Goal: Book appointment/travel/reservation

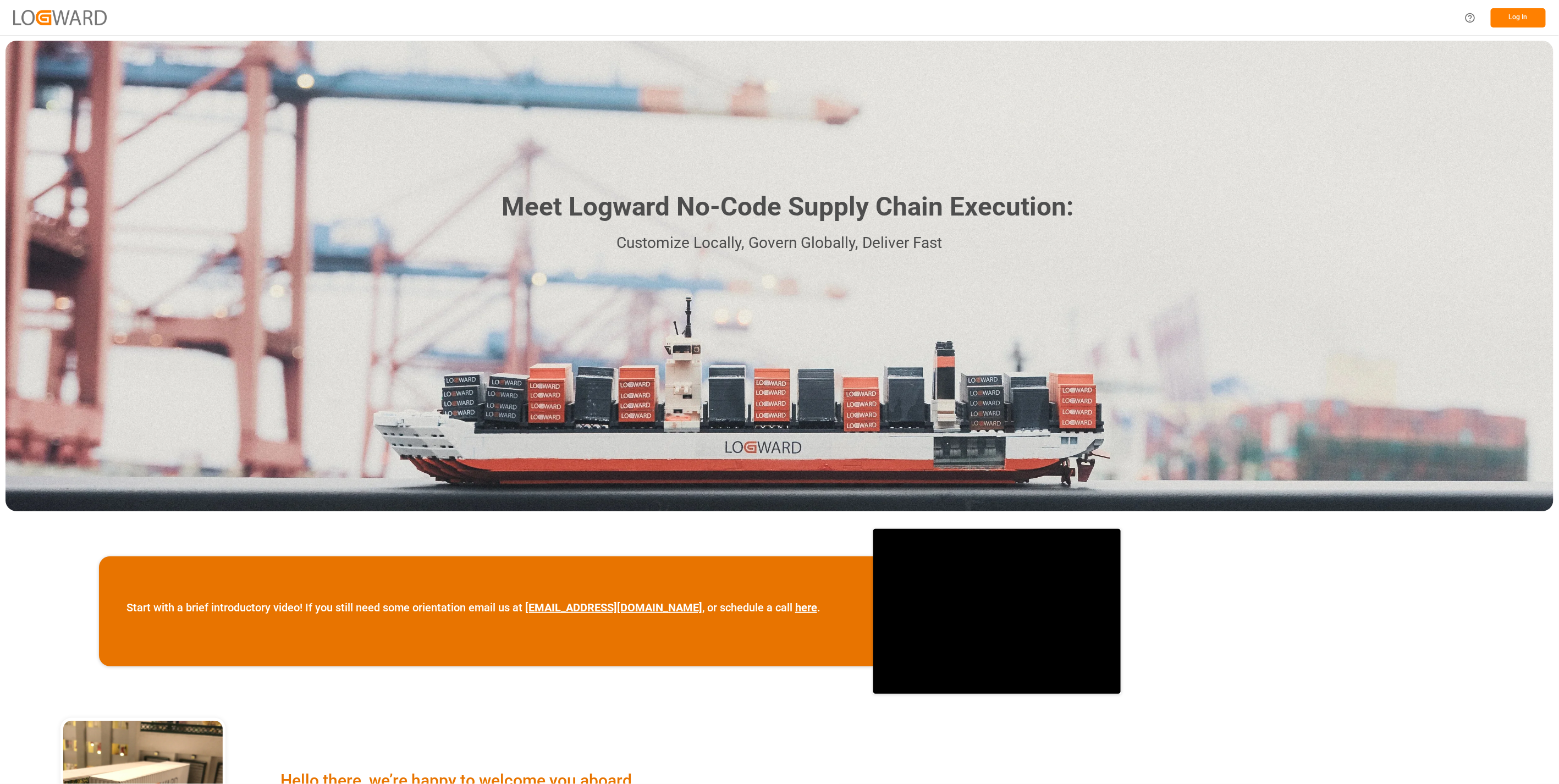
click at [1516, 12] on button "Log In" at bounding box center [1518, 18] width 55 height 19
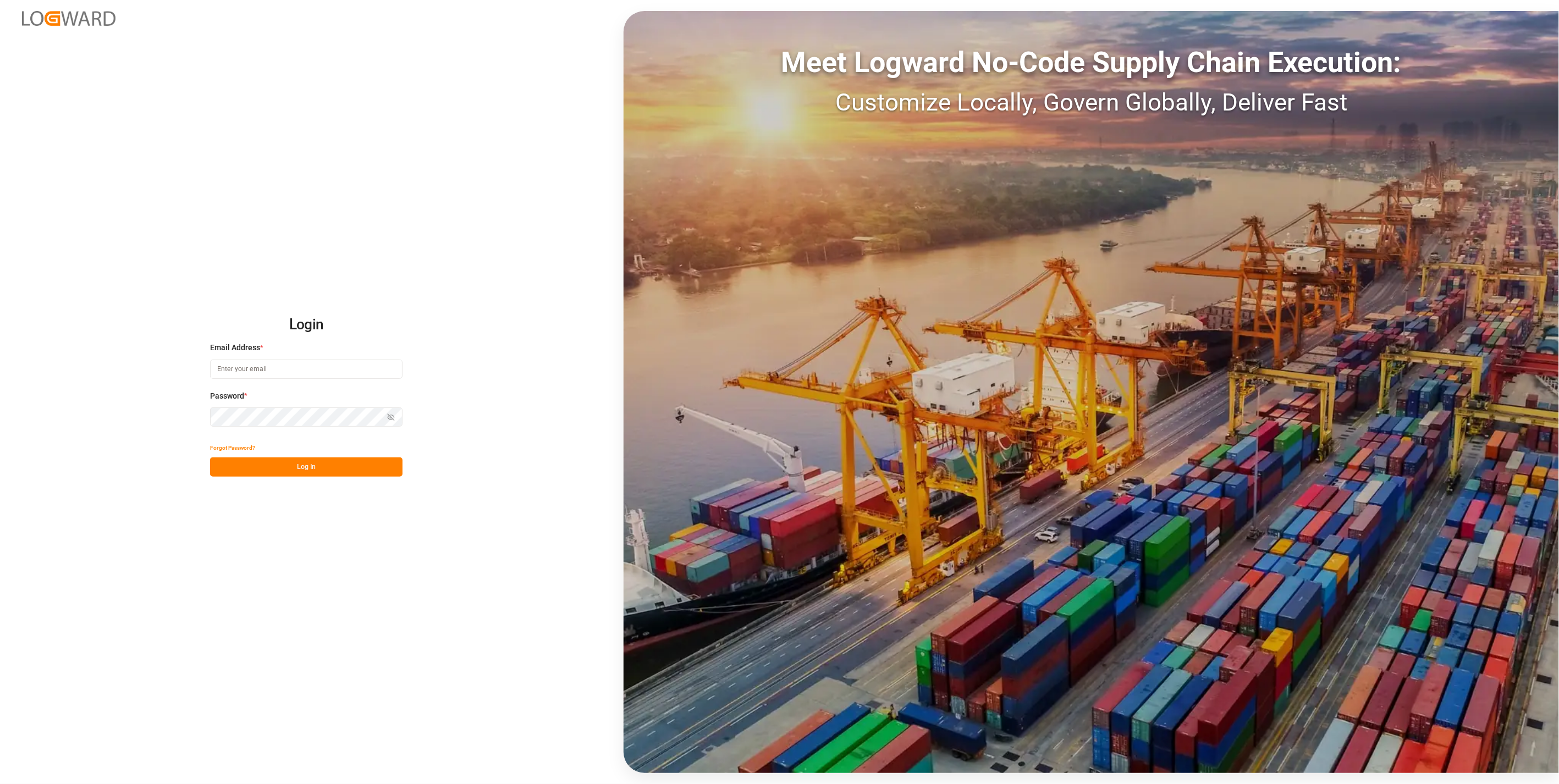
type input "[DOMAIN_NAME][EMAIL_ADDRESS][DOMAIN_NAME]"
click at [256, 475] on button "Log In" at bounding box center [306, 467] width 192 height 19
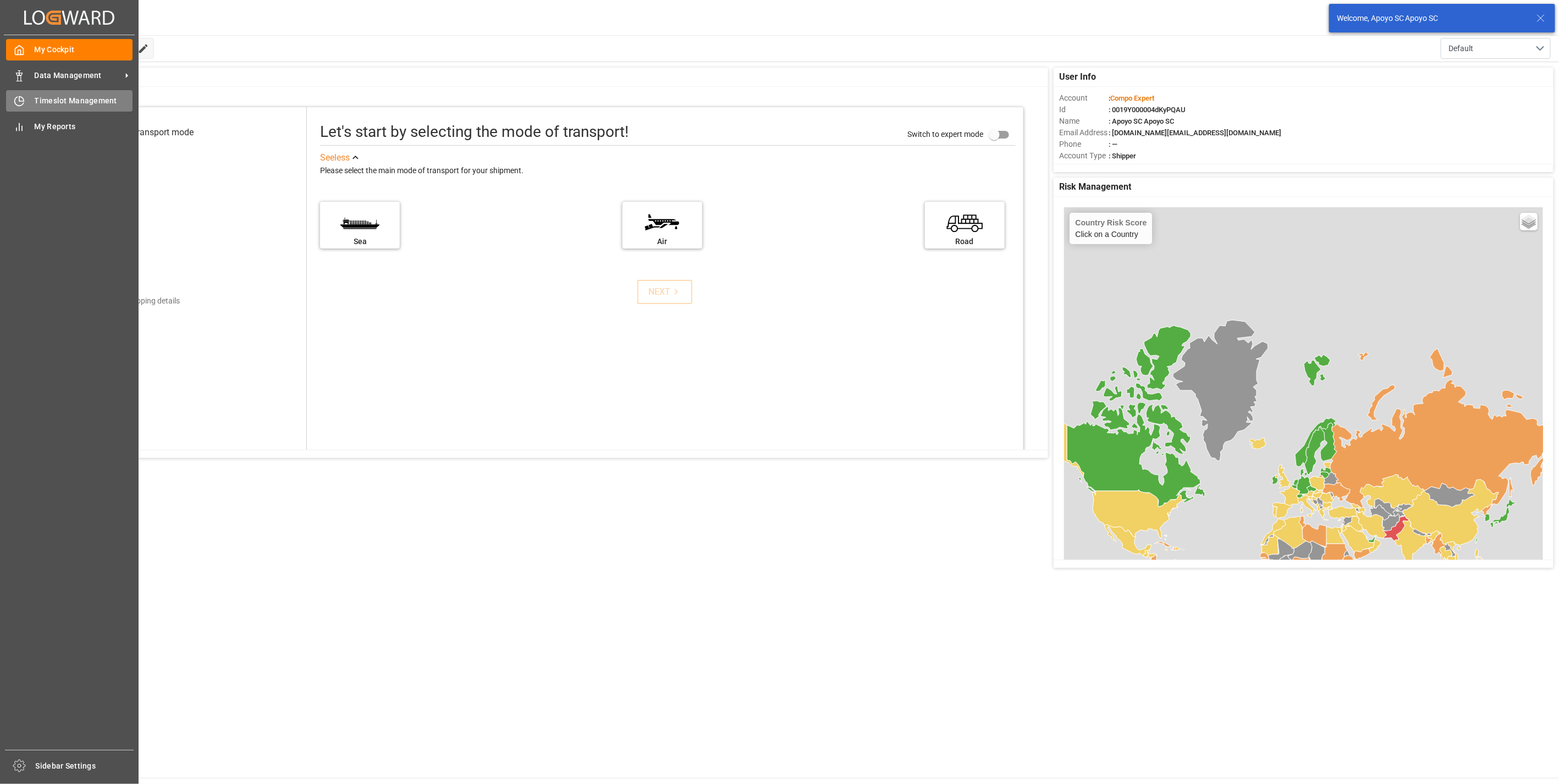
click at [13, 105] on div at bounding box center [15, 100] width 19 height 11
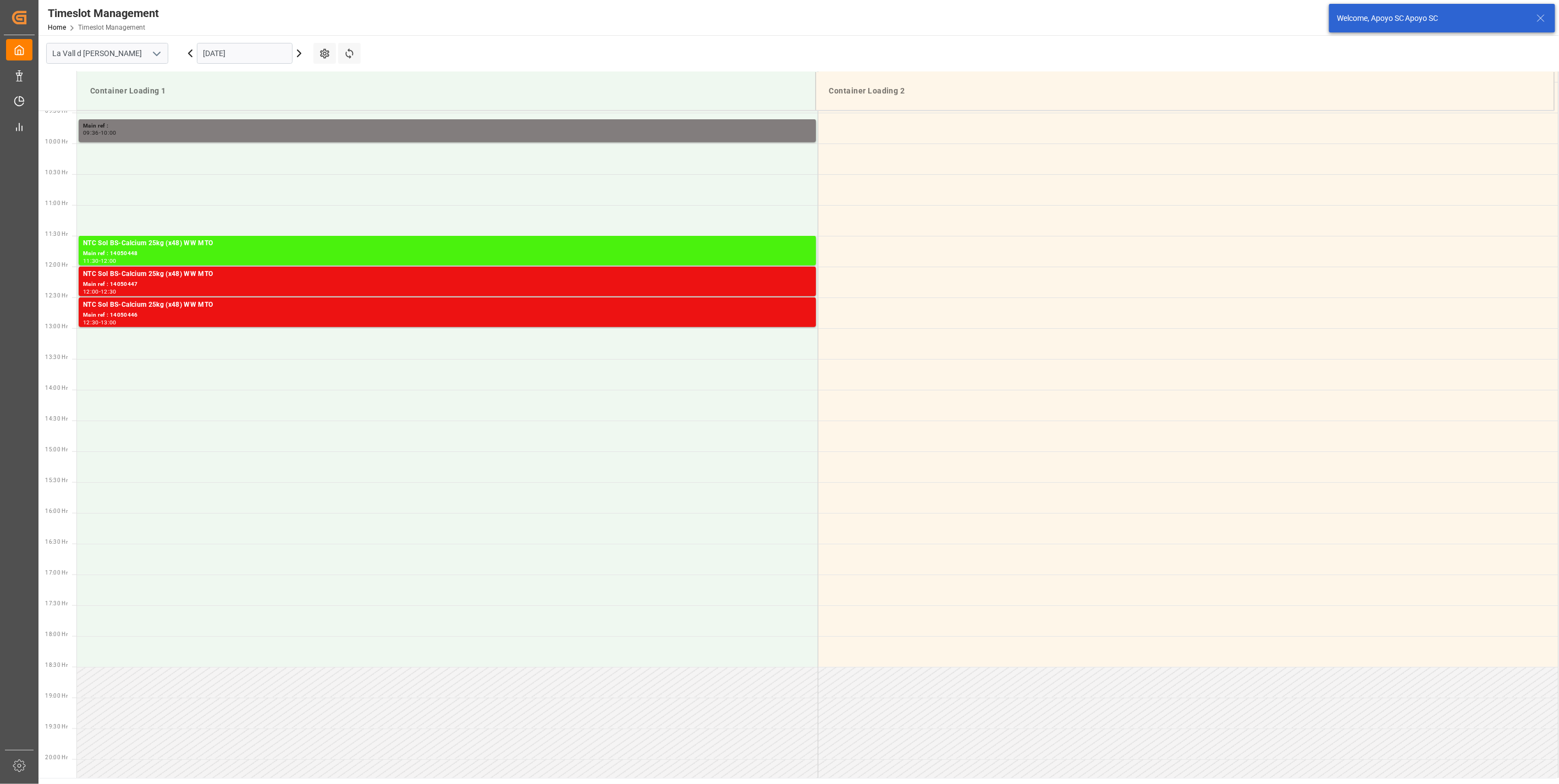
click at [244, 51] on input "[DATE]" at bounding box center [245, 53] width 96 height 21
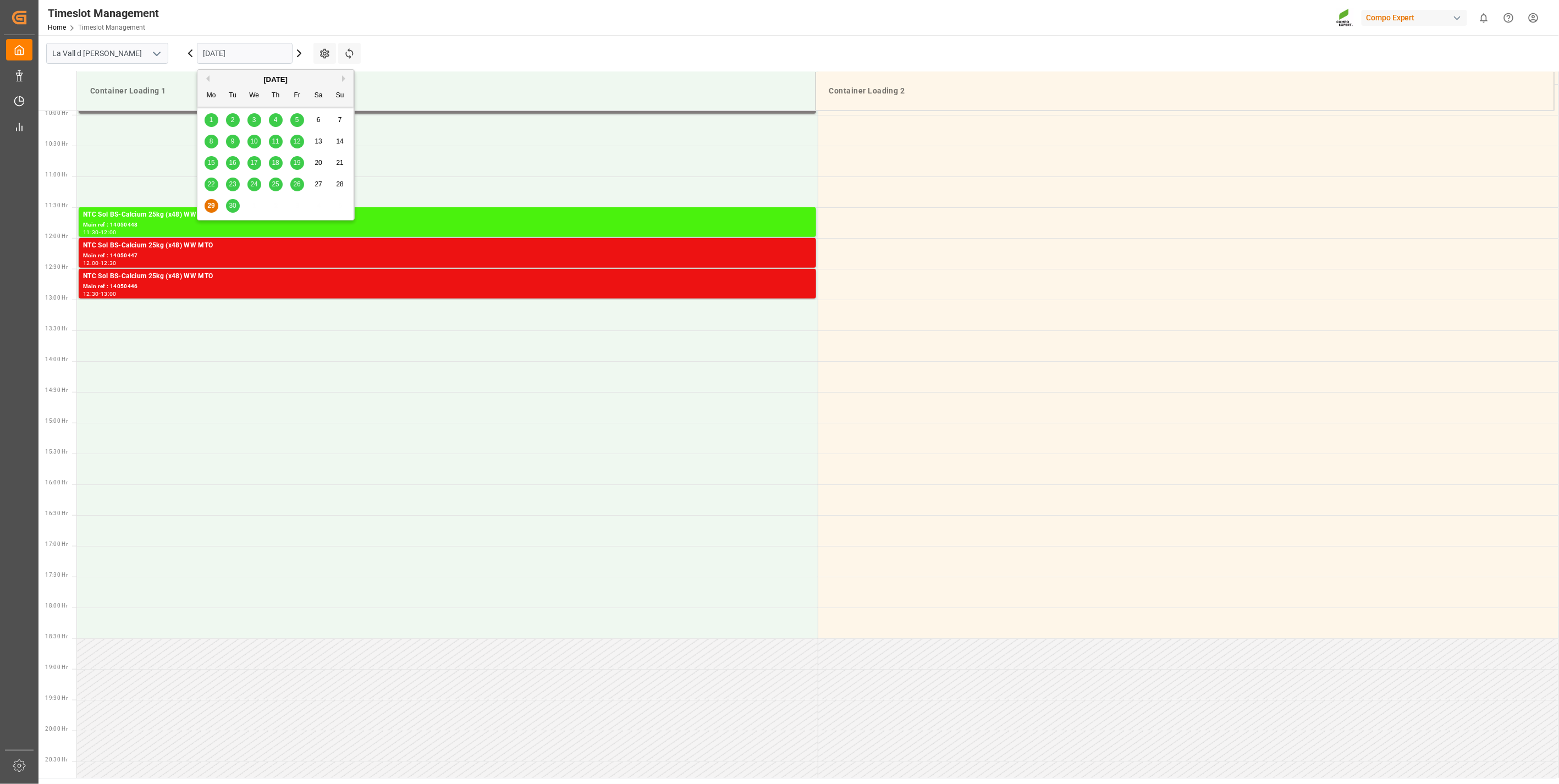
scroll to position [809, 0]
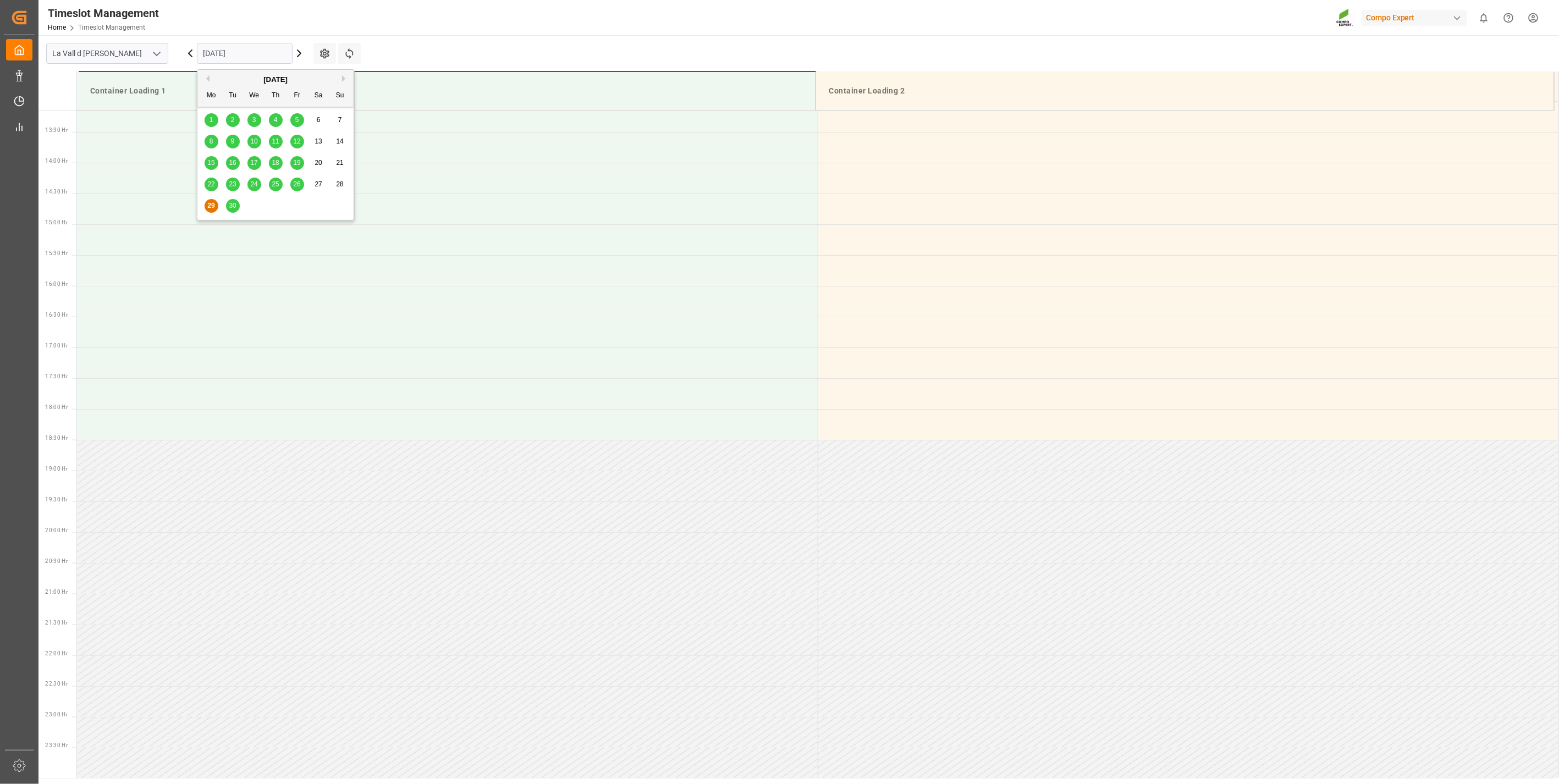
click at [344, 75] on button "Next Month" at bounding box center [345, 78] width 7 height 7
click at [277, 119] on span "2" at bounding box center [276, 120] width 4 height 8
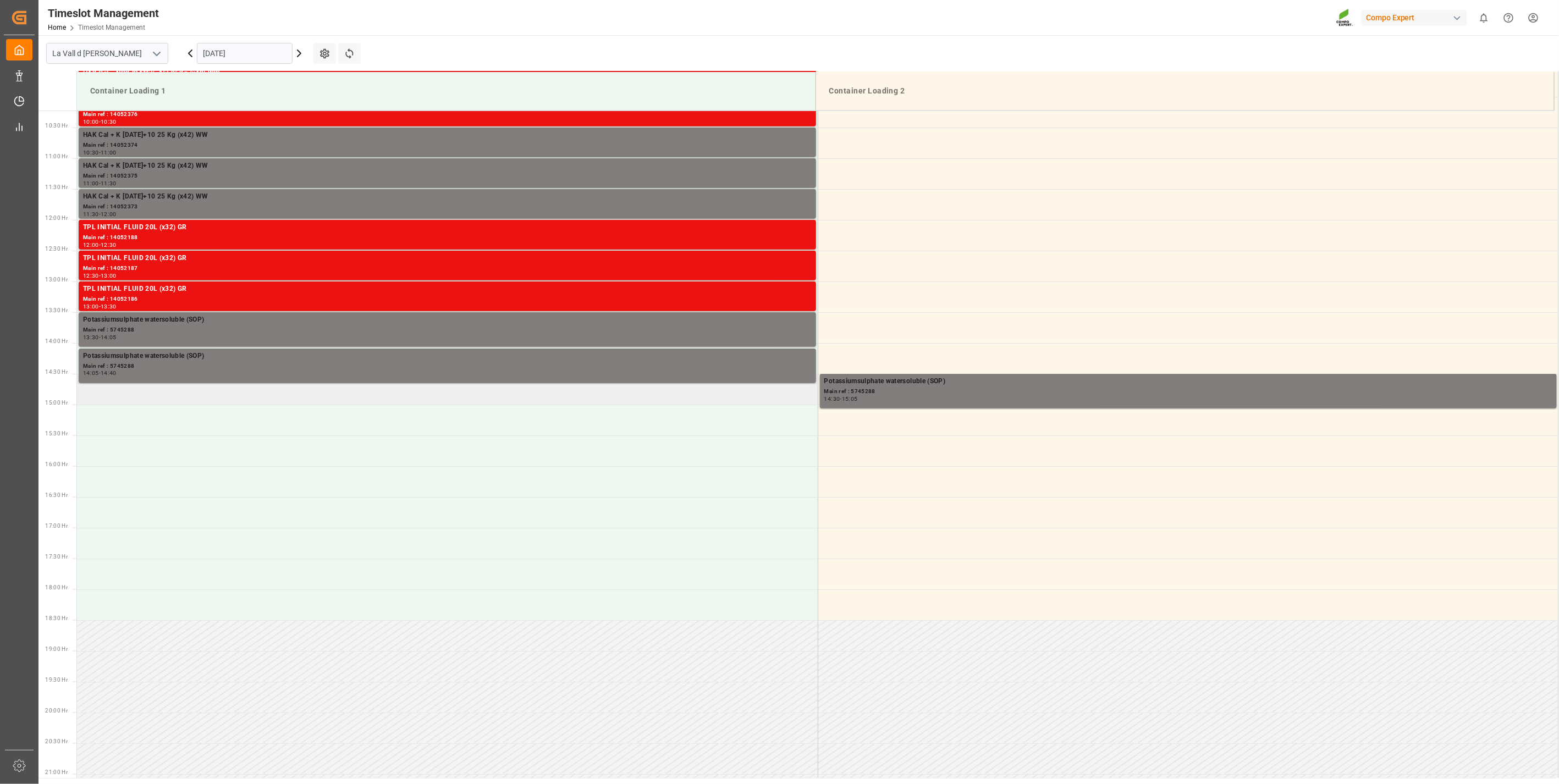
scroll to position [565, 0]
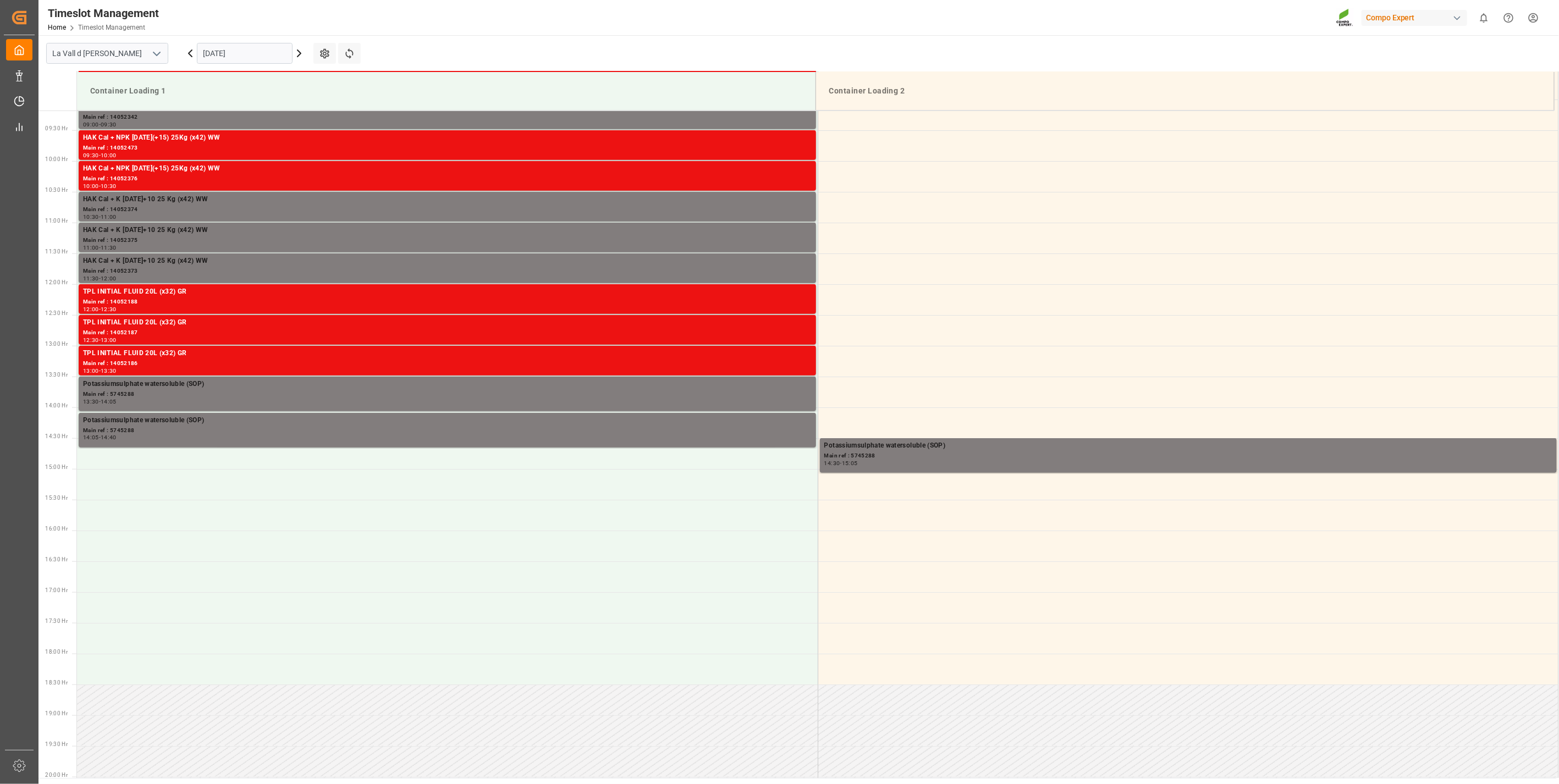
click at [229, 51] on input "[DATE]" at bounding box center [245, 53] width 96 height 21
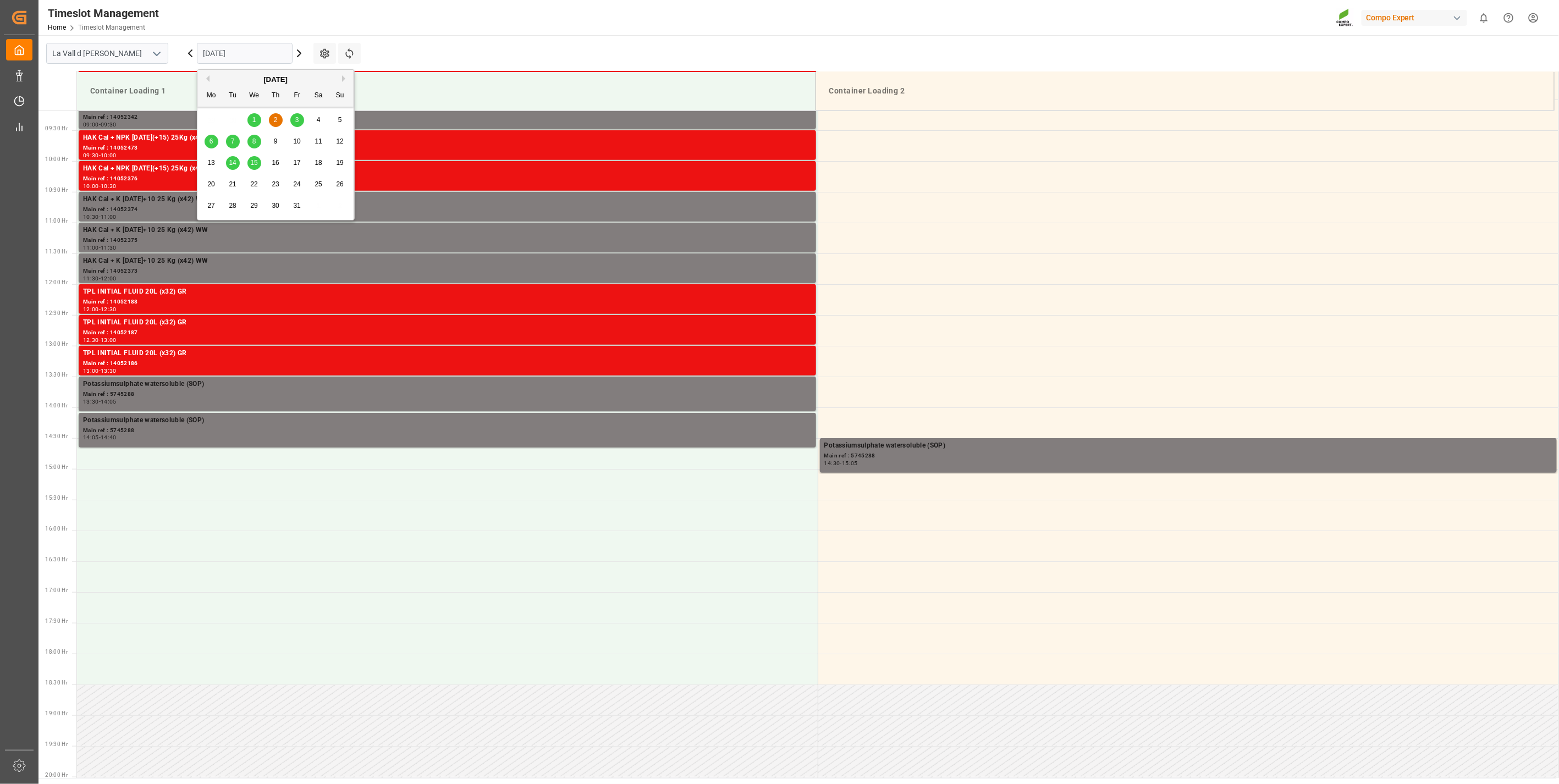
click at [256, 119] on span "1" at bounding box center [254, 120] width 4 height 8
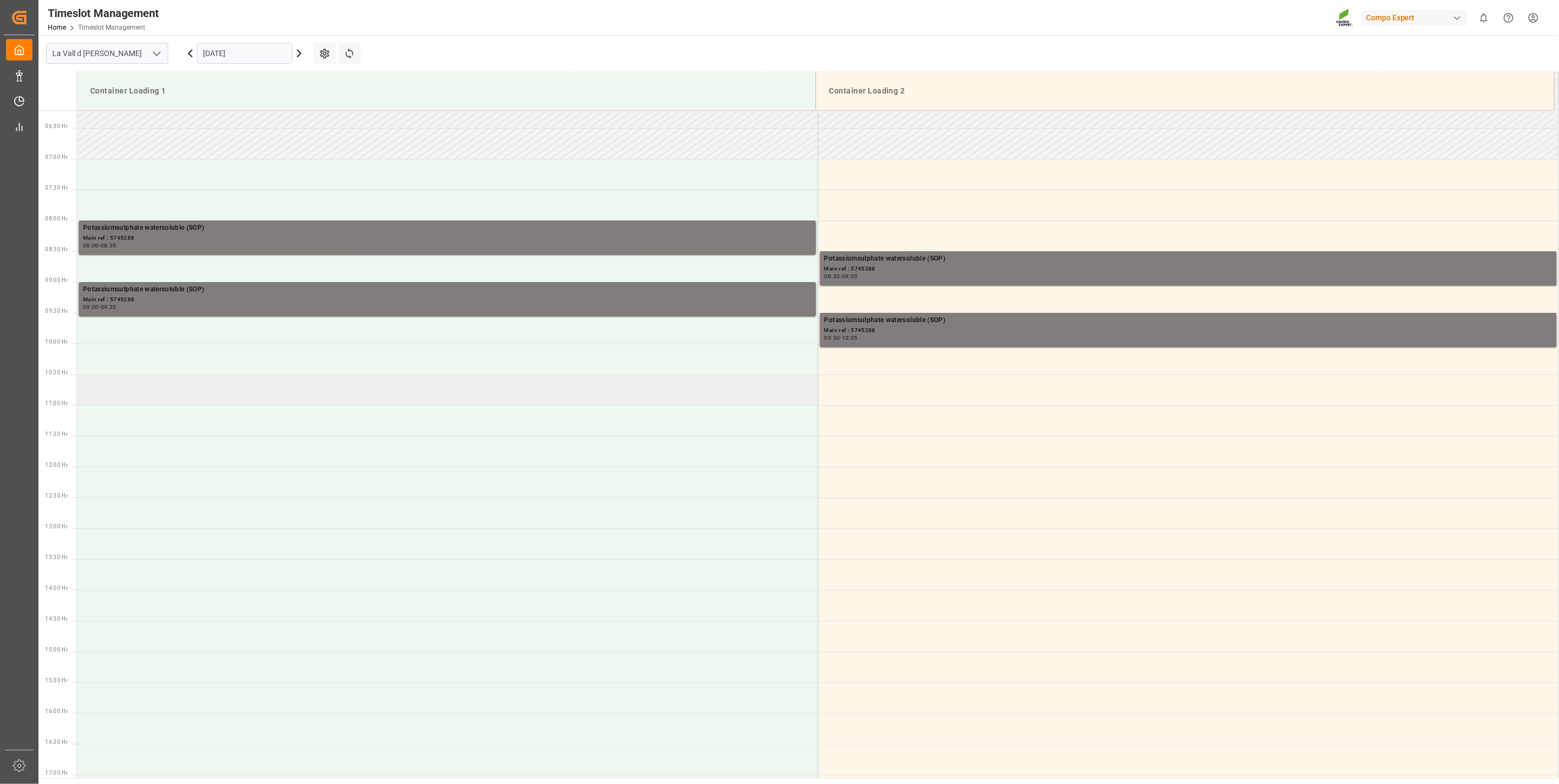
scroll to position [382, 0]
click at [246, 47] on input "[DATE]" at bounding box center [245, 53] width 96 height 21
click at [298, 120] on span "3" at bounding box center [297, 120] width 4 height 8
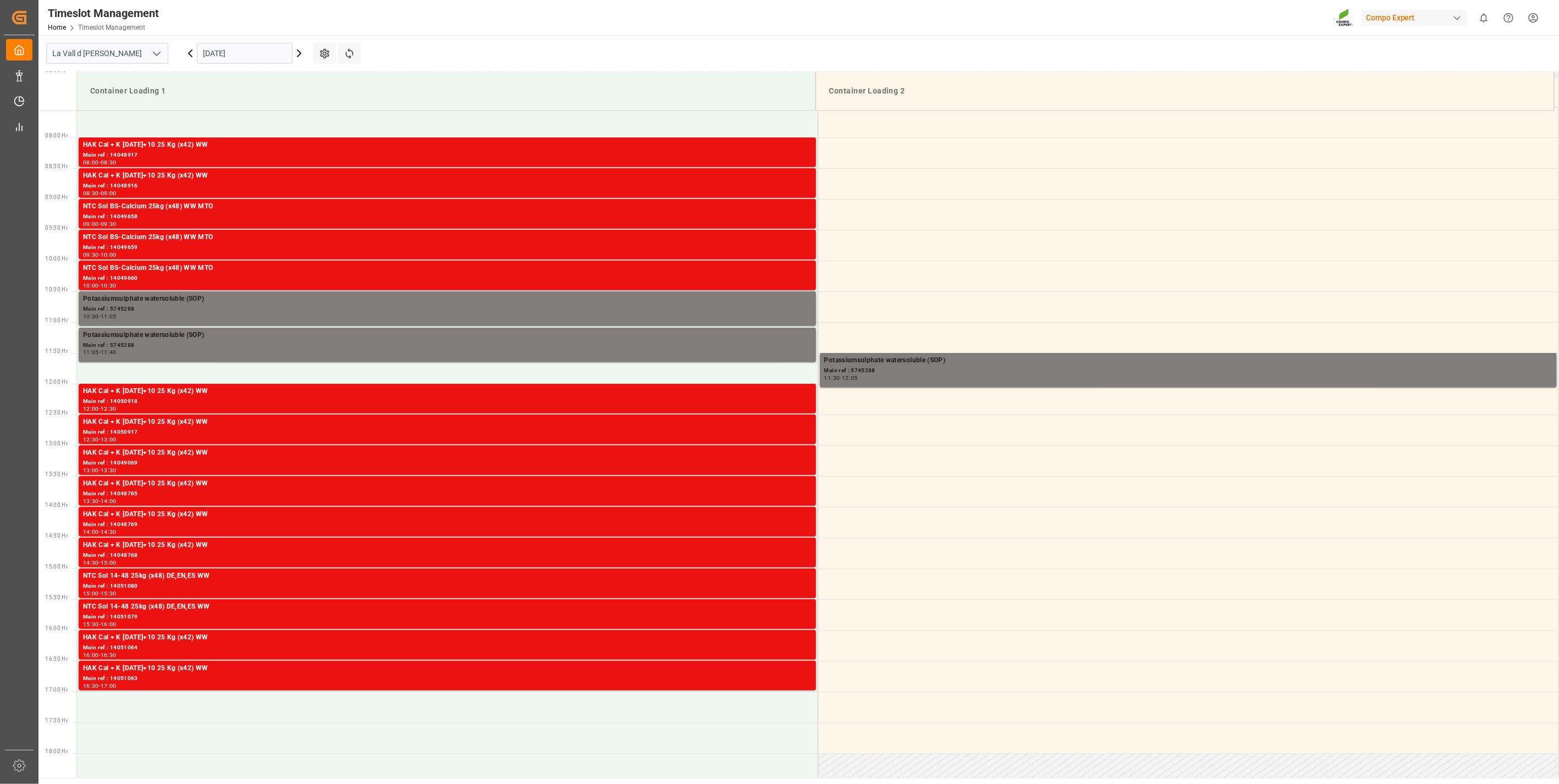
scroll to position [443, 0]
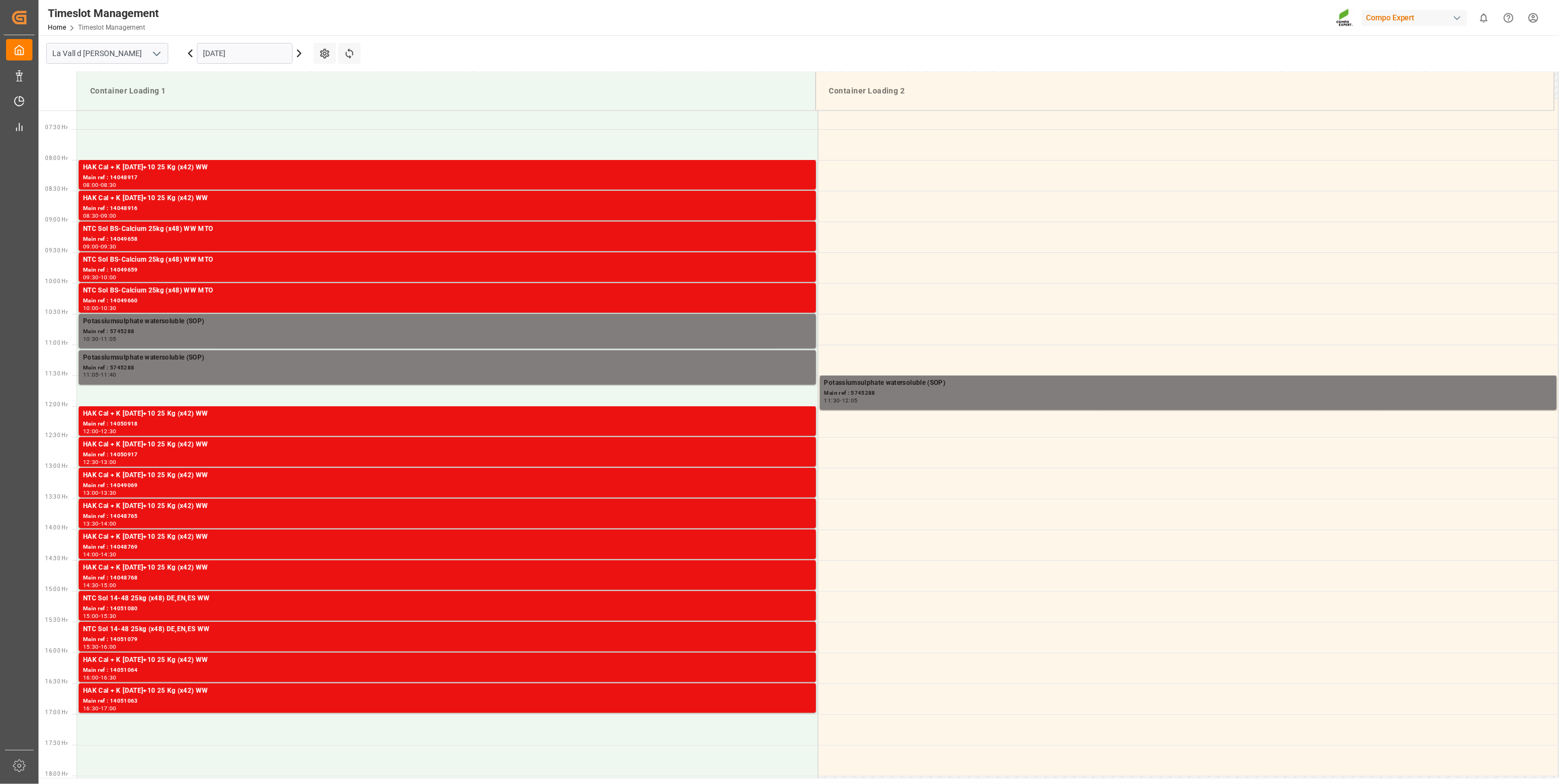
click at [214, 55] on input "[DATE]" at bounding box center [245, 53] width 96 height 21
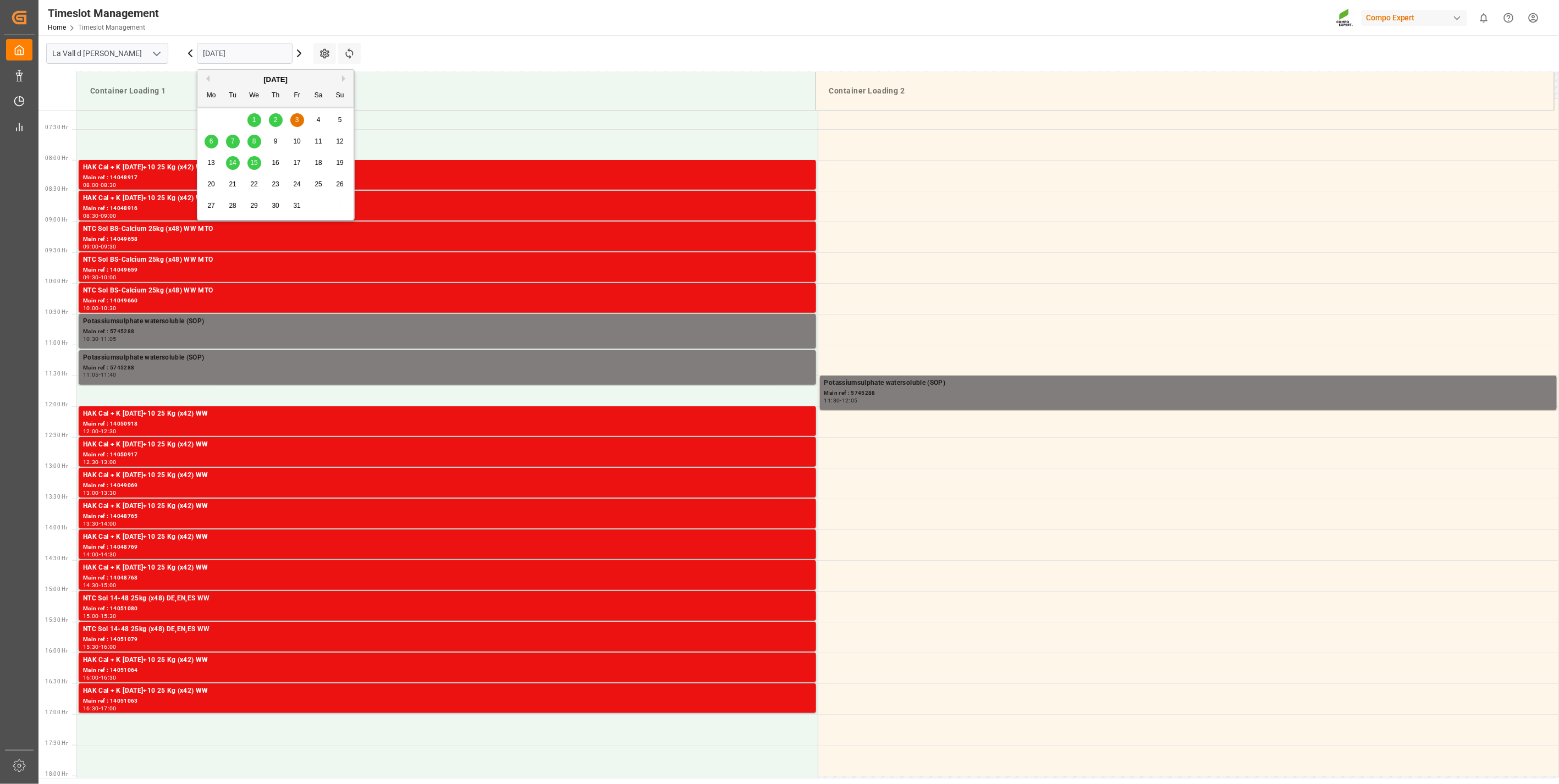
click at [211, 139] on span "6" at bounding box center [211, 141] width 4 height 8
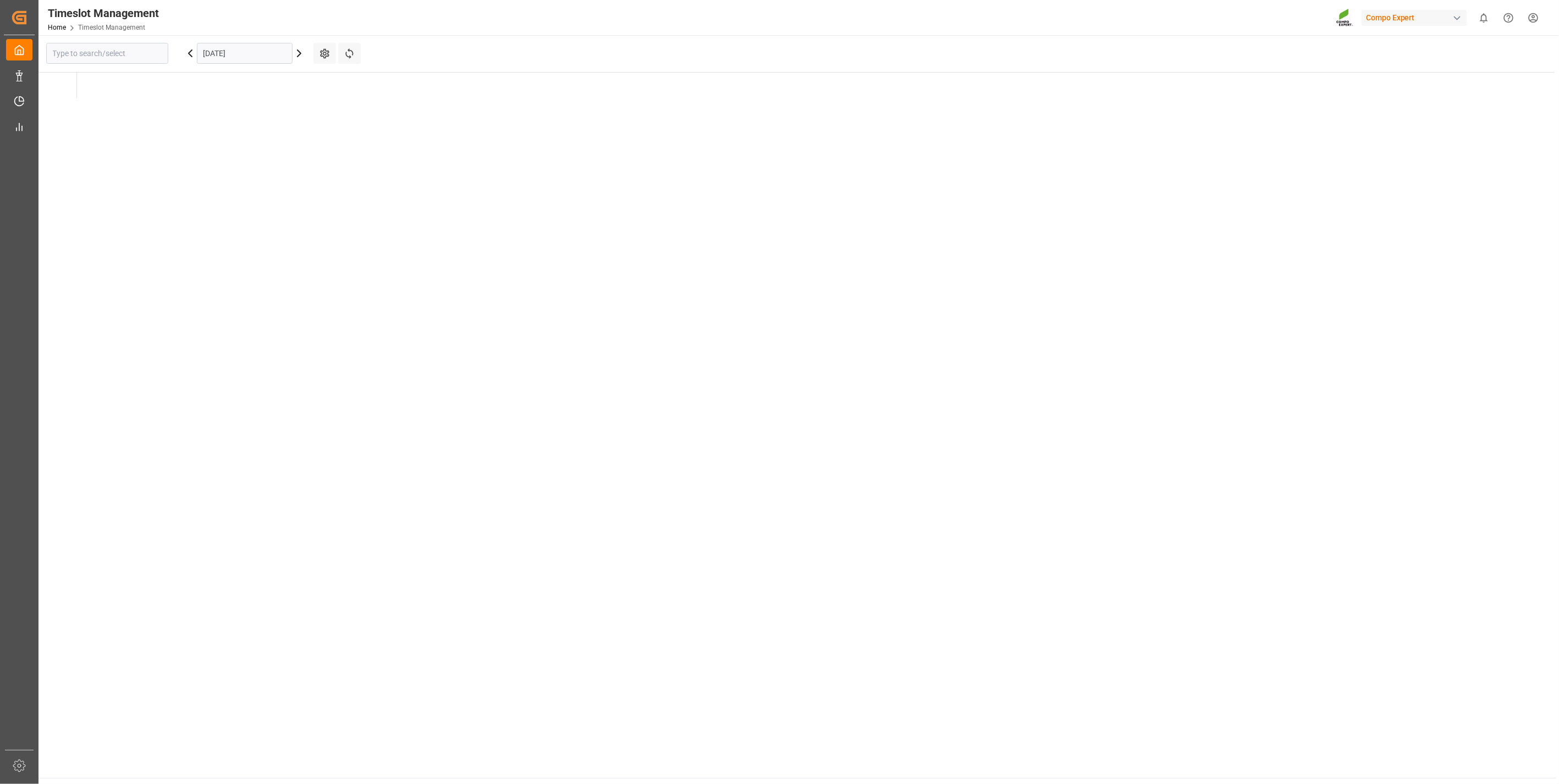
type input "La Vall d [PERSON_NAME]"
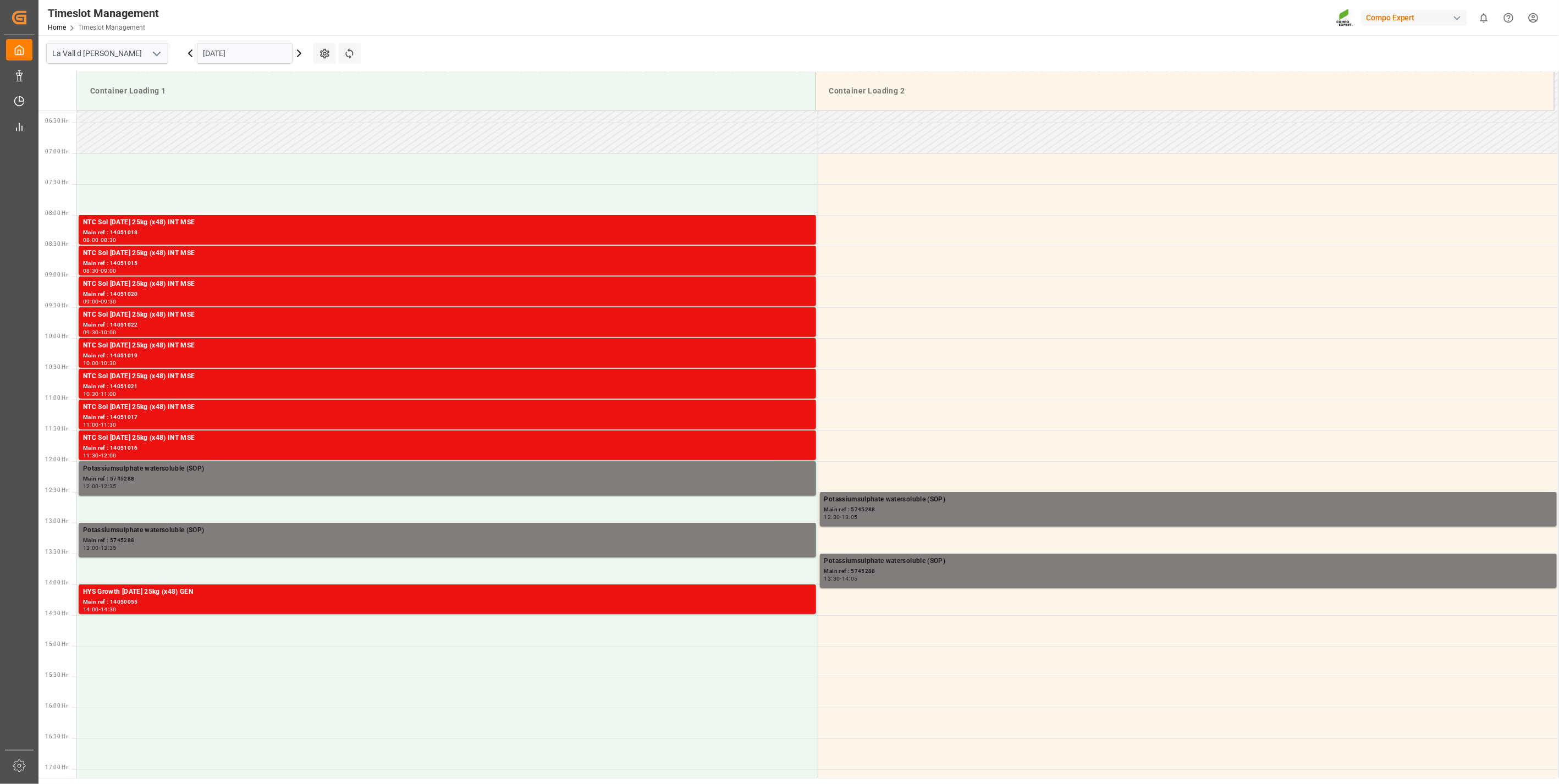
scroll to position [382, 0]
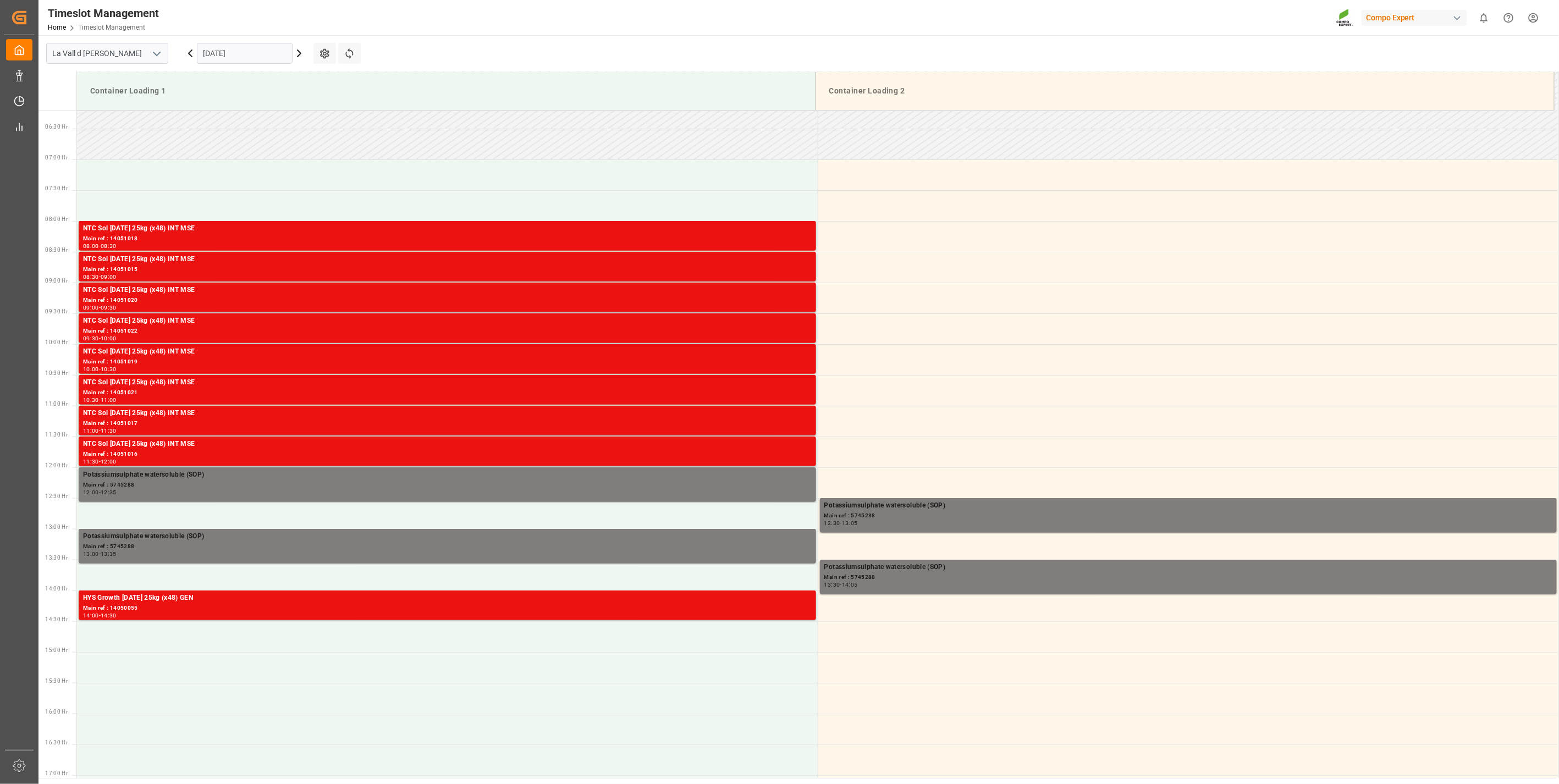
click at [220, 51] on input "[DATE]" at bounding box center [245, 53] width 96 height 21
click at [228, 136] on div "7" at bounding box center [232, 142] width 14 height 13
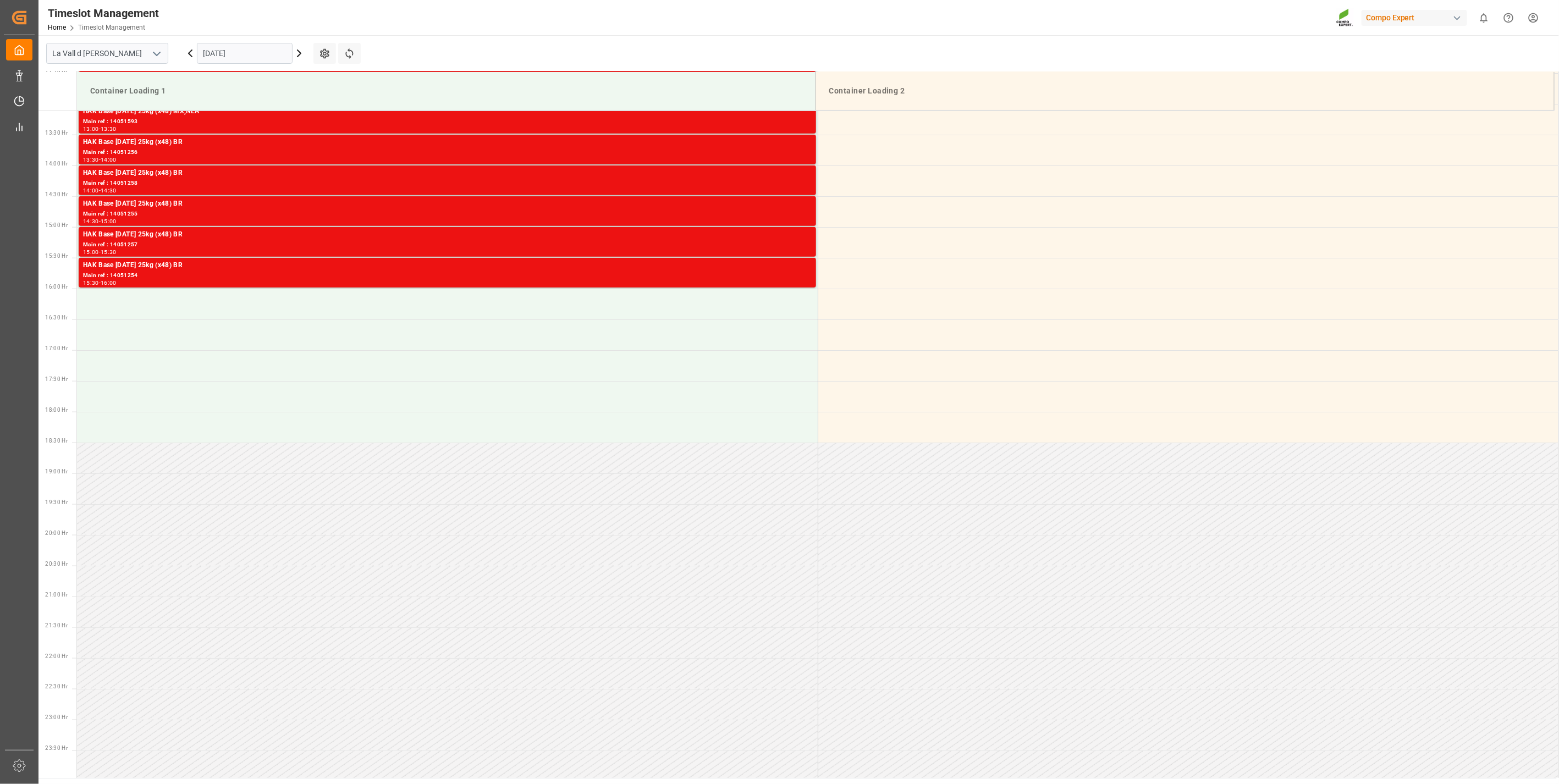
scroll to position [809, 0]
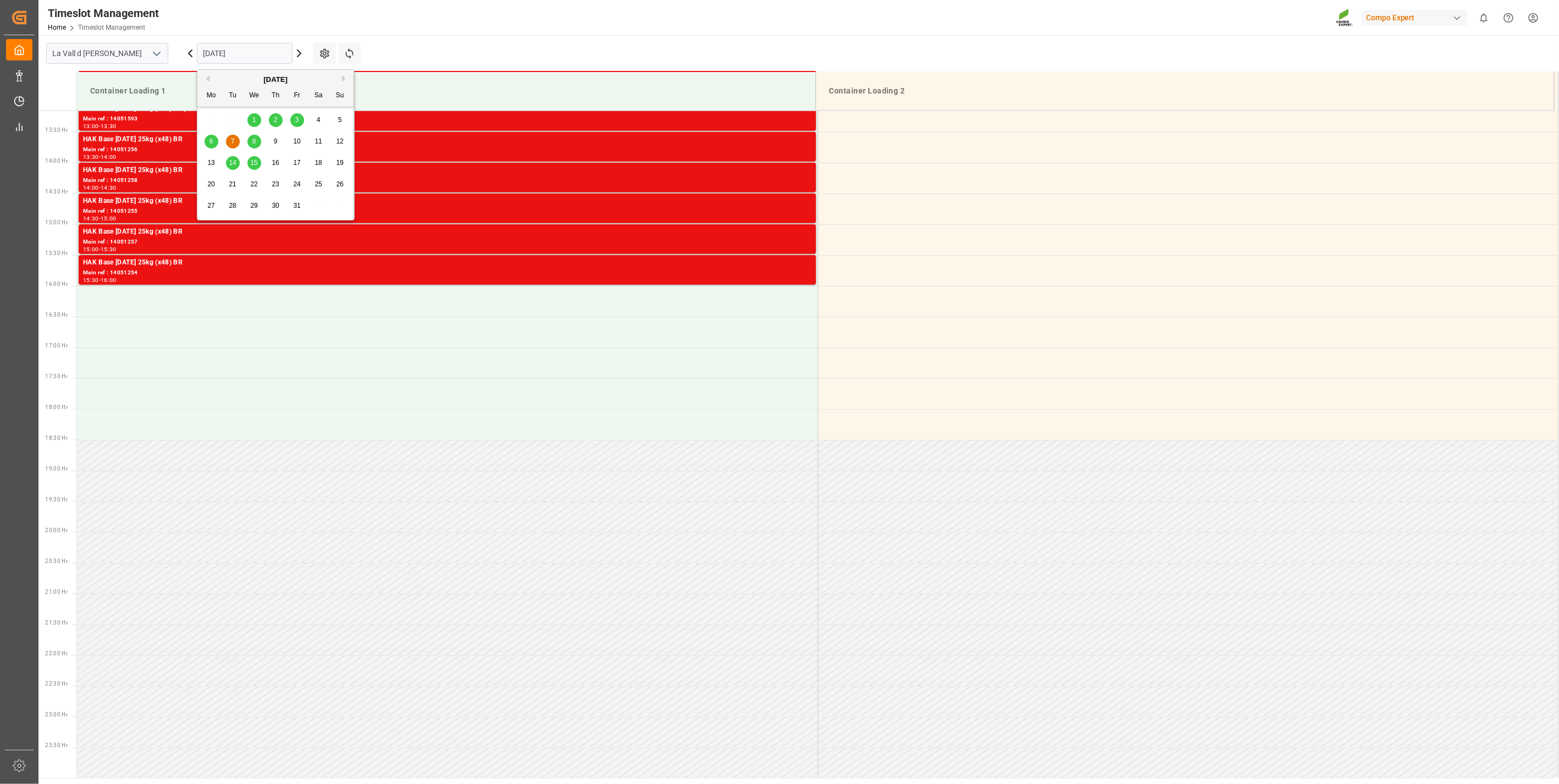
click at [241, 51] on input "[DATE]" at bounding box center [245, 53] width 96 height 21
click at [277, 119] on span "2" at bounding box center [276, 120] width 4 height 8
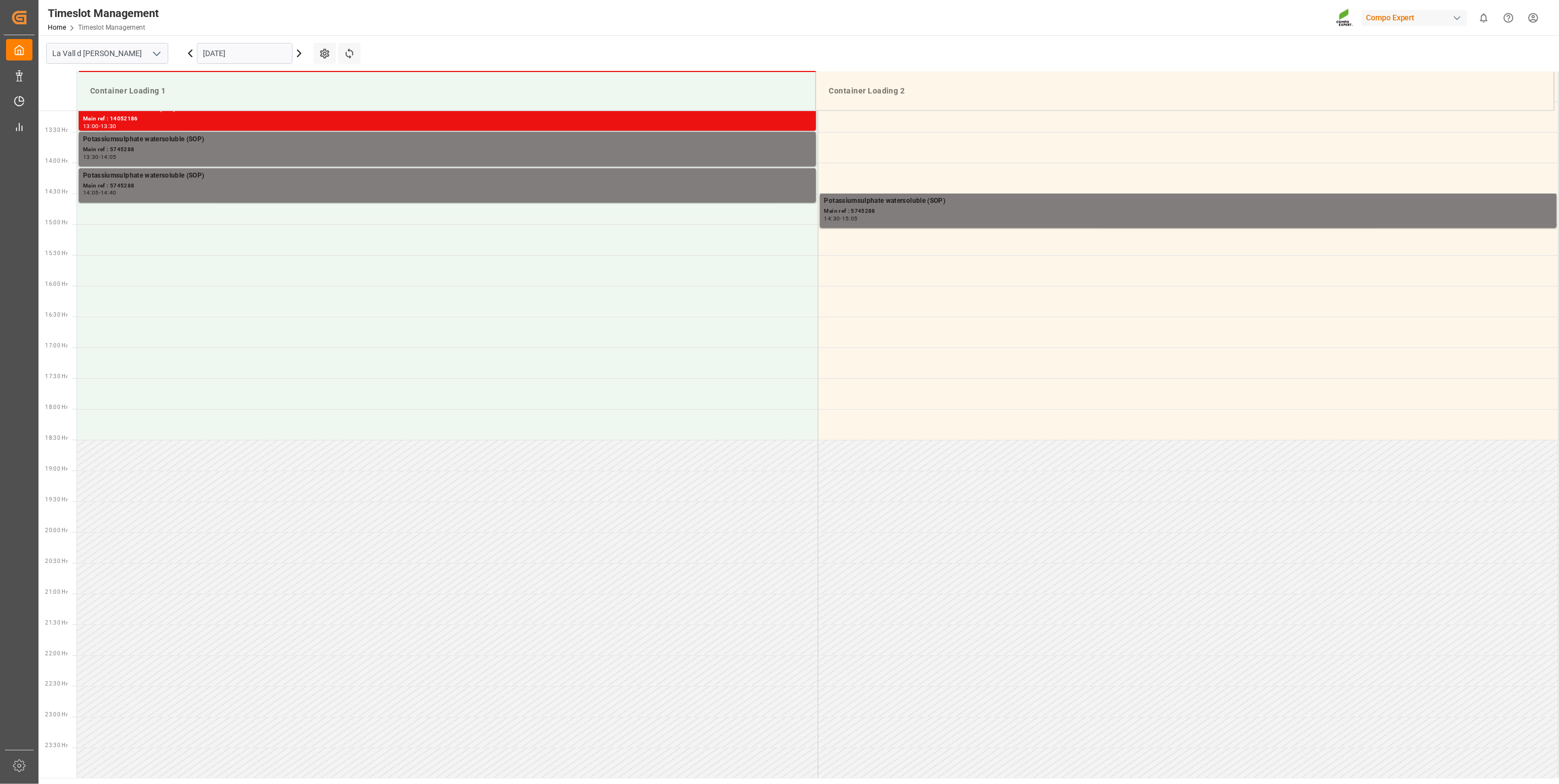
click at [238, 55] on input "[DATE]" at bounding box center [245, 53] width 96 height 21
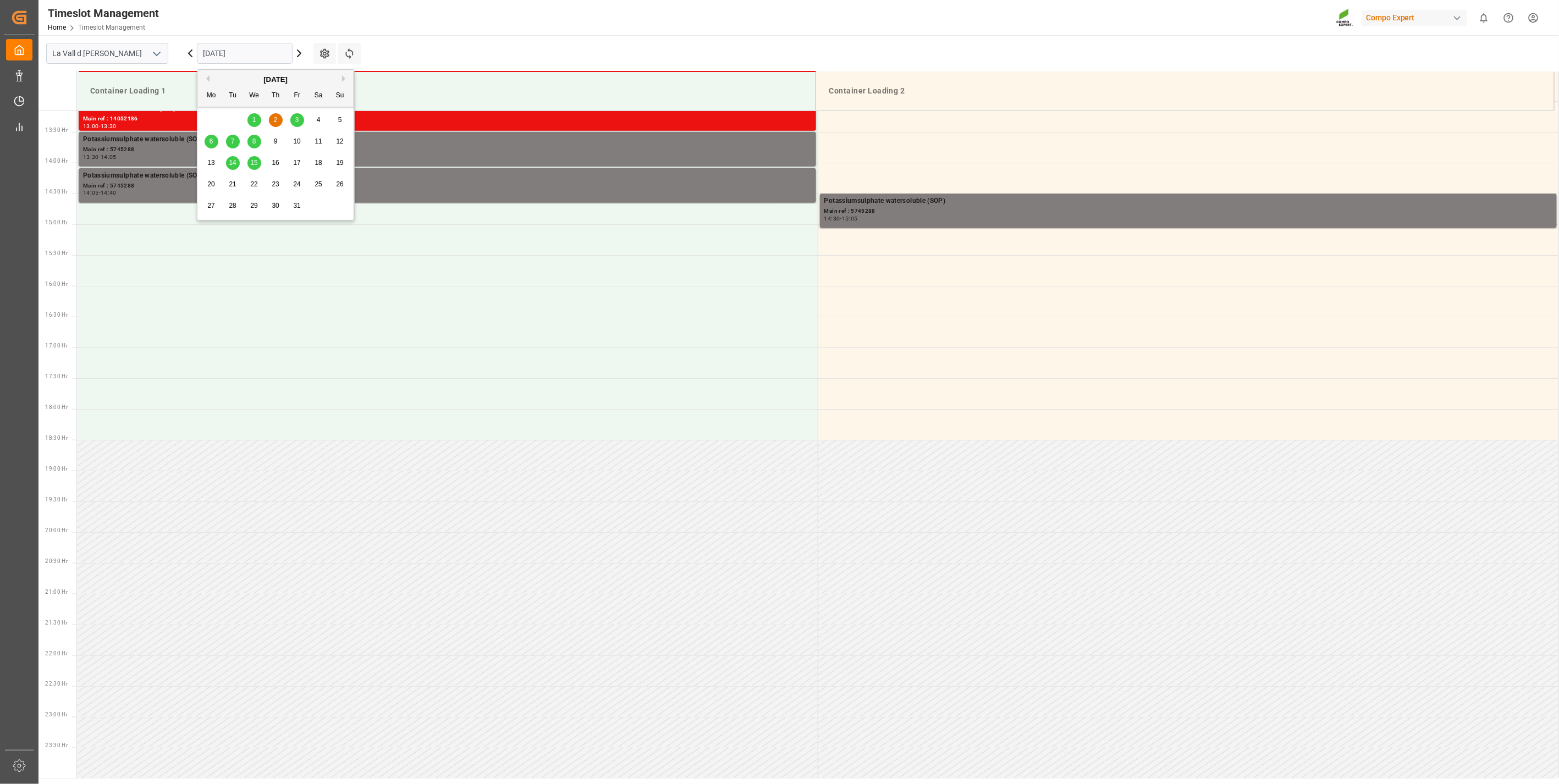
click at [293, 122] on div "3" at bounding box center [297, 120] width 14 height 13
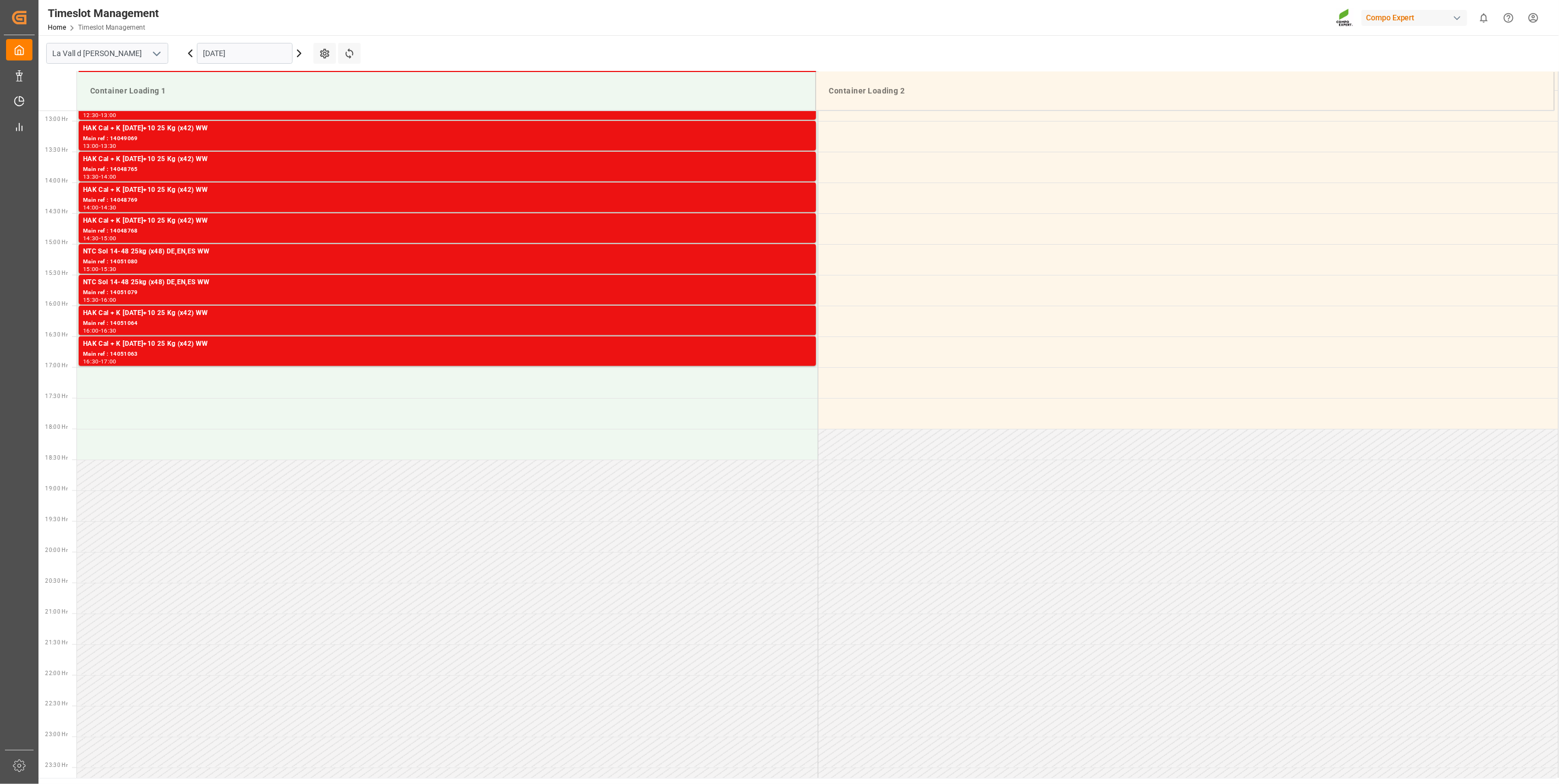
scroll to position [504, 0]
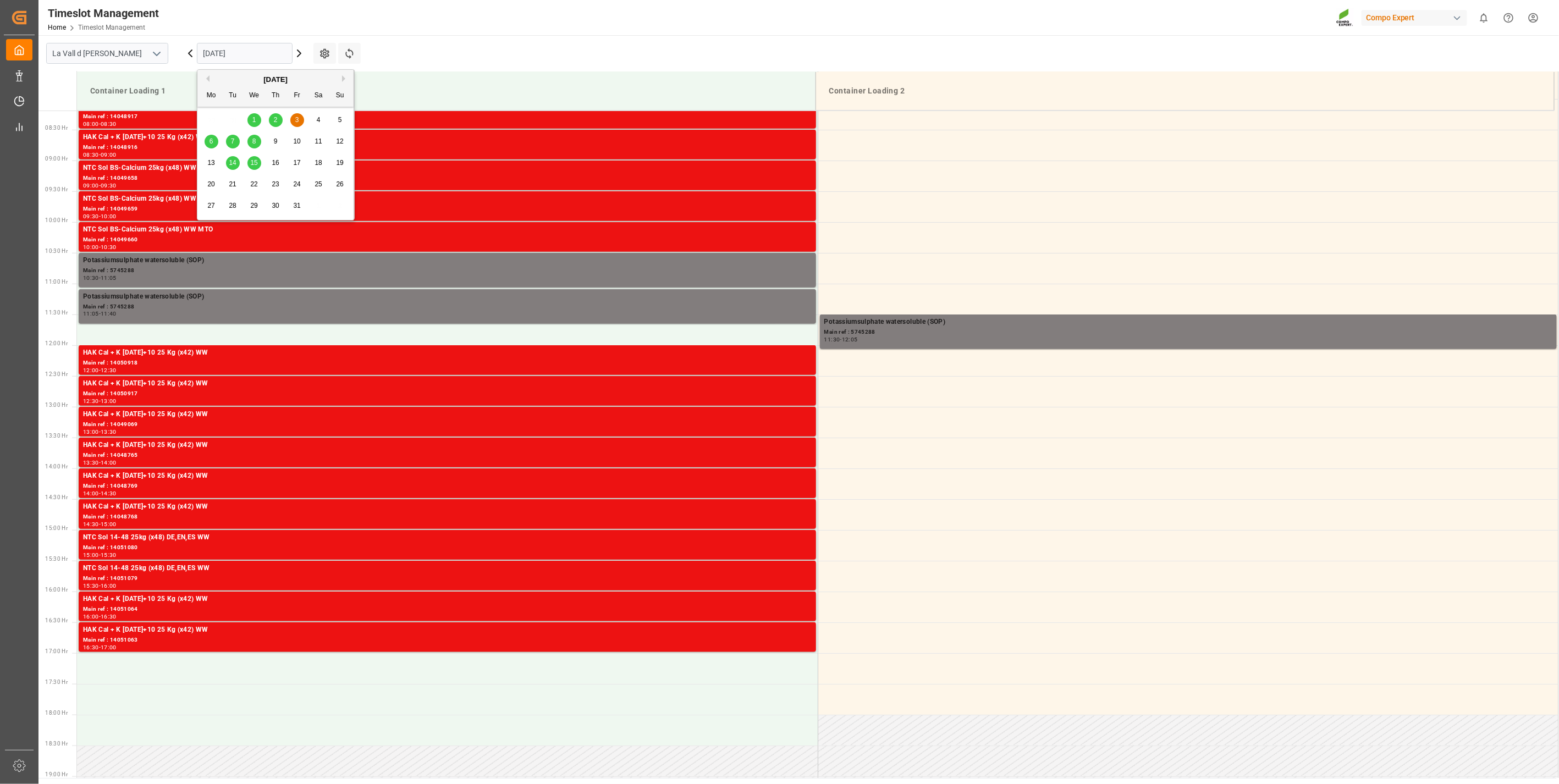
click at [254, 55] on input "[DATE]" at bounding box center [245, 53] width 96 height 21
click at [212, 145] on div "6" at bounding box center [211, 142] width 14 height 13
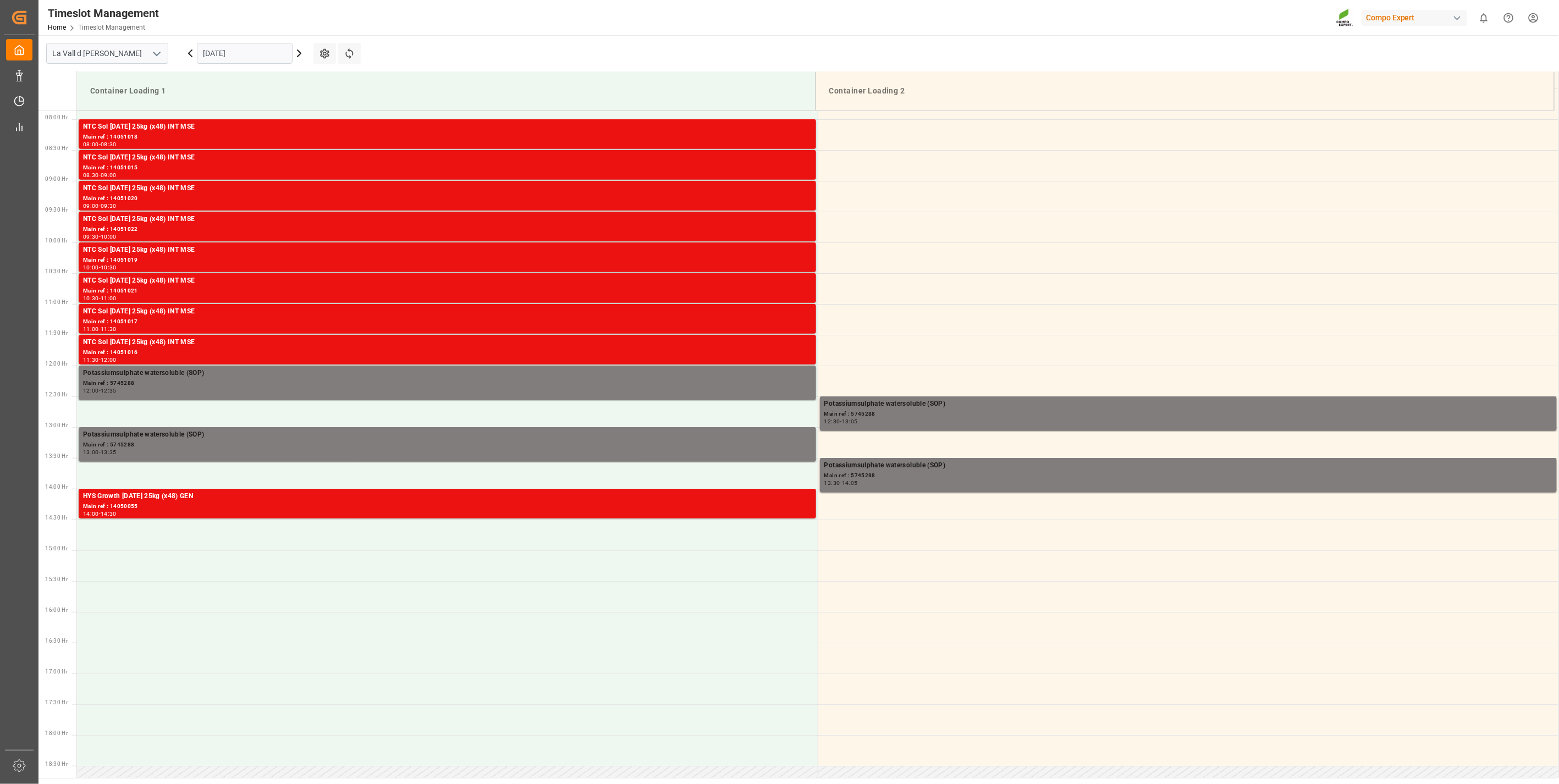
scroll to position [443, 0]
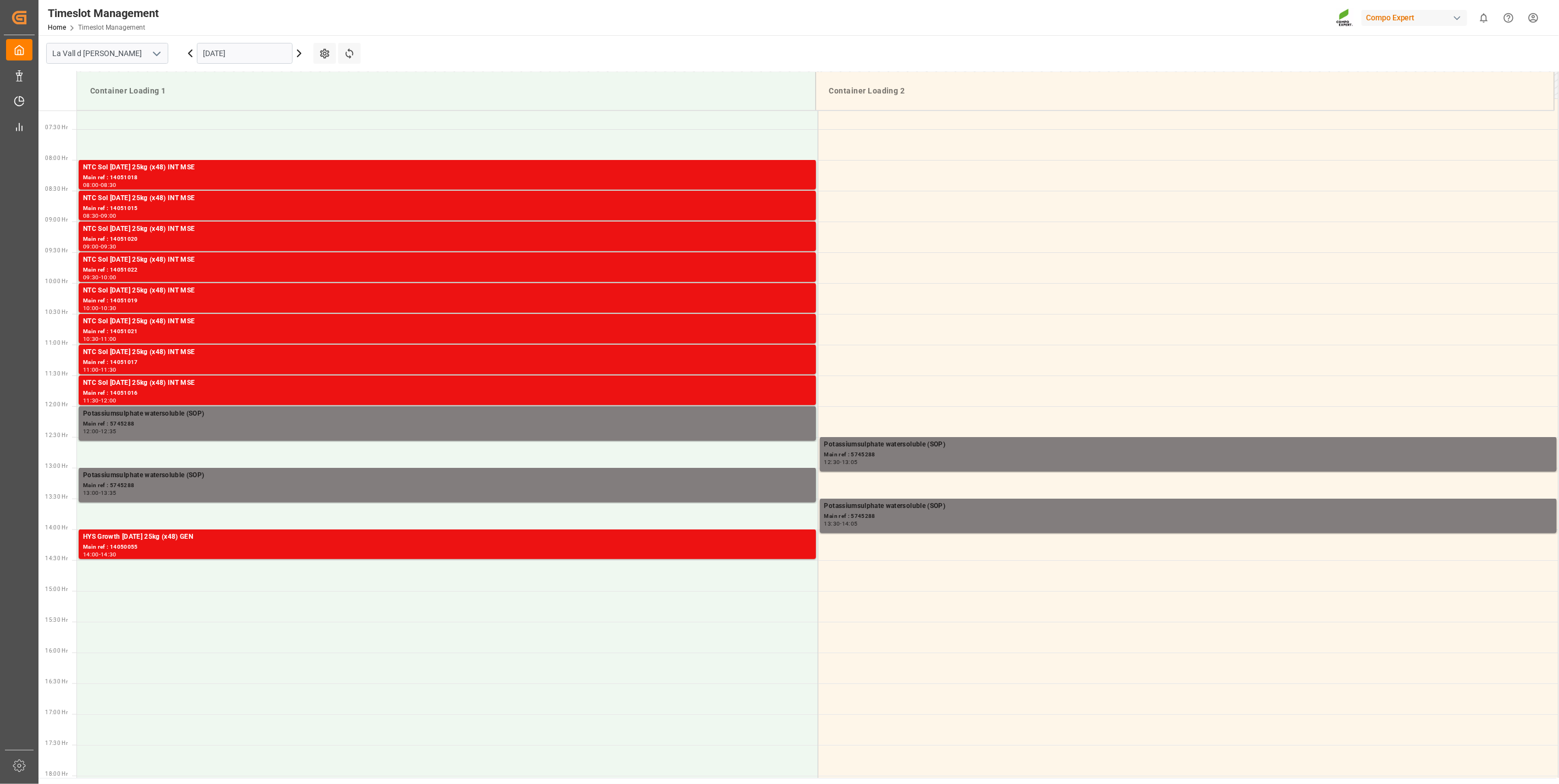
click at [232, 59] on input "[DATE]" at bounding box center [245, 53] width 96 height 21
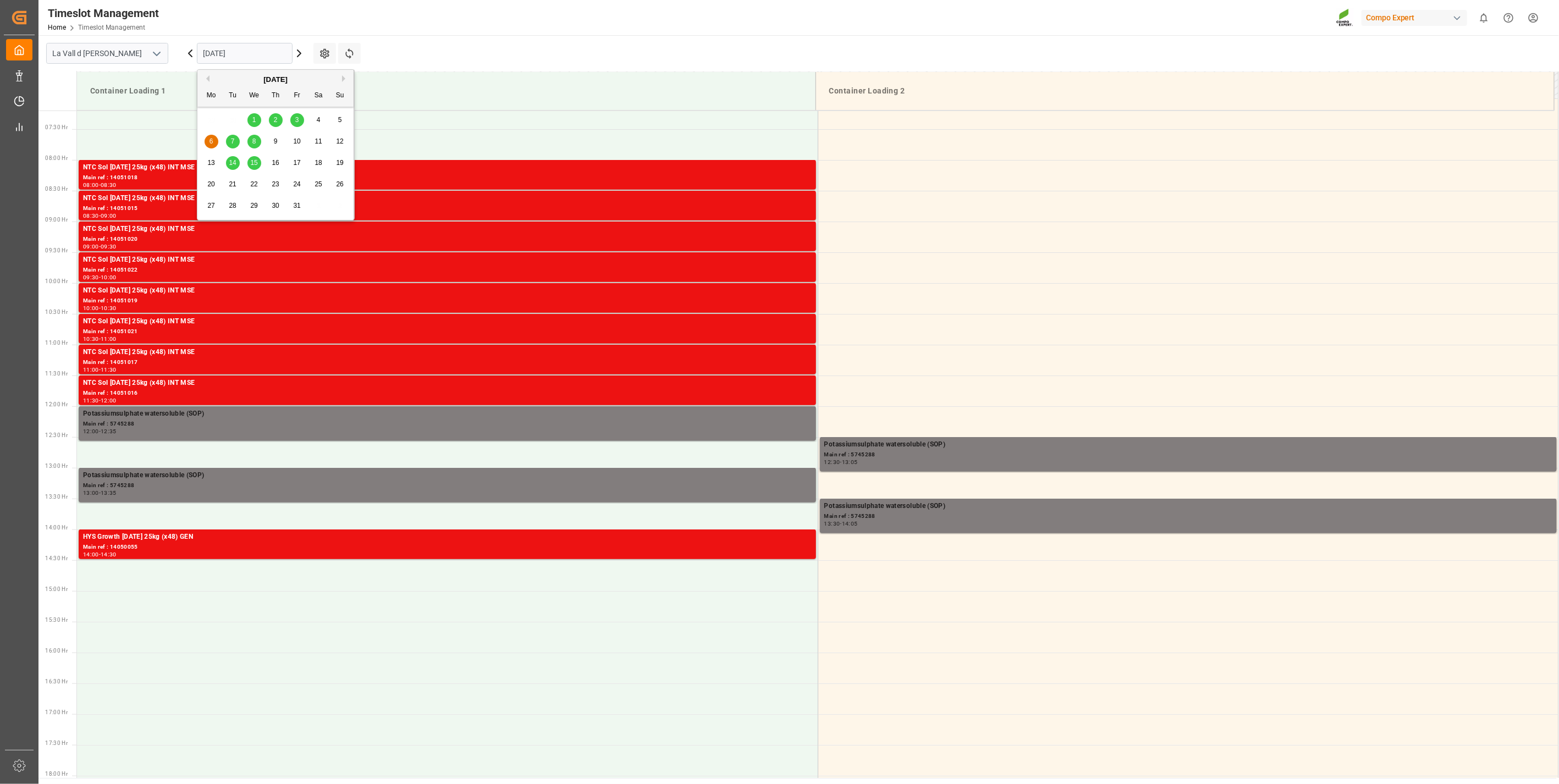
click at [295, 118] on span "3" at bounding box center [297, 120] width 4 height 8
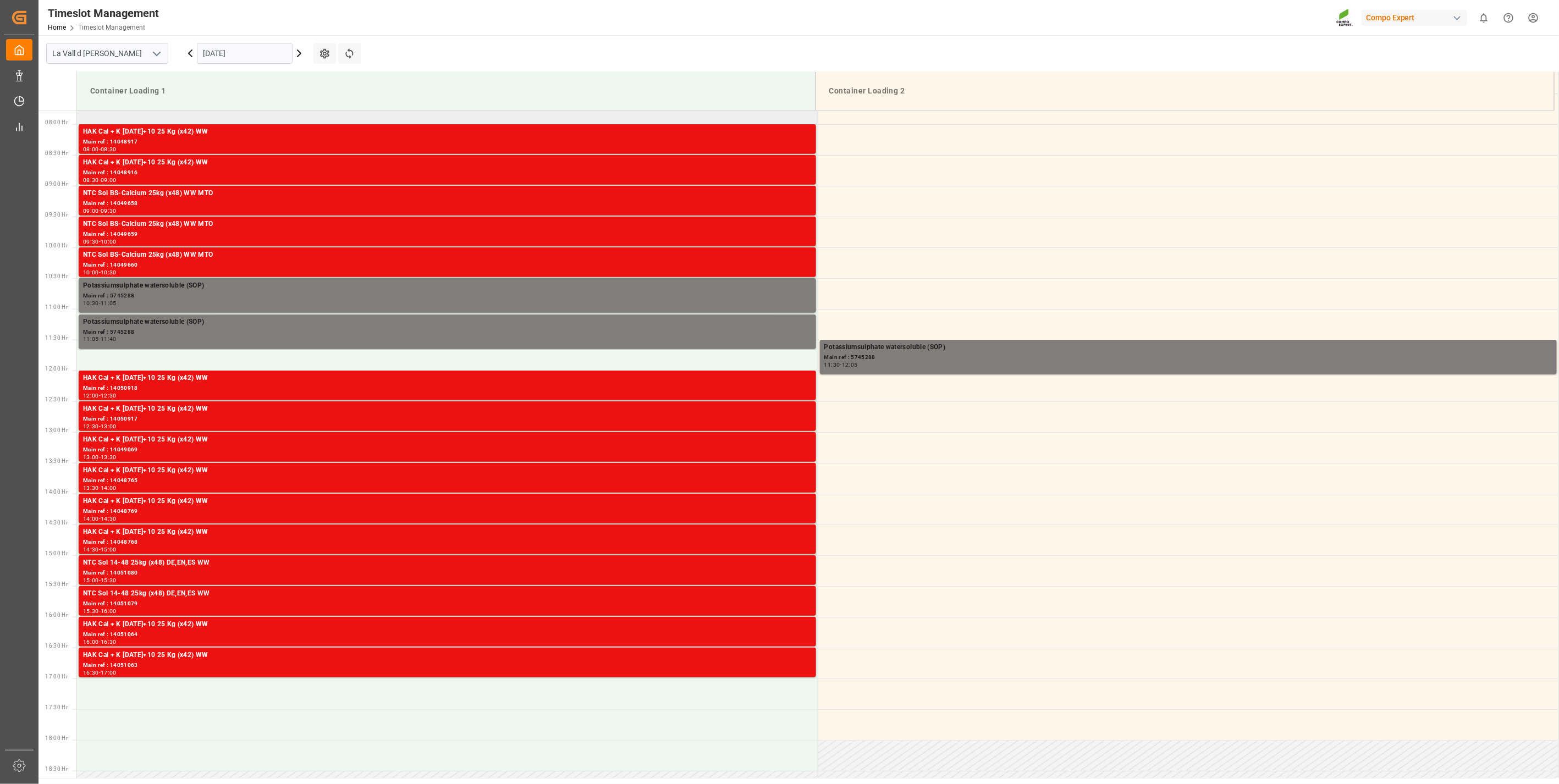
scroll to position [382, 0]
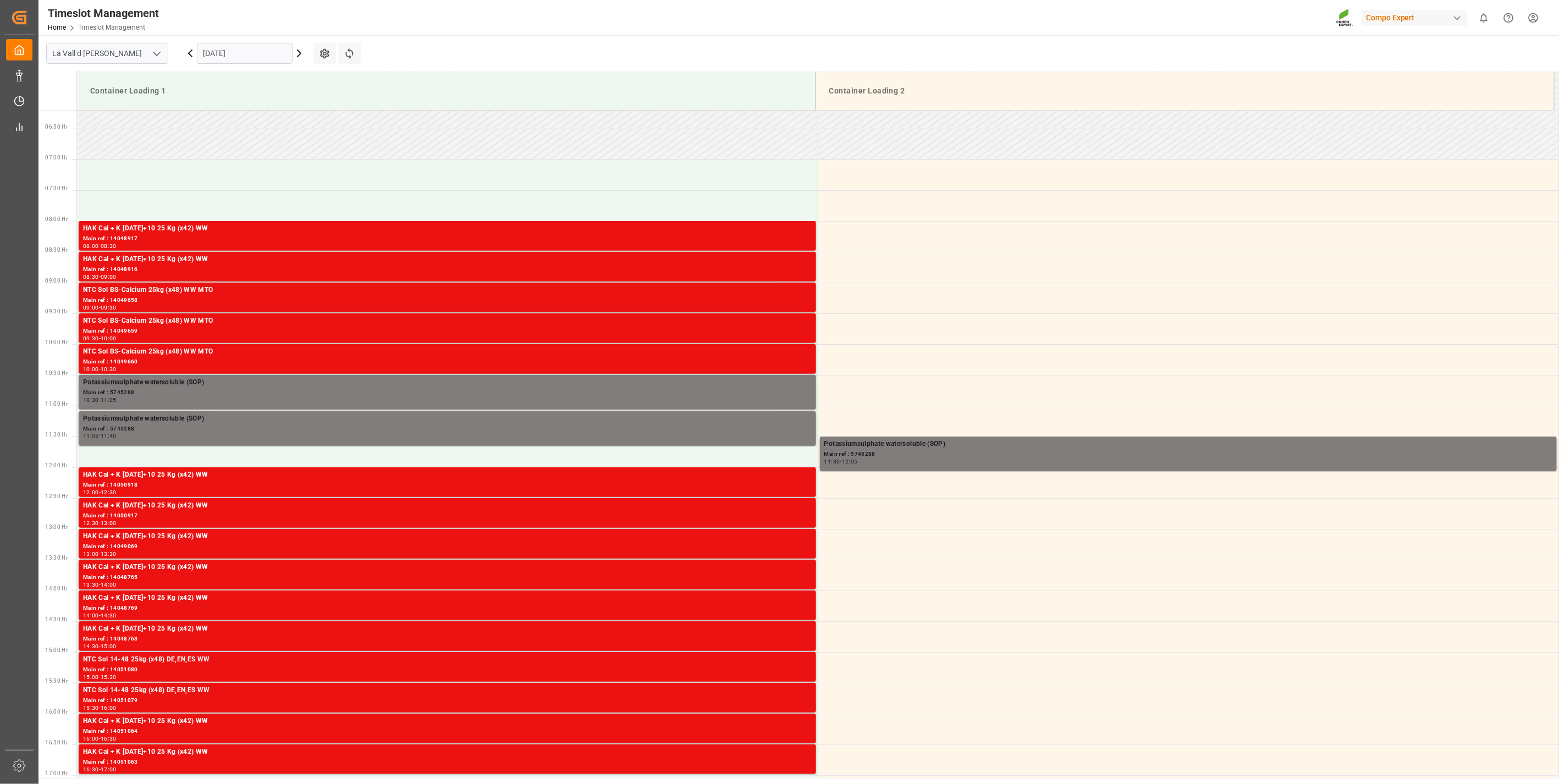
click at [222, 60] on input "[DATE]" at bounding box center [245, 53] width 96 height 21
click at [233, 145] on div "7" at bounding box center [232, 142] width 14 height 13
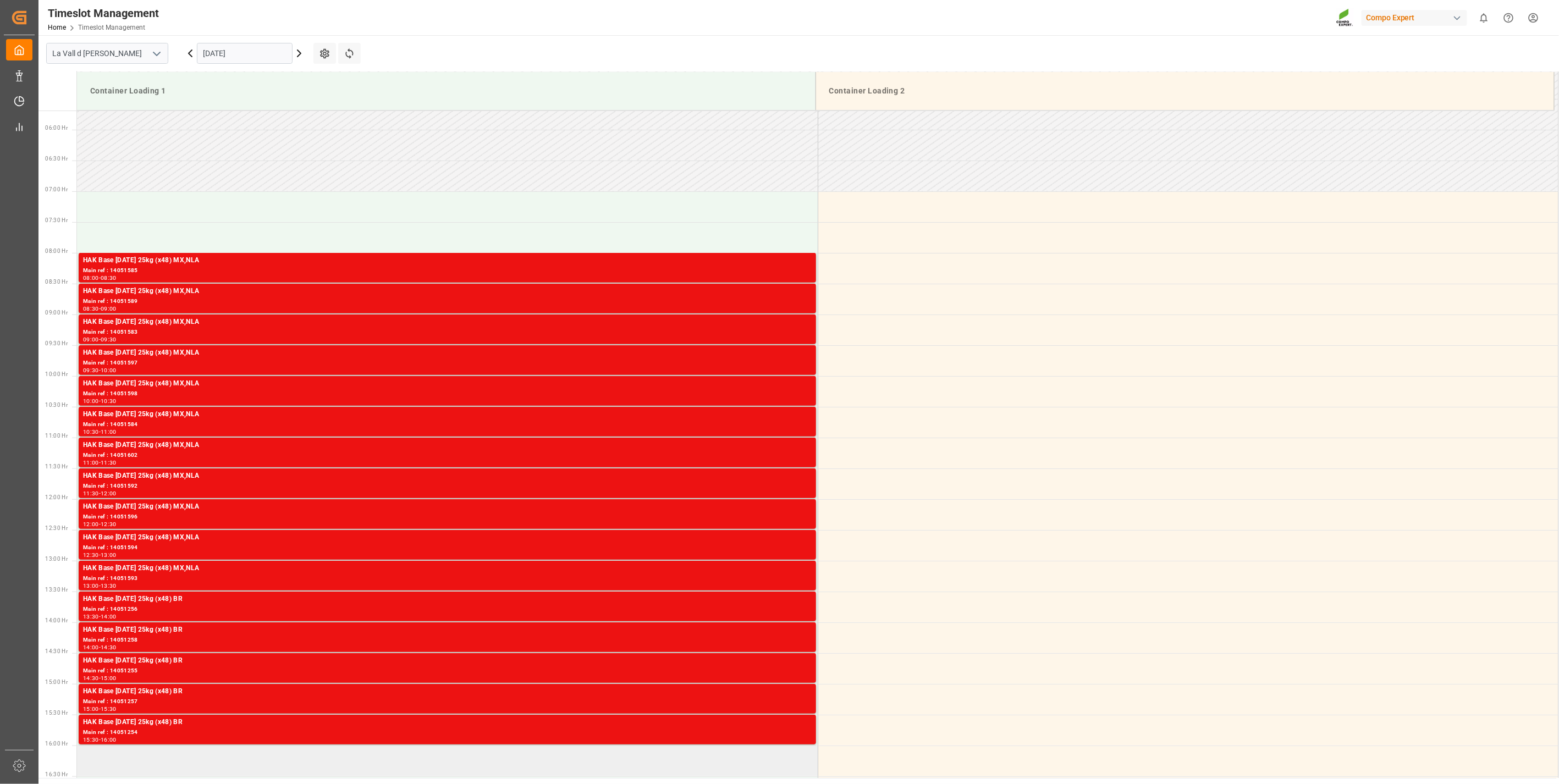
scroll to position [260, 0]
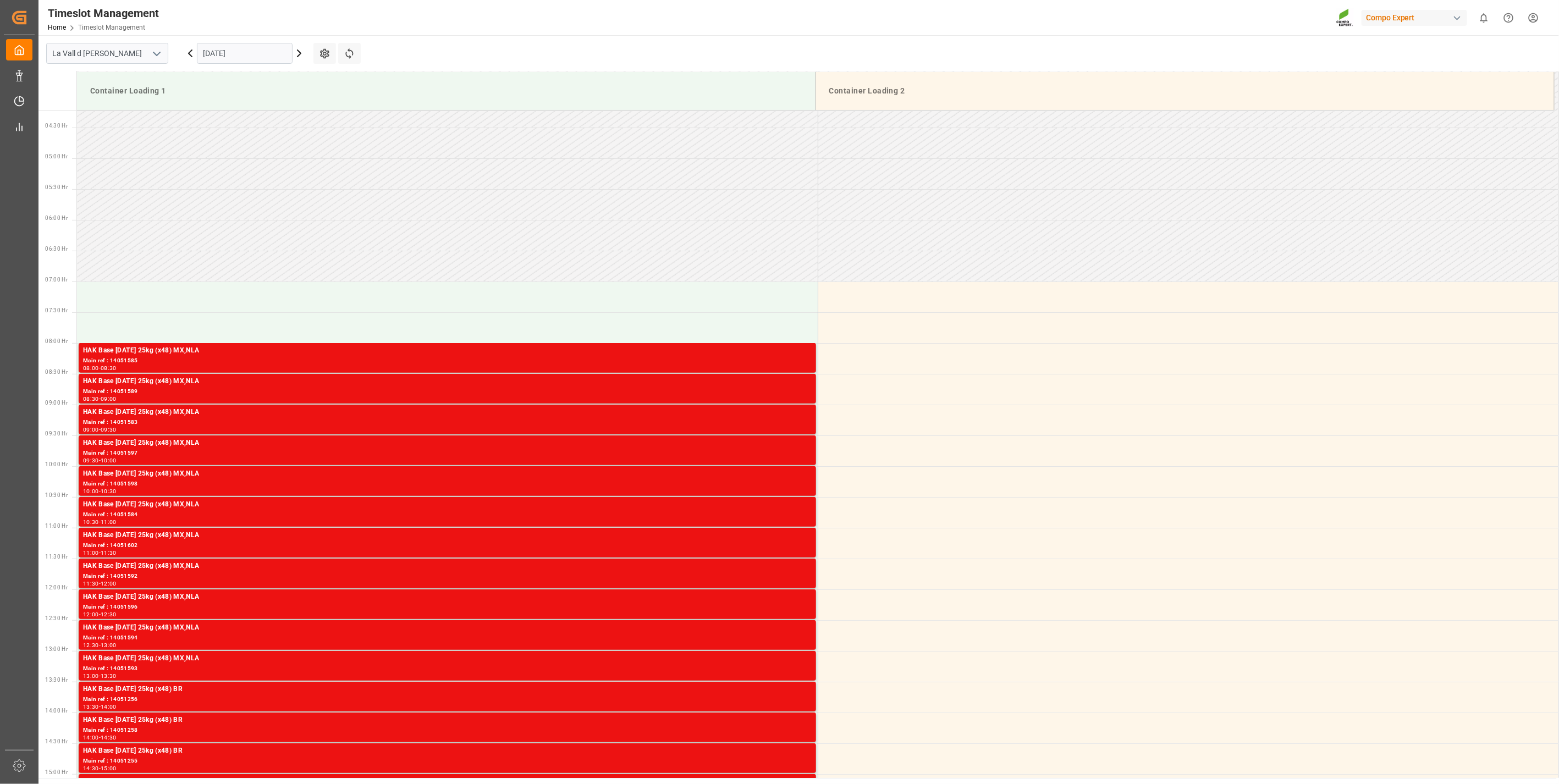
click at [222, 57] on input "[DATE]" at bounding box center [245, 53] width 96 height 21
click at [269, 119] on div "2" at bounding box center [275, 120] width 14 height 13
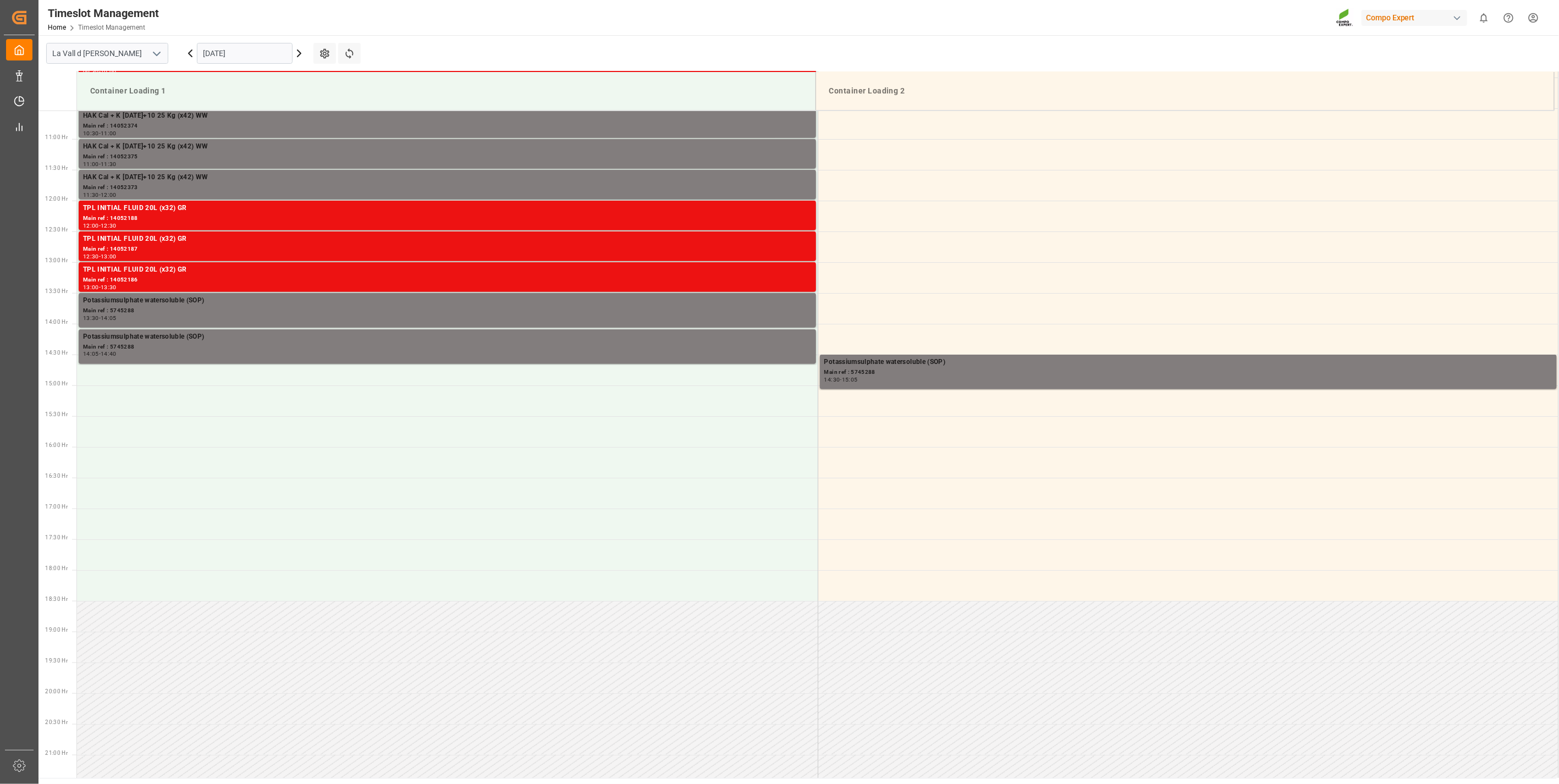
scroll to position [627, 0]
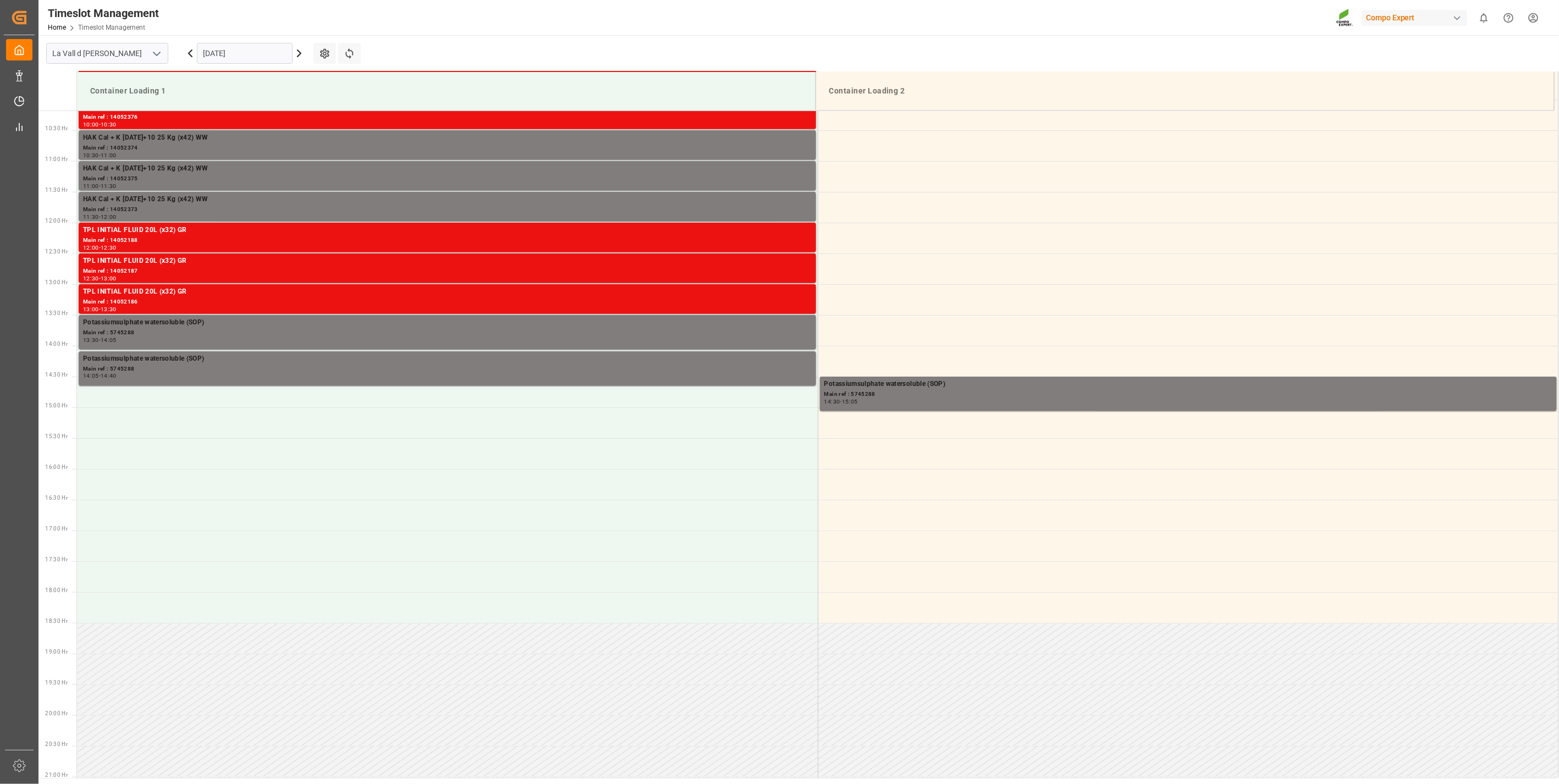
click at [230, 57] on input "[DATE]" at bounding box center [245, 53] width 96 height 21
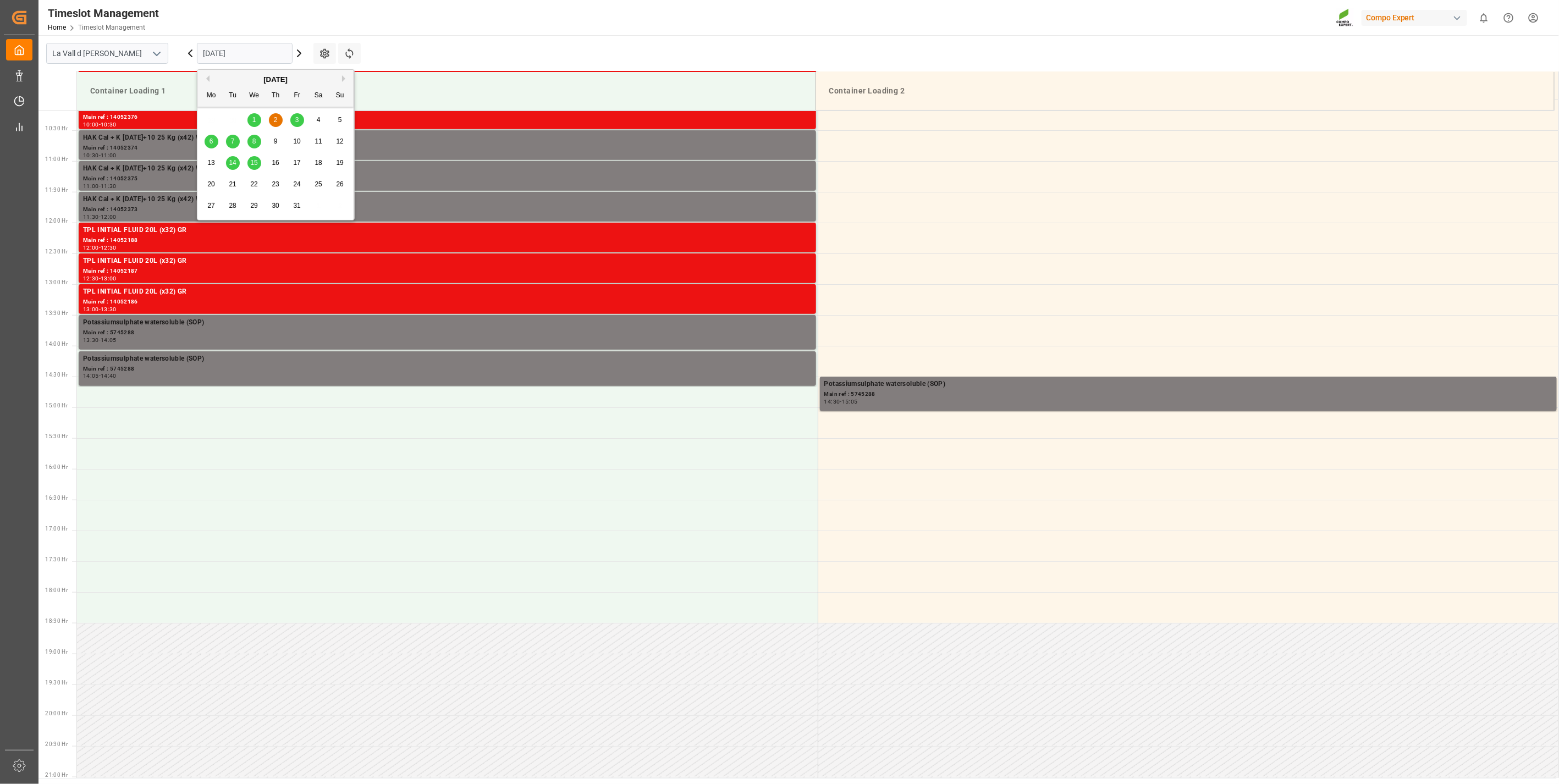
click at [215, 139] on div "6" at bounding box center [211, 142] width 14 height 13
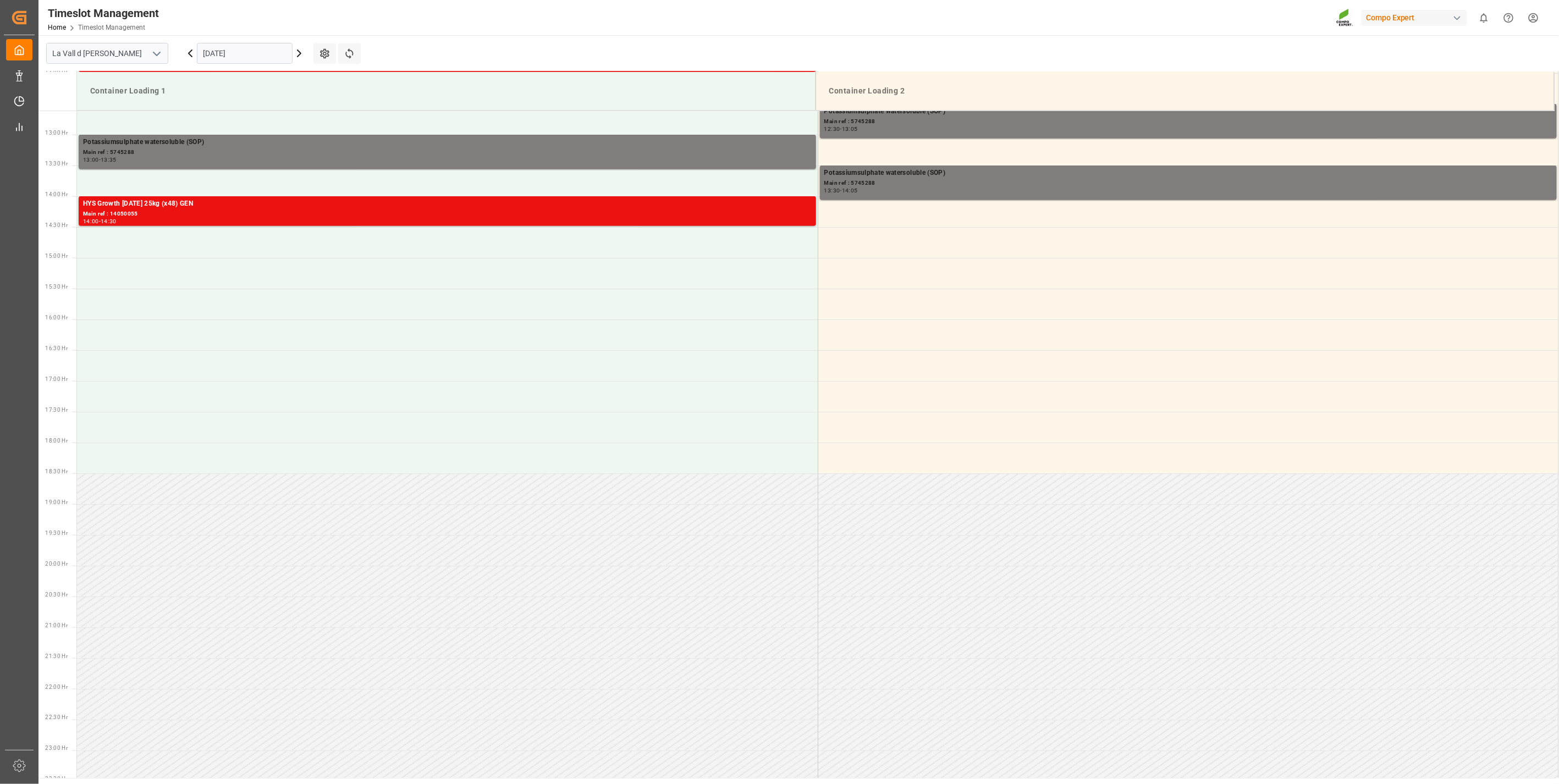
scroll to position [749, 0]
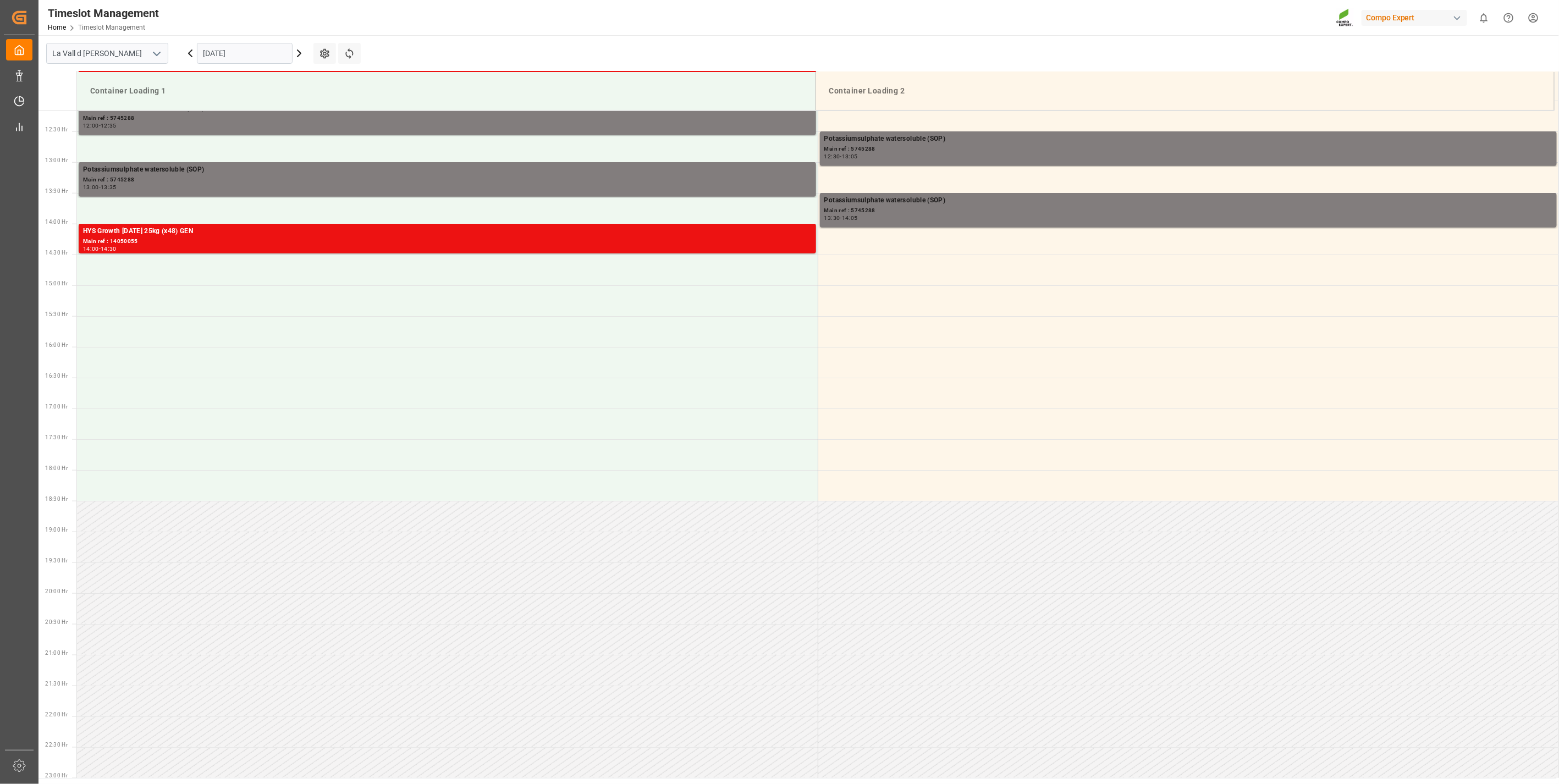
click at [223, 48] on input "[DATE]" at bounding box center [245, 53] width 96 height 21
click at [238, 264] on td at bounding box center [447, 270] width 741 height 31
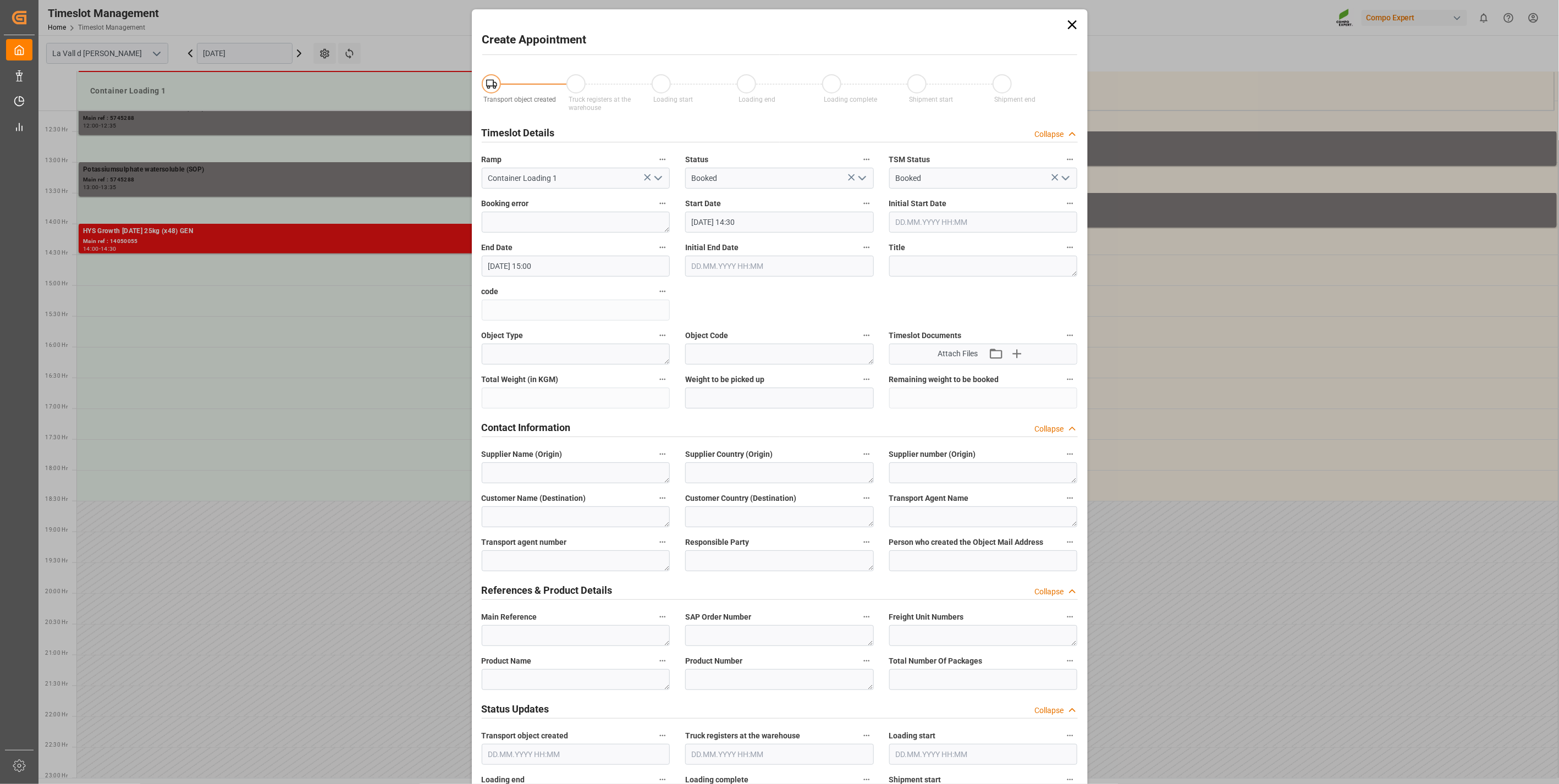
type input "[DATE] 14:30"
type input "[DATE] 15:00"
click at [536, 642] on textarea at bounding box center [576, 635] width 189 height 21
paste textarea "4510364213"
type textarea "4510364213 PROMAGRI"
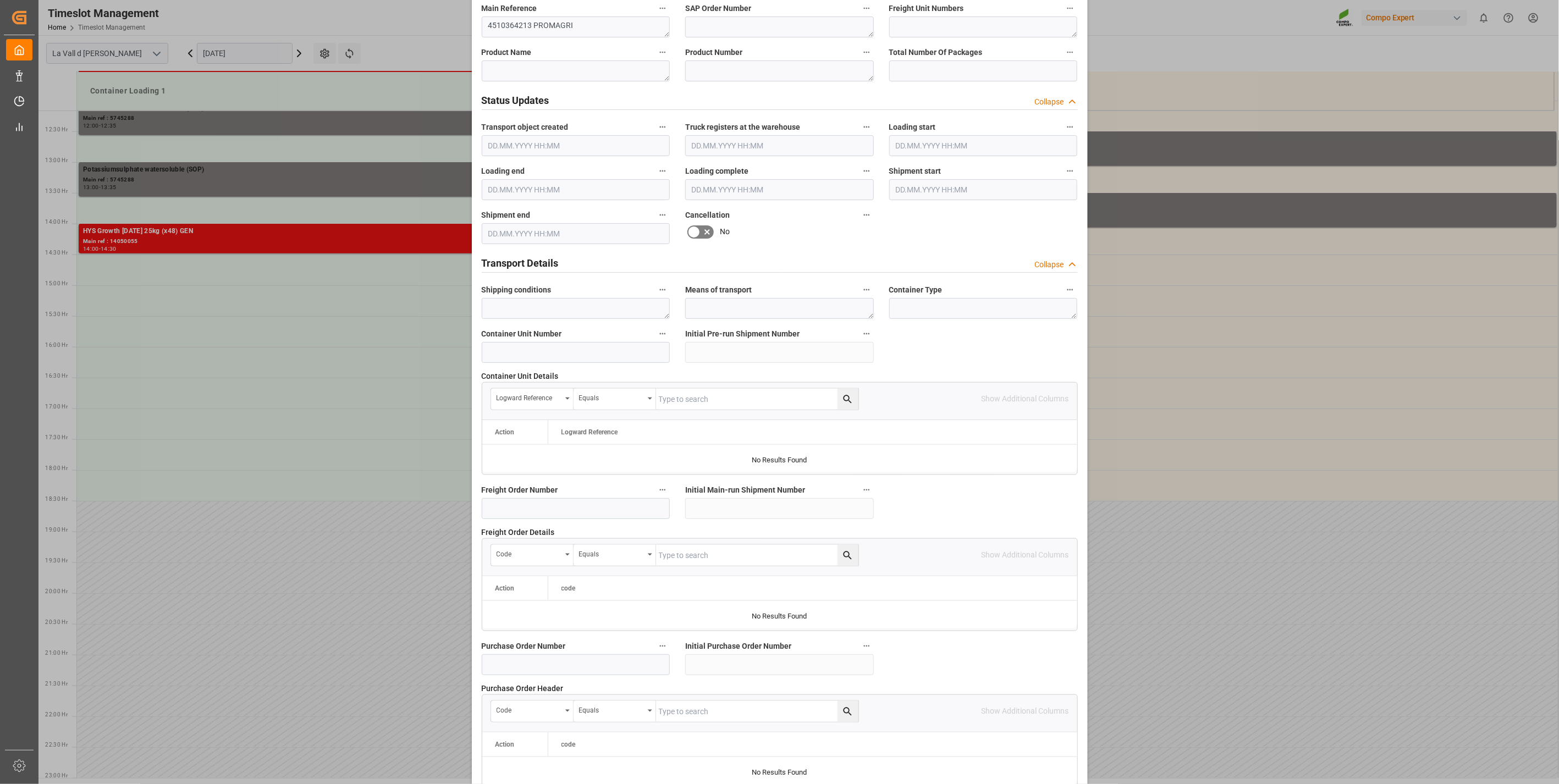
scroll to position [743, 0]
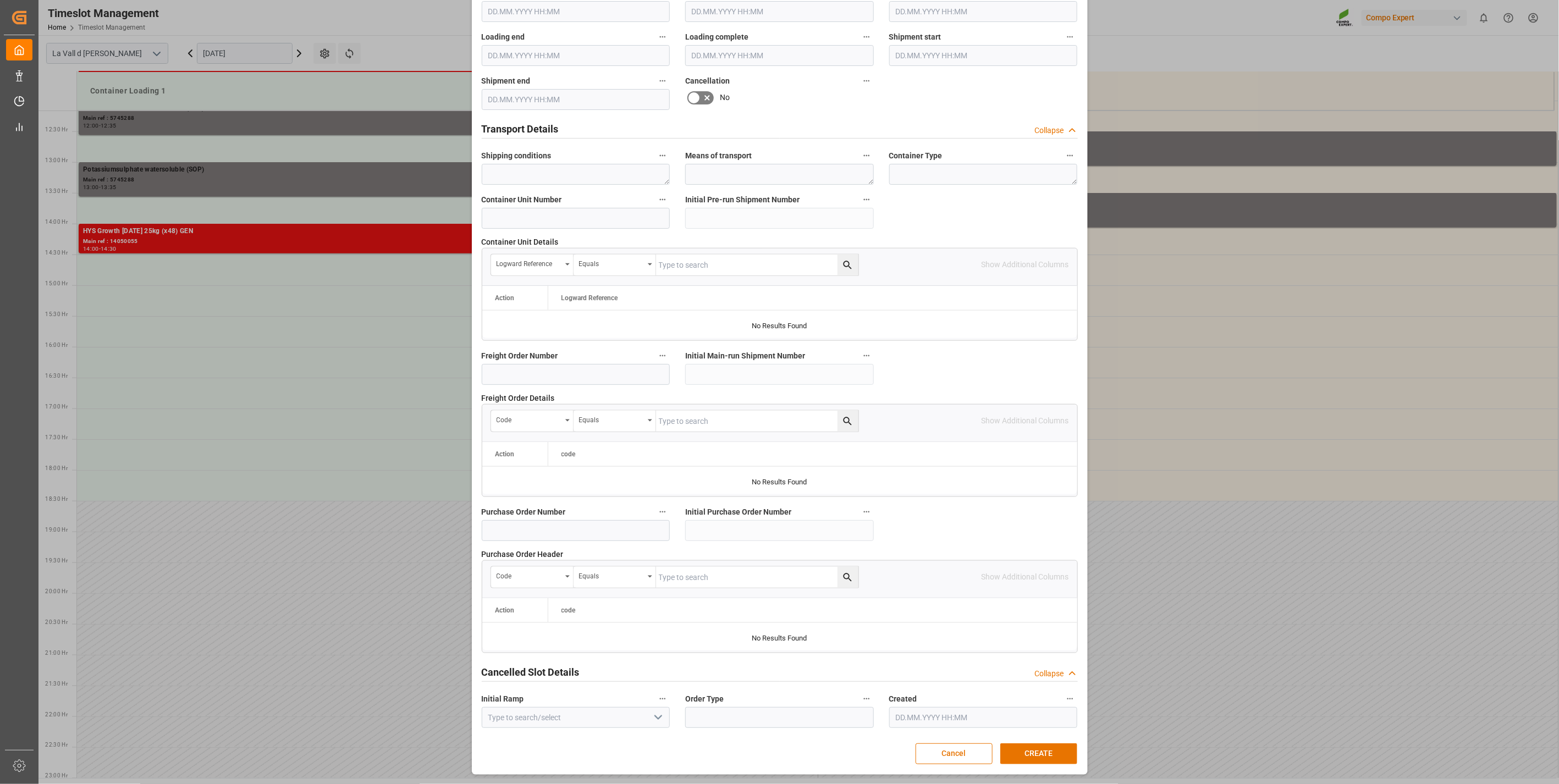
drag, startPoint x: 1037, startPoint y: 759, endPoint x: 338, endPoint y: 377, distance: 796.6
click at [1037, 759] on button "CREATE" at bounding box center [1039, 753] width 77 height 21
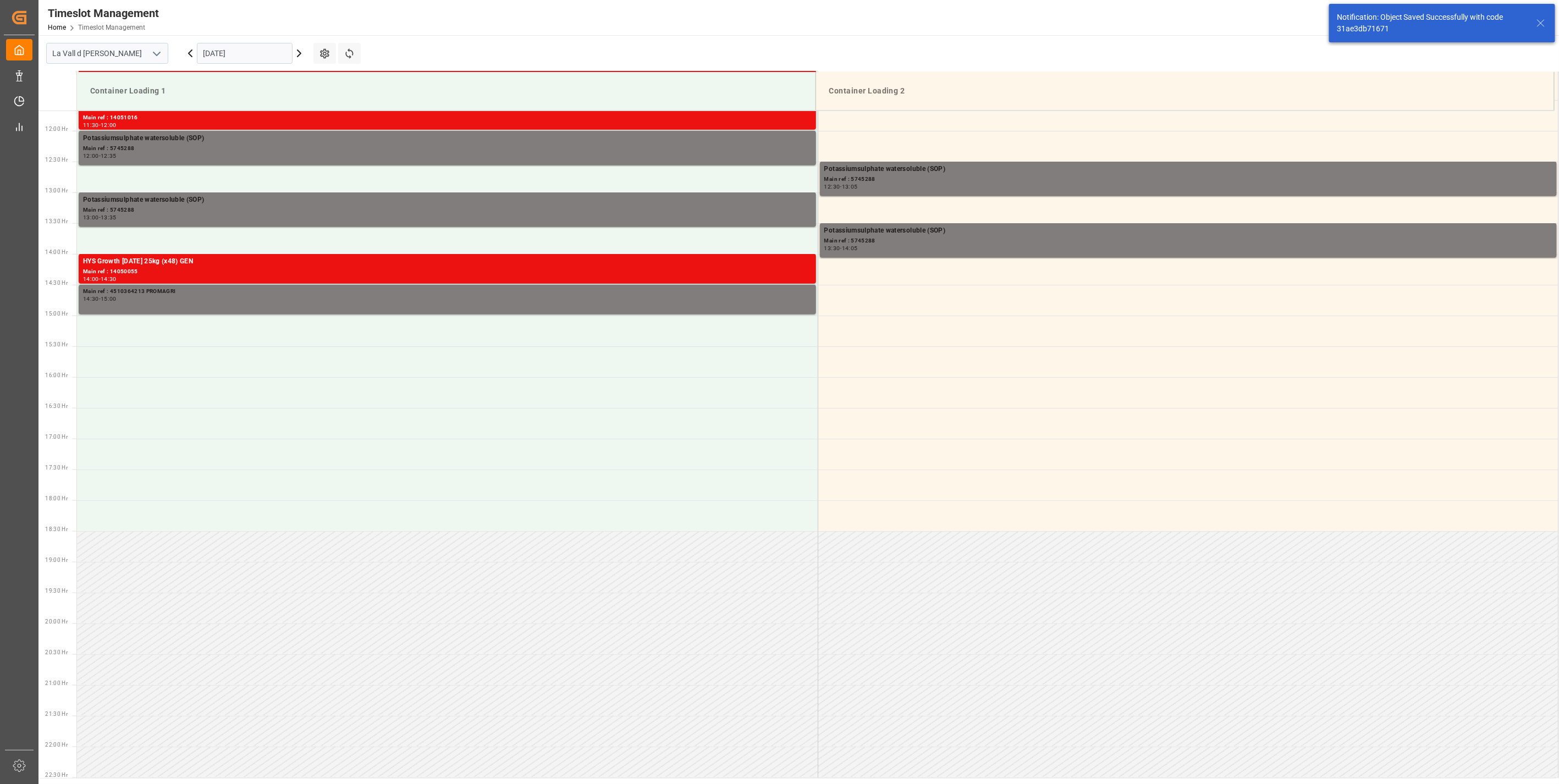
scroll to position [809, 0]
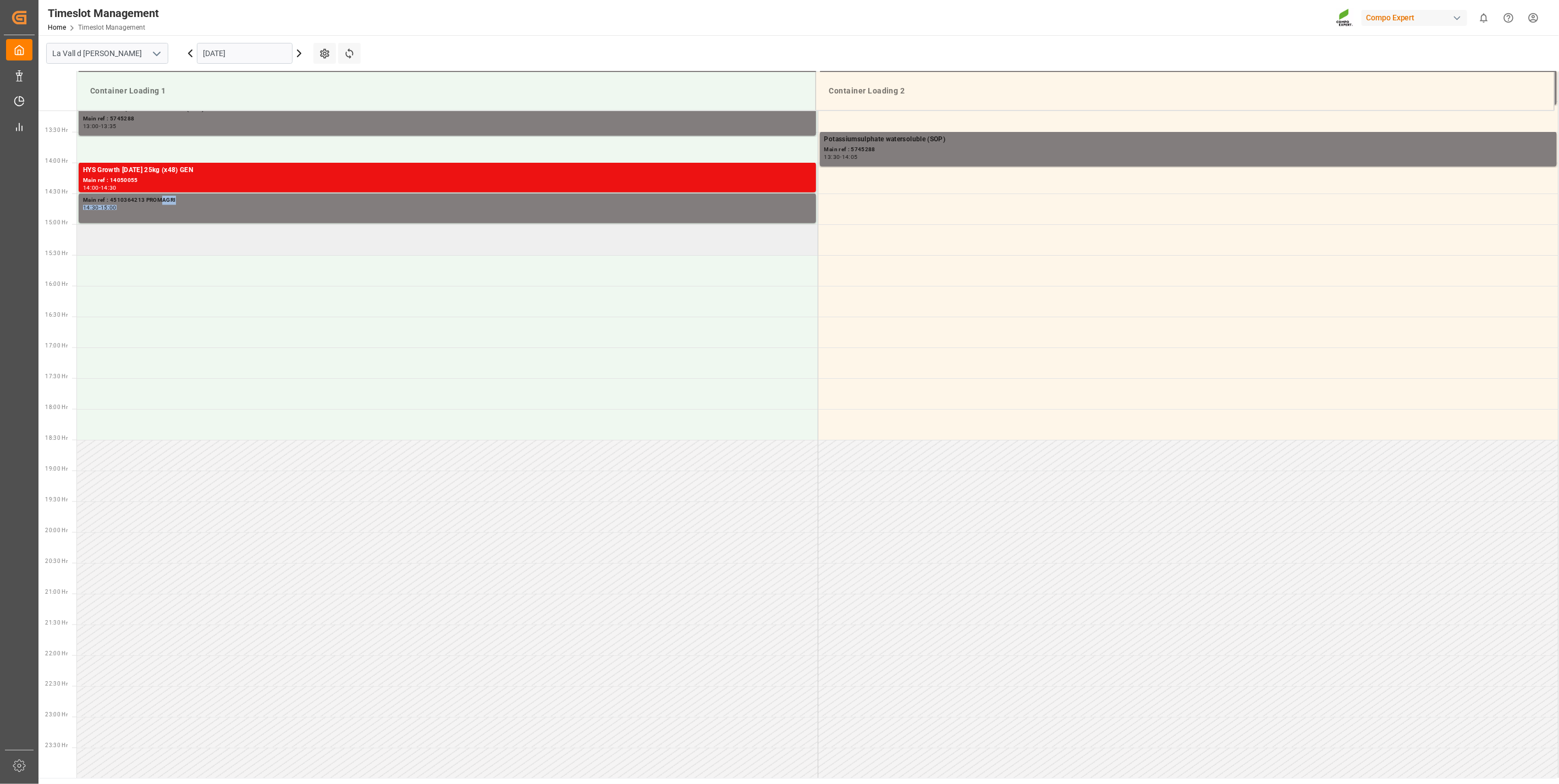
drag, startPoint x: 160, startPoint y: 197, endPoint x: 215, endPoint y: 229, distance: 63.6
click at [215, 229] on tbody "NTC Sol [DATE] 25kg (x48) INT MSE Main ref : 14051018 08:00 - 08:30 NTC Sol [DA…" at bounding box center [818, 39] width 1482 height 1477
drag, startPoint x: 215, startPoint y: 229, endPoint x: 179, endPoint y: 210, distance: 40.7
click at [179, 210] on div "14:30 - 15:00" at bounding box center [447, 208] width 729 height 6
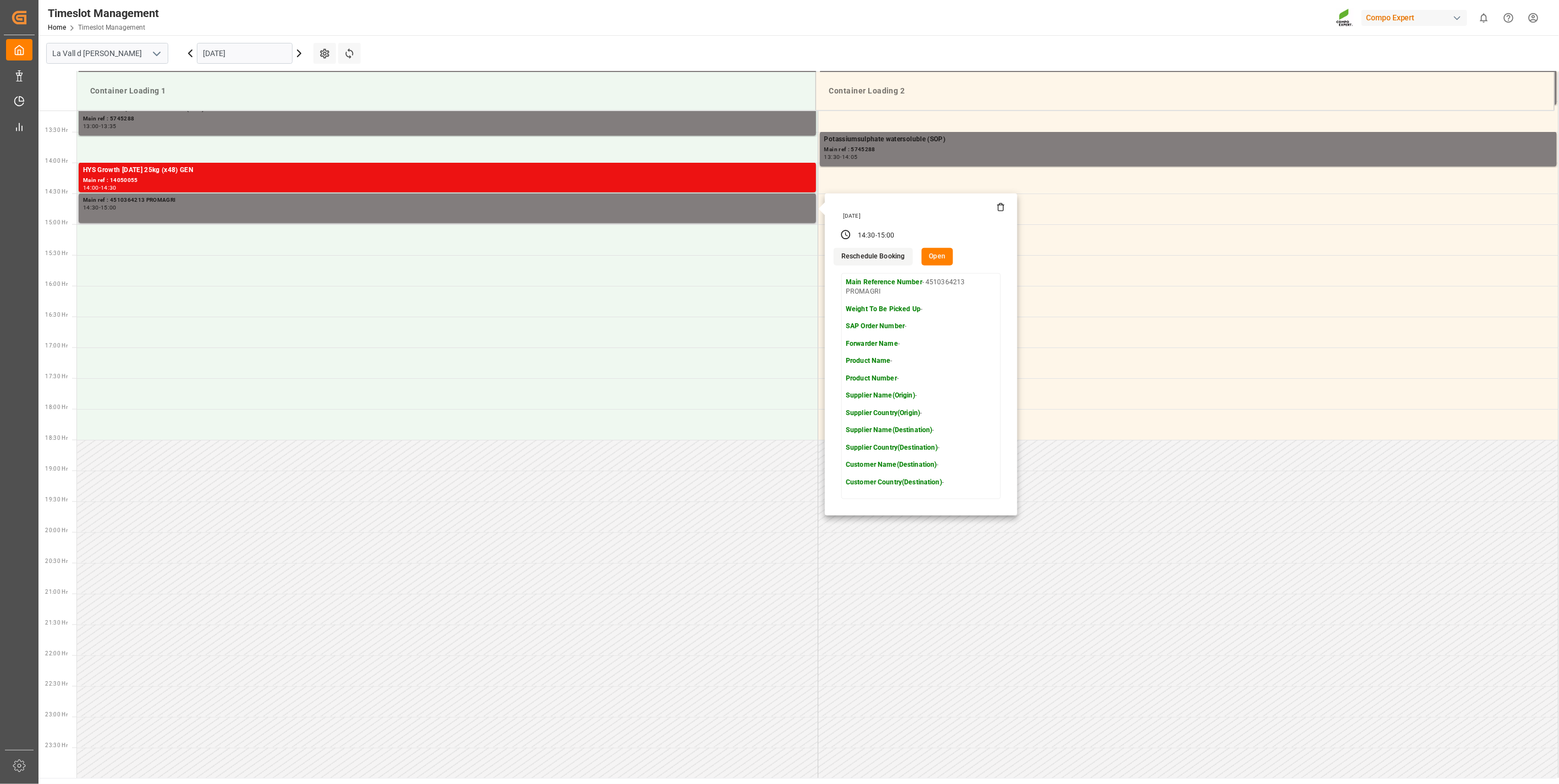
click at [942, 256] on button "Open" at bounding box center [937, 256] width 32 height 18
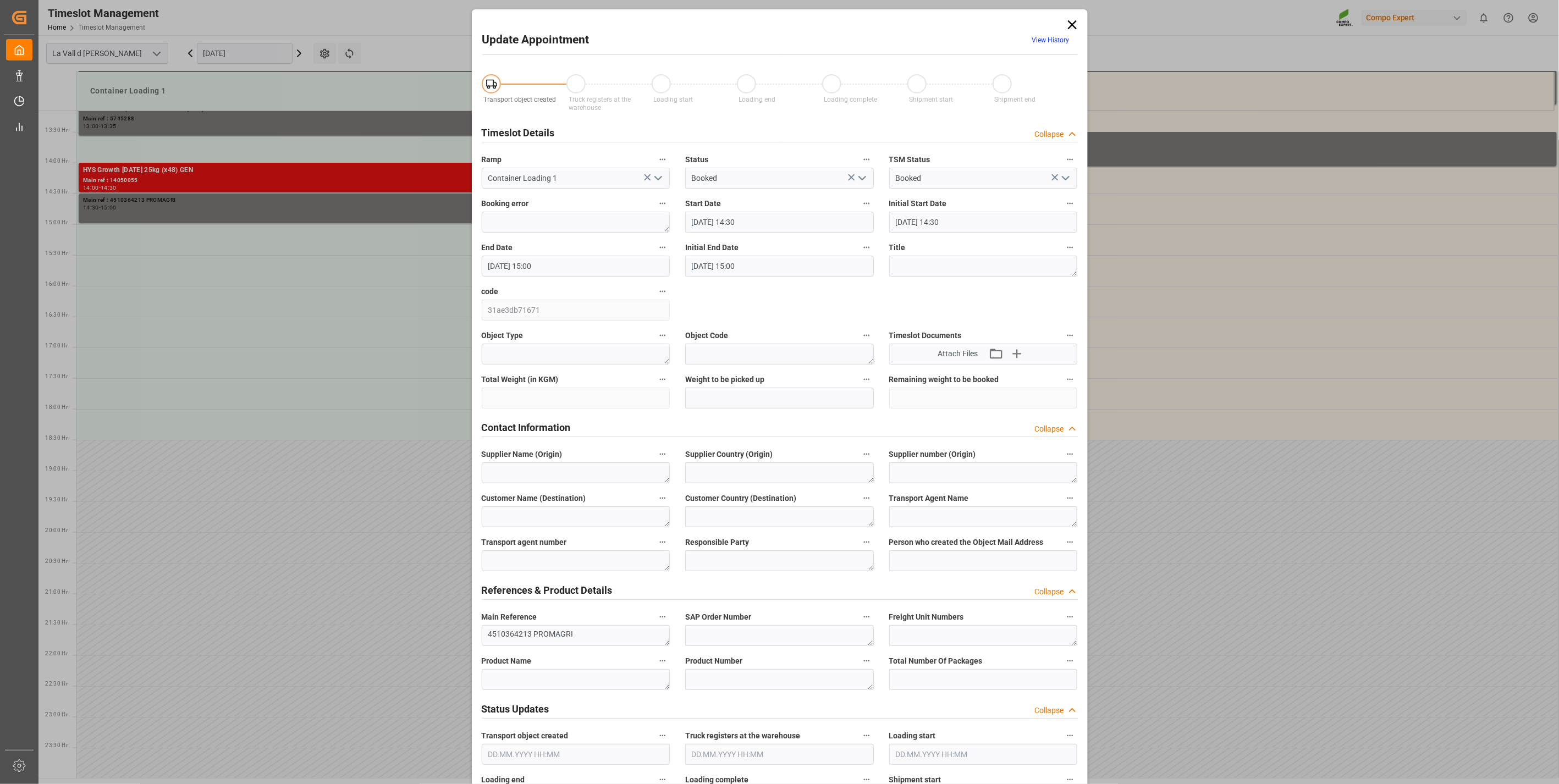
type input "[DATE] 14:30"
type input "[DATE] 15:00"
type input "[DATE] 15:25"
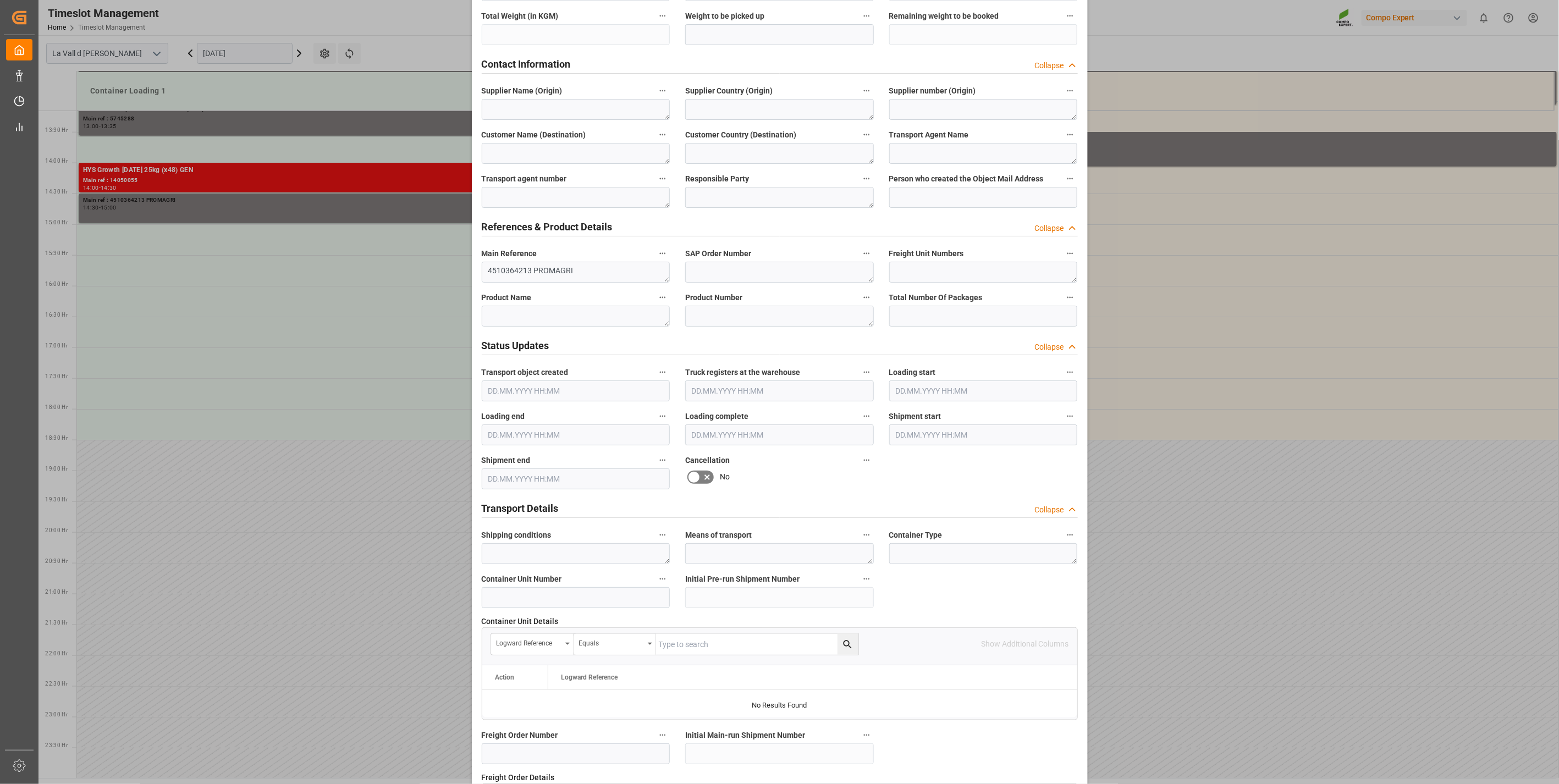
scroll to position [366, 0]
drag, startPoint x: 599, startPoint y: 266, endPoint x: 482, endPoint y: 282, distance: 118.1
click at [464, 266] on div "Update Appointment View History Transport object created Truck registers at the…" at bounding box center [780, 392] width 1559 height 784
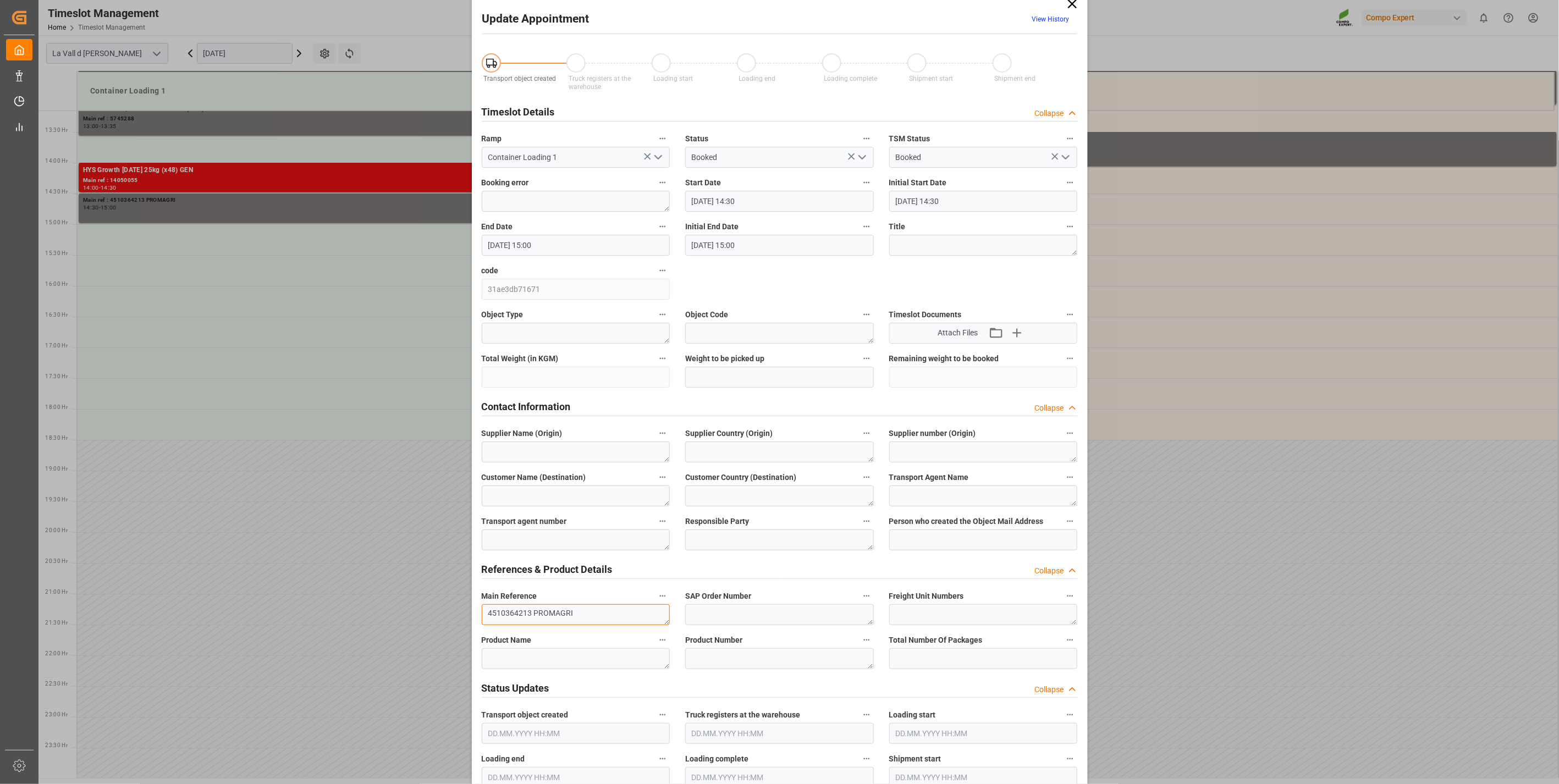
scroll to position [0, 0]
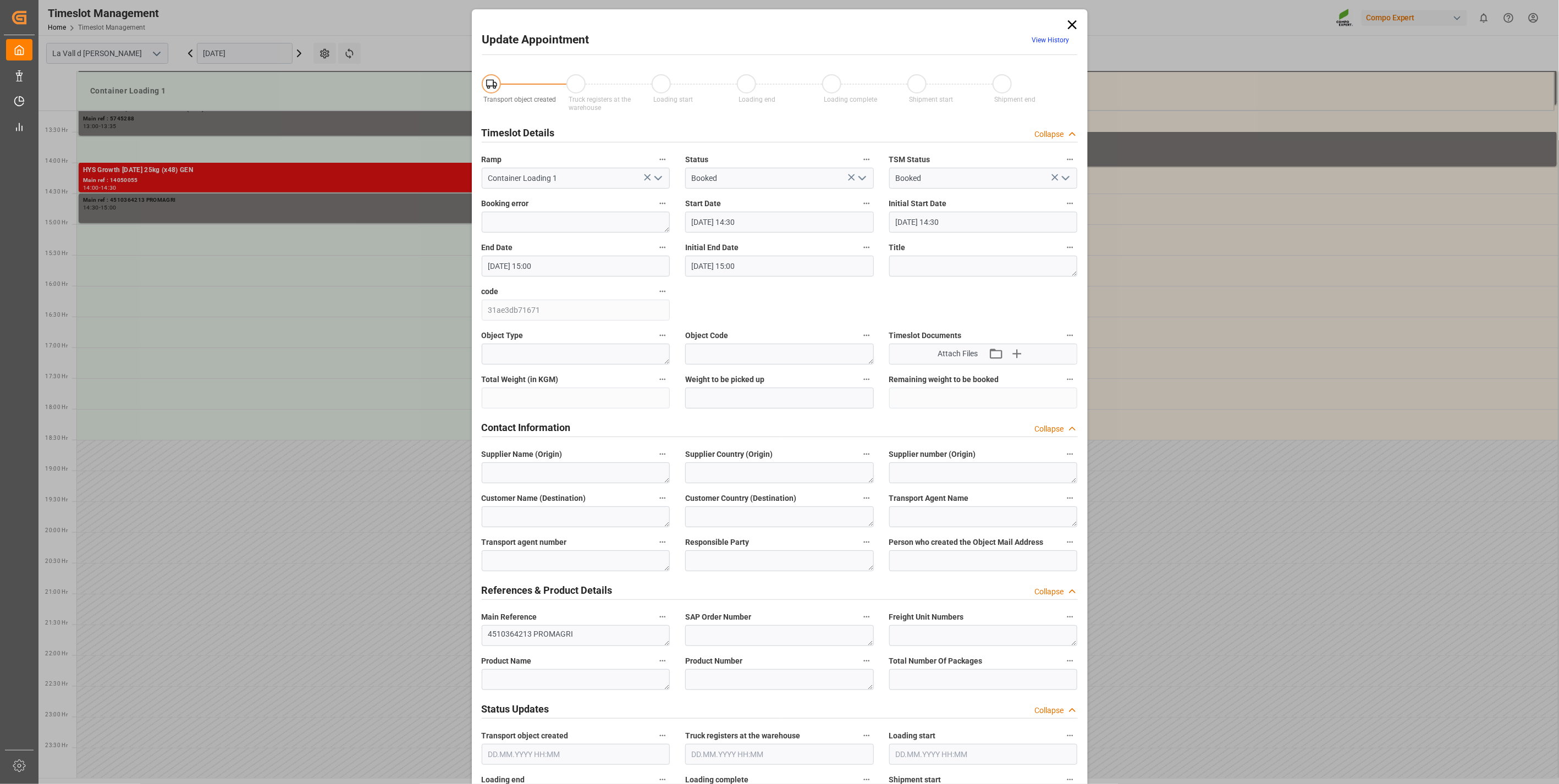
drag, startPoint x: 1071, startPoint y: 25, endPoint x: 866, endPoint y: 83, distance: 213.0
click at [1069, 27] on icon at bounding box center [1072, 24] width 15 height 15
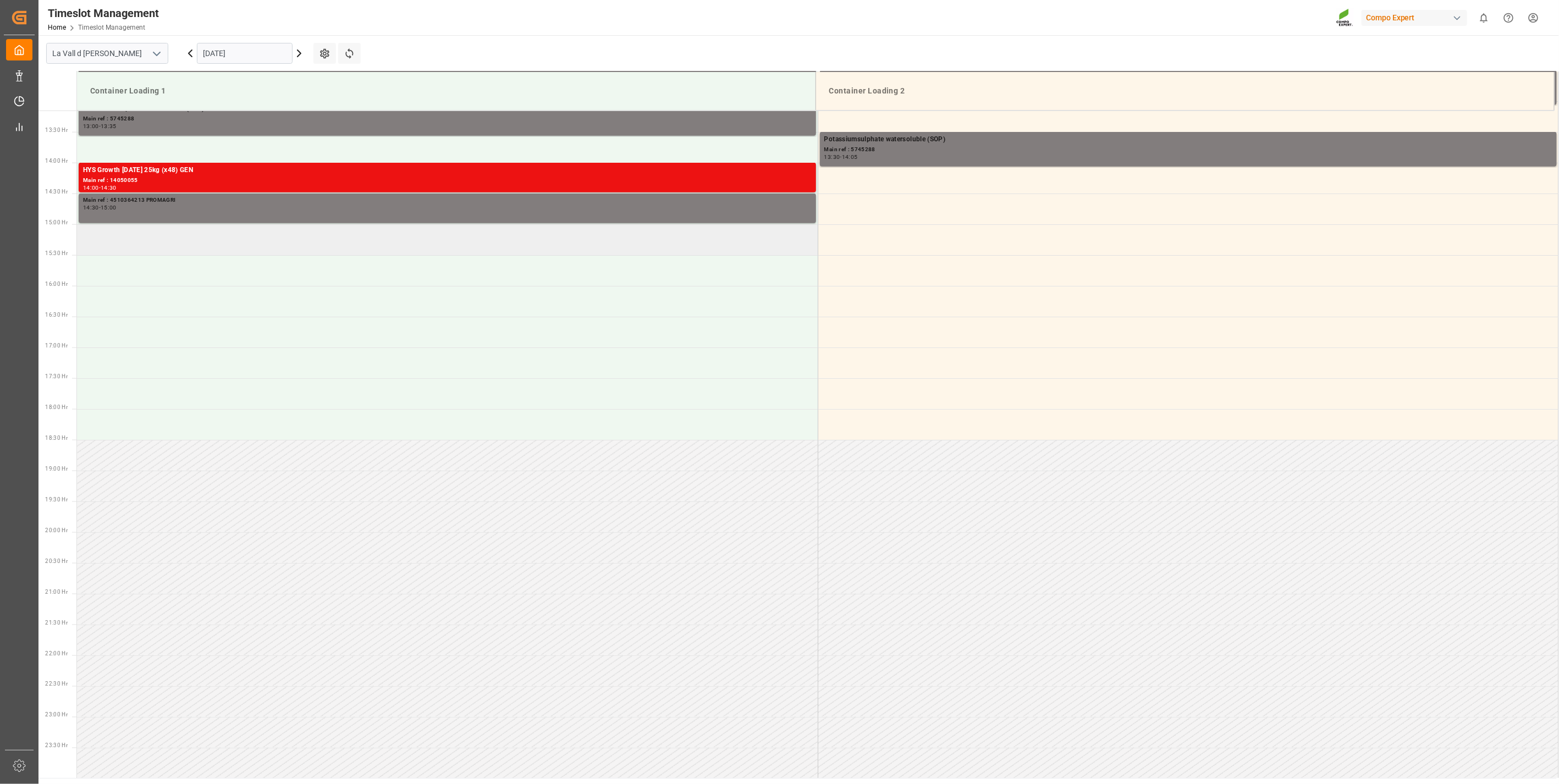
click at [215, 243] on td at bounding box center [447, 240] width 741 height 31
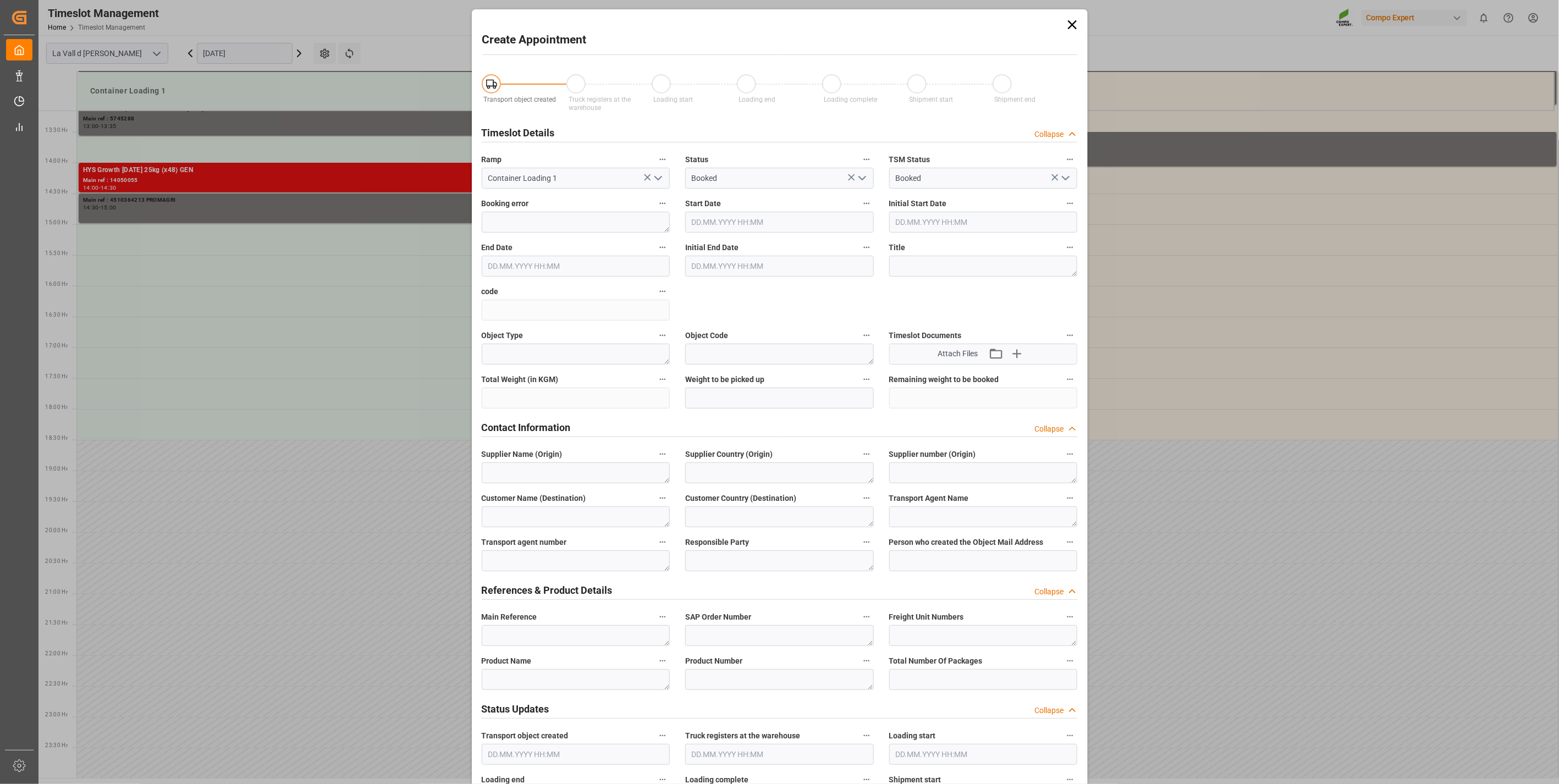
type input "[DATE] 15:00"
type input "[DATE] 15:30"
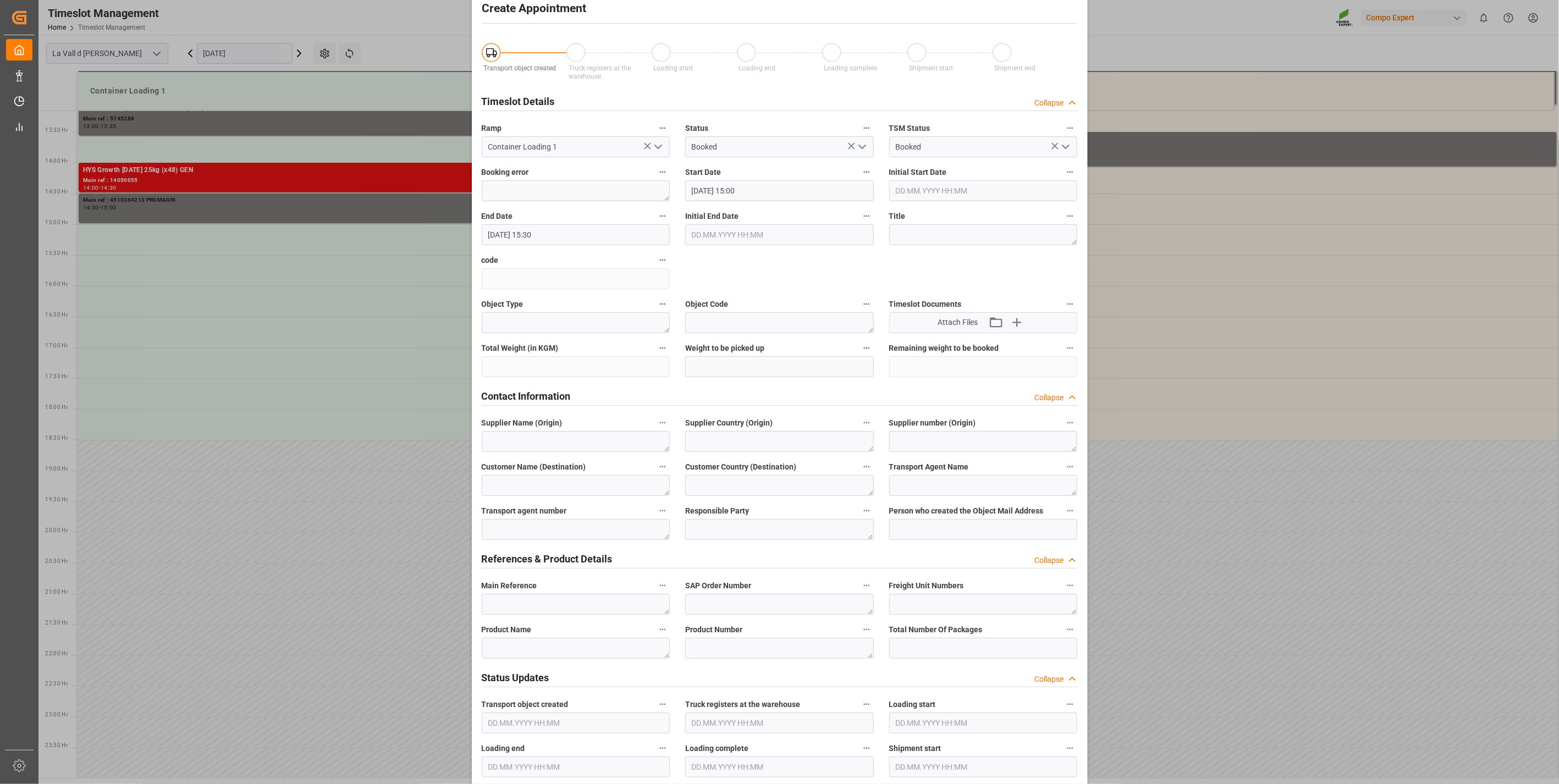
scroll to position [61, 0]
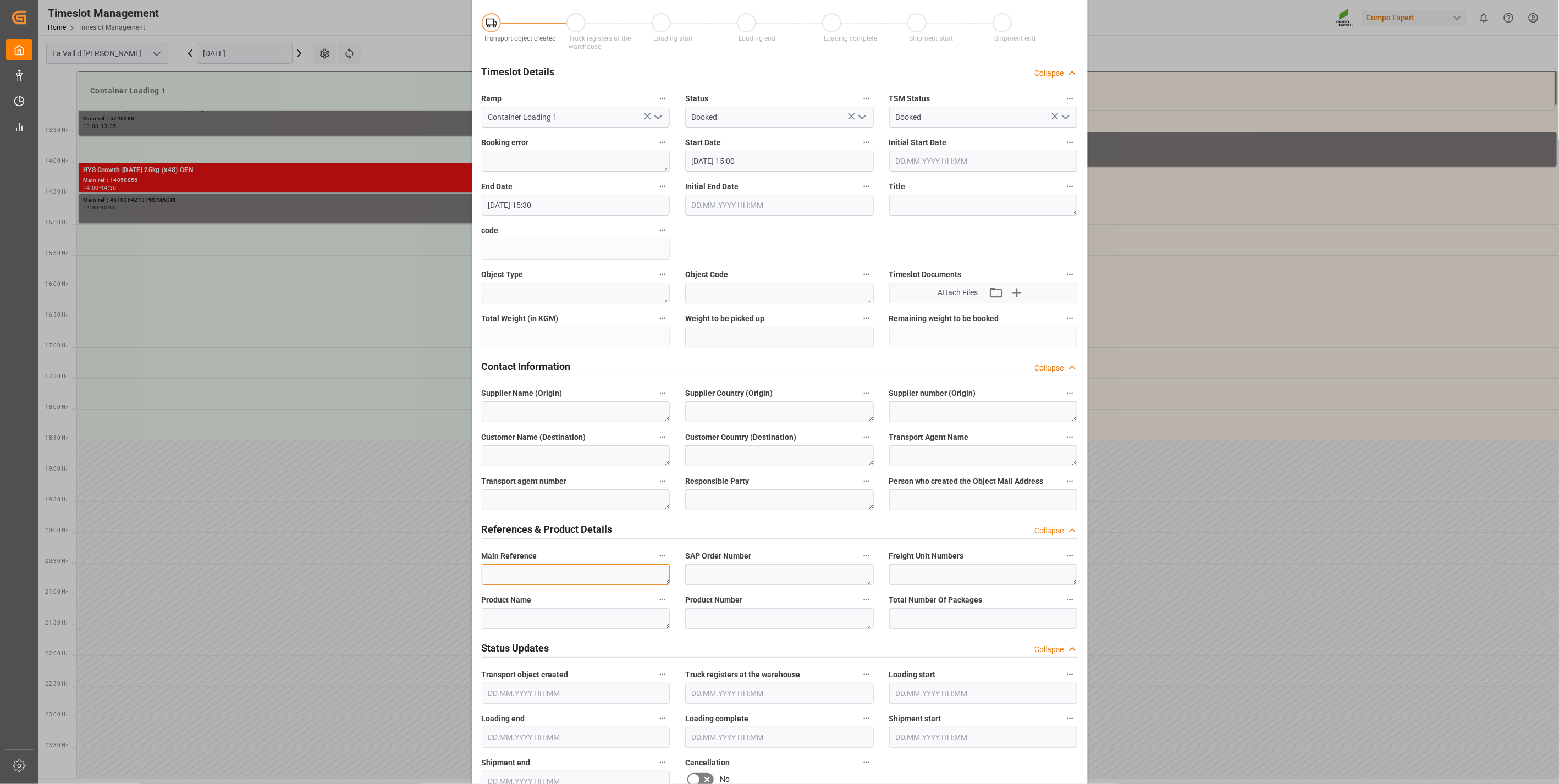
drag, startPoint x: 514, startPoint y: 572, endPoint x: 714, endPoint y: 604, distance: 202.5
click at [514, 573] on textarea at bounding box center [576, 574] width 189 height 21
paste textarea "4510364213 PROMAGRI"
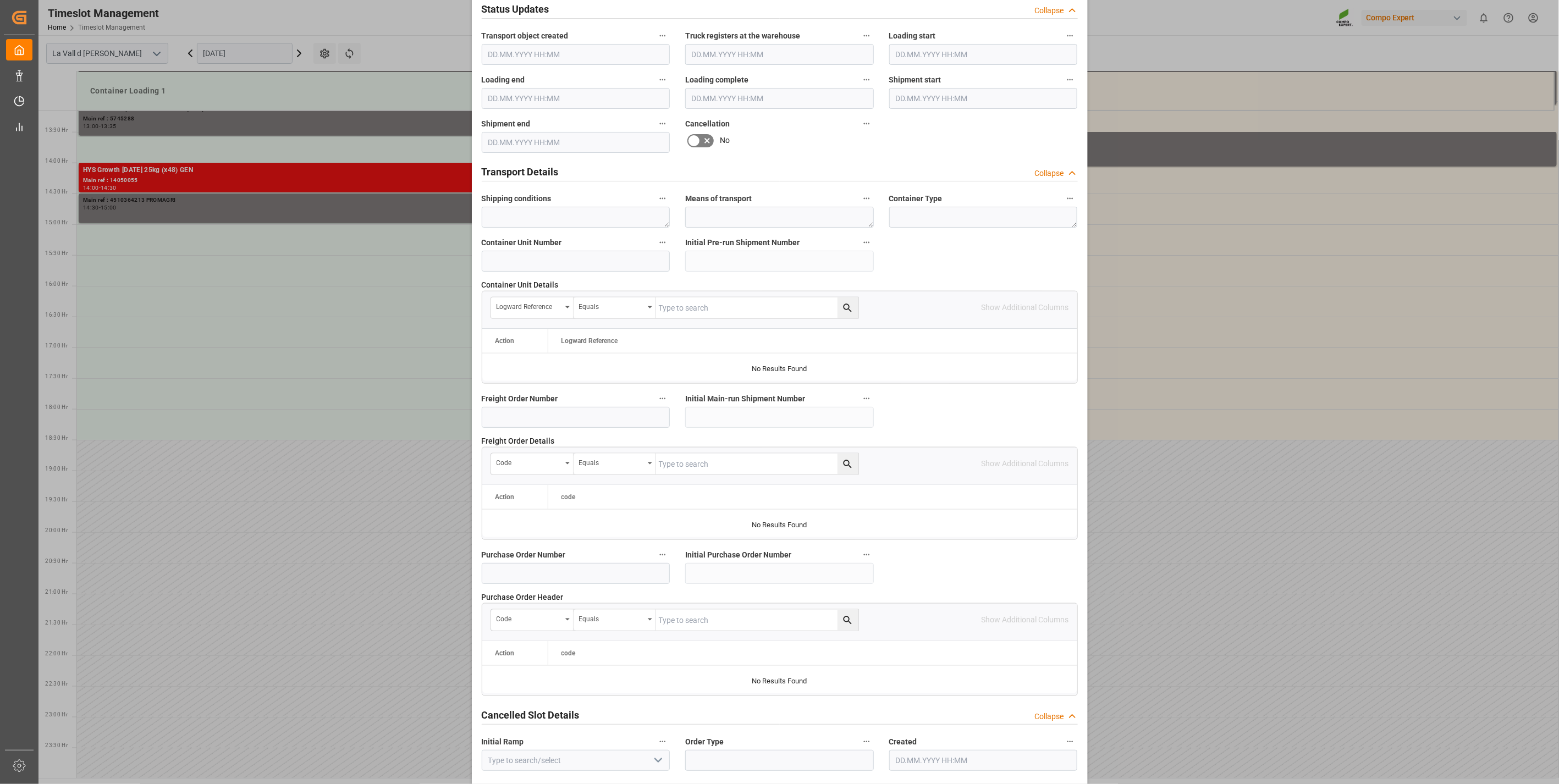
scroll to position [743, 0]
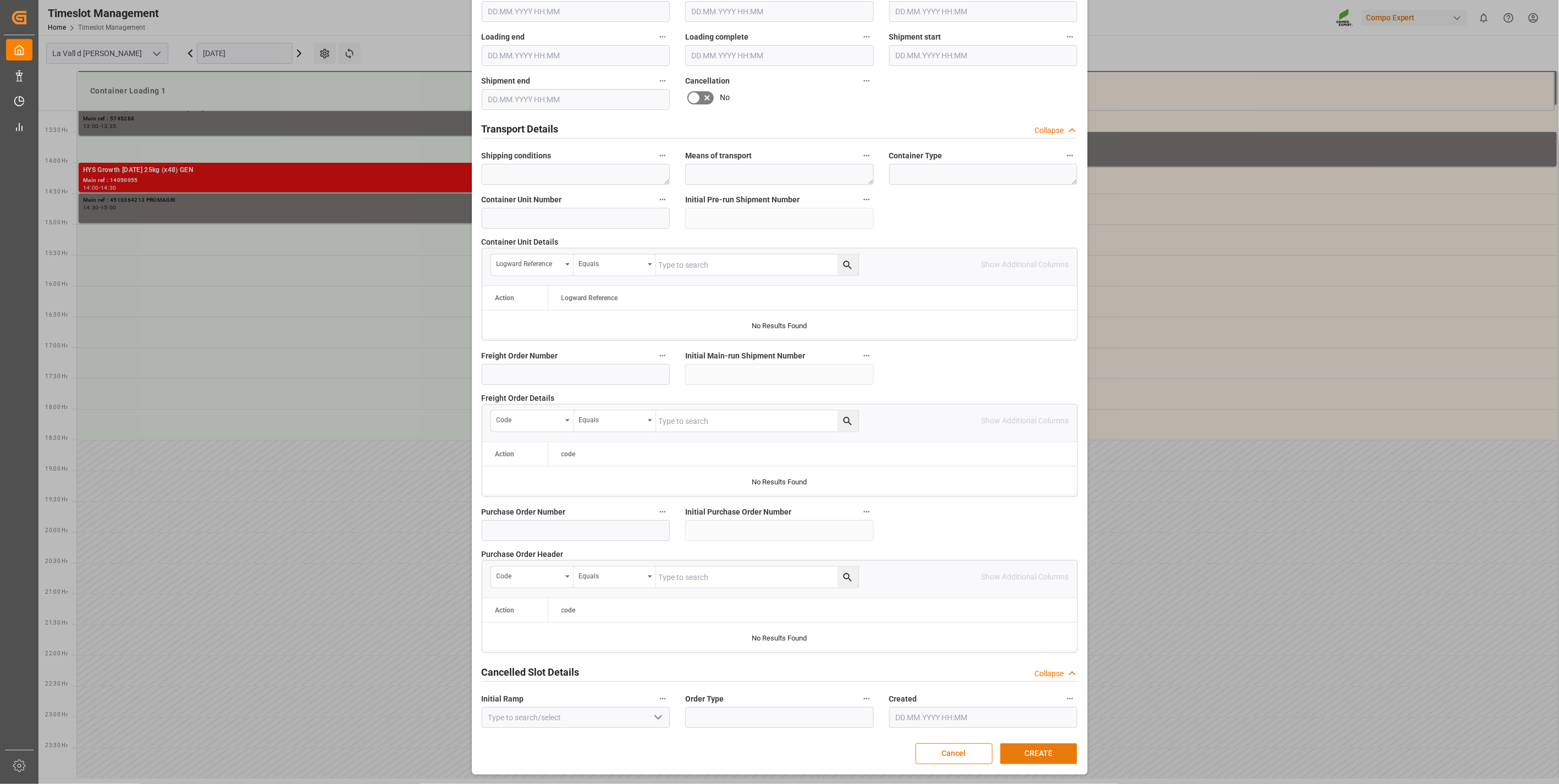
type textarea "4510364213 PROMAGRI"
click at [1023, 746] on button "CREATE" at bounding box center [1039, 753] width 77 height 21
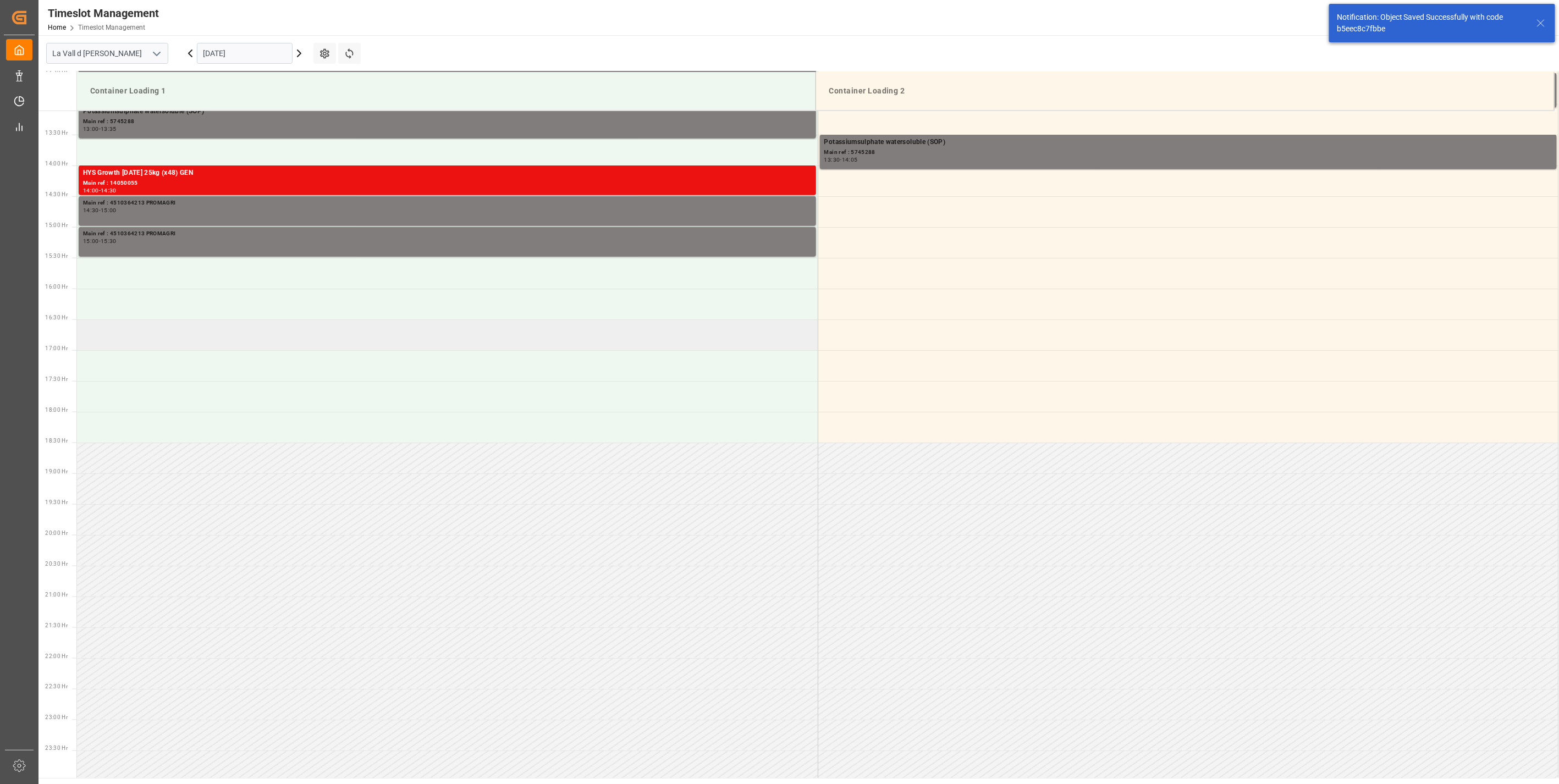
scroll to position [809, 0]
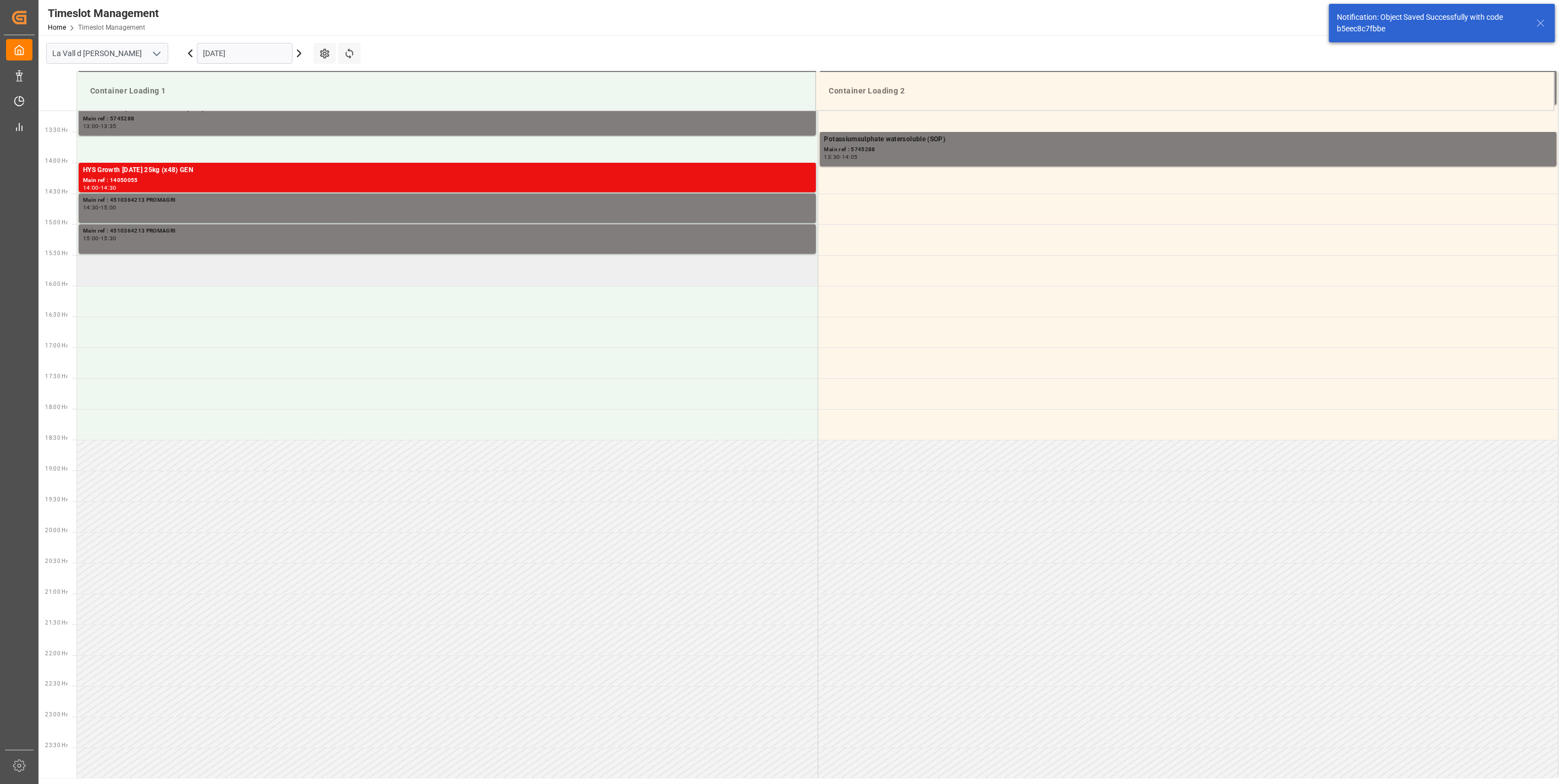
click at [149, 281] on td at bounding box center [447, 270] width 741 height 31
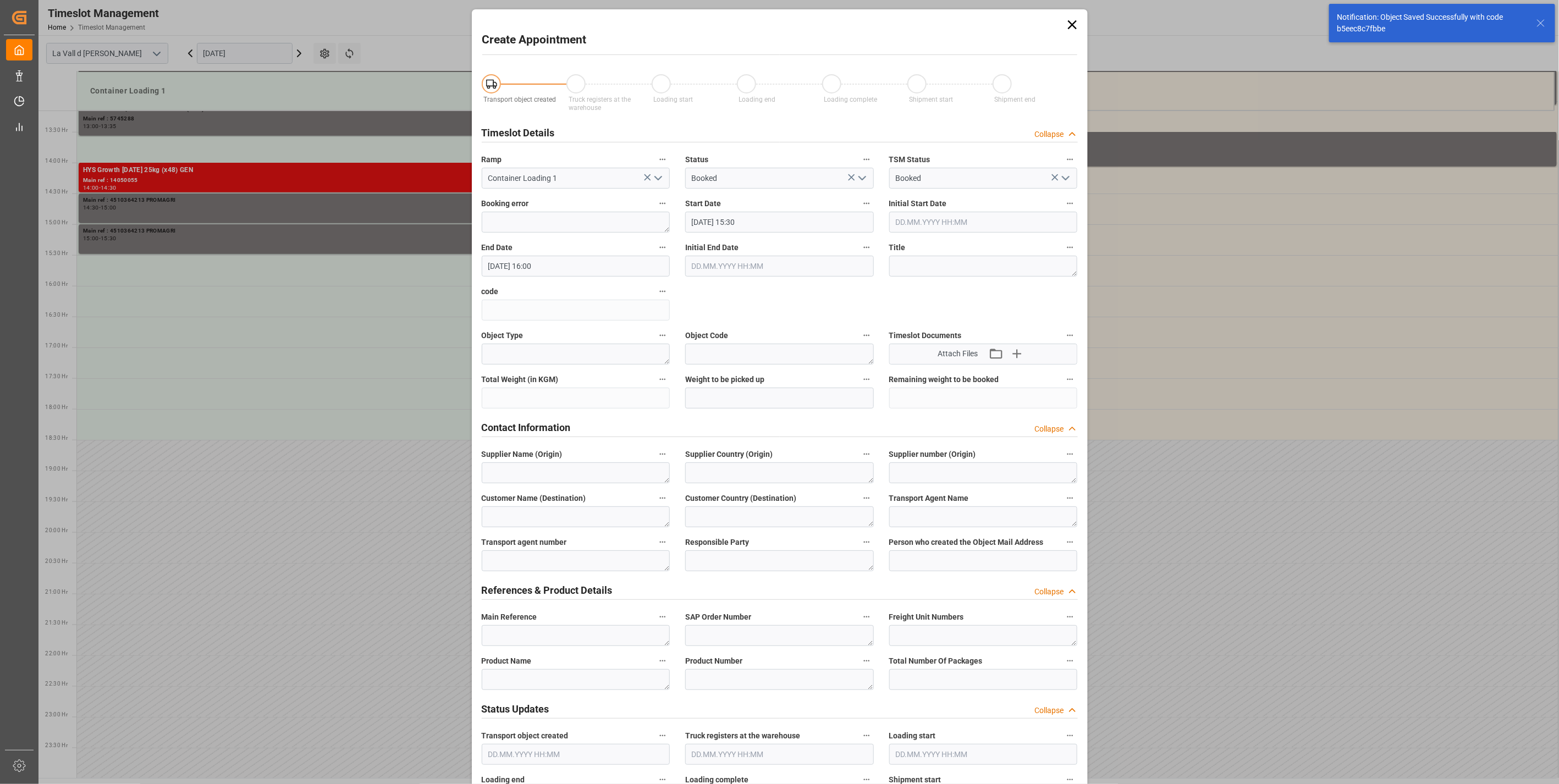
type input "[DATE] 15:30"
type input "[DATE] 16:00"
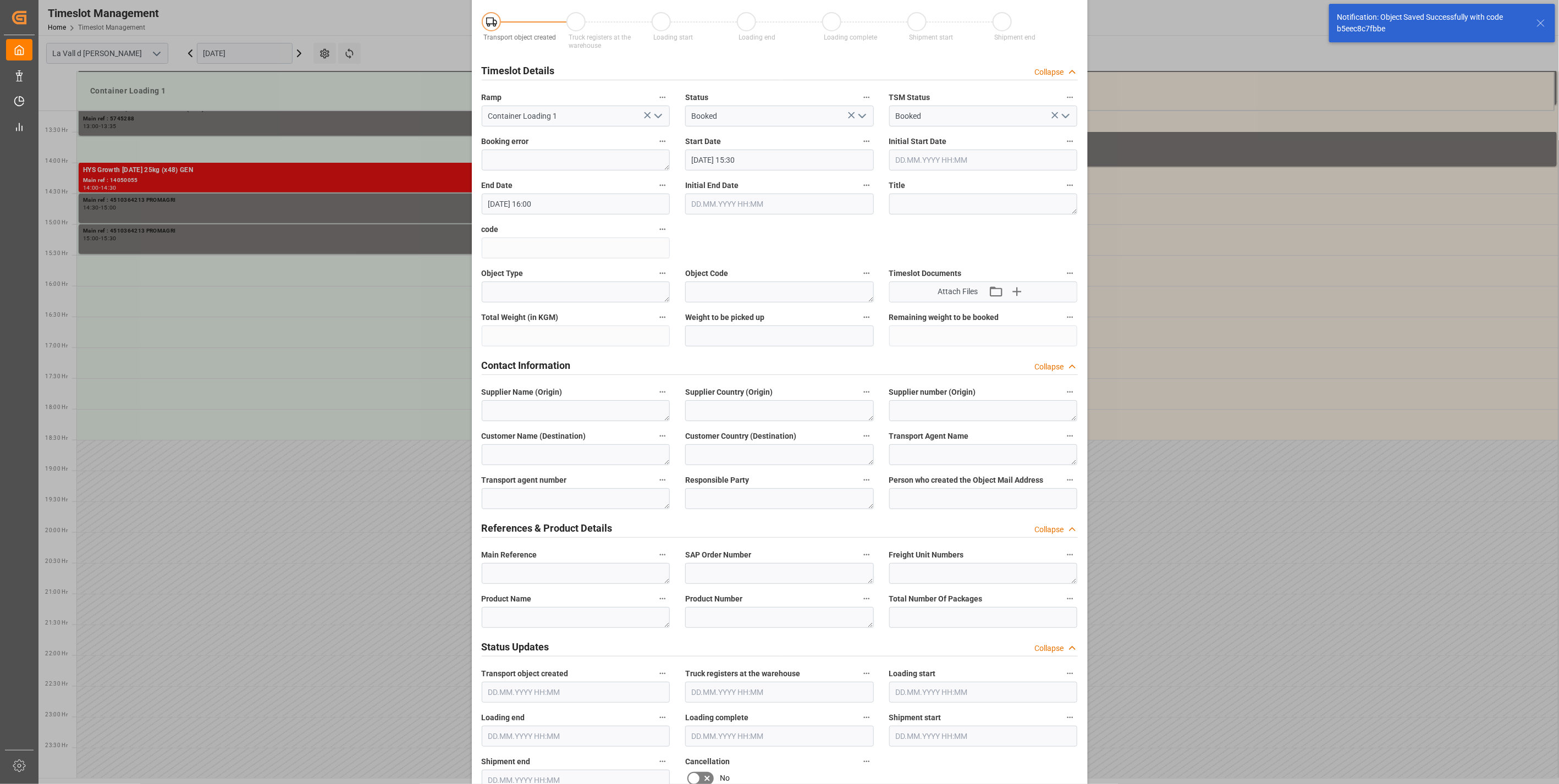
scroll to position [122, 0]
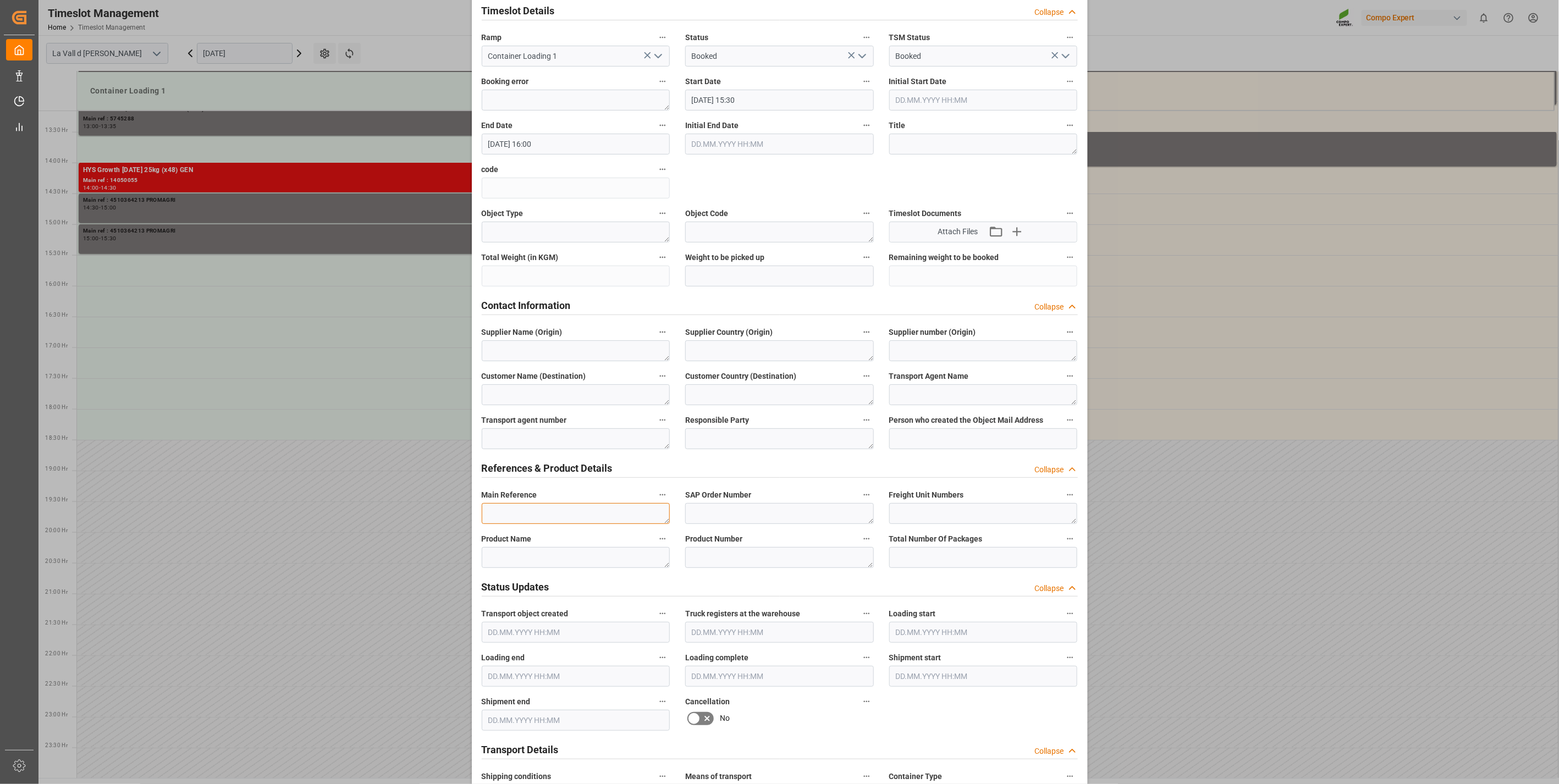
drag, startPoint x: 580, startPoint y: 520, endPoint x: 602, endPoint y: 529, distance: 23.8
click at [580, 520] on textarea at bounding box center [576, 513] width 189 height 21
paste textarea "4510364213 PROMAGRI"
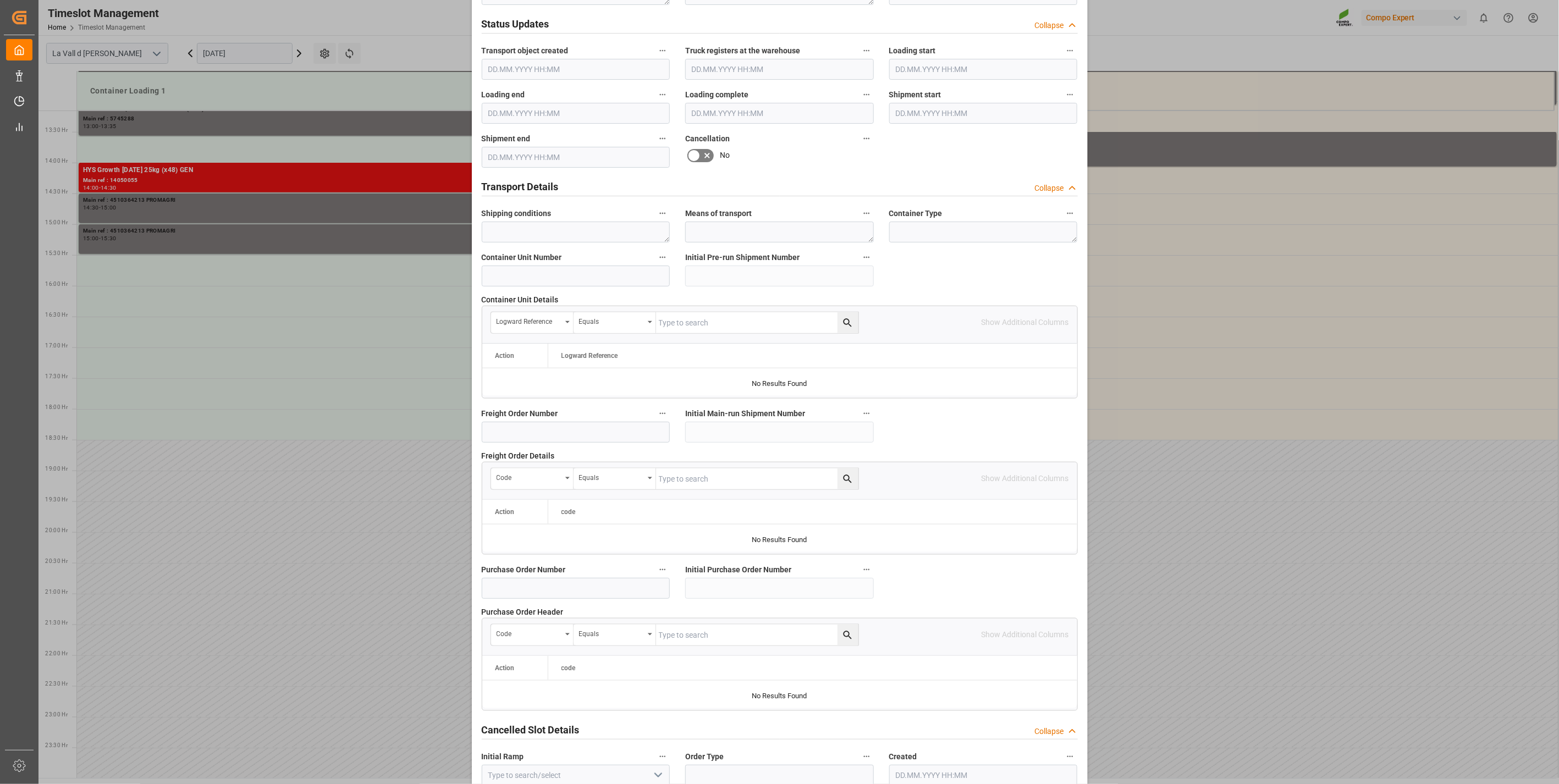
scroll to position [743, 0]
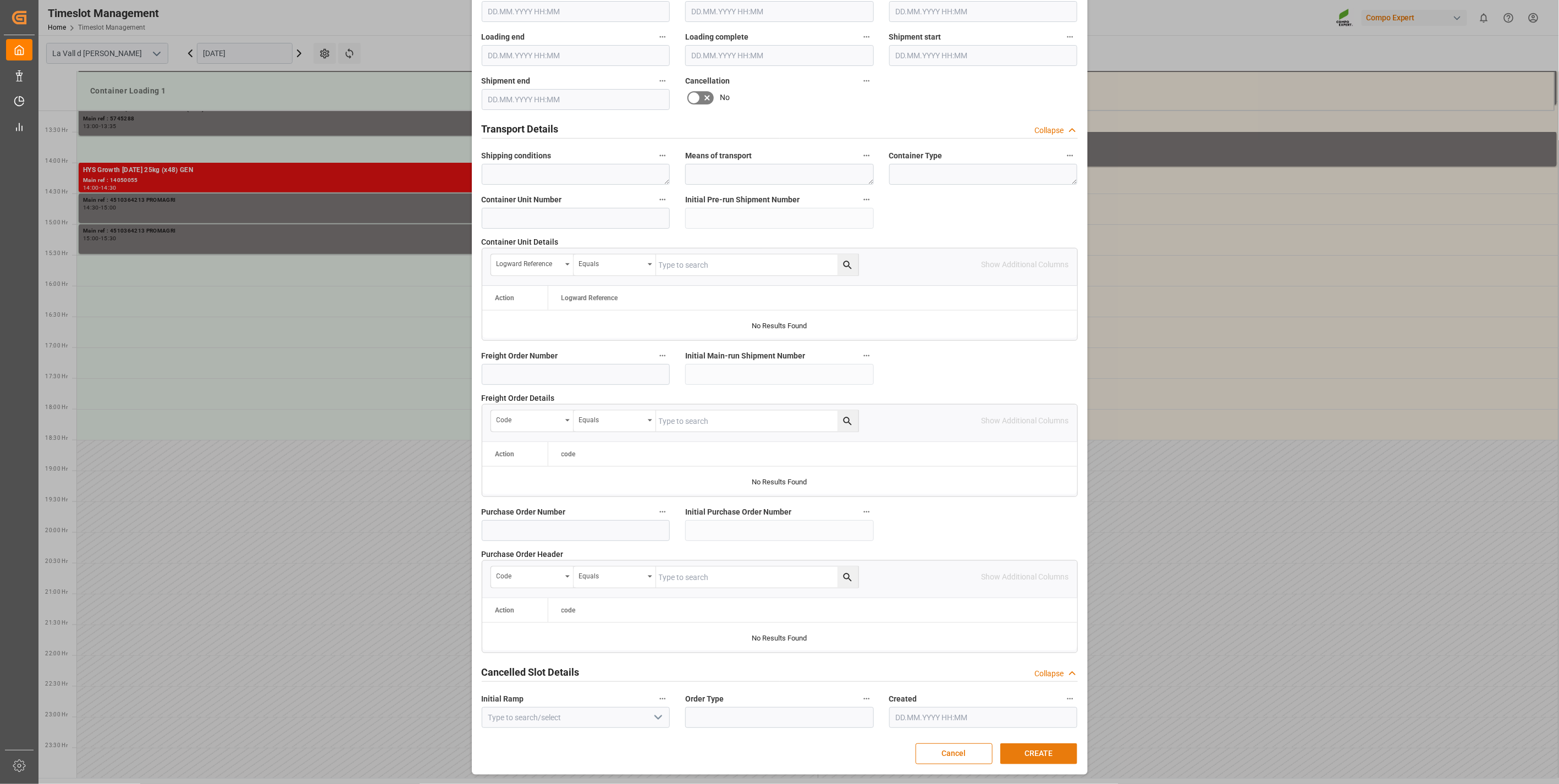
type textarea "4510364213 PROMAGRI"
click at [1039, 751] on button "CREATE" at bounding box center [1039, 753] width 77 height 21
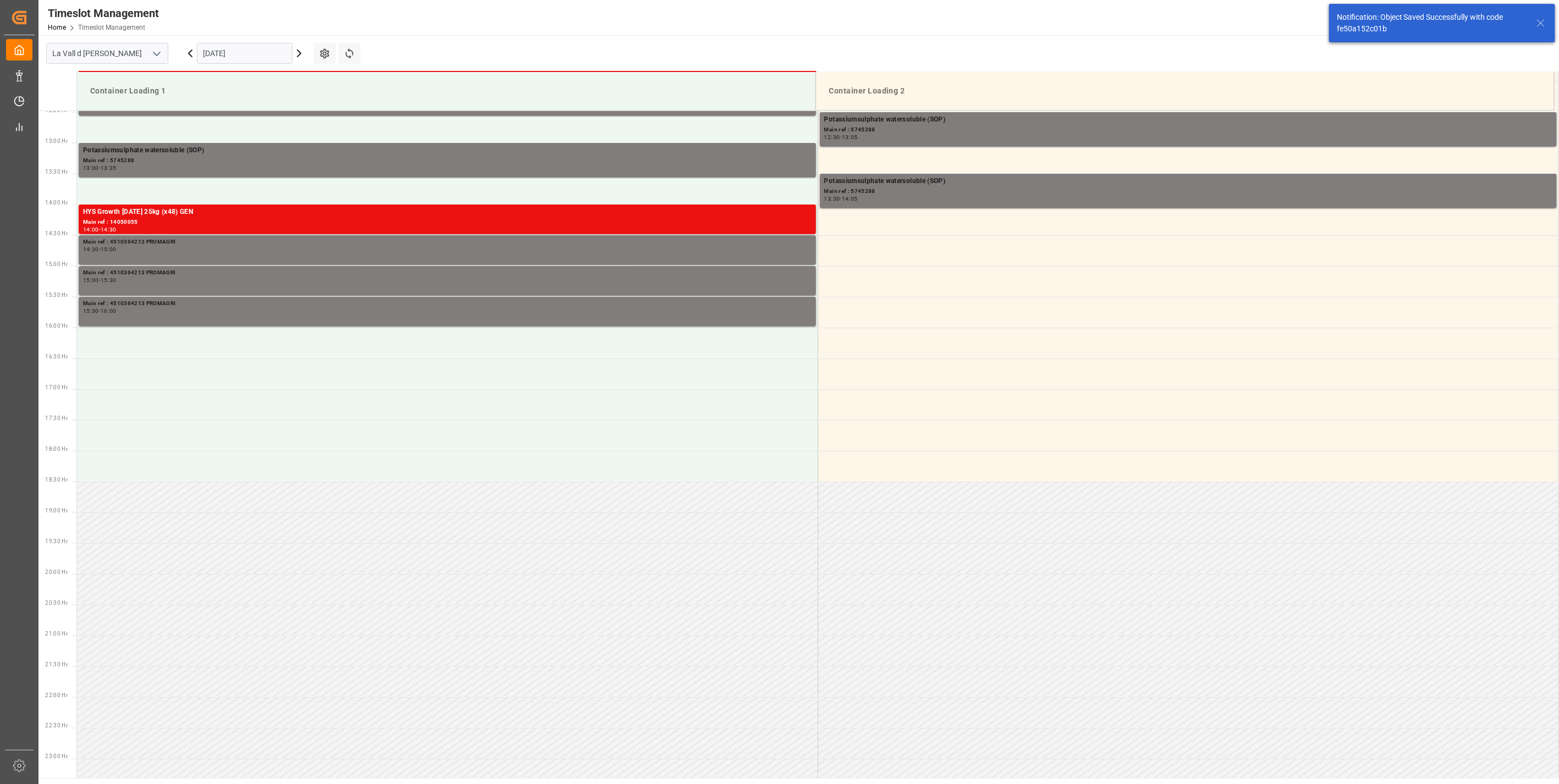
scroll to position [771, 0]
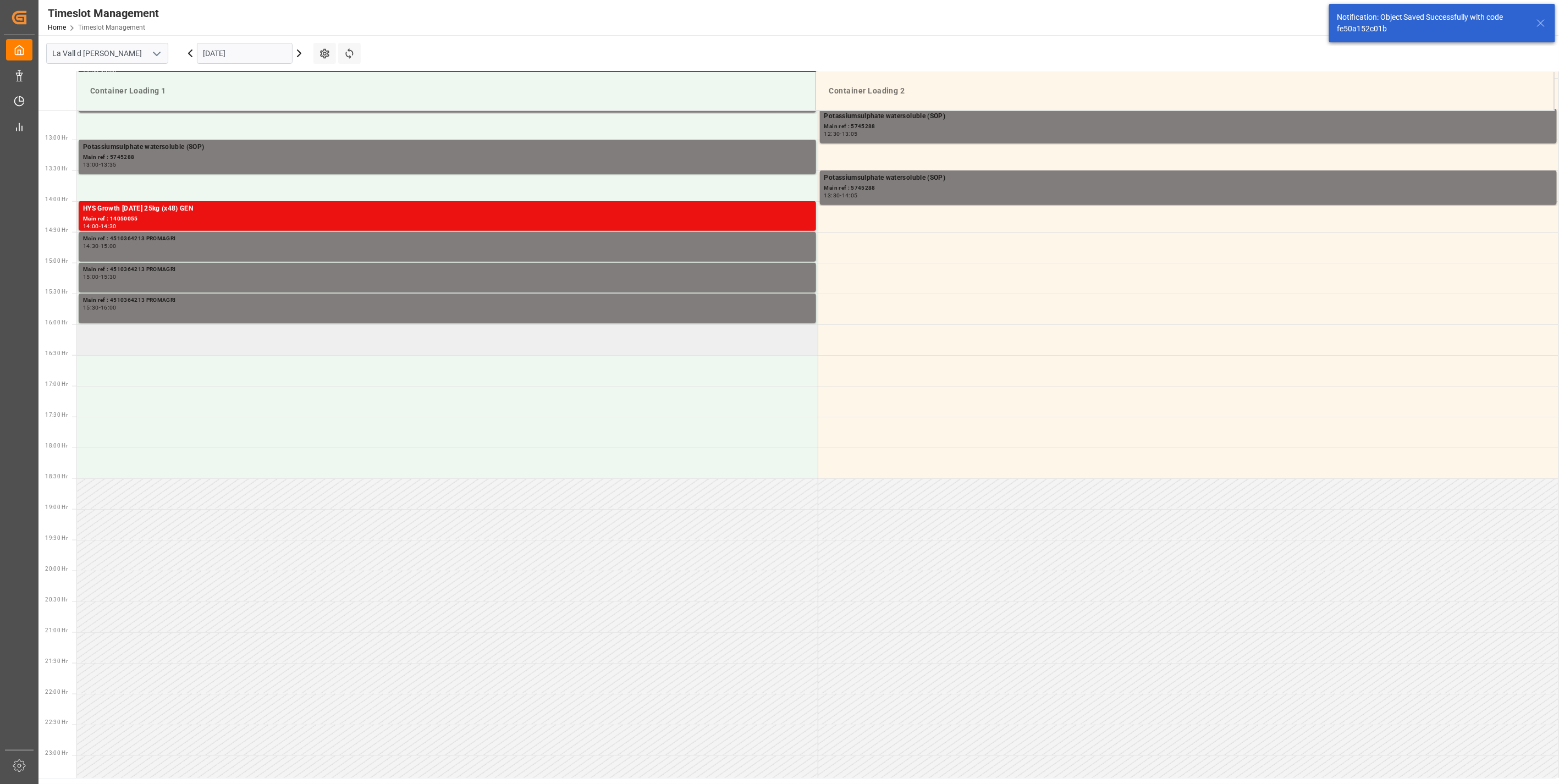
click at [143, 332] on td at bounding box center [447, 339] width 741 height 31
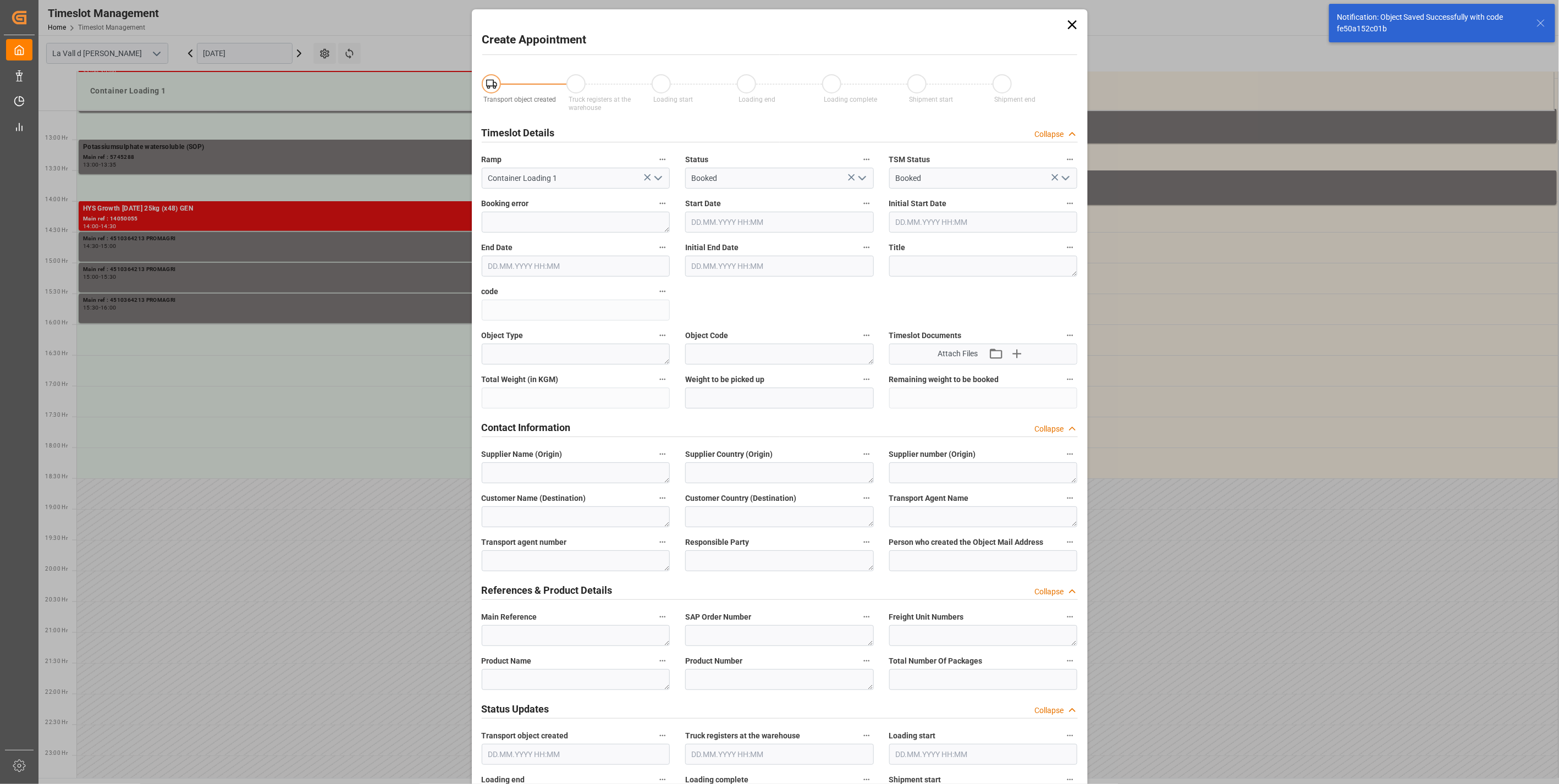
type input "[DATE] 16:00"
type input "[DATE] 16:30"
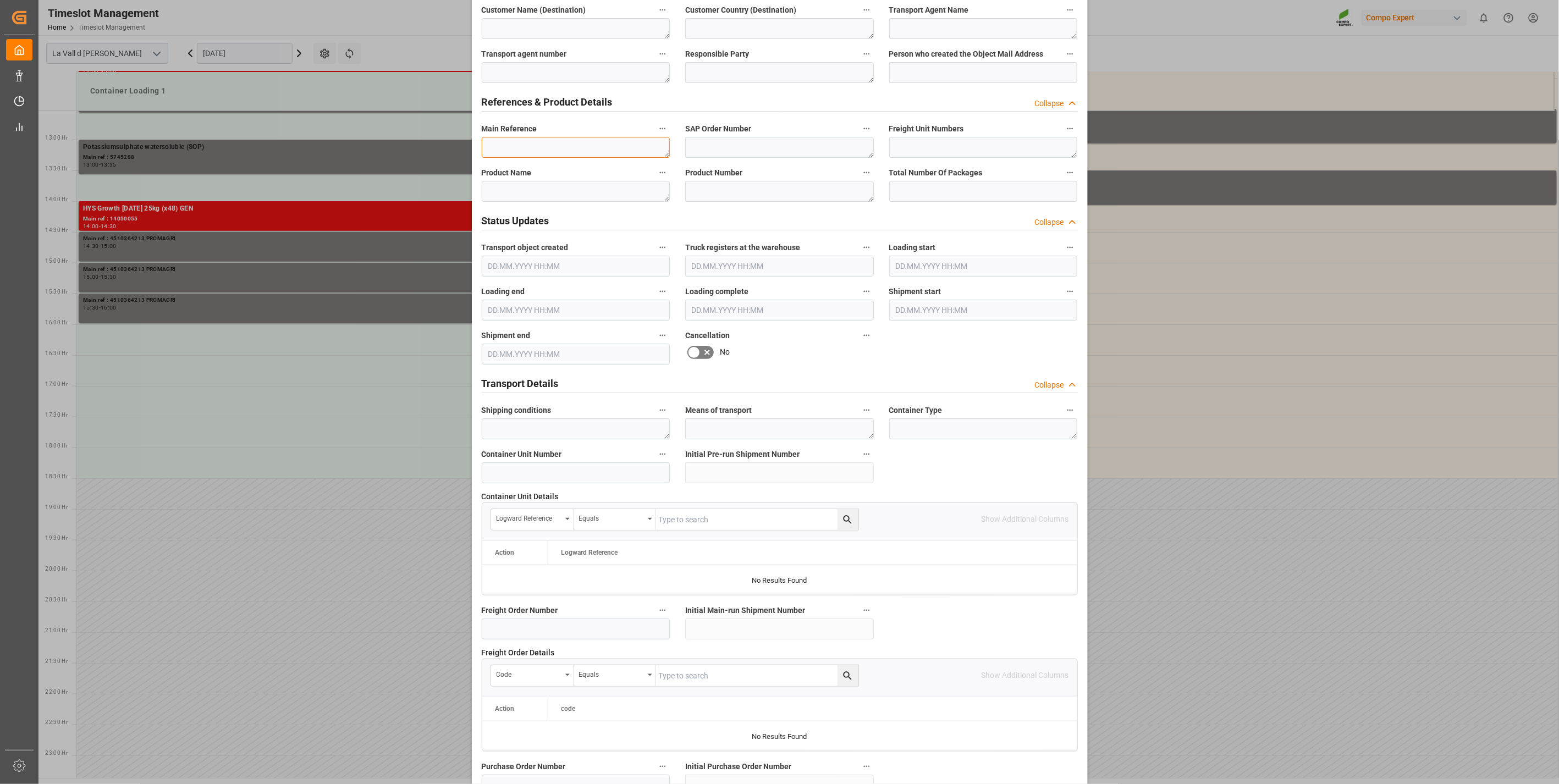
click at [521, 143] on textarea at bounding box center [576, 147] width 189 height 21
paste textarea "4510364213 PROMAGRI"
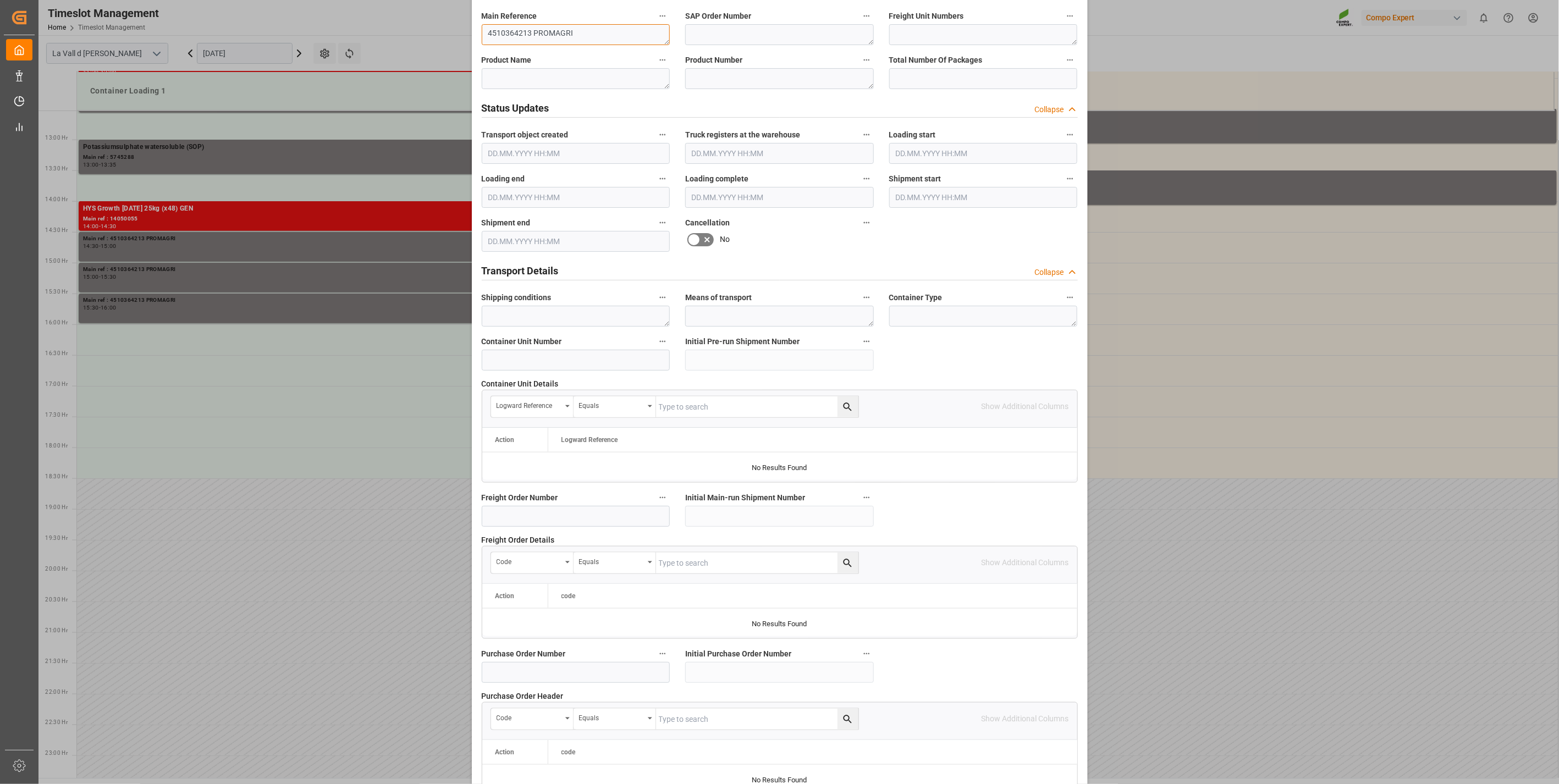
scroll to position [743, 0]
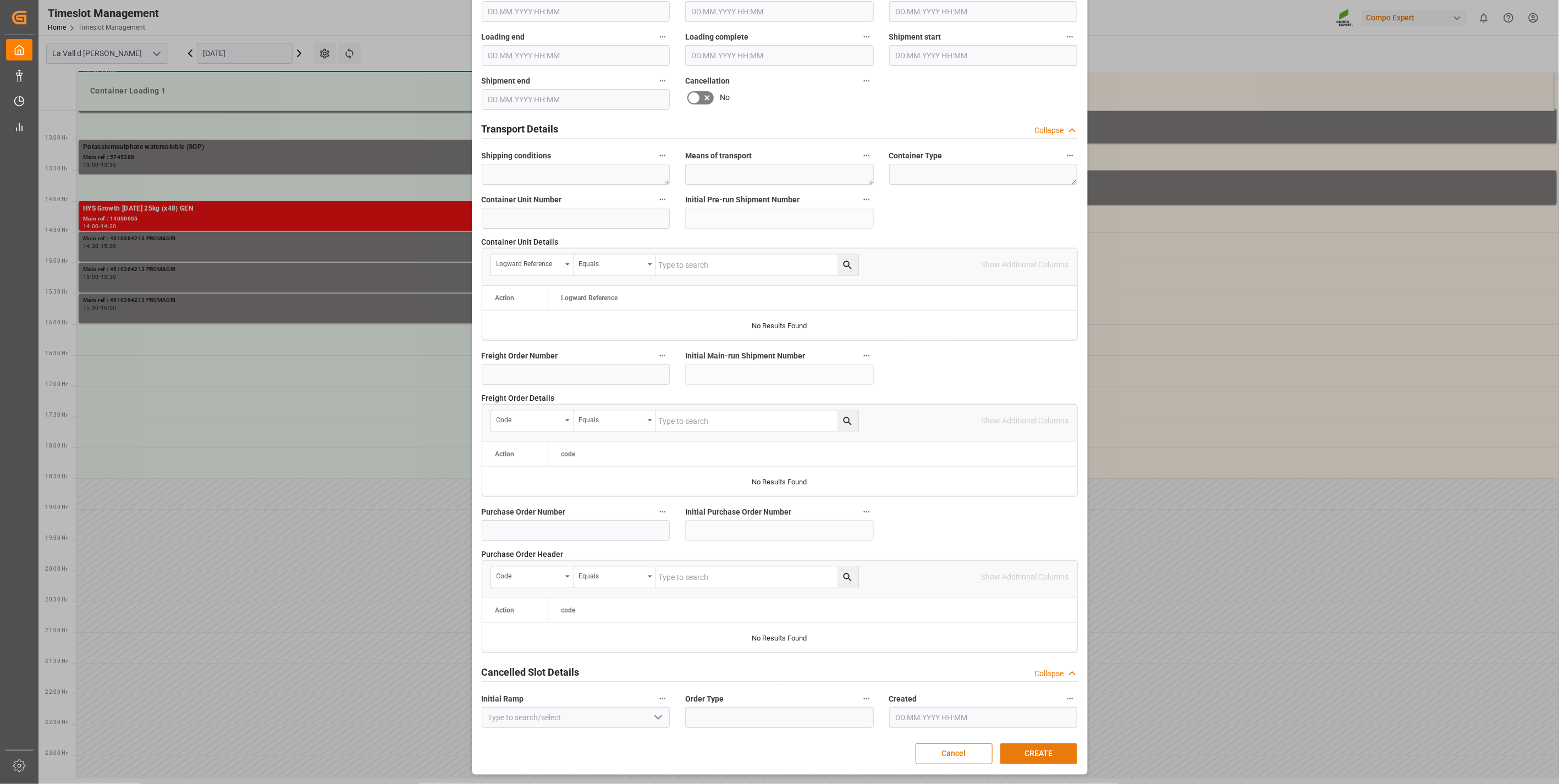
type textarea "4510364213 PROMAGRI"
click at [1056, 746] on button "CREATE" at bounding box center [1039, 753] width 77 height 21
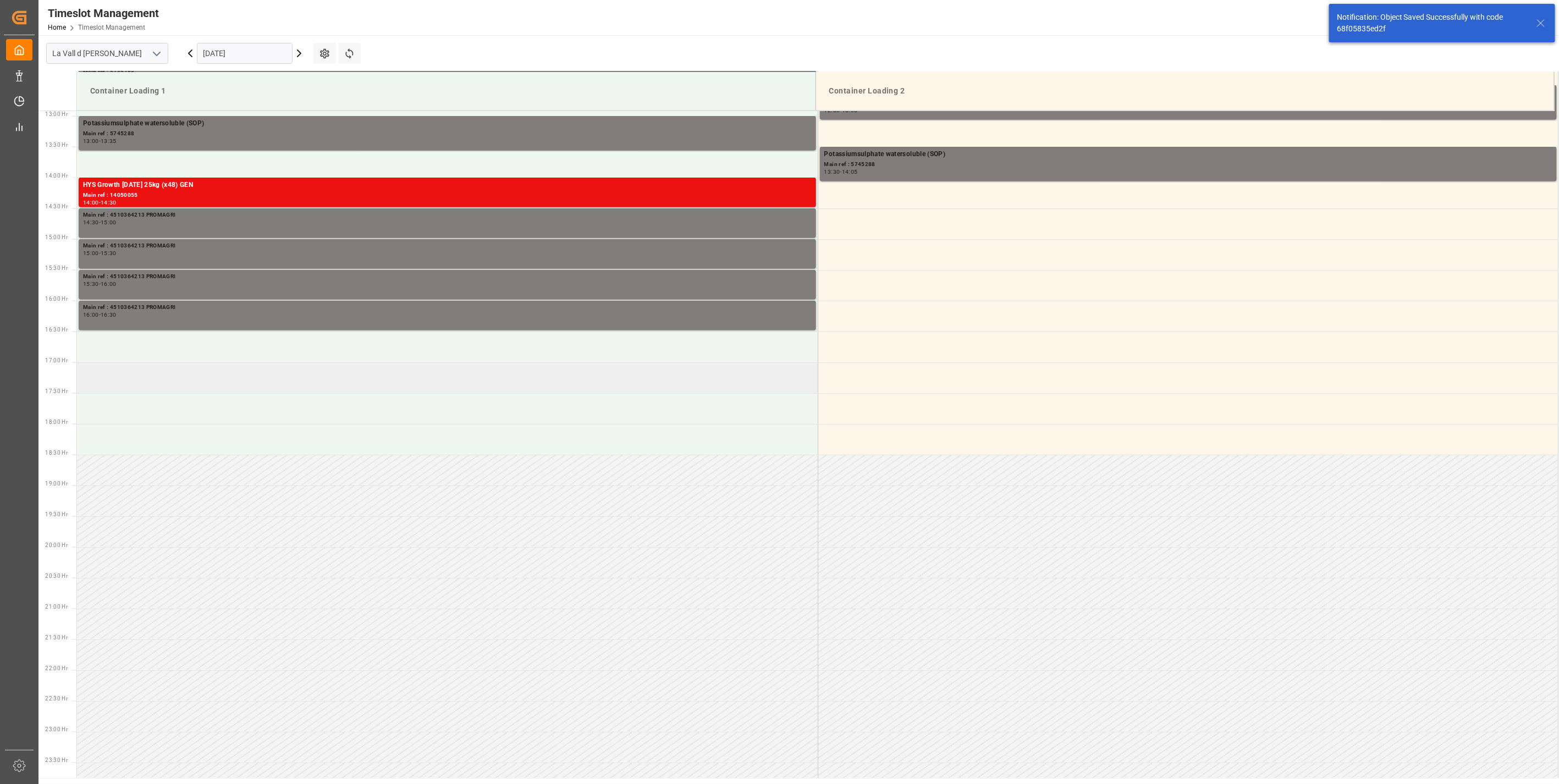
scroll to position [809, 0]
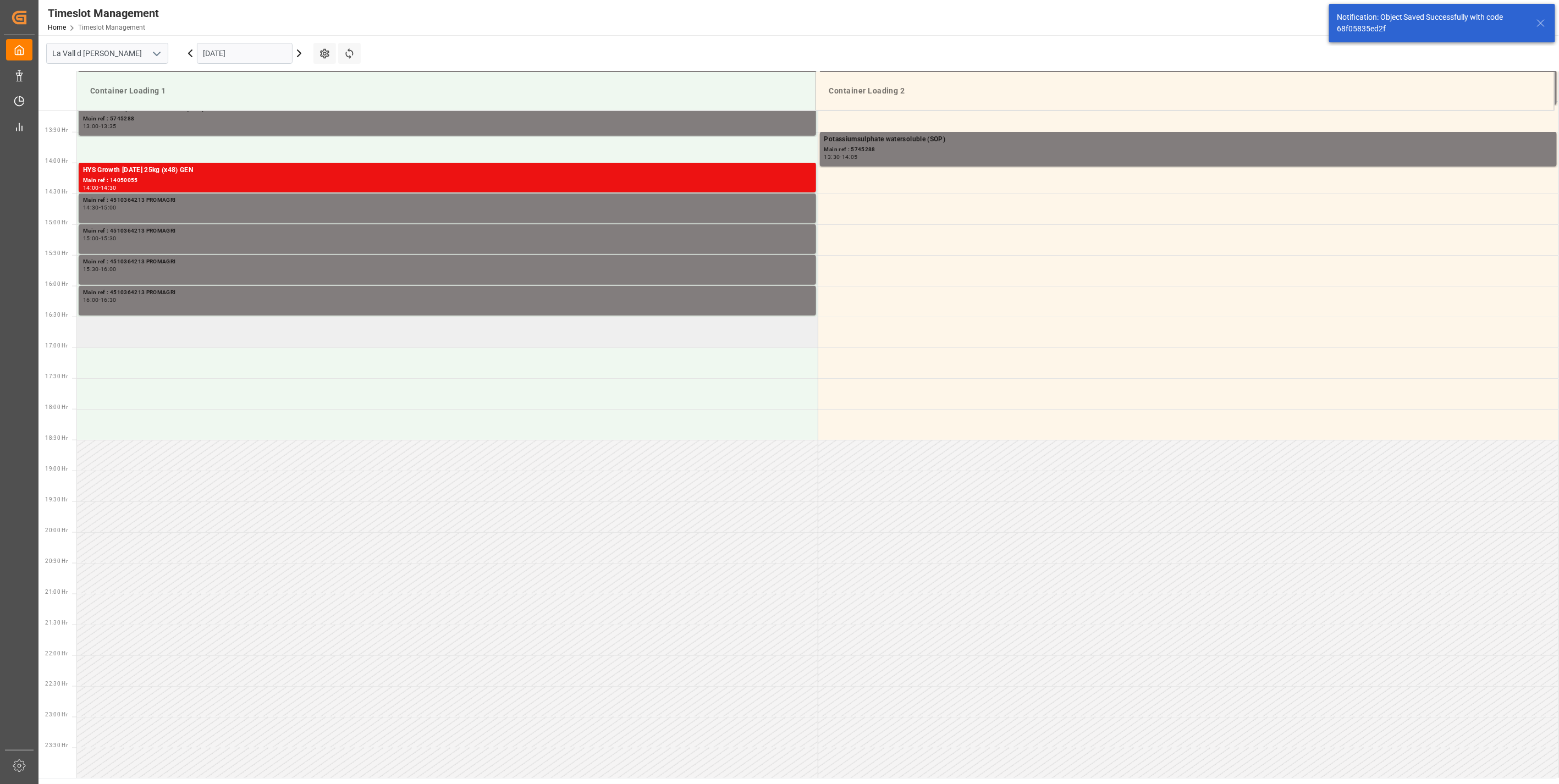
click at [133, 330] on td at bounding box center [447, 332] width 741 height 31
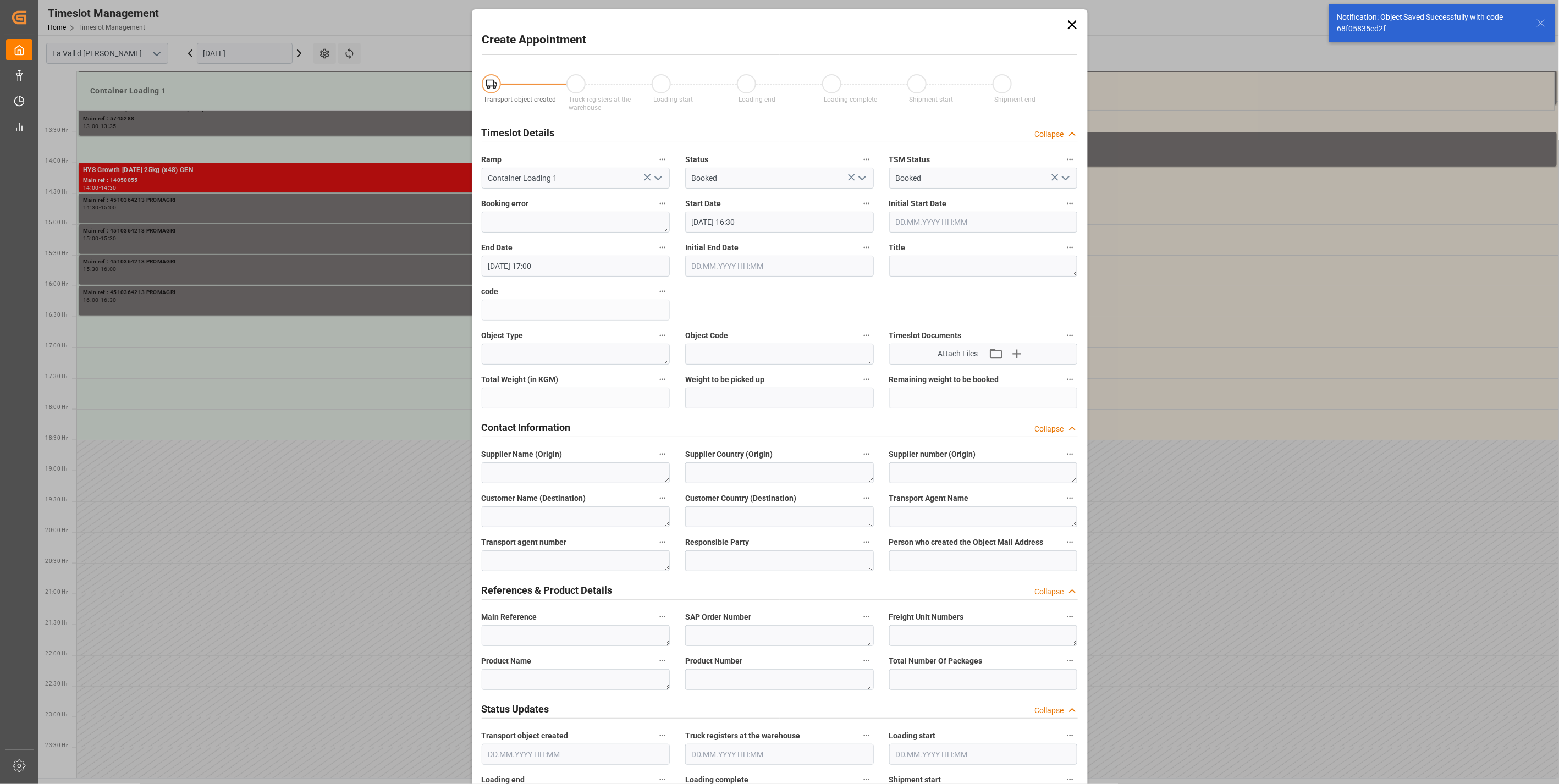
type input "[DATE] 16:30"
type input "[DATE] 17:00"
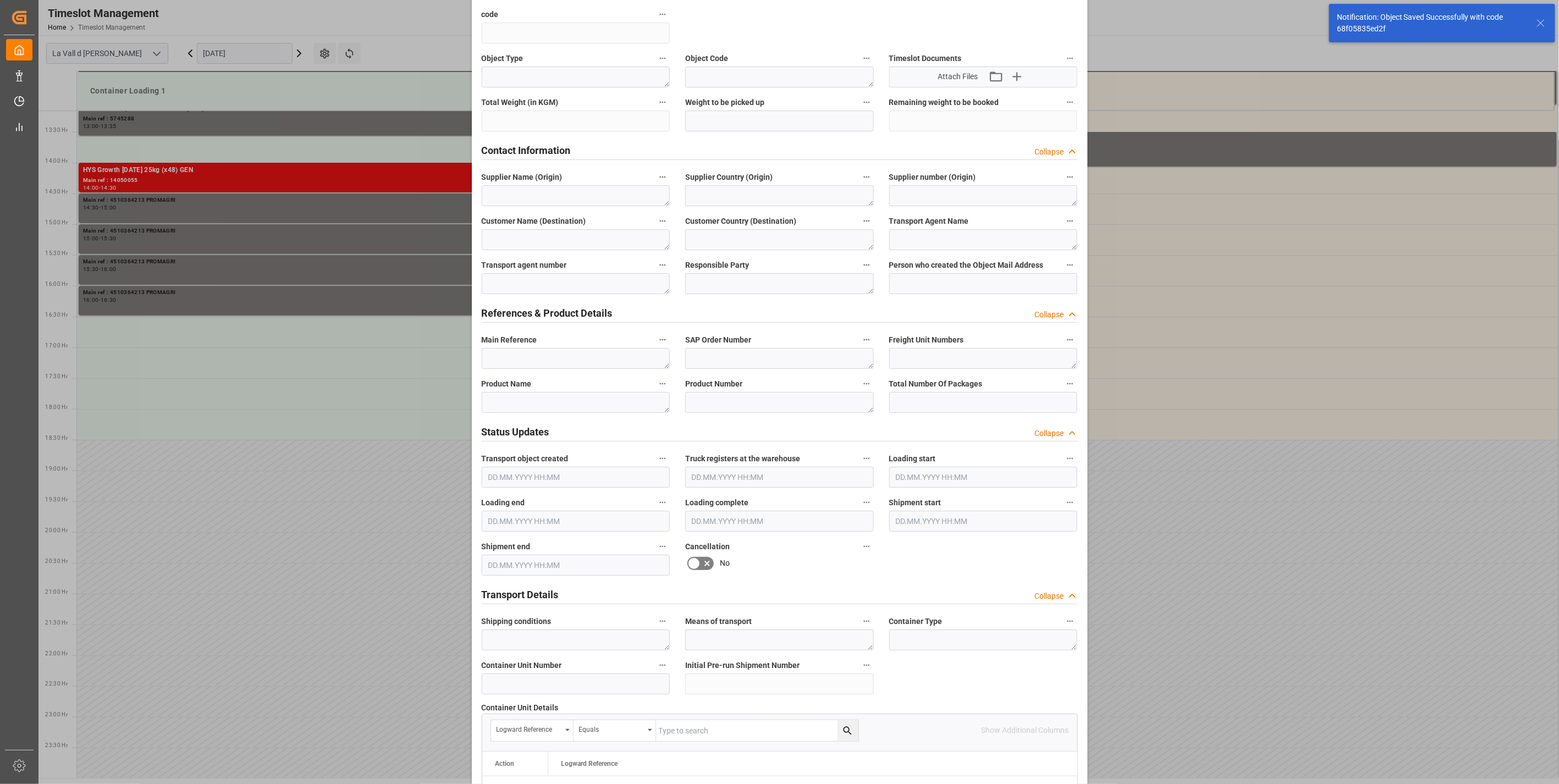
scroll to position [305, 0]
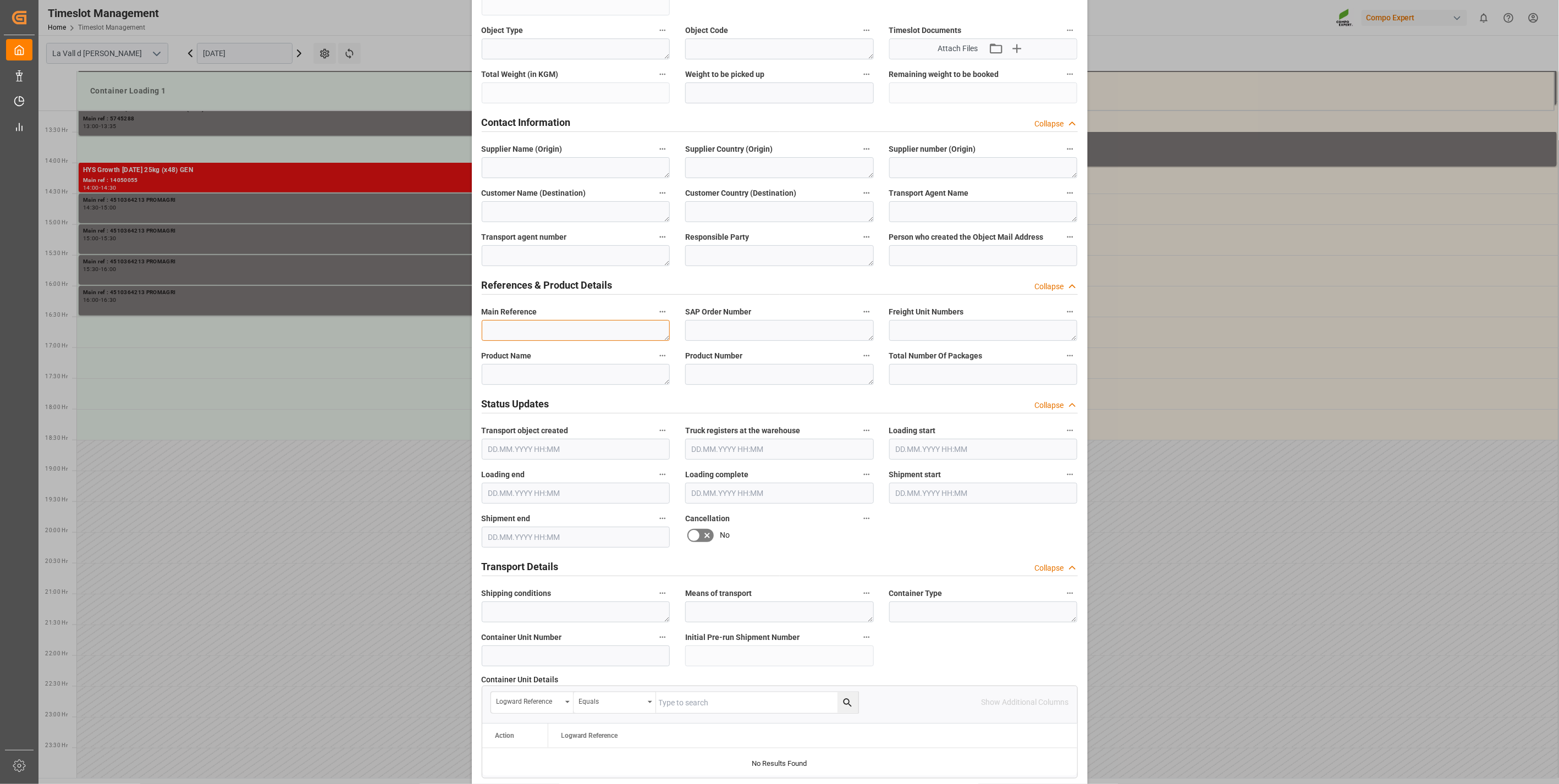
click at [526, 335] on textarea at bounding box center [576, 330] width 189 height 21
paste textarea "4510364213 PROMAGRI"
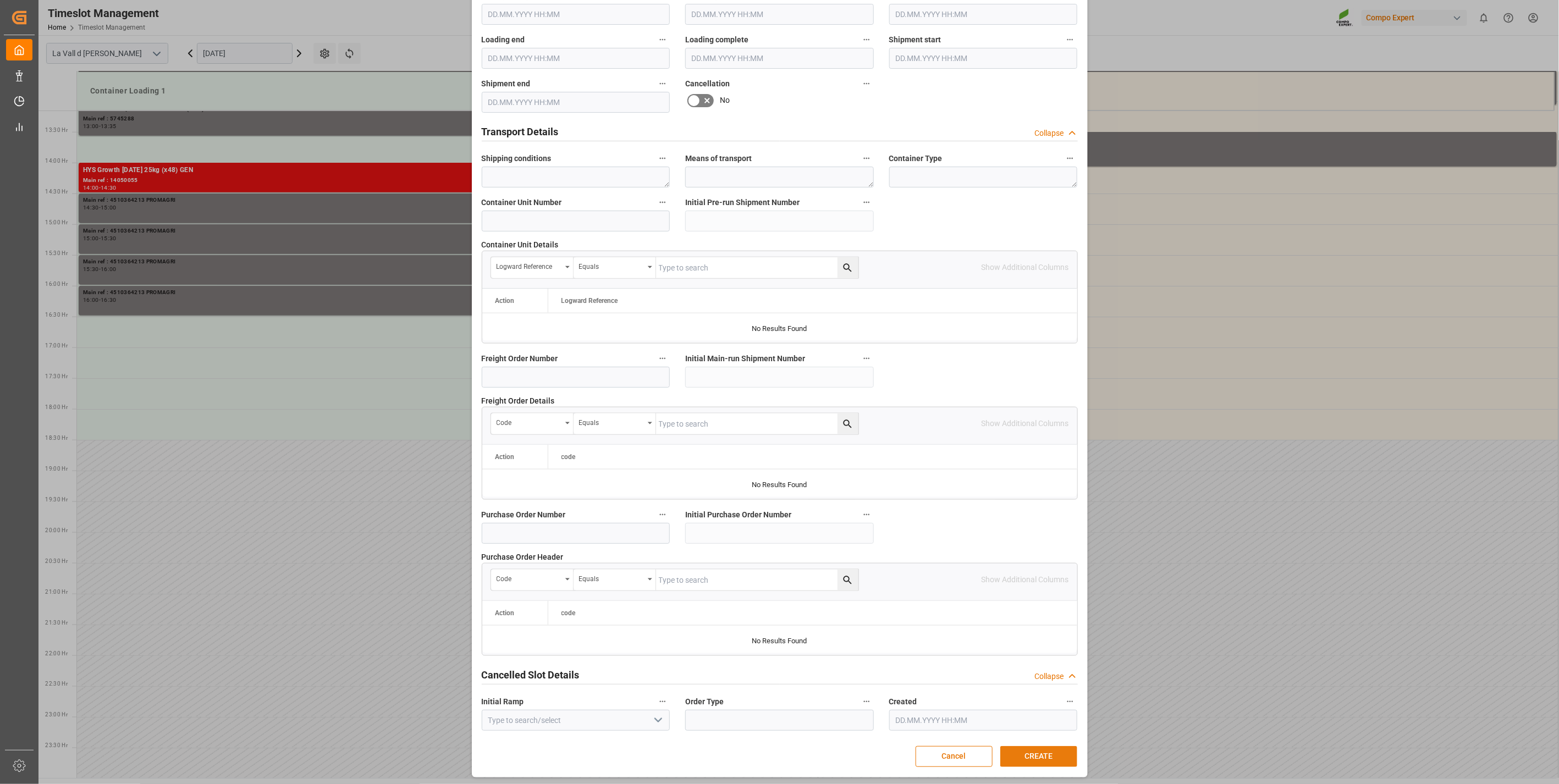
scroll to position [743, 0]
type textarea "4510364213 PROMAGRI"
click at [1037, 754] on button "CREATE" at bounding box center [1039, 753] width 77 height 21
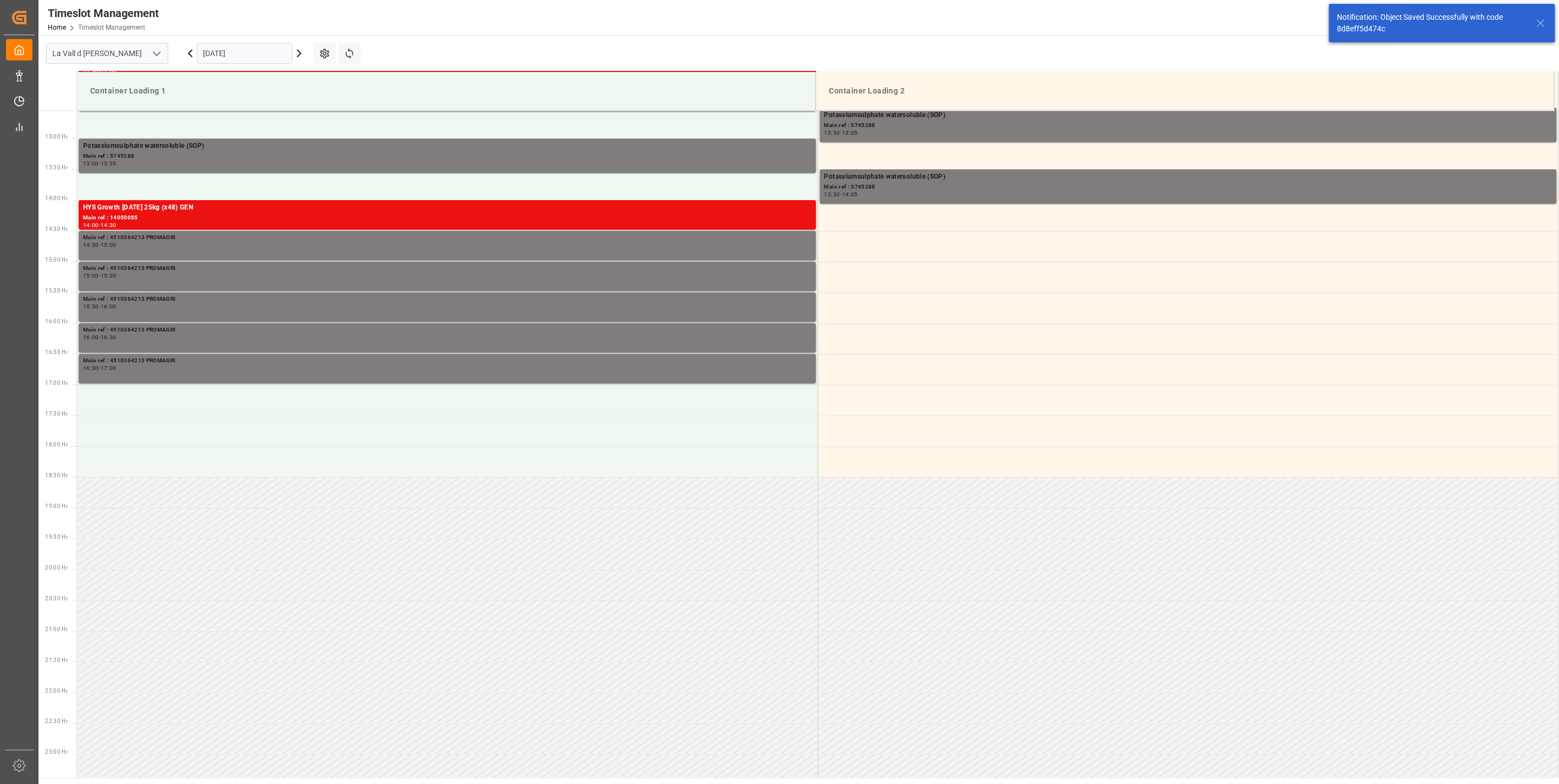
scroll to position [809, 0]
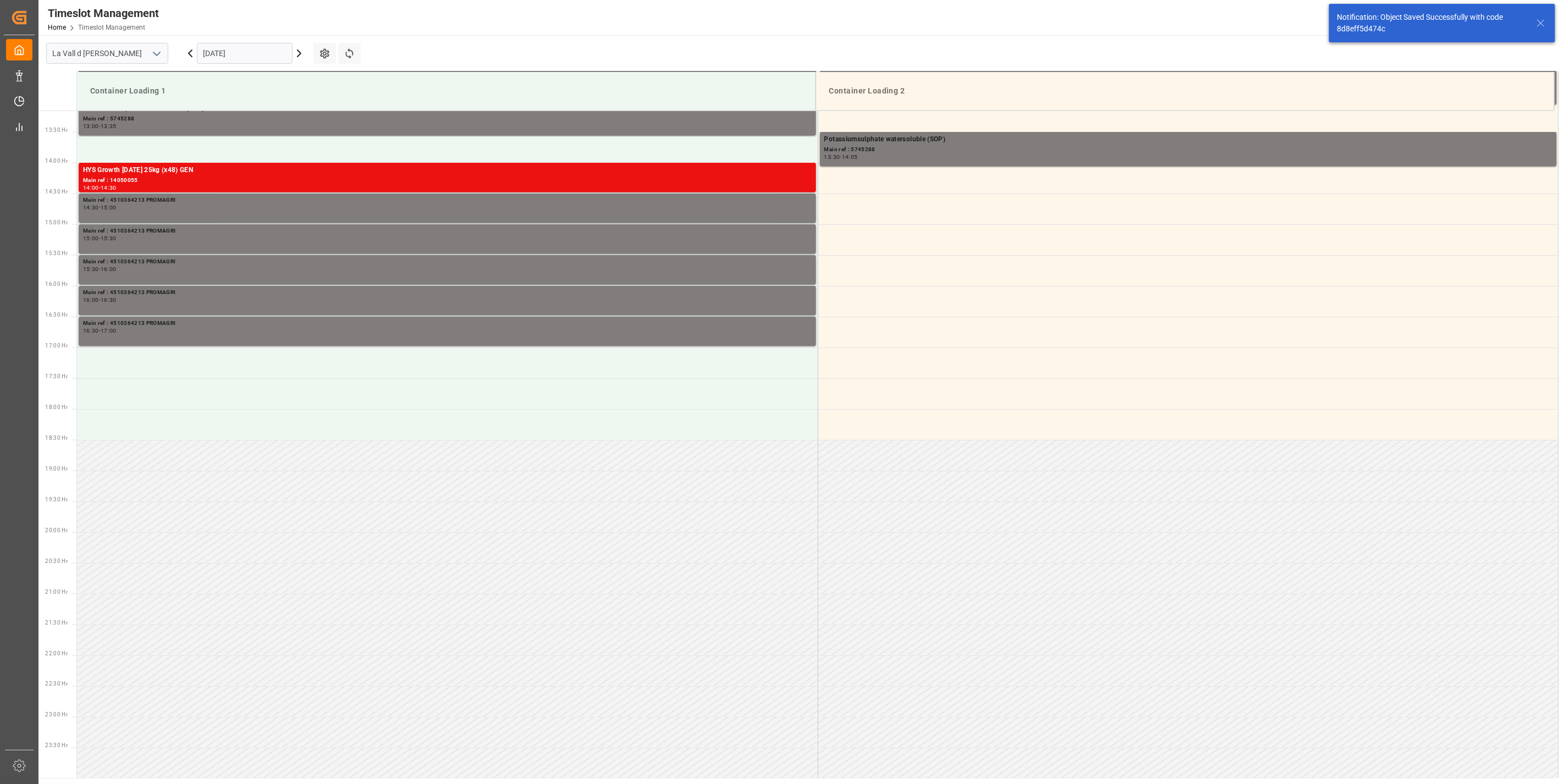
click at [238, 52] on input "[DATE]" at bounding box center [245, 53] width 96 height 21
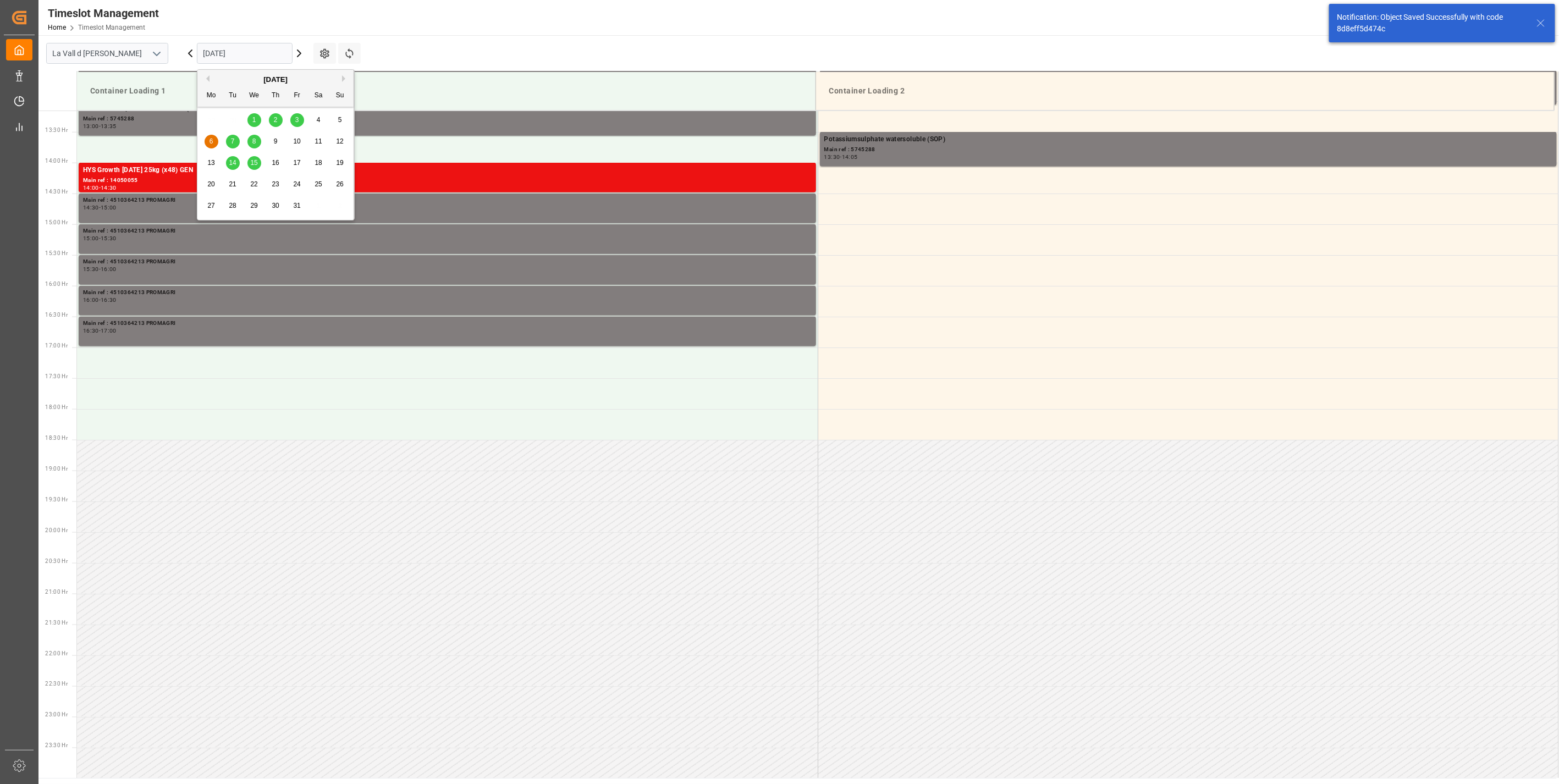
click at [278, 119] on div "2" at bounding box center [275, 120] width 14 height 13
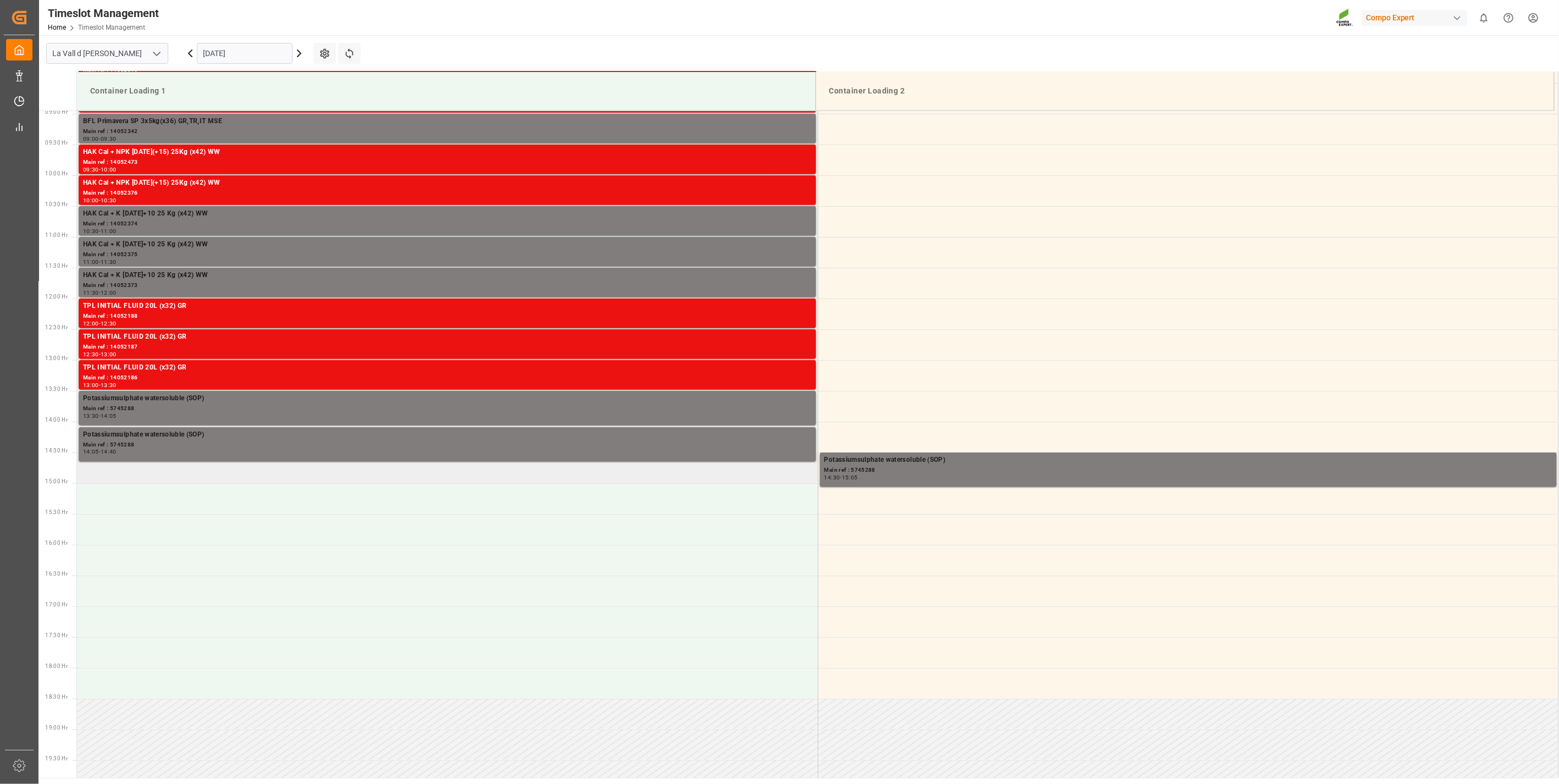
scroll to position [504, 0]
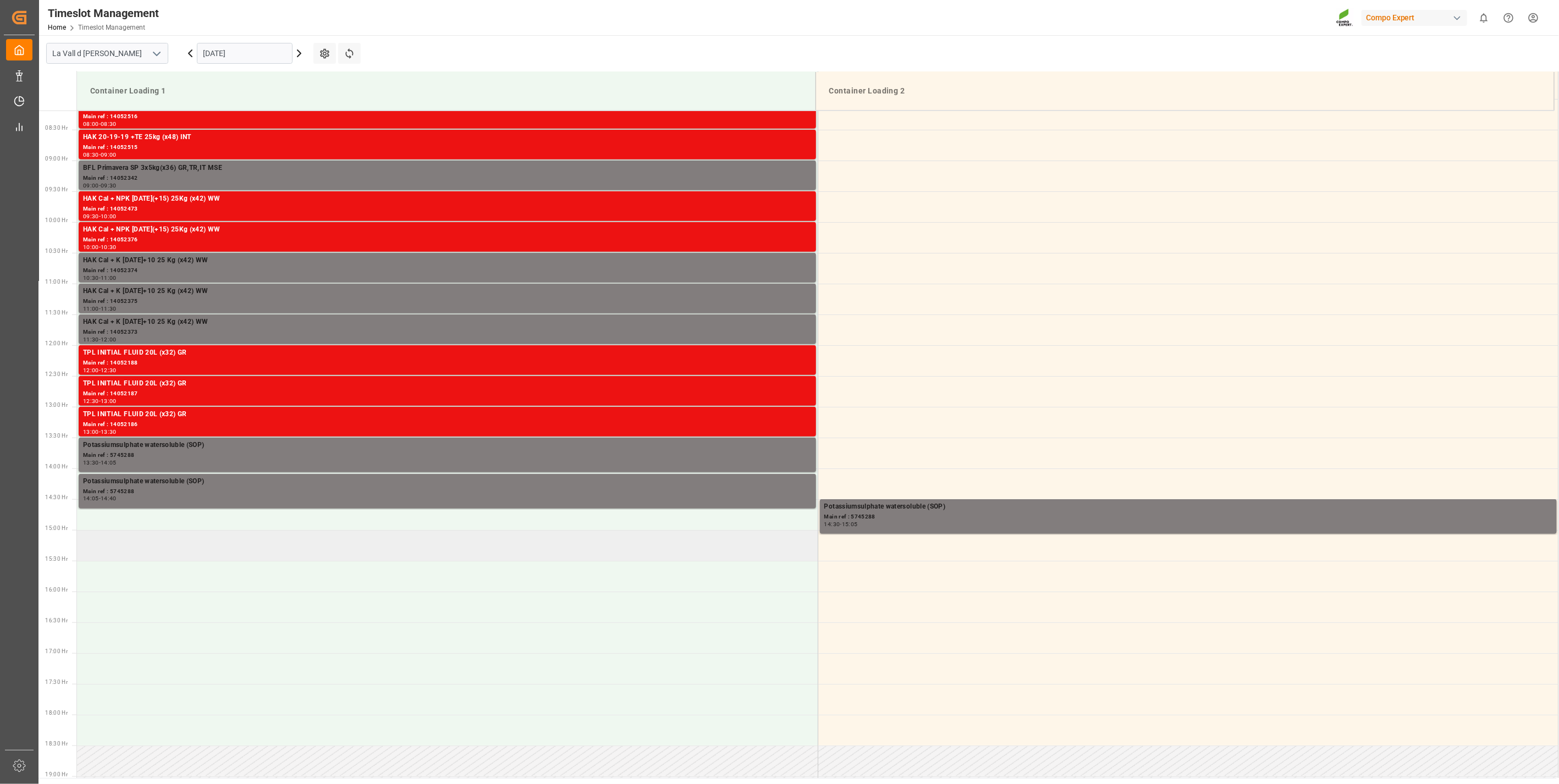
click at [506, 551] on td at bounding box center [447, 545] width 741 height 31
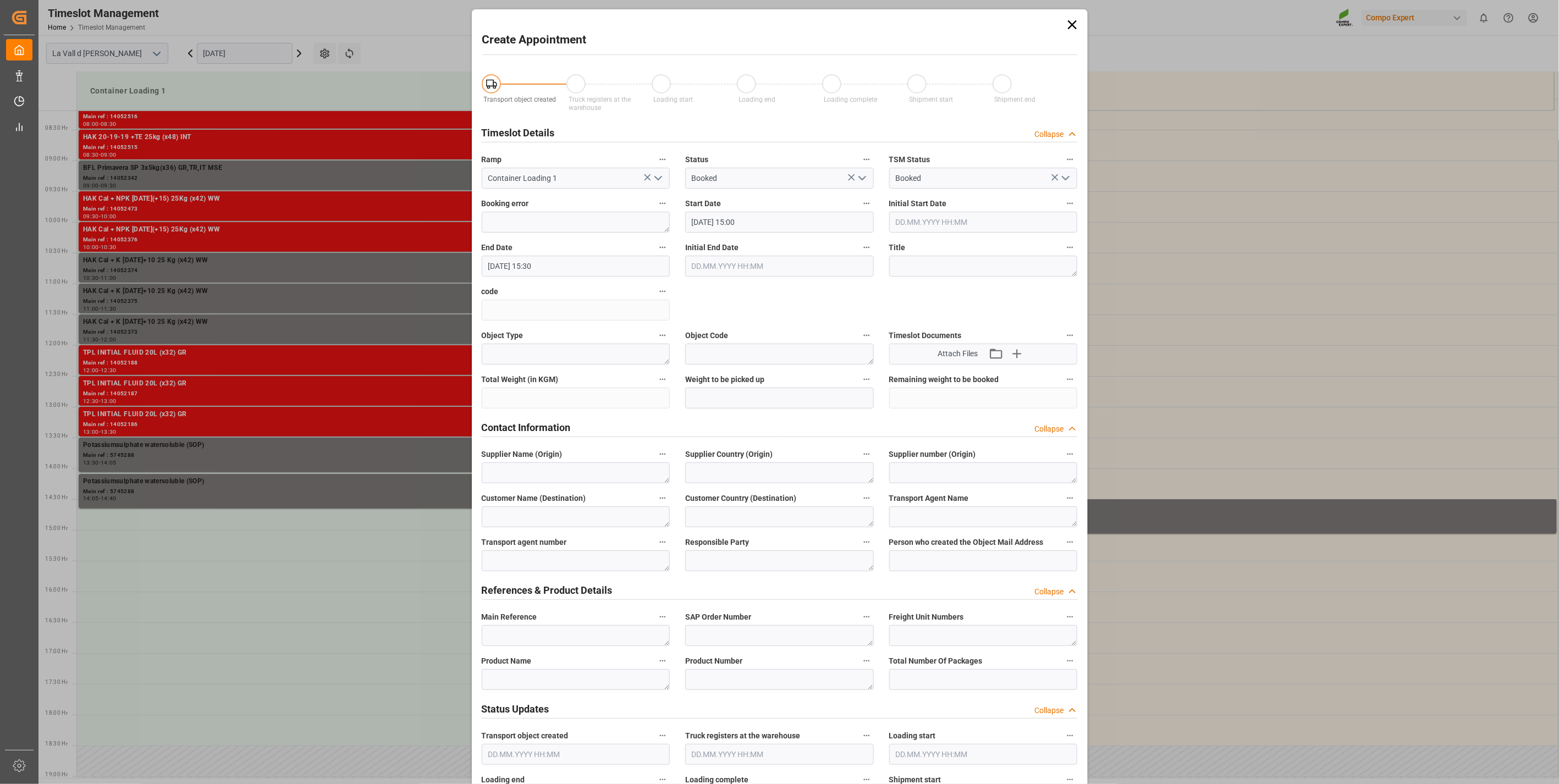
type input "[DATE] 15:00"
type input "[DATE] 15:30"
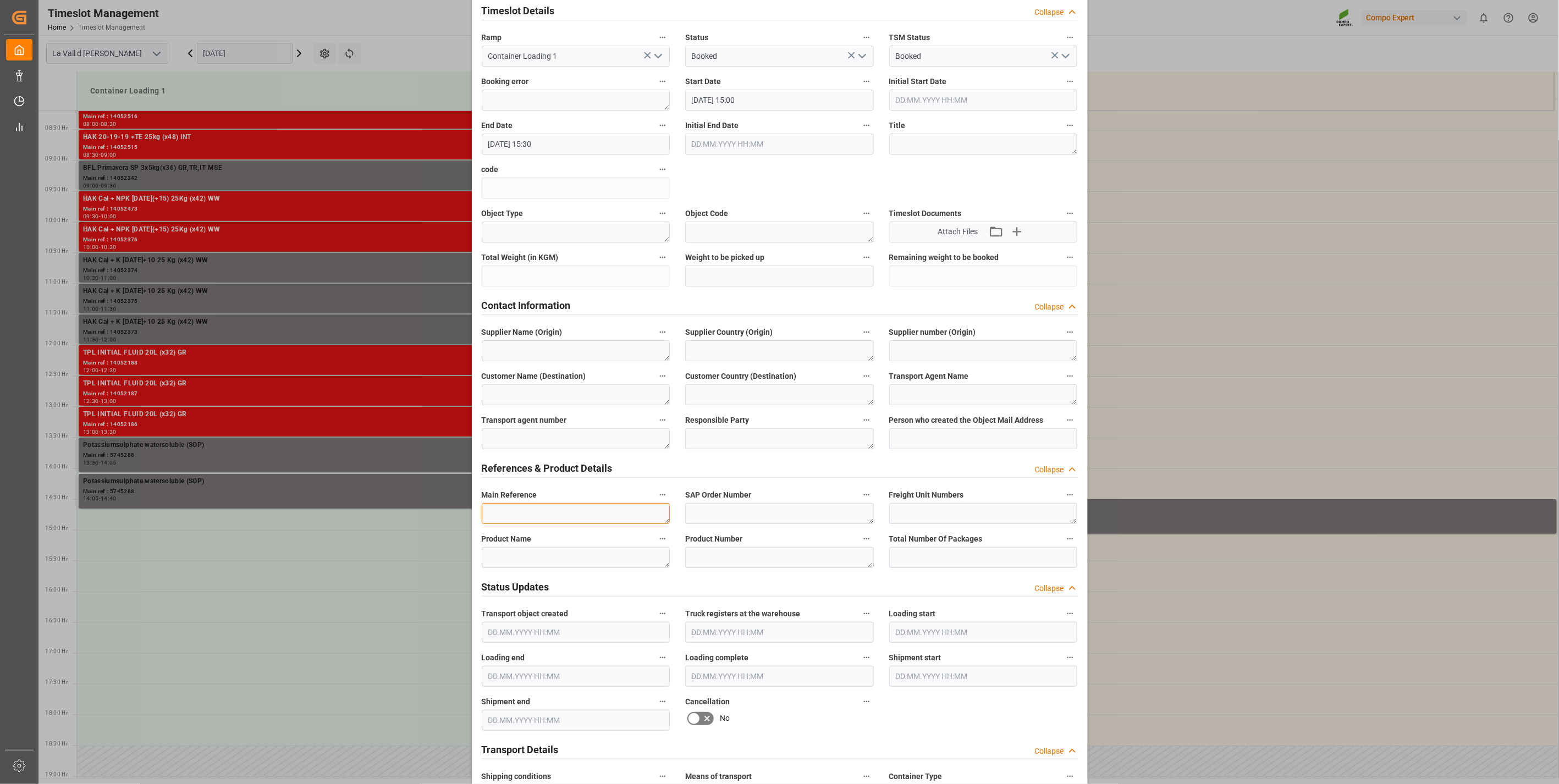
click at [508, 512] on textarea at bounding box center [576, 513] width 189 height 21
paste textarea "4510364213 PROMAGRI"
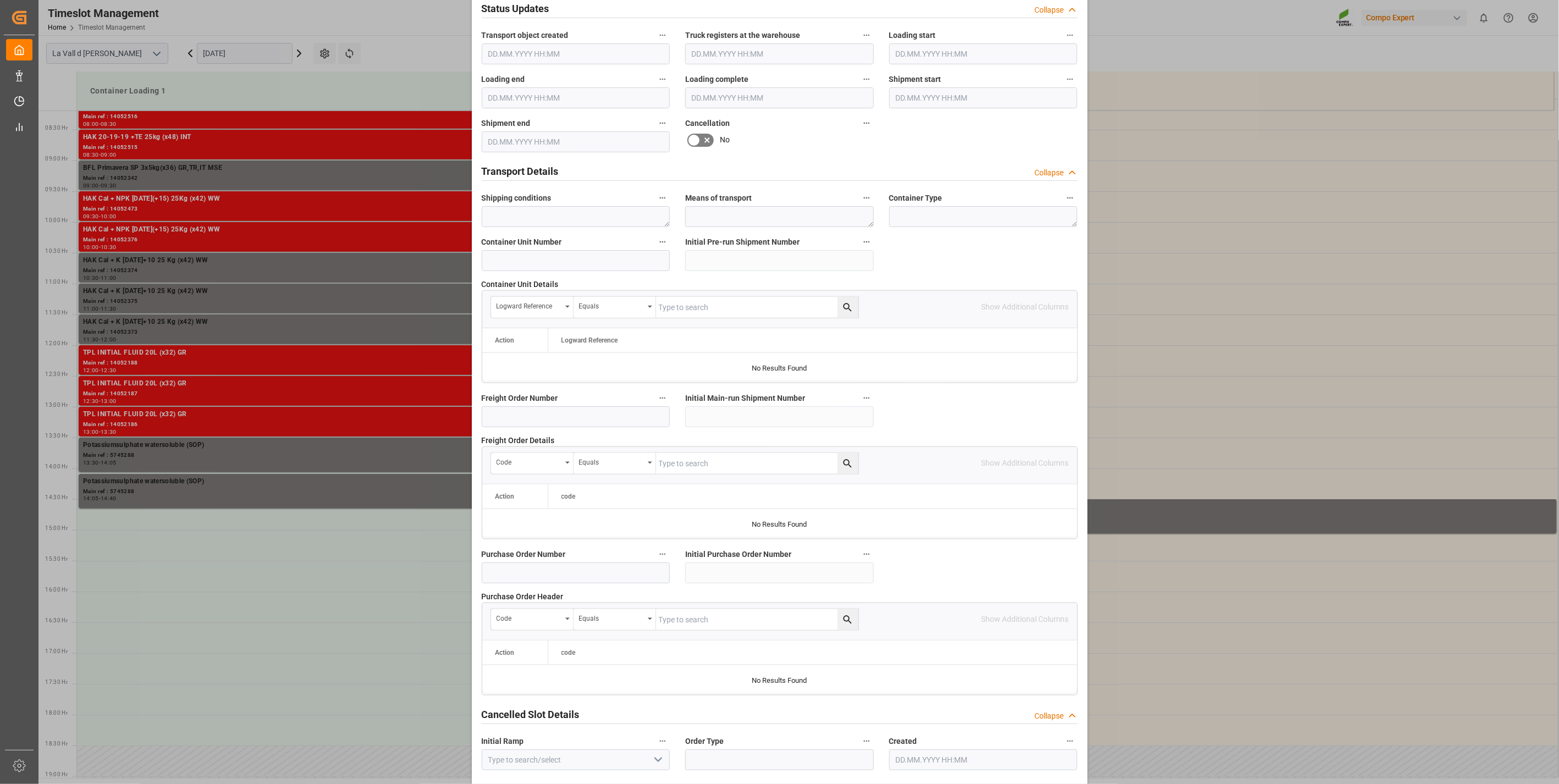
scroll to position [743, 0]
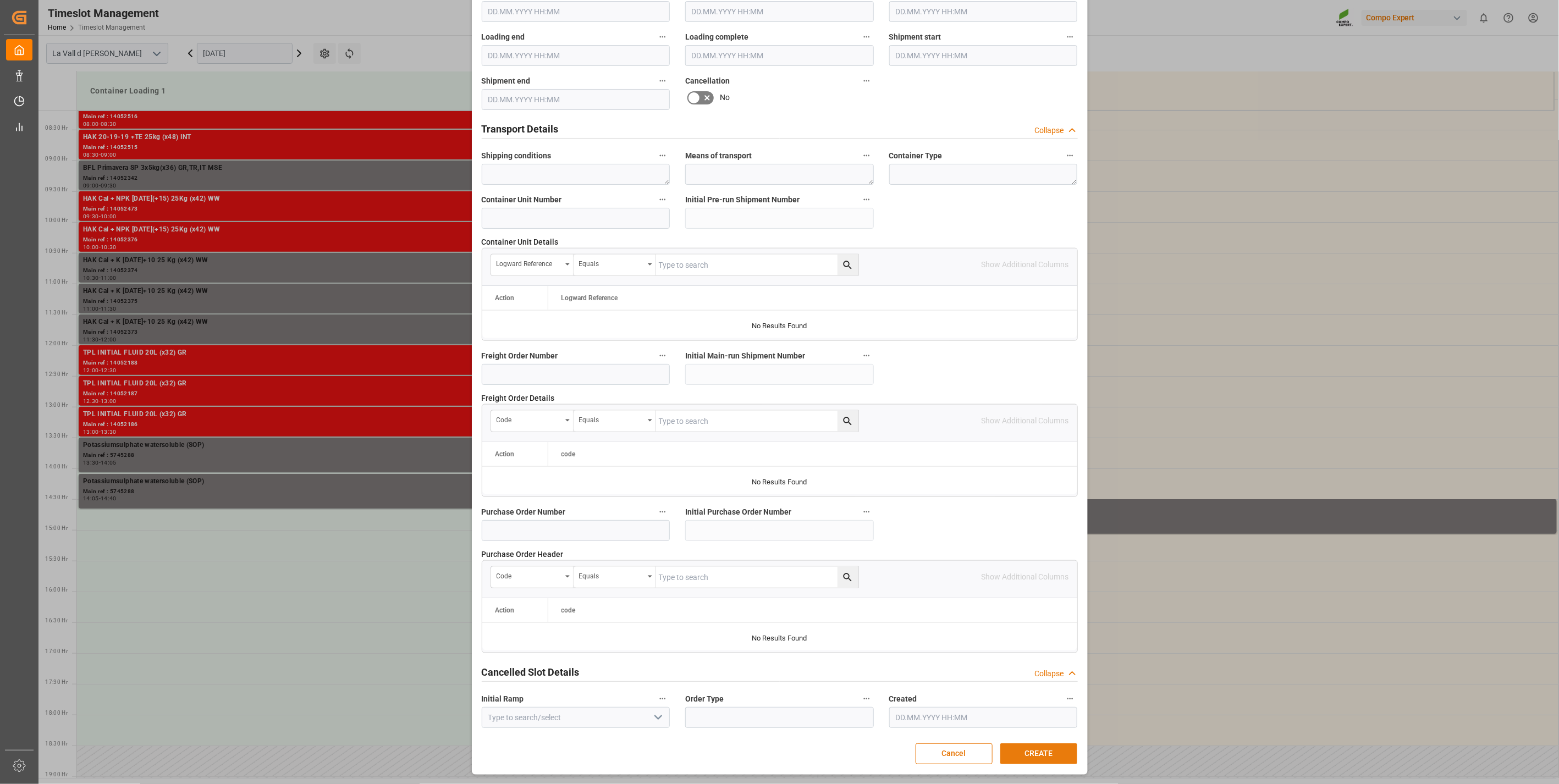
type textarea "4510364213 PROMAGRI"
click at [1051, 759] on button "CREATE" at bounding box center [1039, 753] width 77 height 21
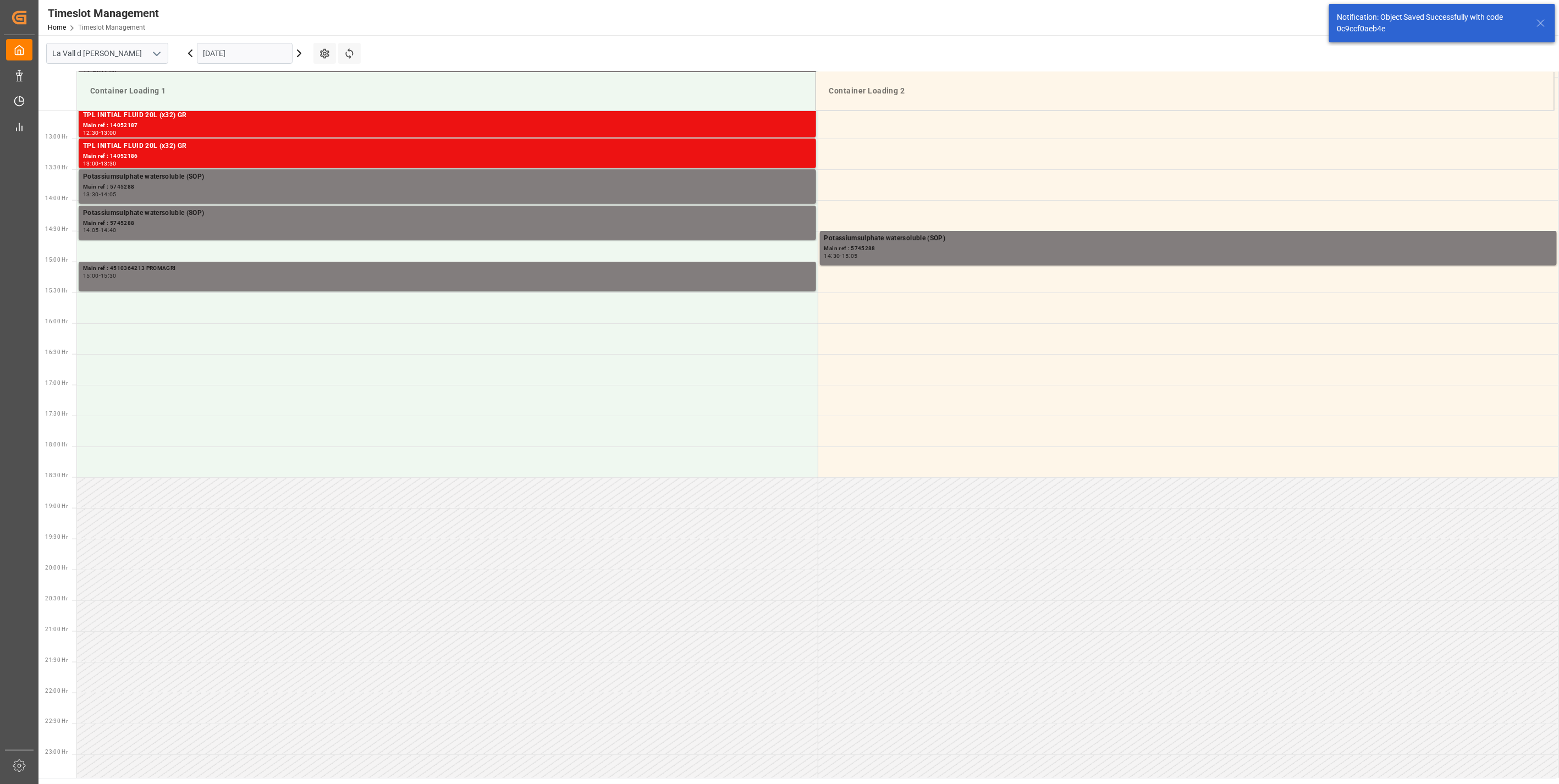
scroll to position [809, 0]
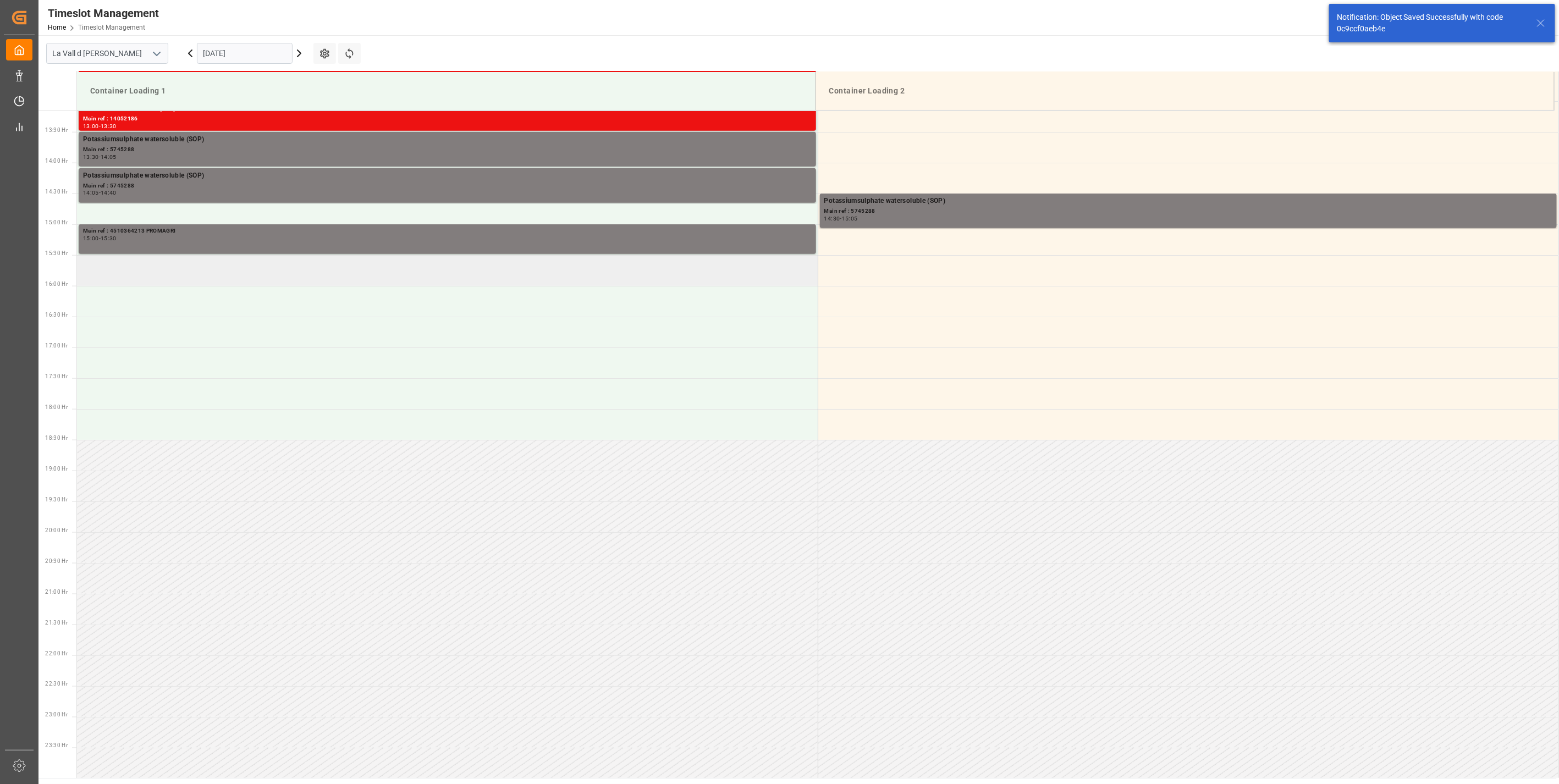
click at [179, 278] on td at bounding box center [447, 270] width 741 height 31
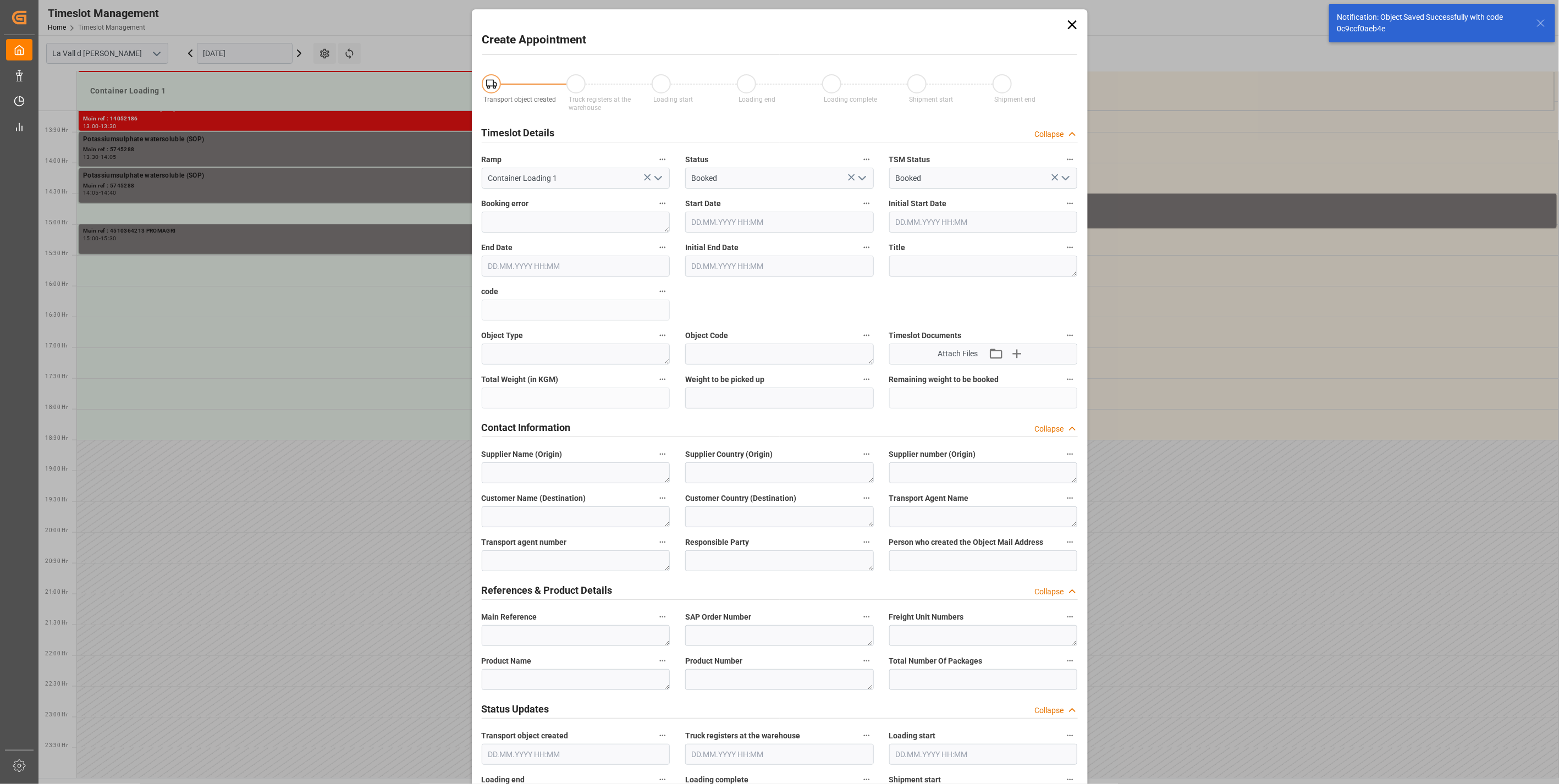
type input "[DATE] 15:30"
type input "[DATE] 16:00"
click at [530, 632] on textarea at bounding box center [576, 635] width 189 height 21
paste textarea "4510364213 PROMAGRI"
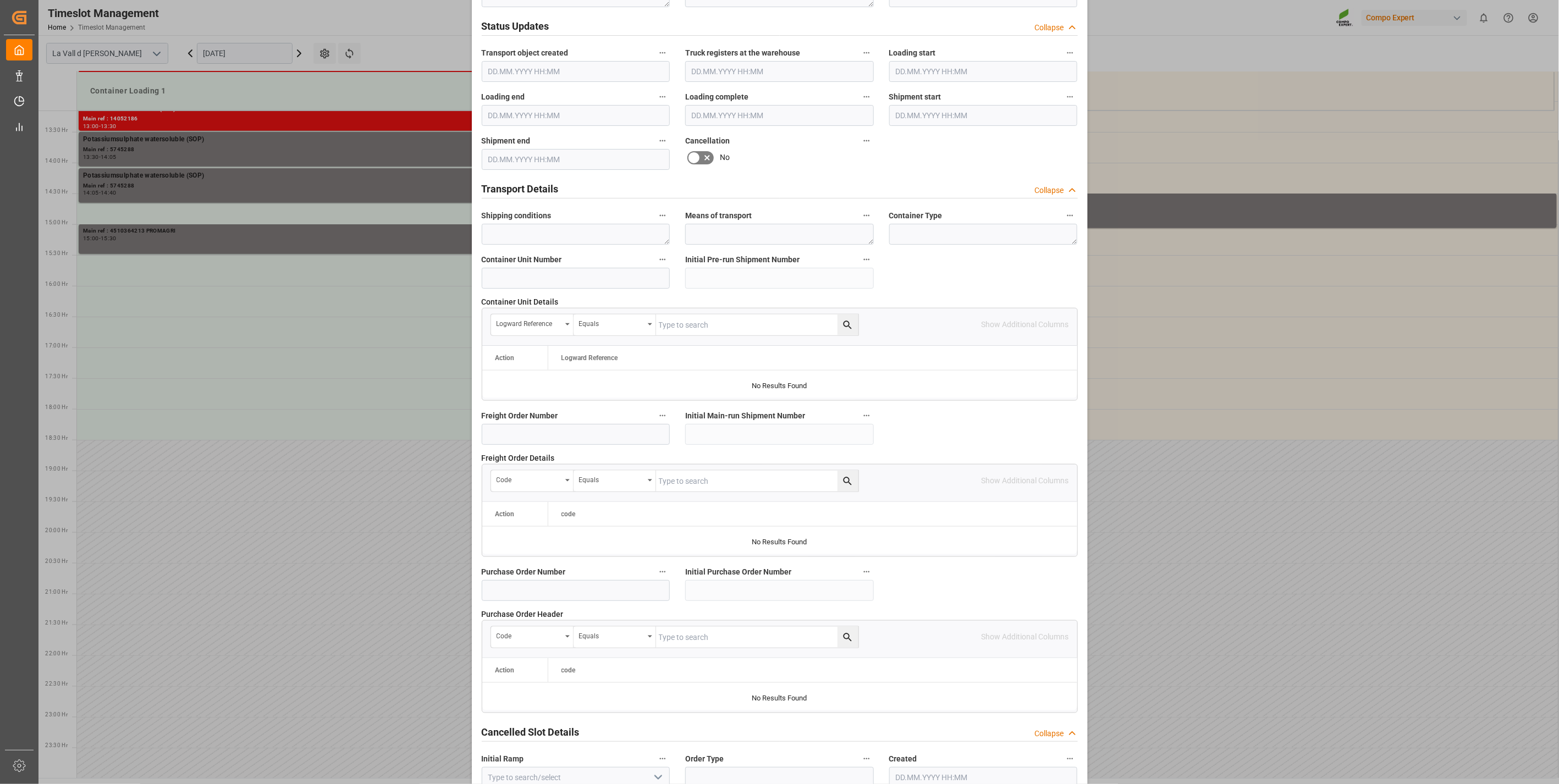
scroll to position [743, 0]
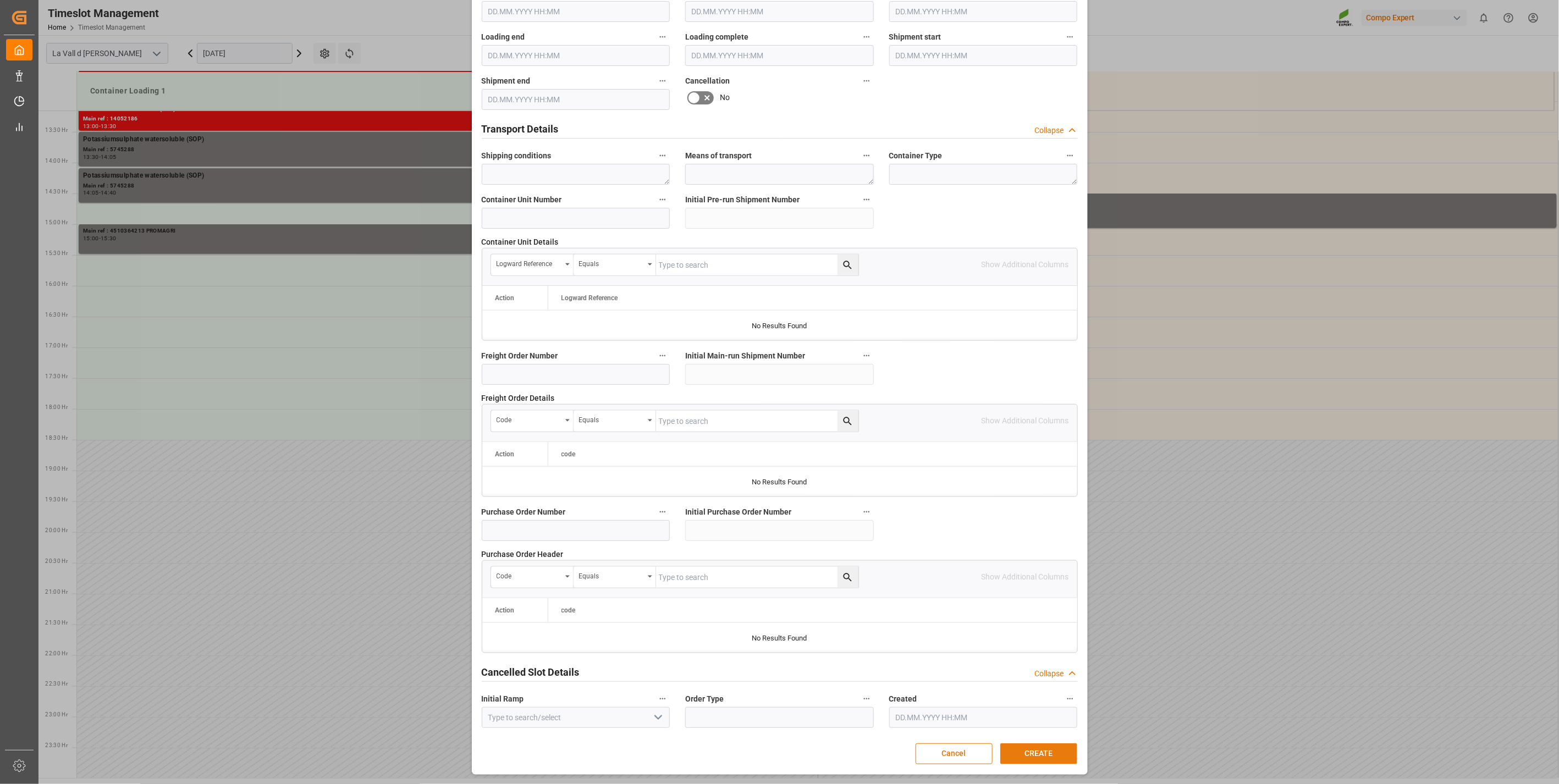
type textarea "4510364213 PROMAGRI"
click at [1057, 757] on button "CREATE" at bounding box center [1039, 753] width 77 height 21
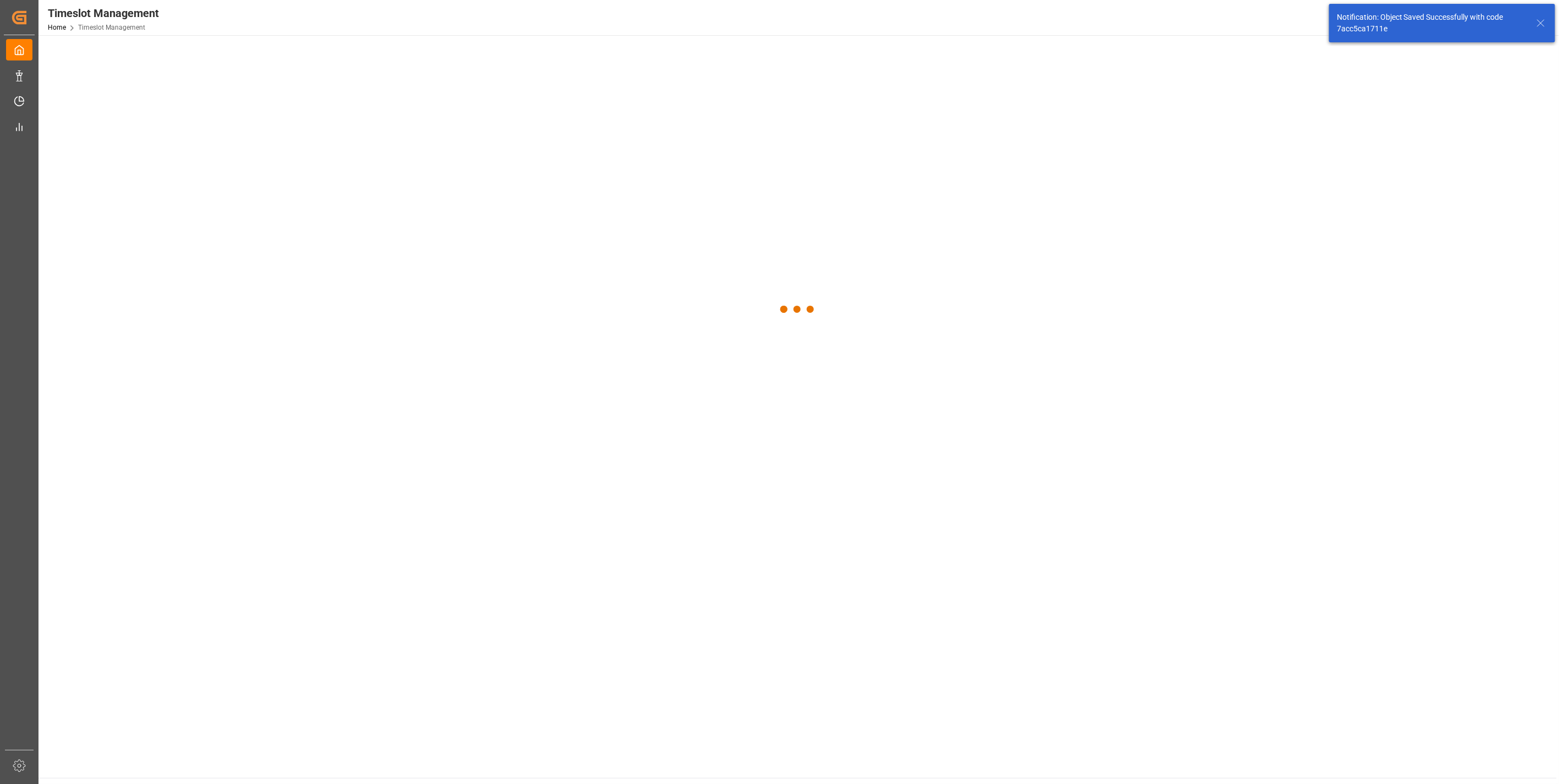
click at [1032, 750] on main at bounding box center [798, 407] width 1518 height 743
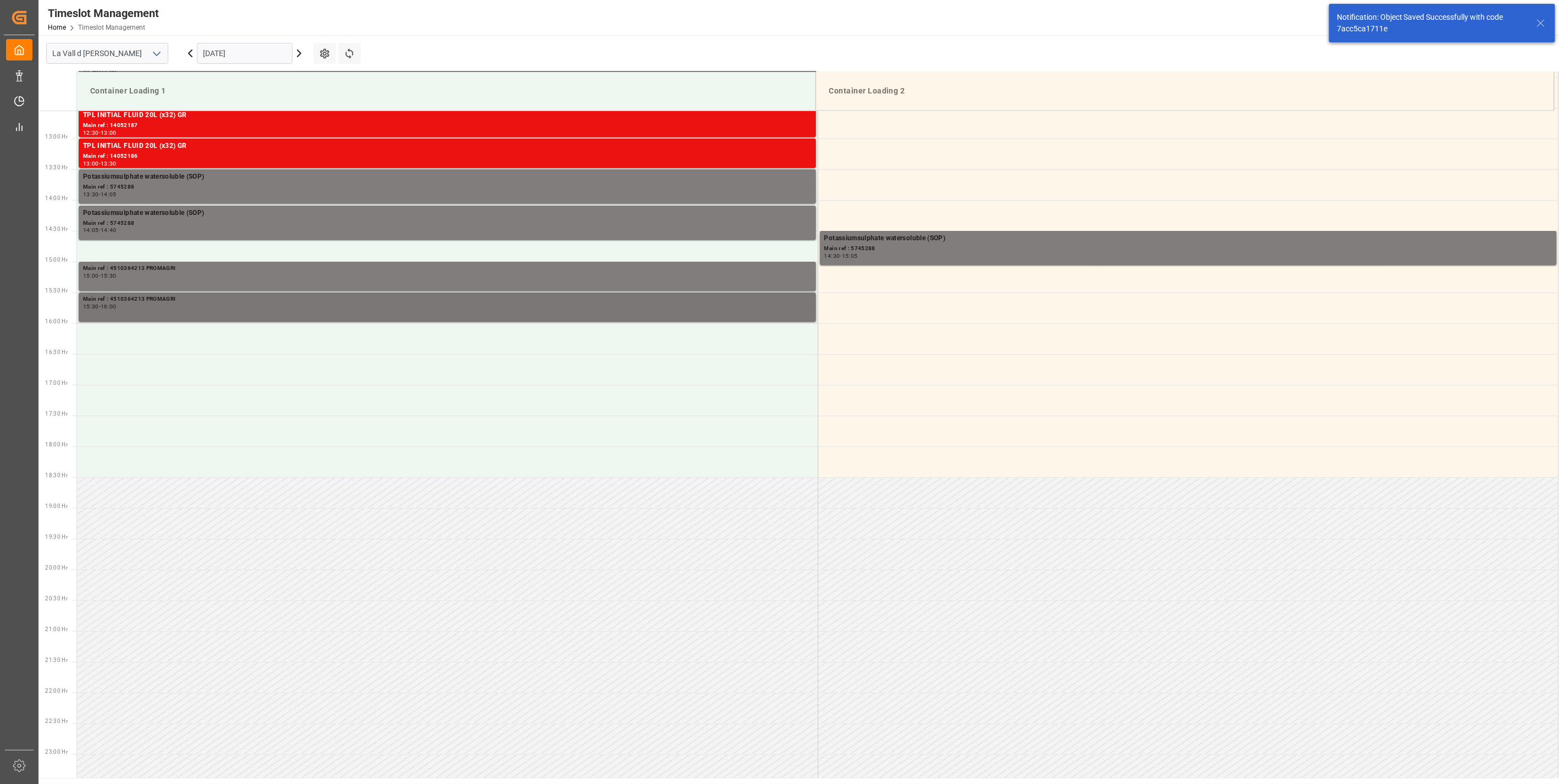
scroll to position [809, 0]
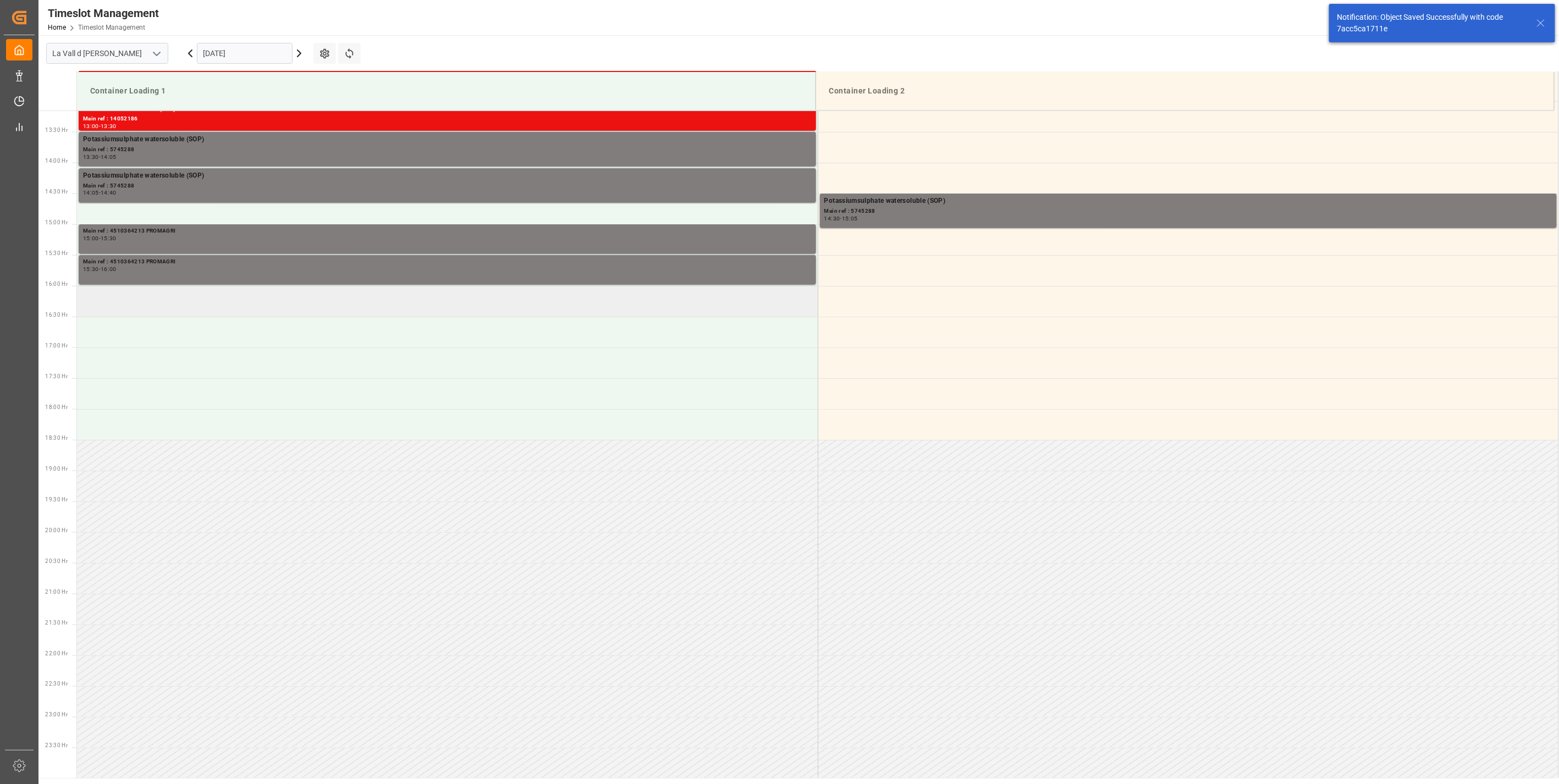
click at [163, 298] on td at bounding box center [447, 301] width 741 height 31
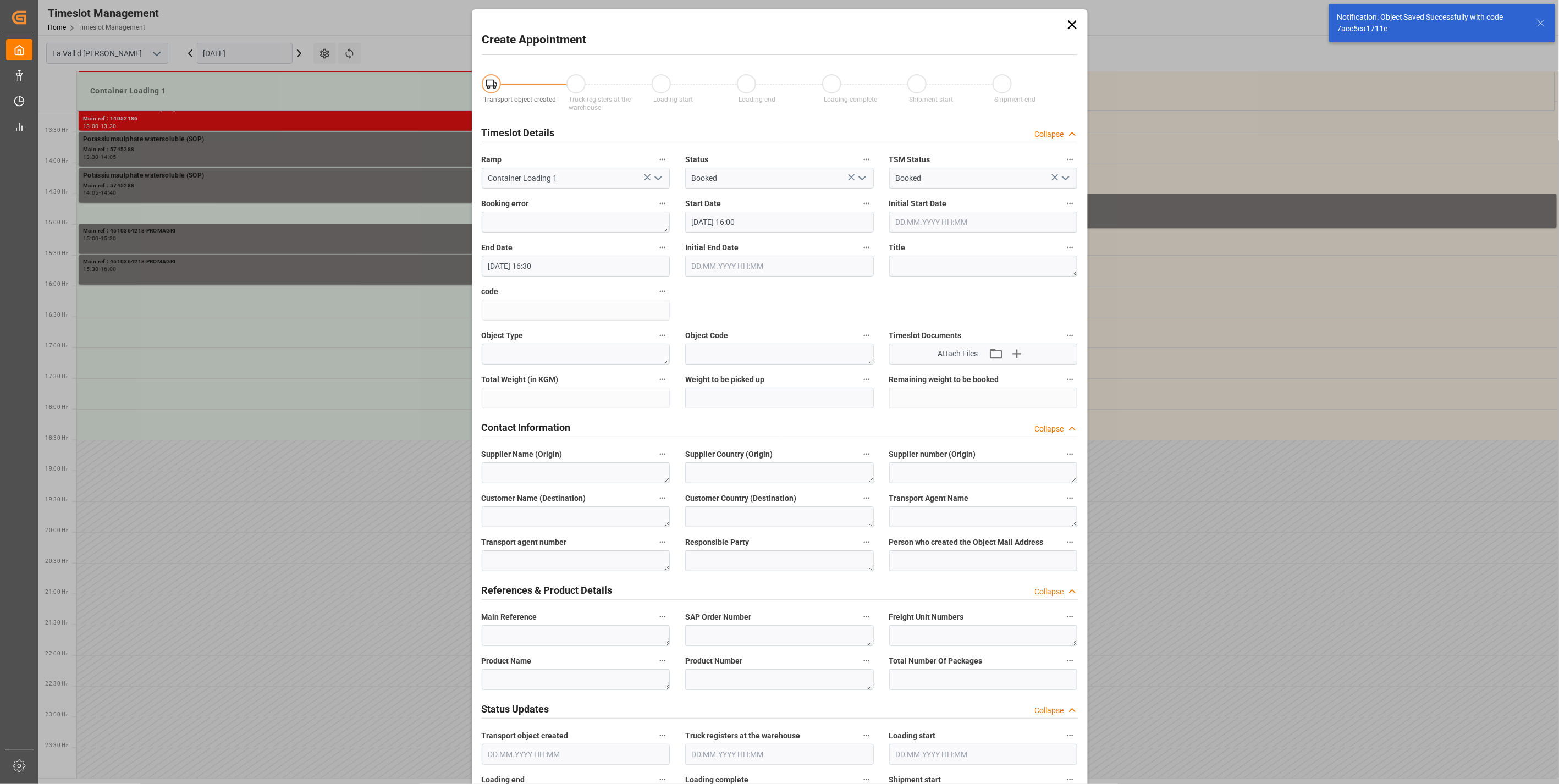
type input "[DATE] 16:00"
type input "[DATE] 16:30"
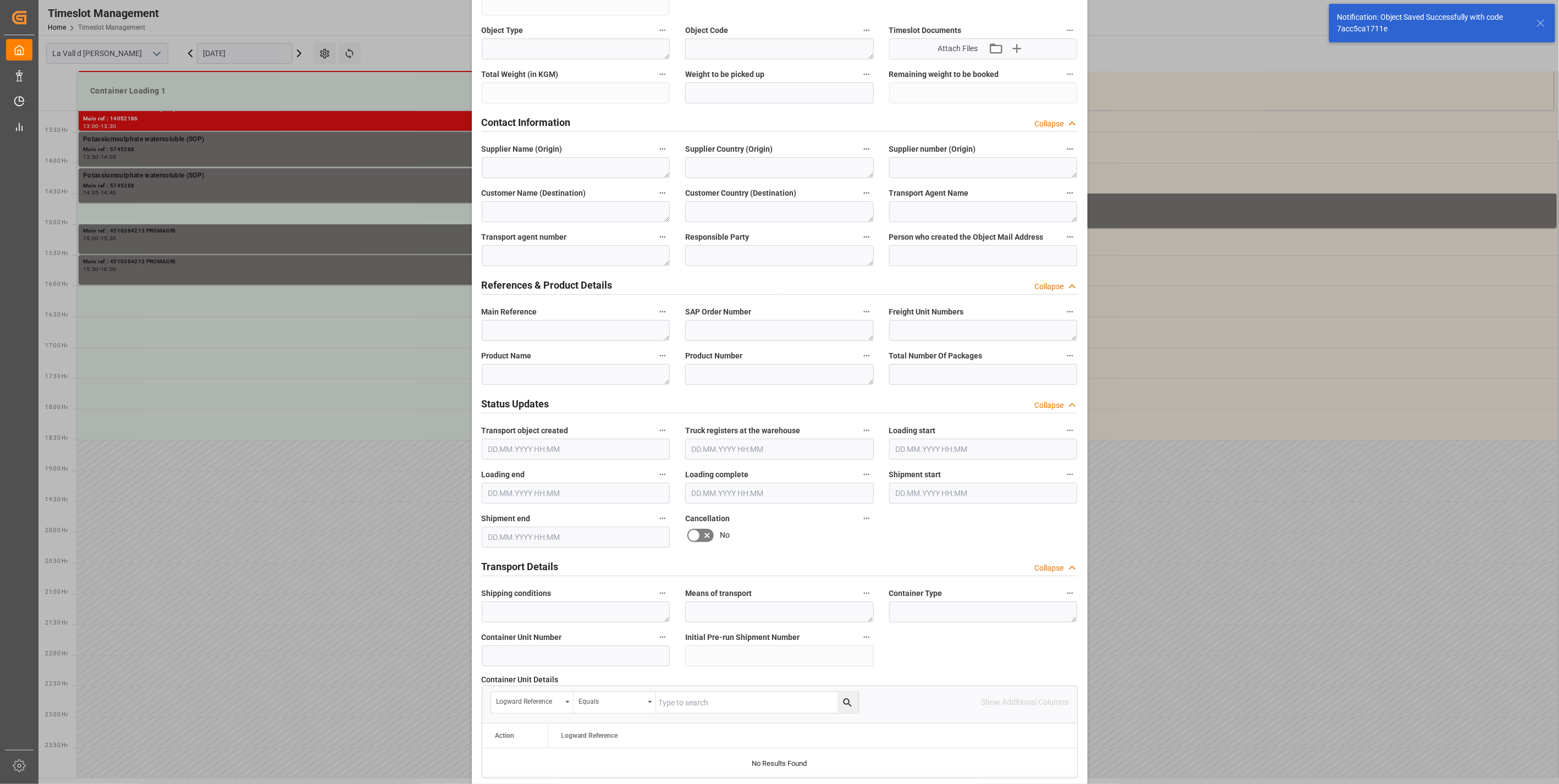
scroll to position [366, 0]
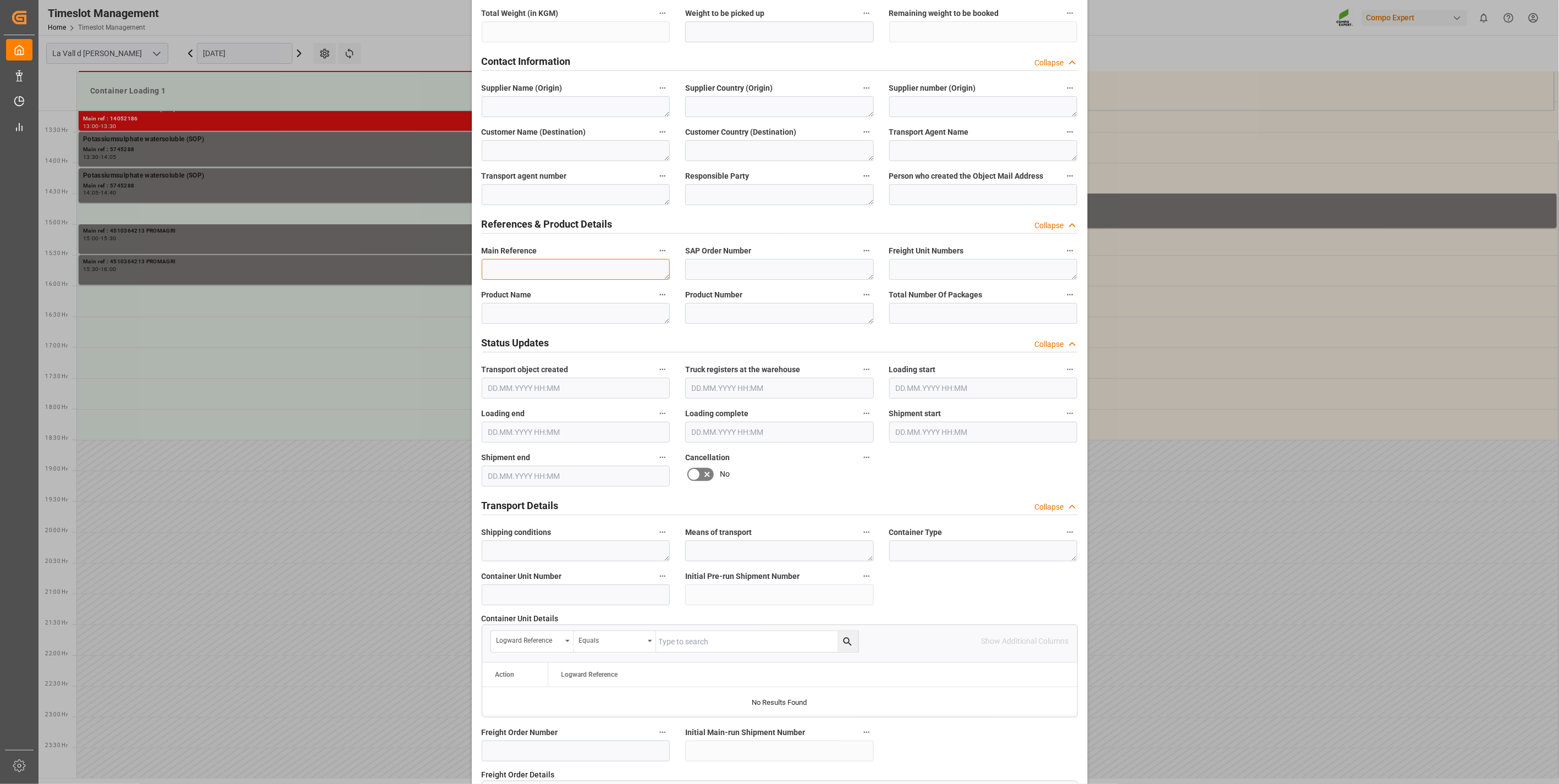
click at [538, 266] on textarea at bounding box center [576, 269] width 189 height 21
paste textarea "4510364213 PROMAGRI"
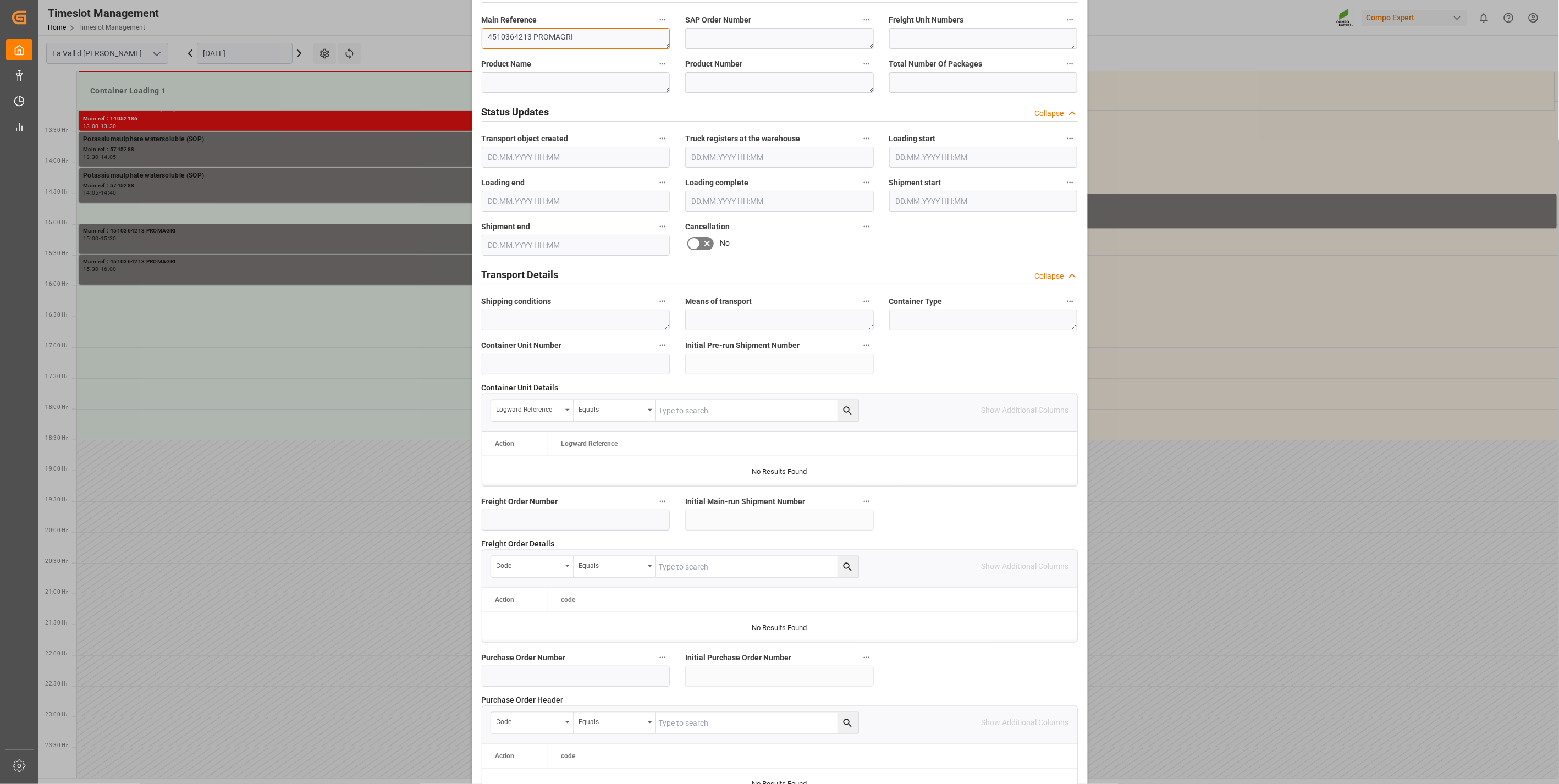
scroll to position [743, 0]
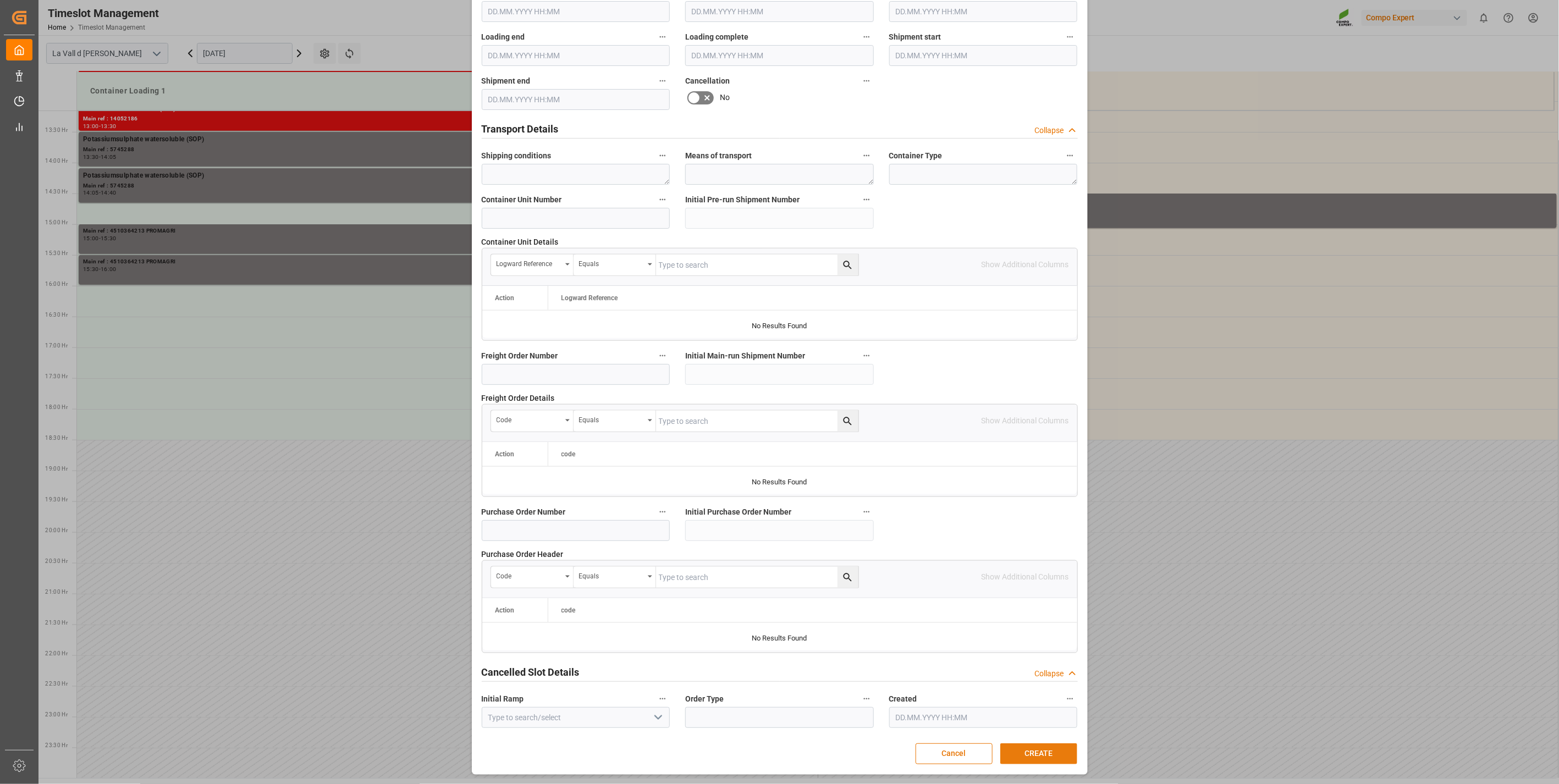
type textarea "4510364213 PROMAGRI"
click at [1031, 755] on button "CREATE" at bounding box center [1039, 753] width 77 height 21
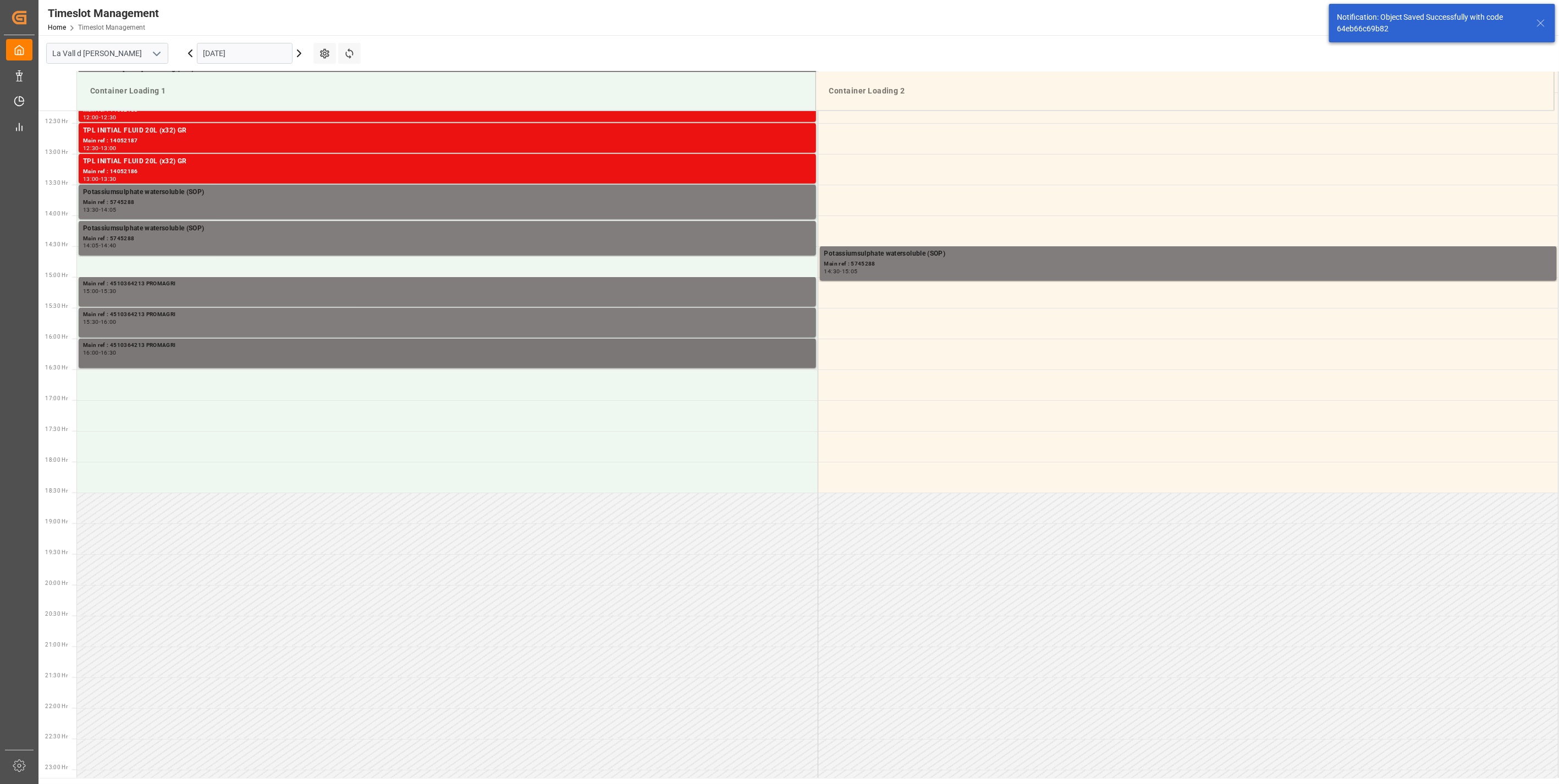
scroll to position [809, 0]
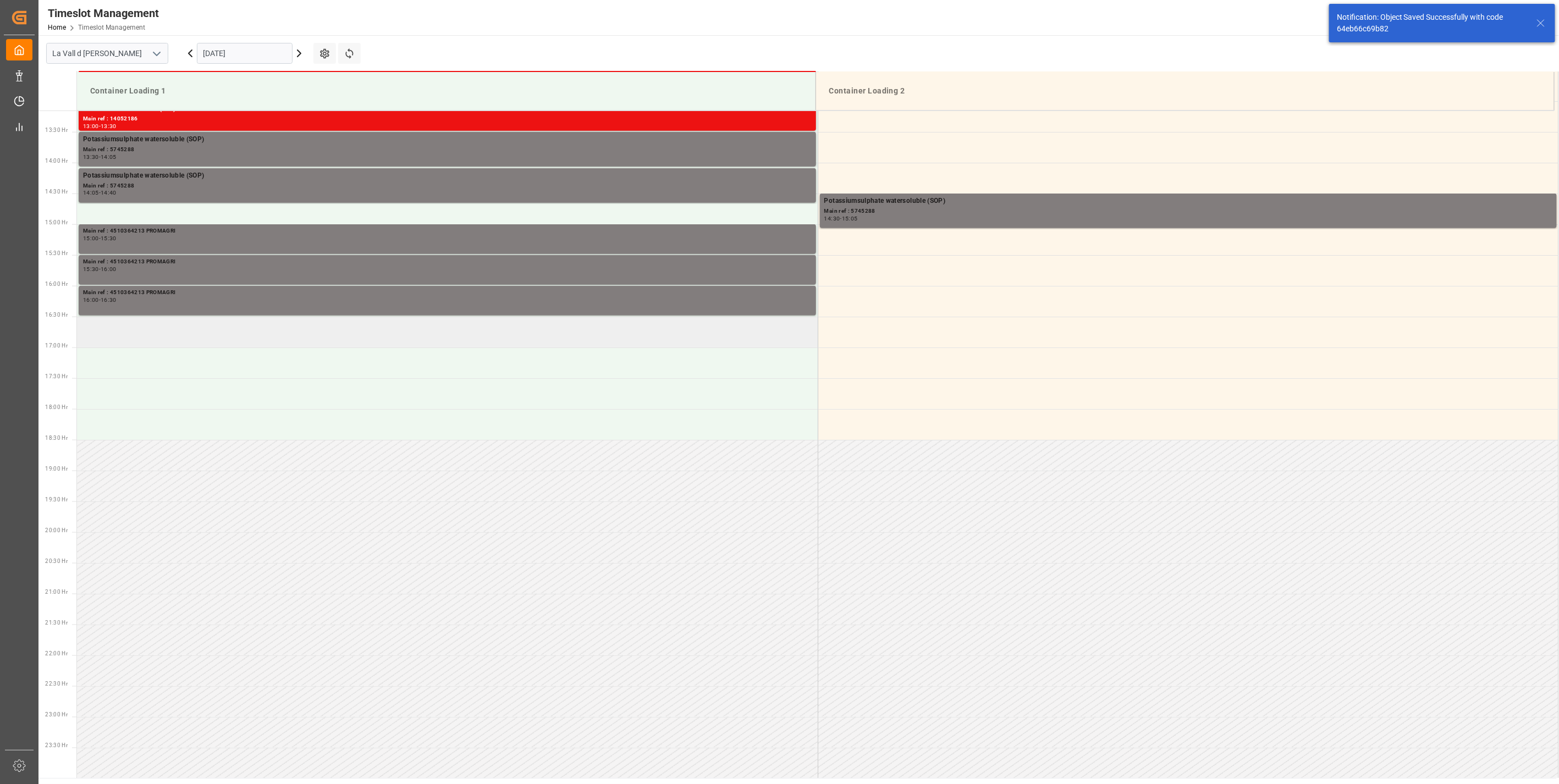
click at [139, 337] on td at bounding box center [447, 332] width 741 height 31
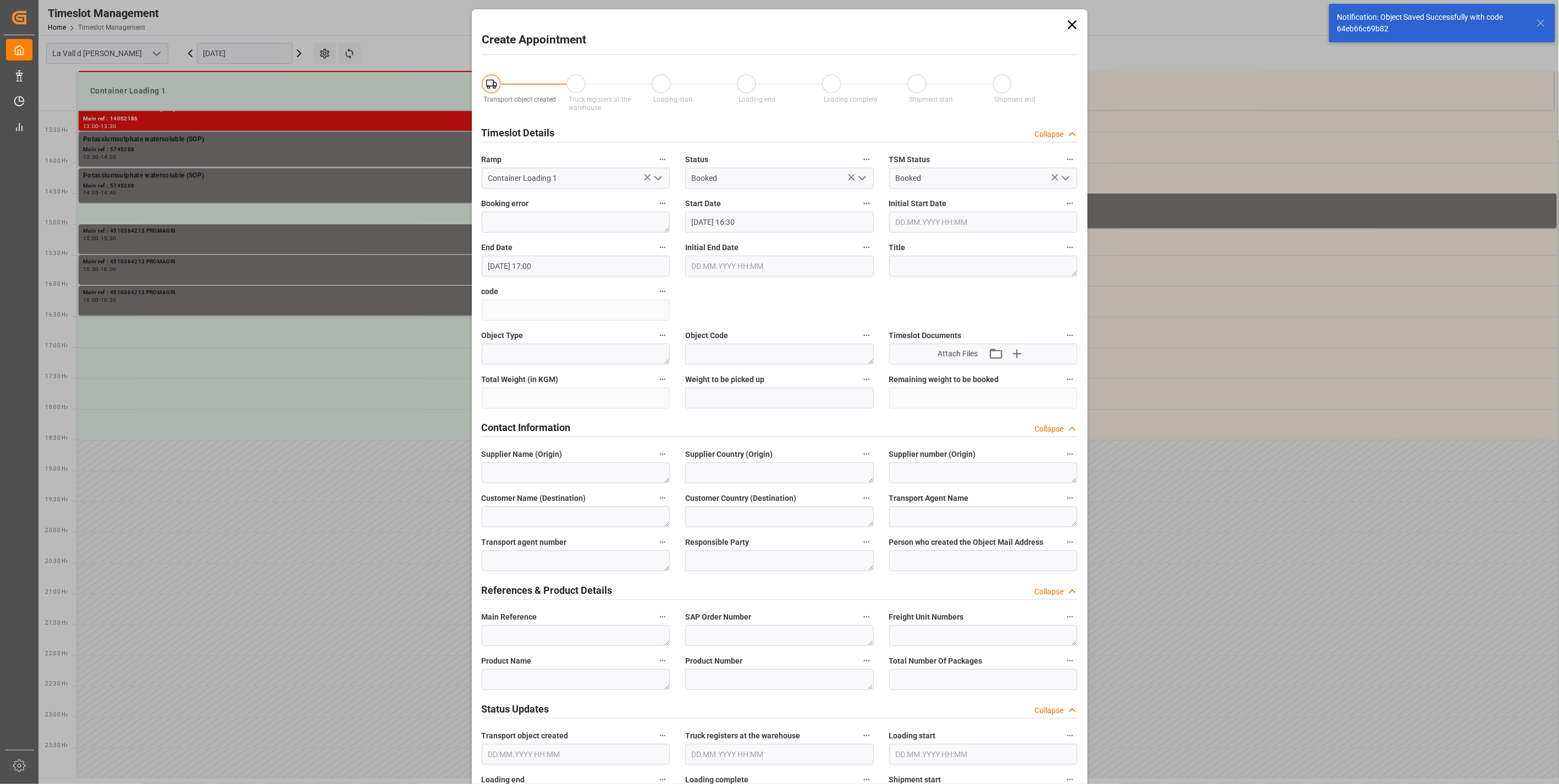
type input "[DATE] 16:30"
type input "[DATE] 17:00"
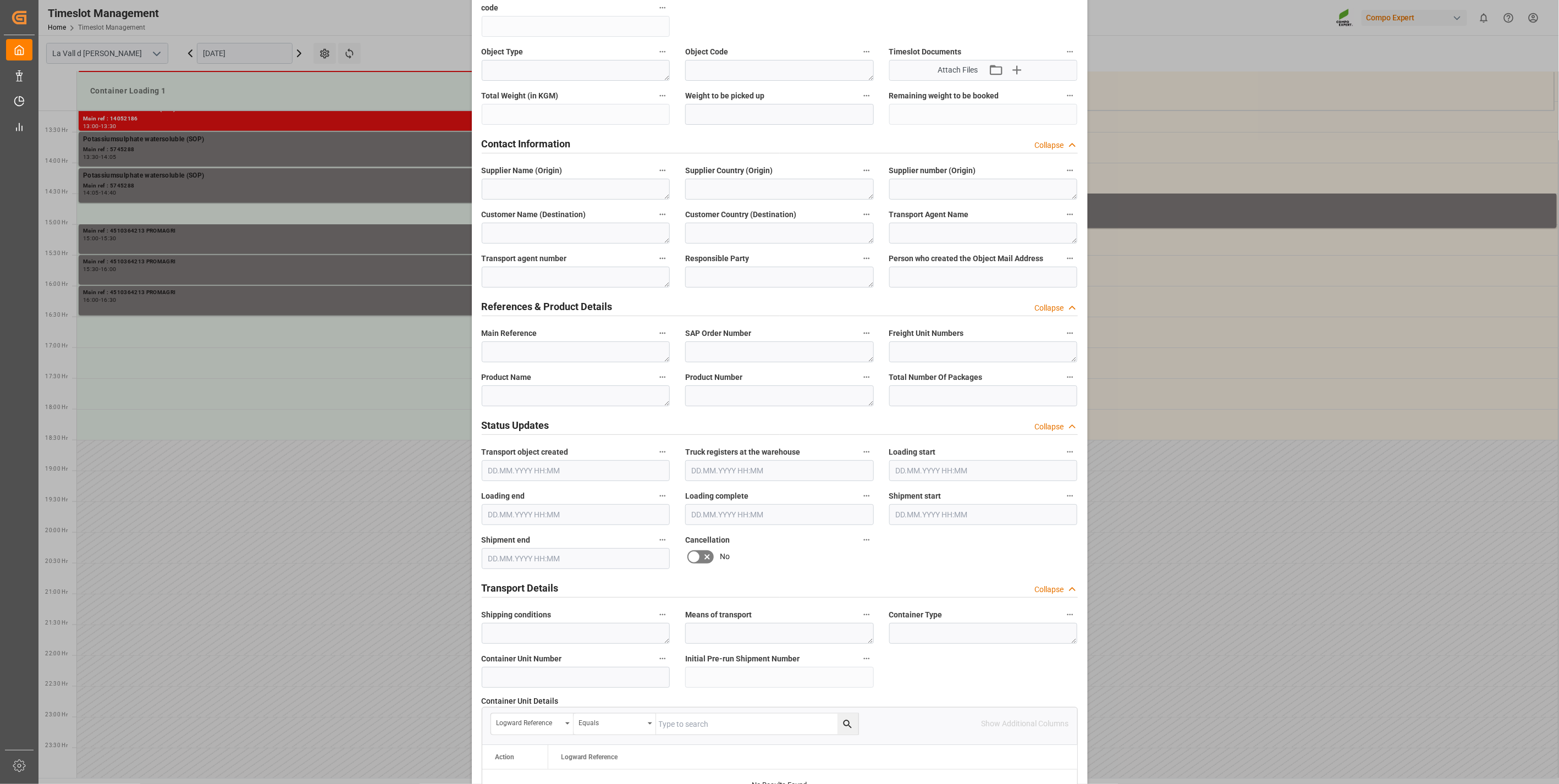
scroll to position [305, 0]
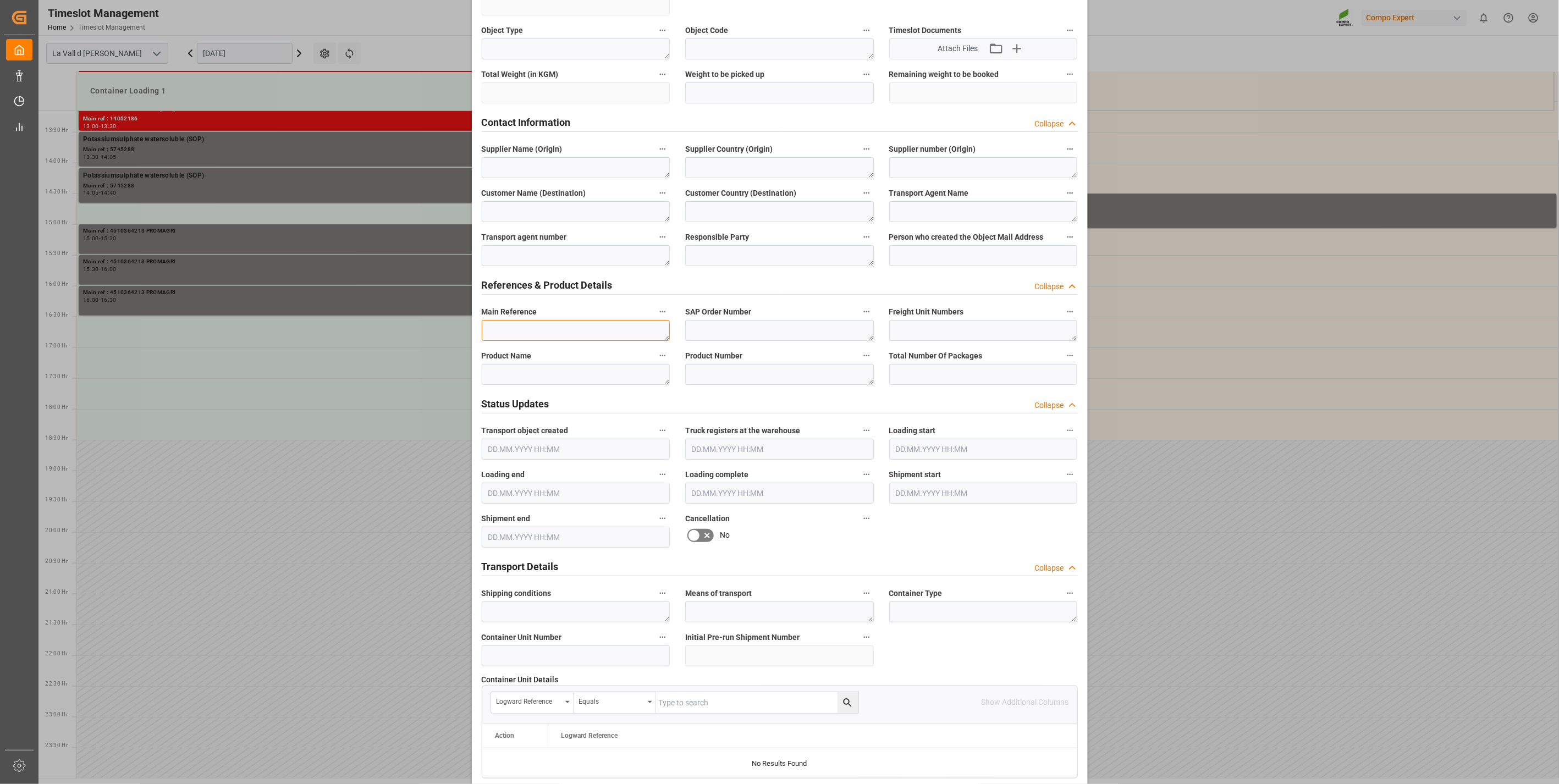
click at [550, 339] on textarea at bounding box center [576, 330] width 189 height 21
paste textarea "4510364213 PROMAGRI"
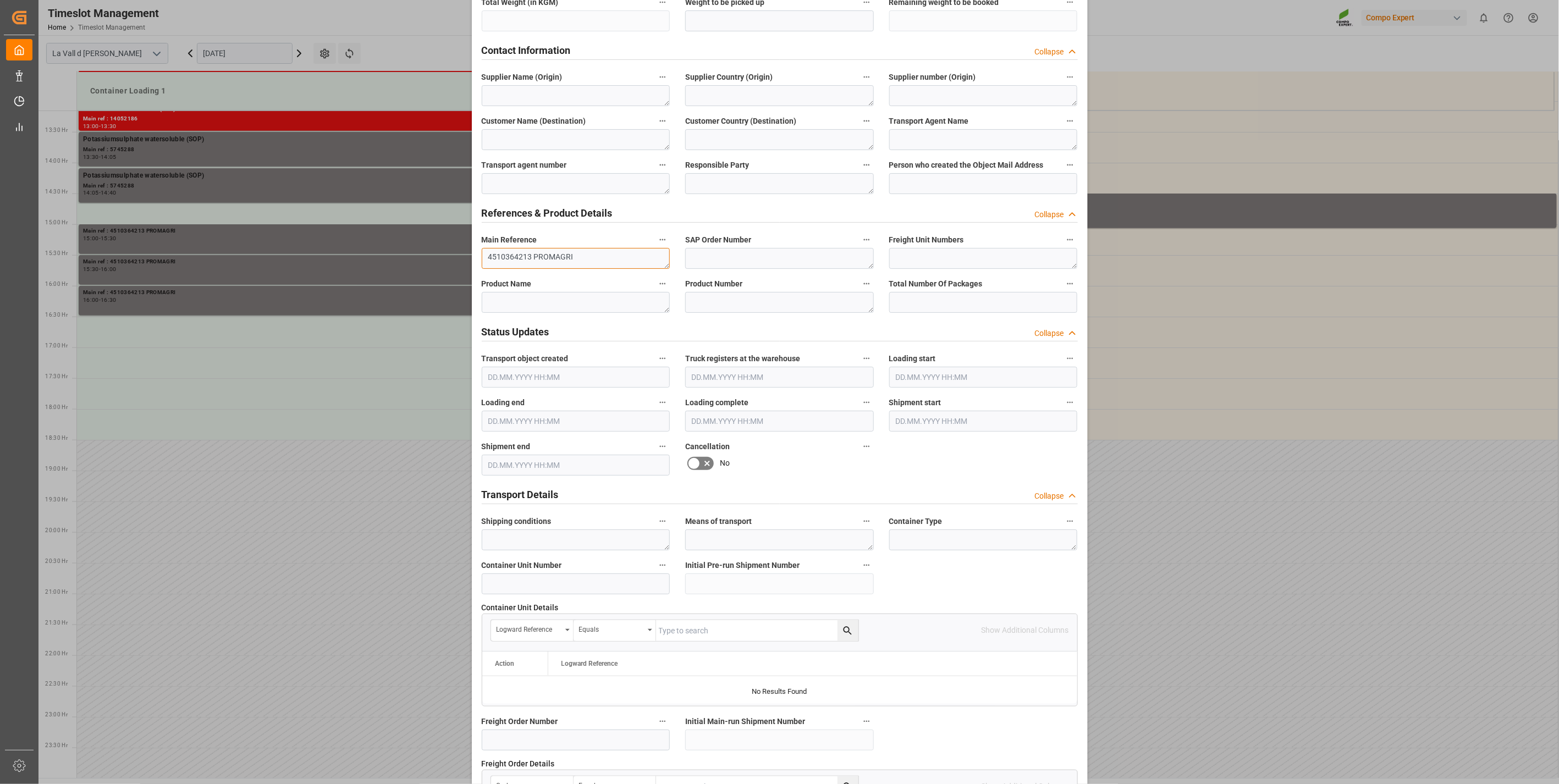
scroll to position [743, 0]
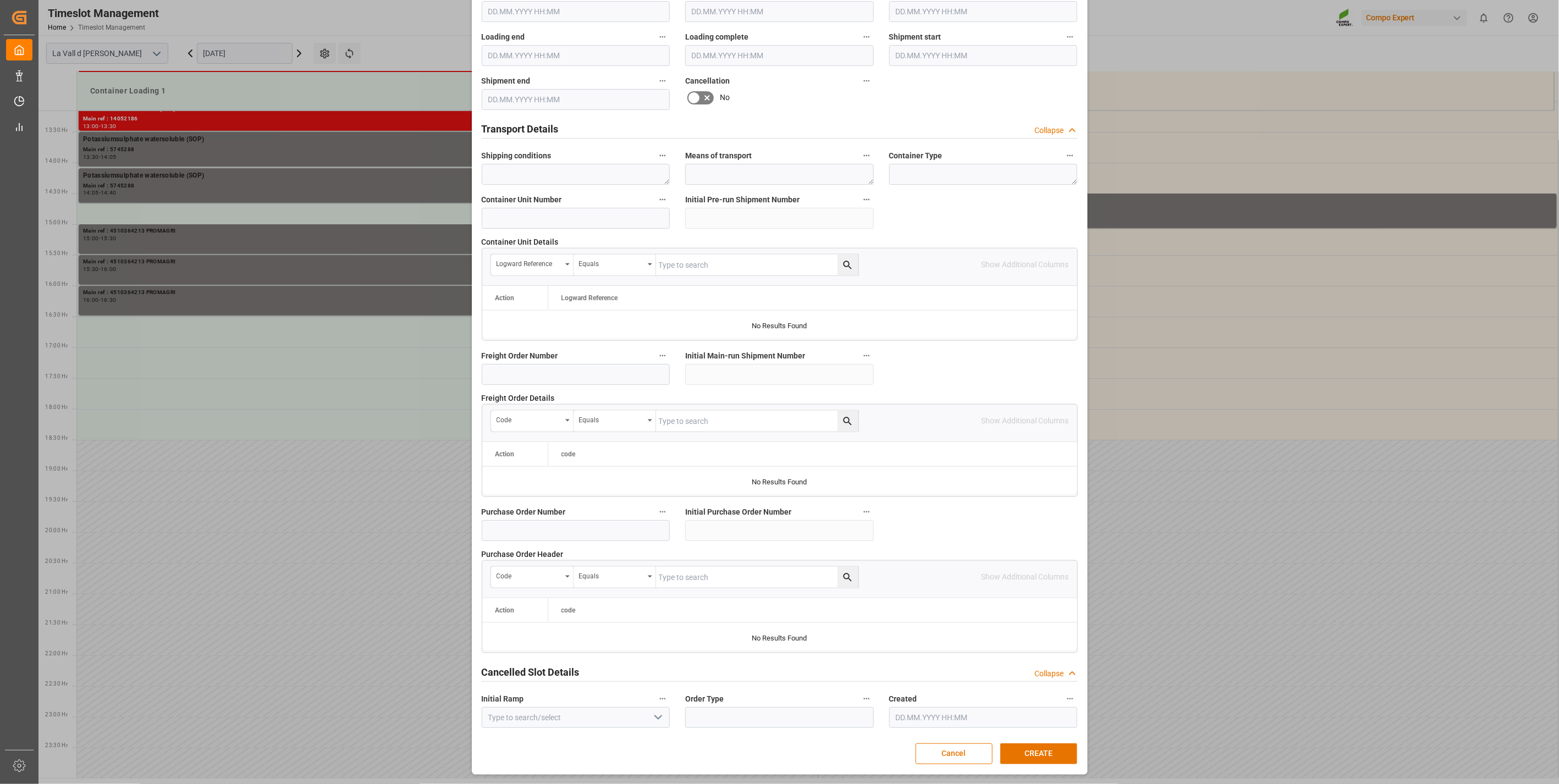
type textarea "4510364213 PROMAGRI"
click at [1029, 738] on div "Create Appointment Transport object created Truck registers at the warehouse Lo…" at bounding box center [780, 20] width 611 height 1502
click at [1036, 754] on button "CREATE" at bounding box center [1039, 753] width 77 height 21
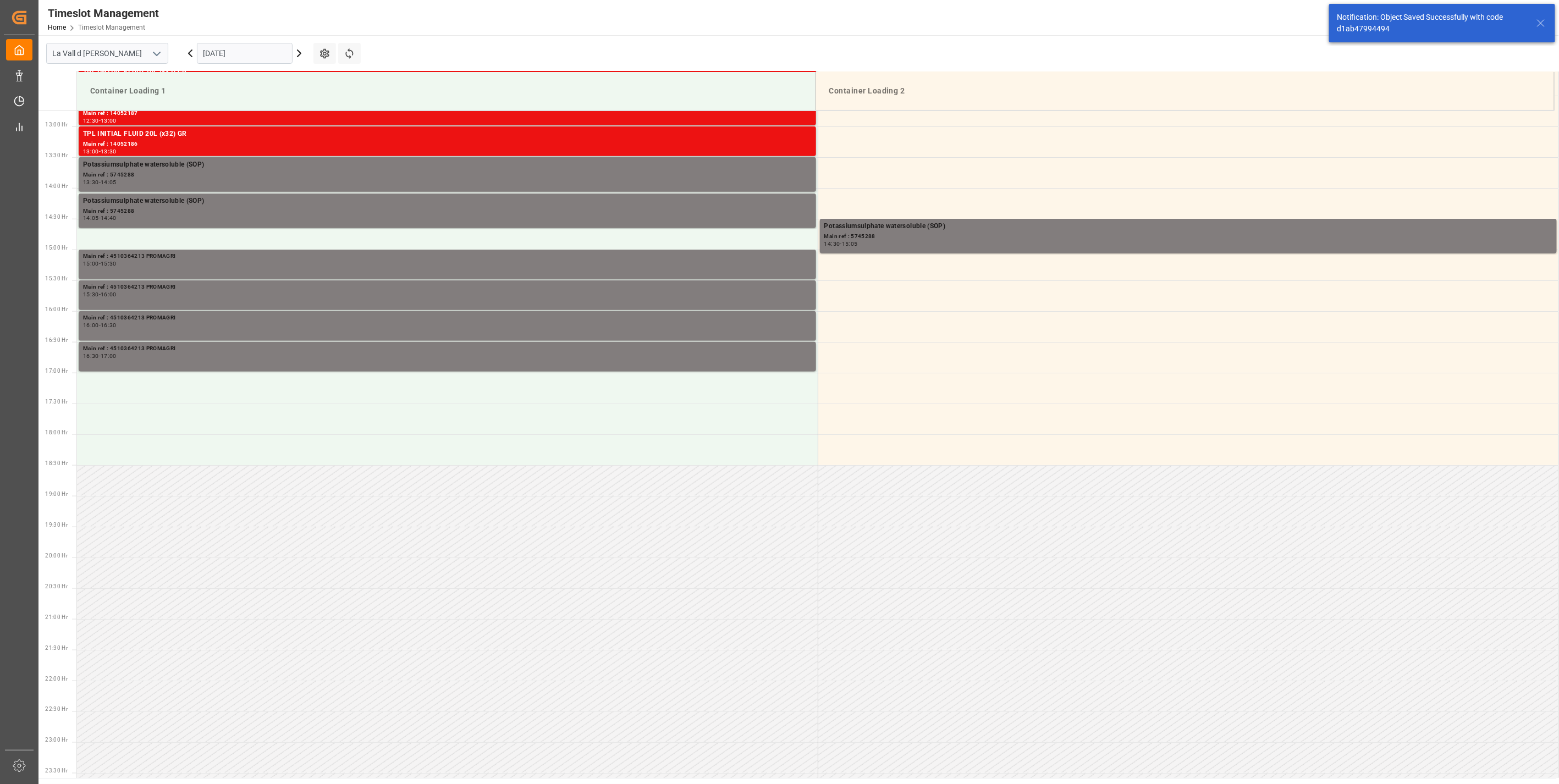
scroll to position [809, 0]
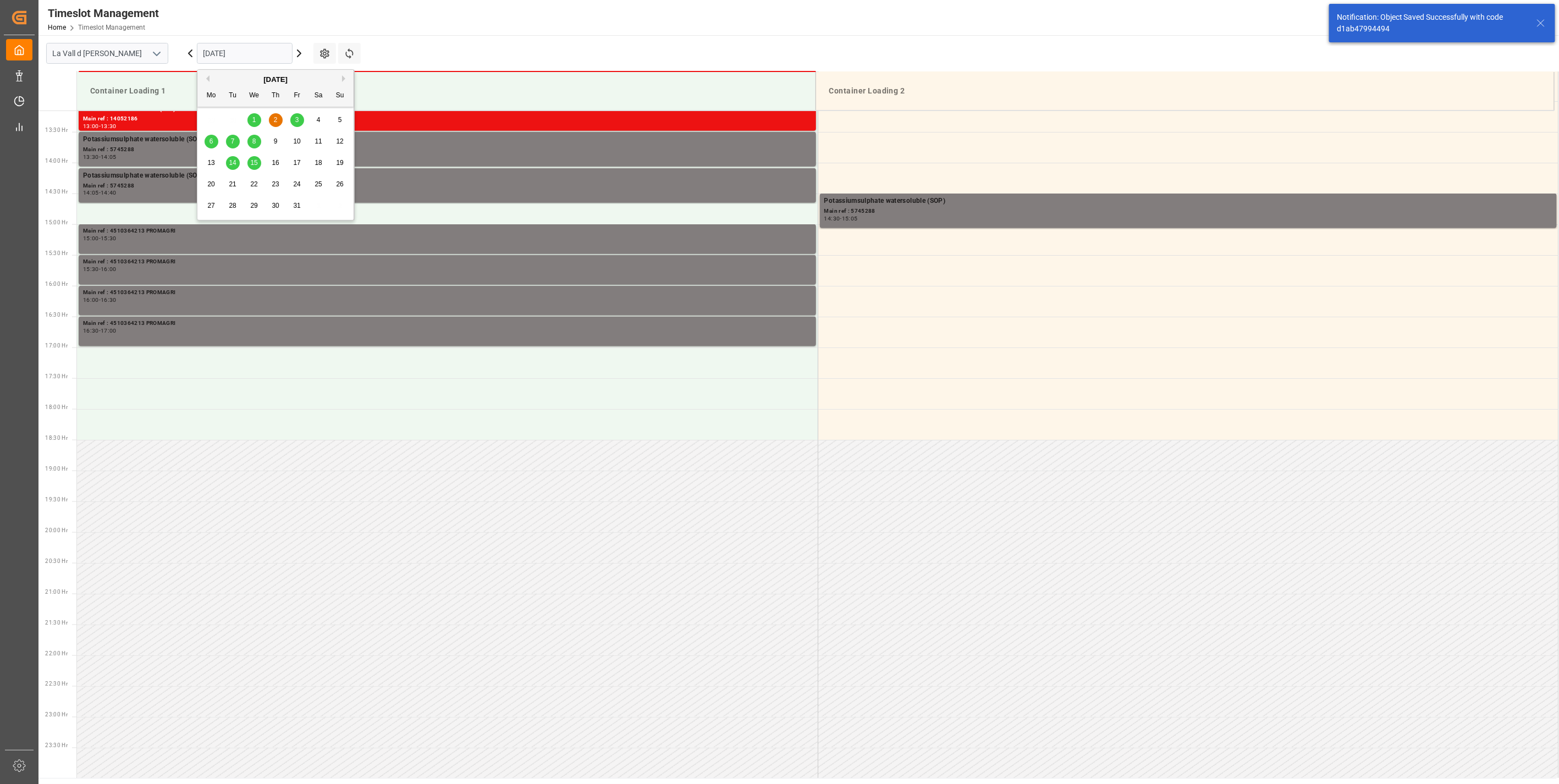
drag, startPoint x: 226, startPoint y: 57, endPoint x: 275, endPoint y: 127, distance: 85.4
click at [226, 57] on input "[DATE]" at bounding box center [245, 53] width 96 height 21
click at [255, 120] on span "1" at bounding box center [254, 120] width 4 height 8
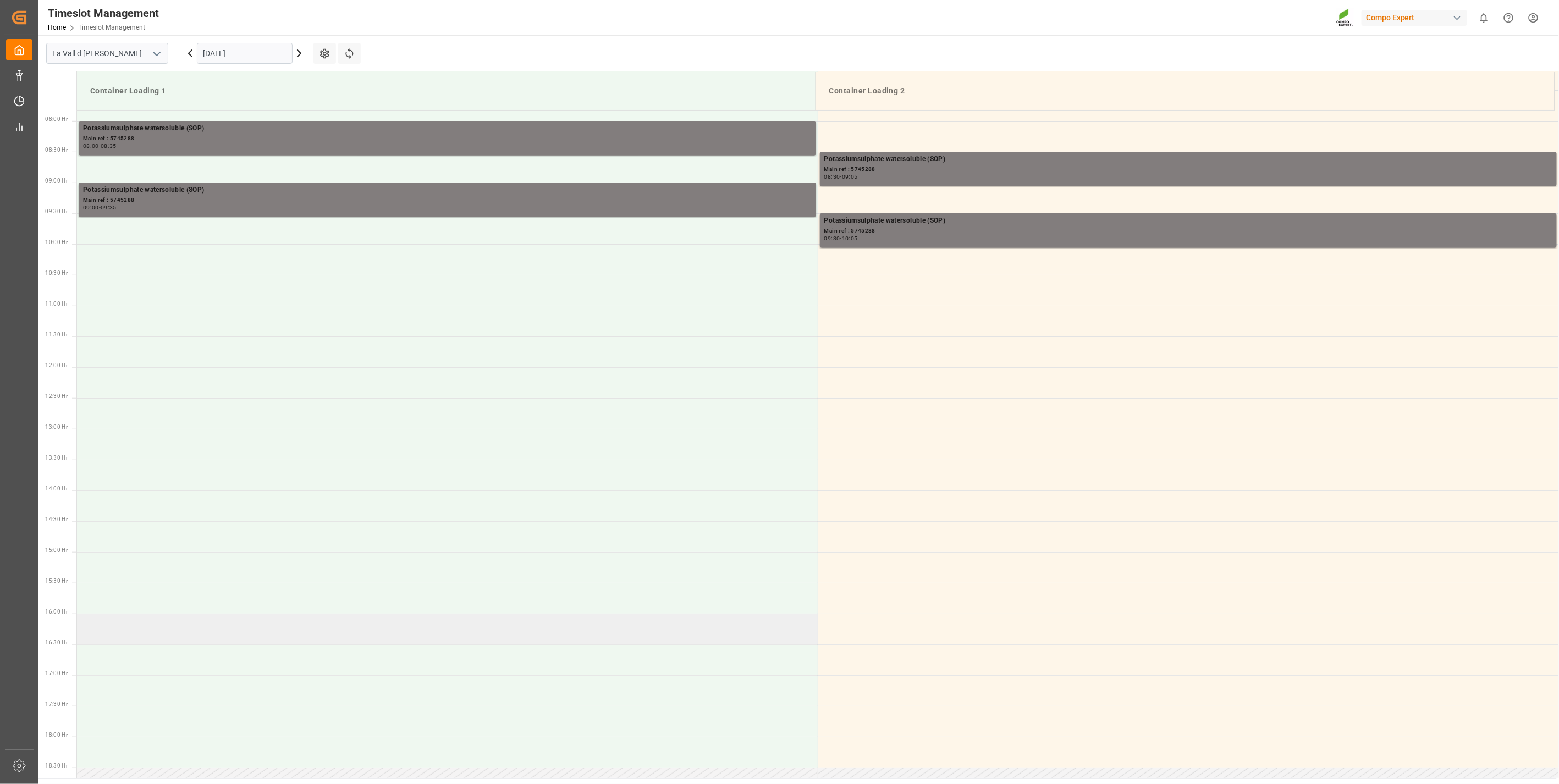
scroll to position [443, 0]
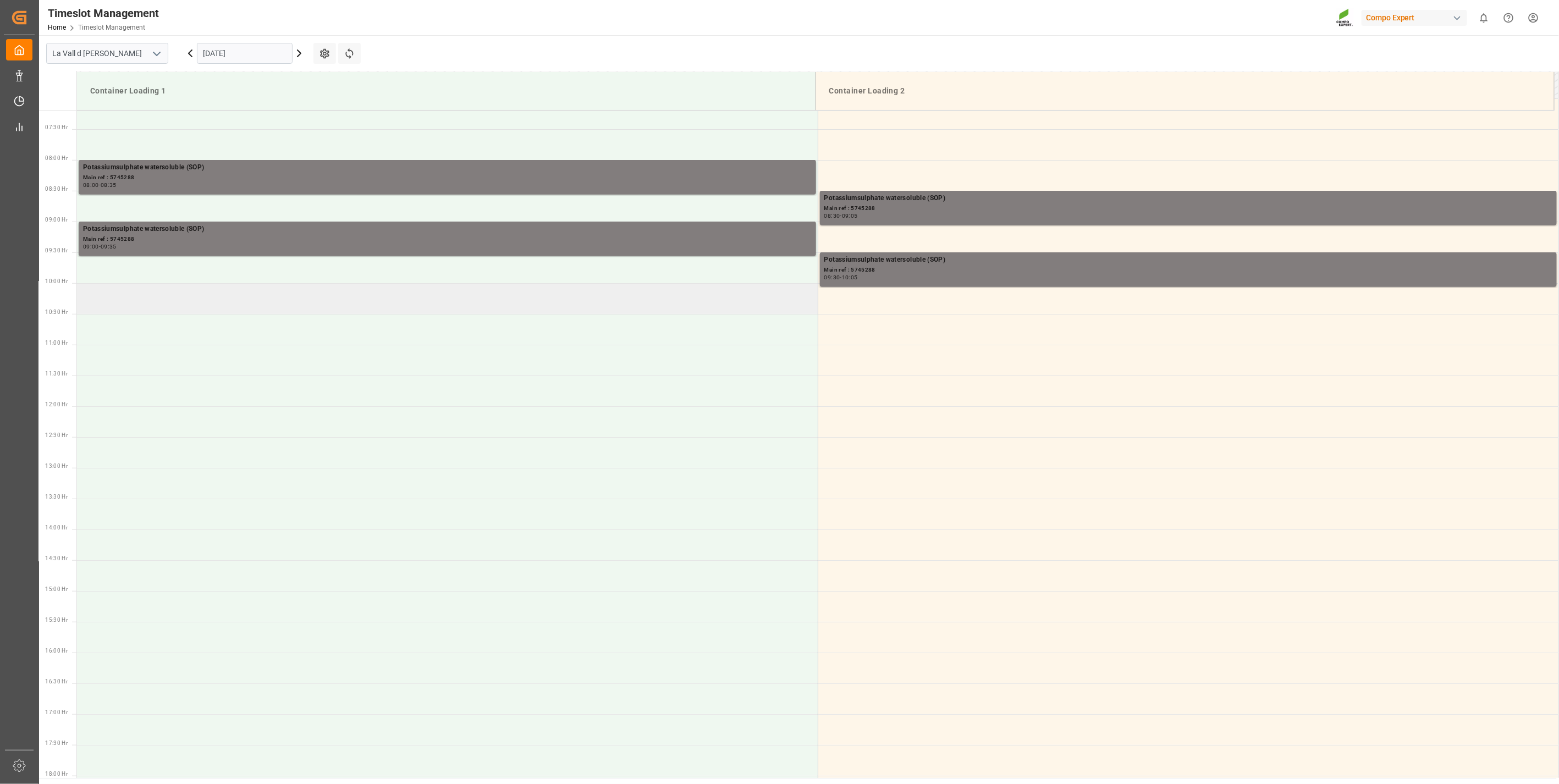
click at [690, 301] on td at bounding box center [447, 298] width 741 height 31
click at [490, 304] on td at bounding box center [447, 298] width 741 height 31
click at [405, 302] on td at bounding box center [447, 298] width 741 height 31
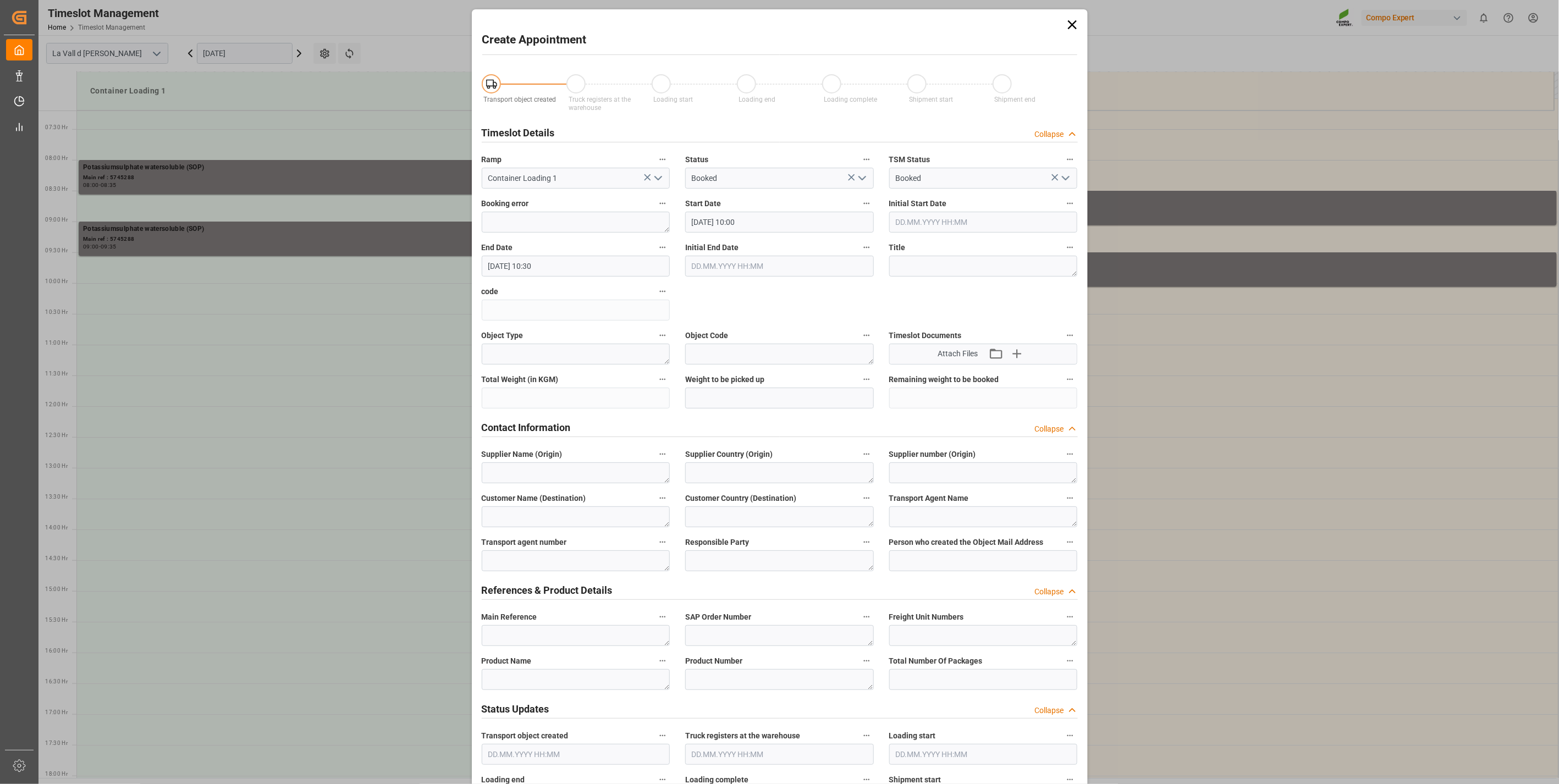
type input "[DATE] 10:00"
type input "[DATE] 10:30"
click at [527, 628] on textarea at bounding box center [576, 635] width 189 height 21
paste textarea "4510364213 PROMAGRI"
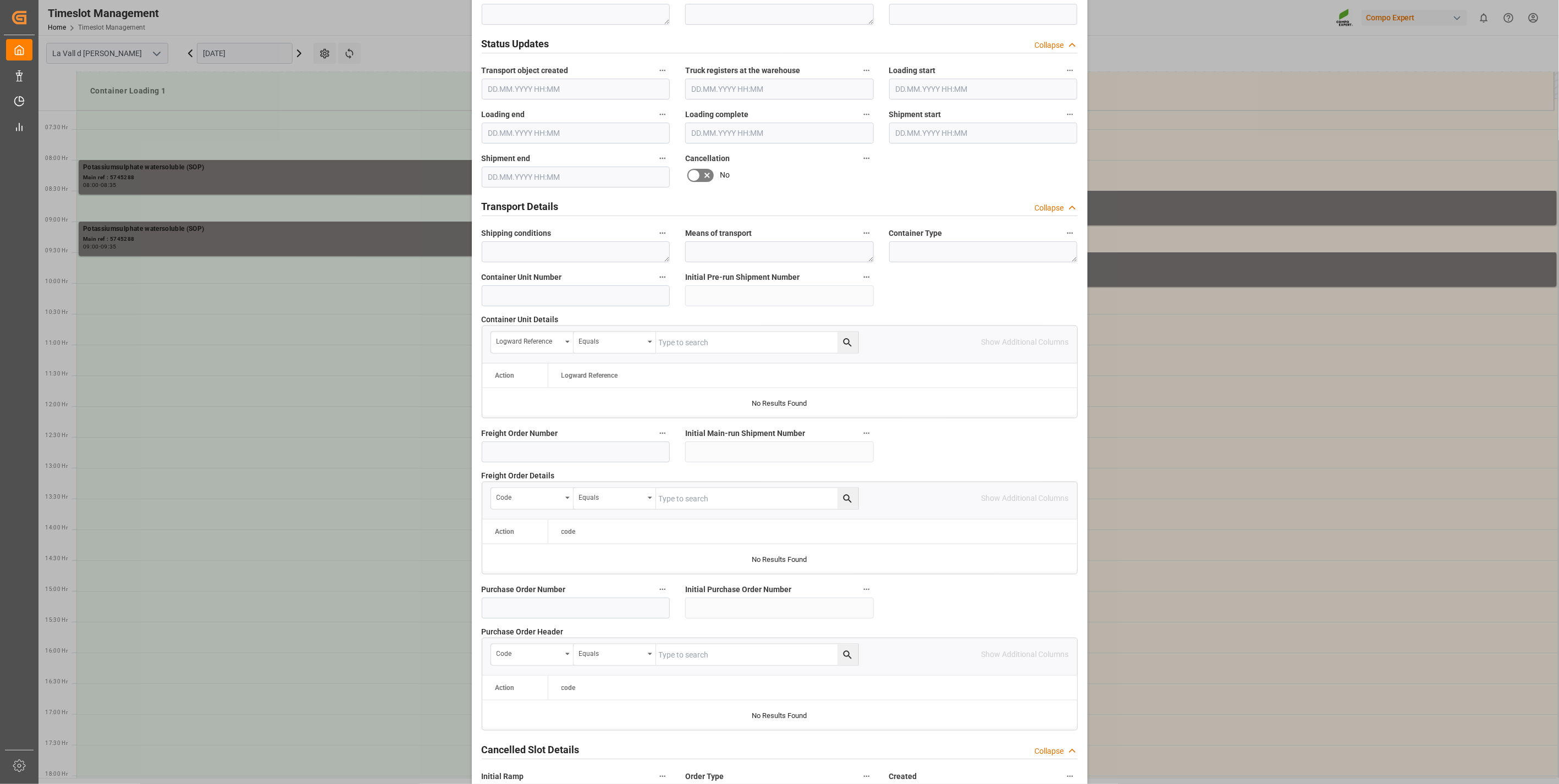
scroll to position [743, 0]
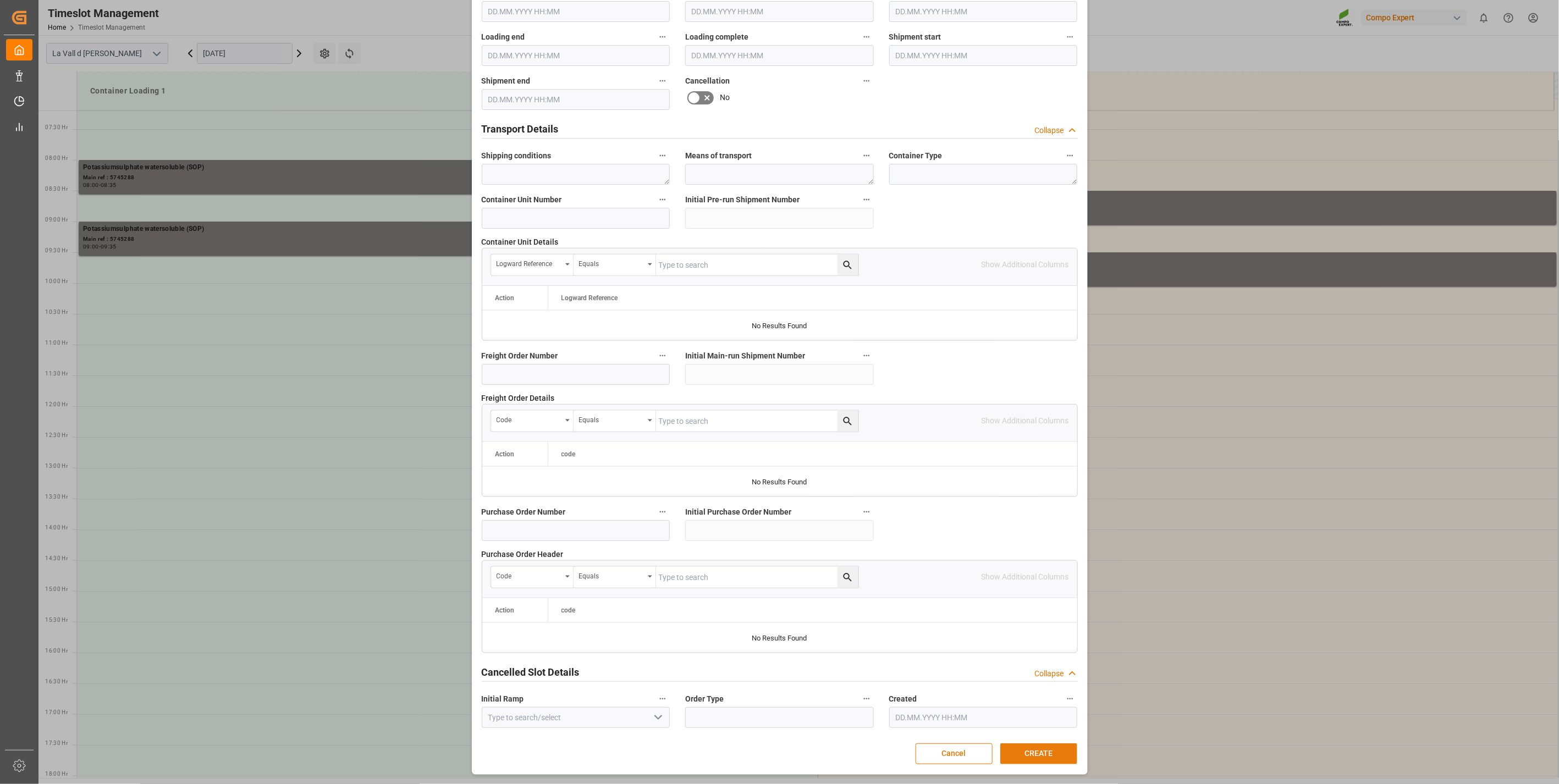
type textarea "4510364213 PROMAGRI"
click at [1029, 748] on button "CREATE" at bounding box center [1039, 753] width 77 height 21
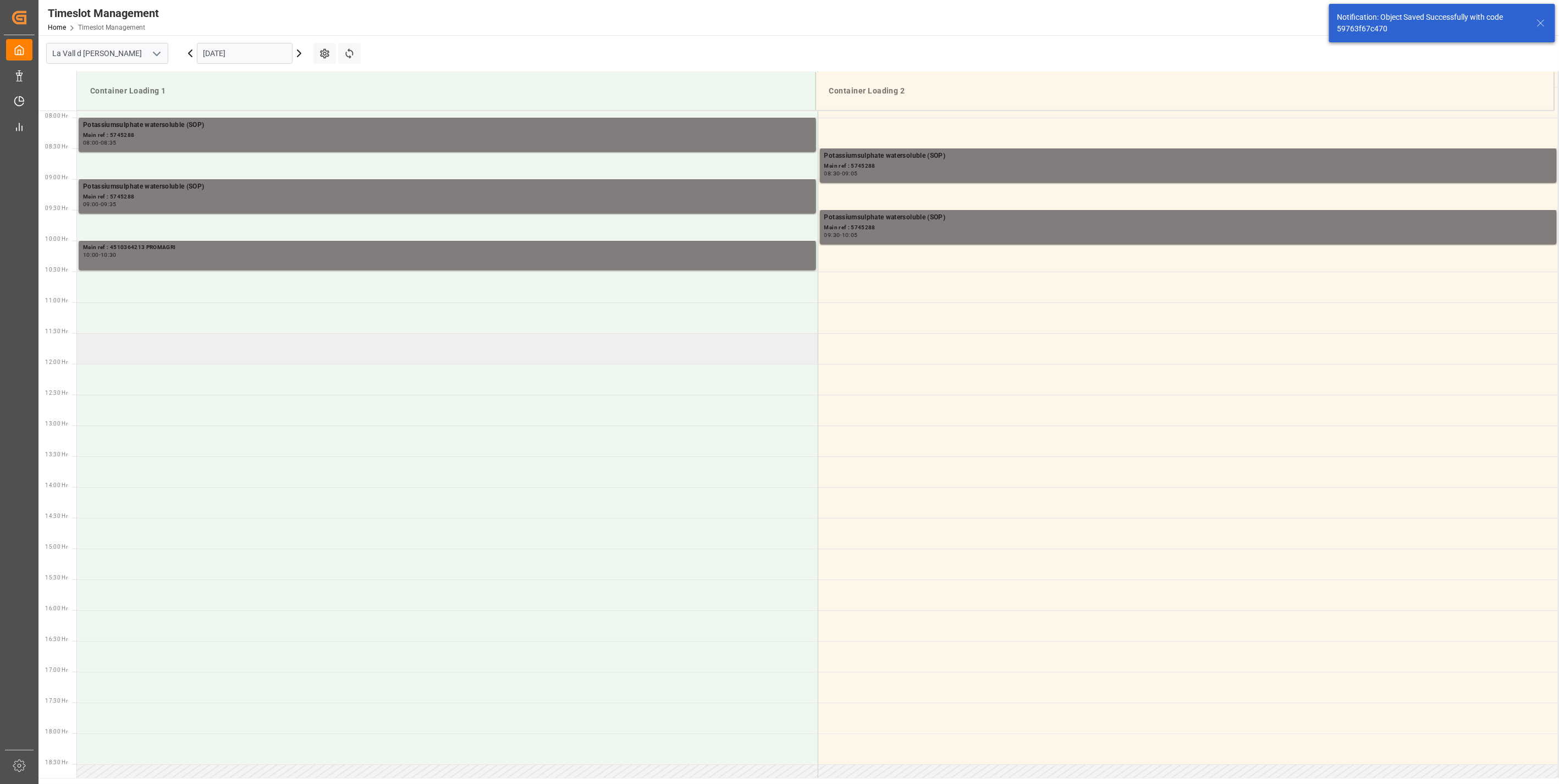
scroll to position [547, 0]
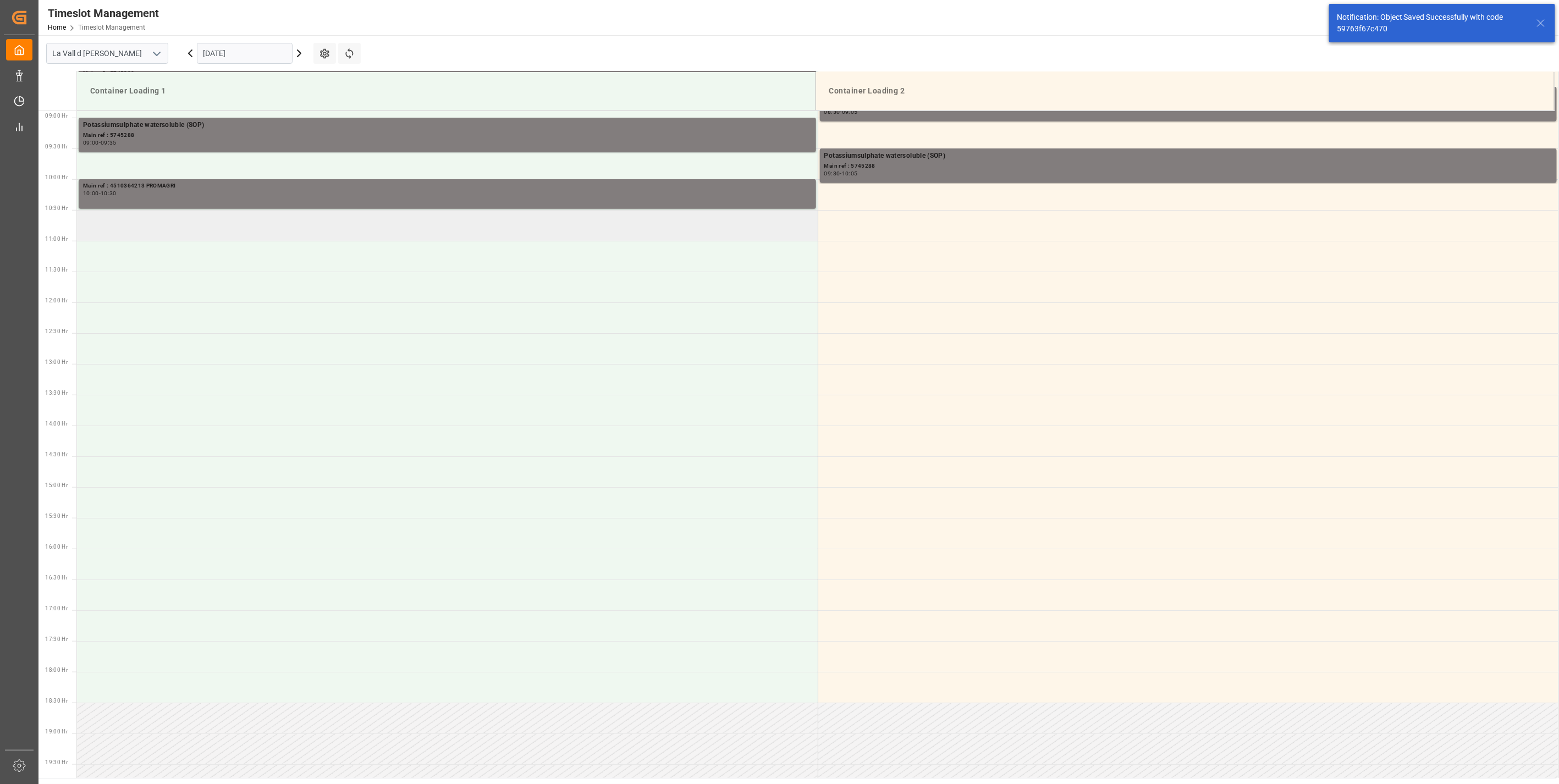
click at [143, 238] on td at bounding box center [447, 225] width 741 height 31
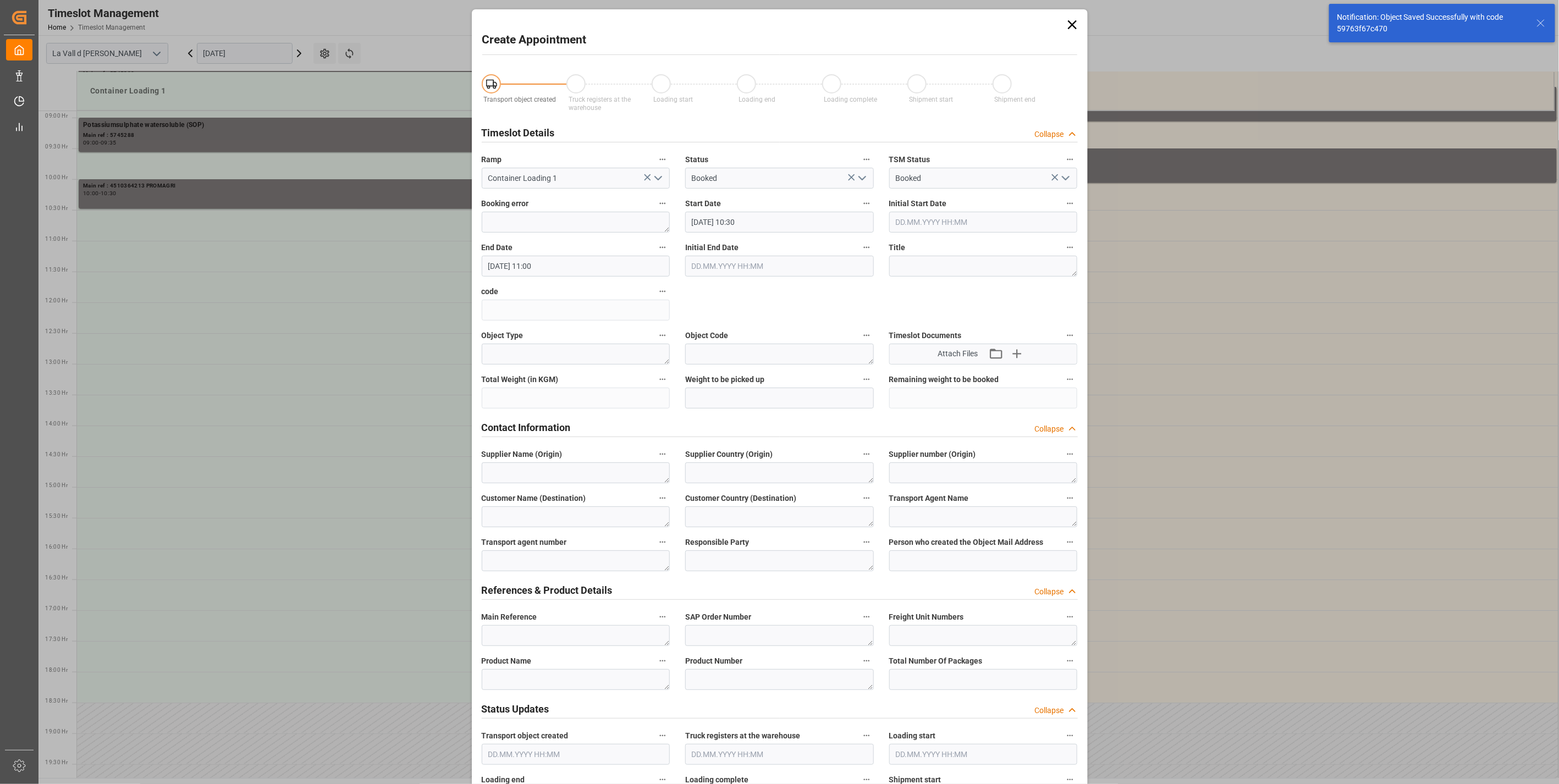
type input "[DATE] 10:30"
type input "[DATE] 11:00"
click at [523, 636] on textarea at bounding box center [576, 635] width 189 height 21
paste textarea "4510364213 PROMAGRI"
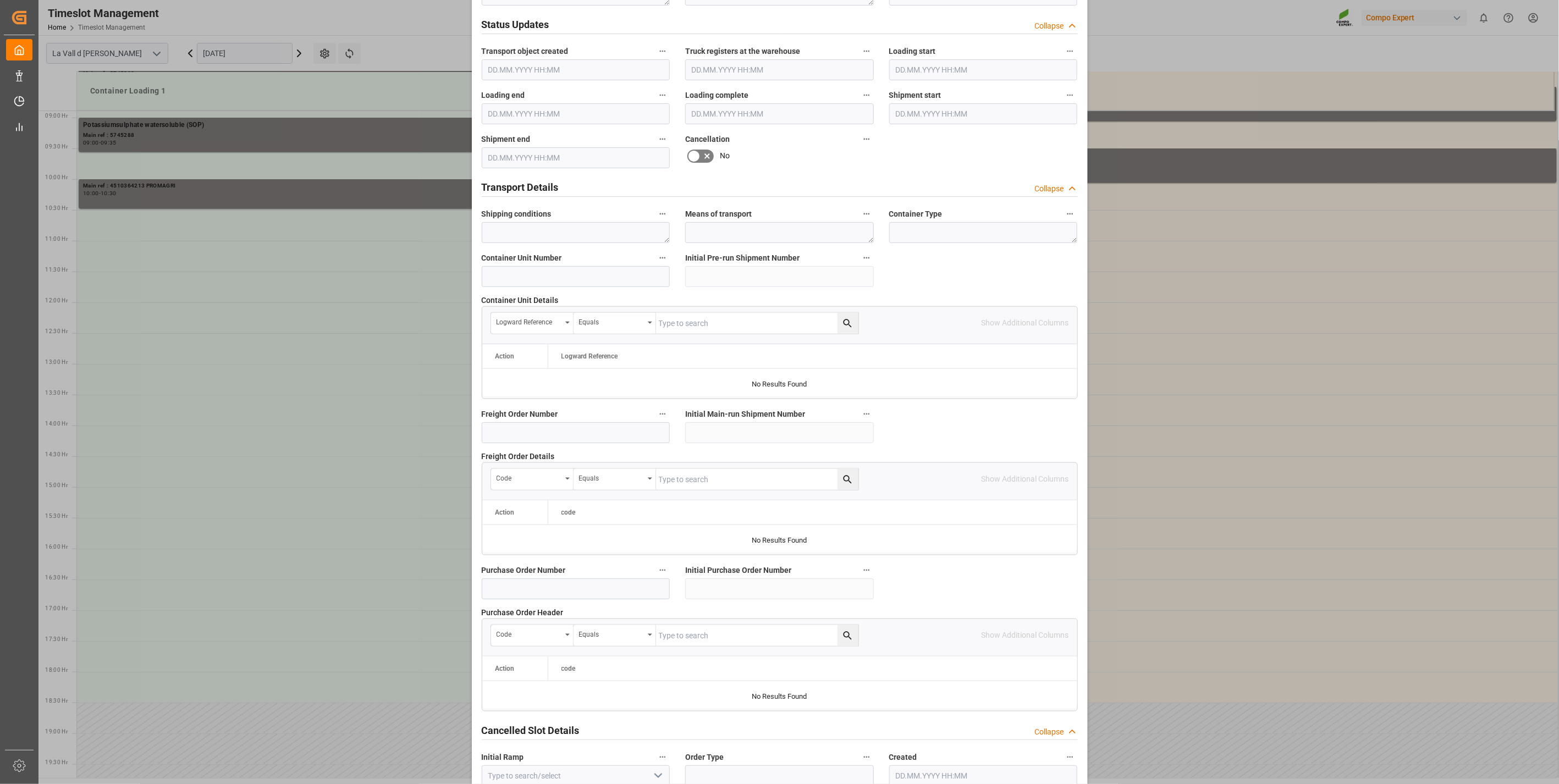
scroll to position [743, 0]
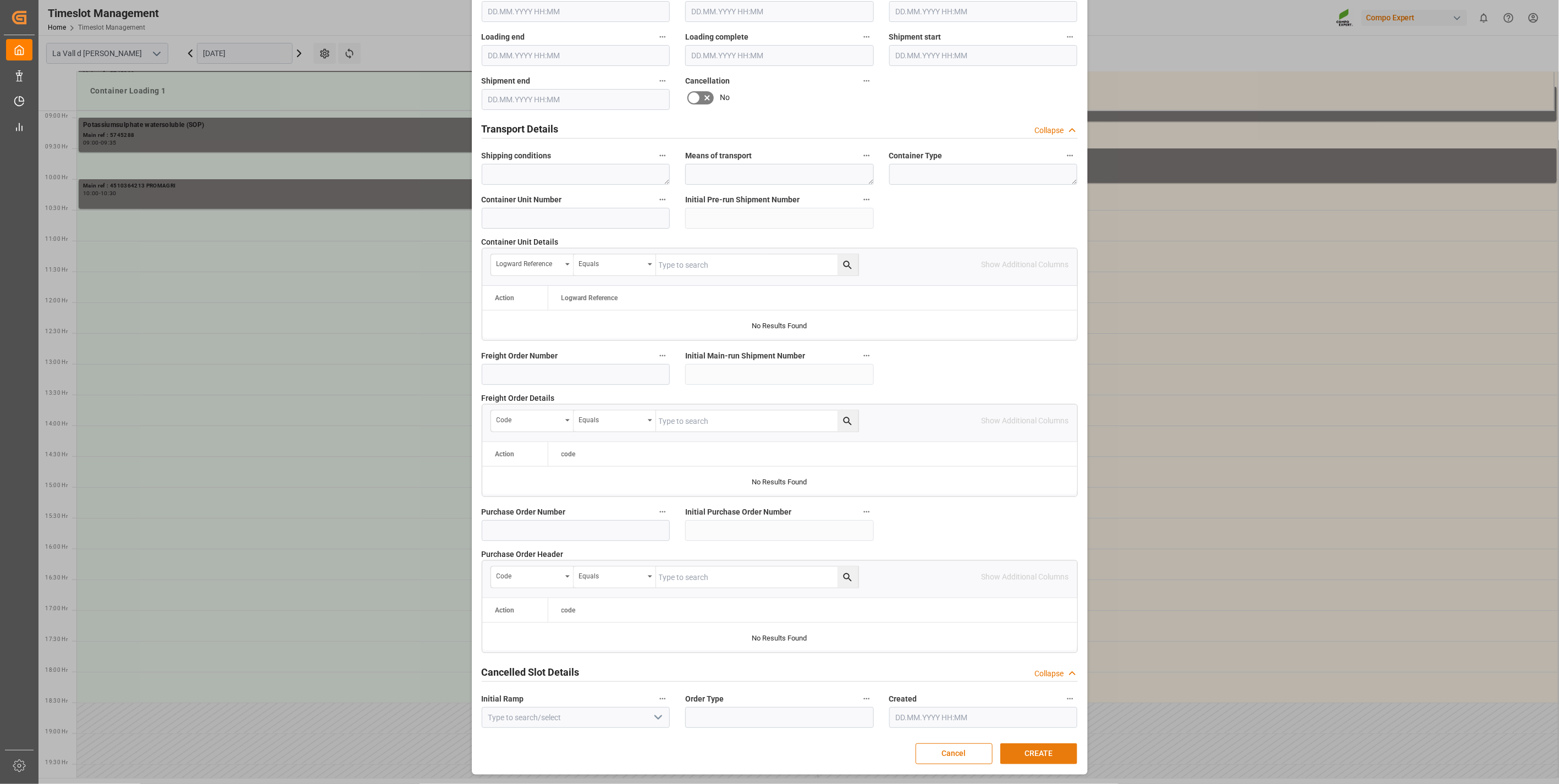
type textarea "4510364213 PROMAGRI"
click at [1041, 762] on button "CREATE" at bounding box center [1039, 753] width 77 height 21
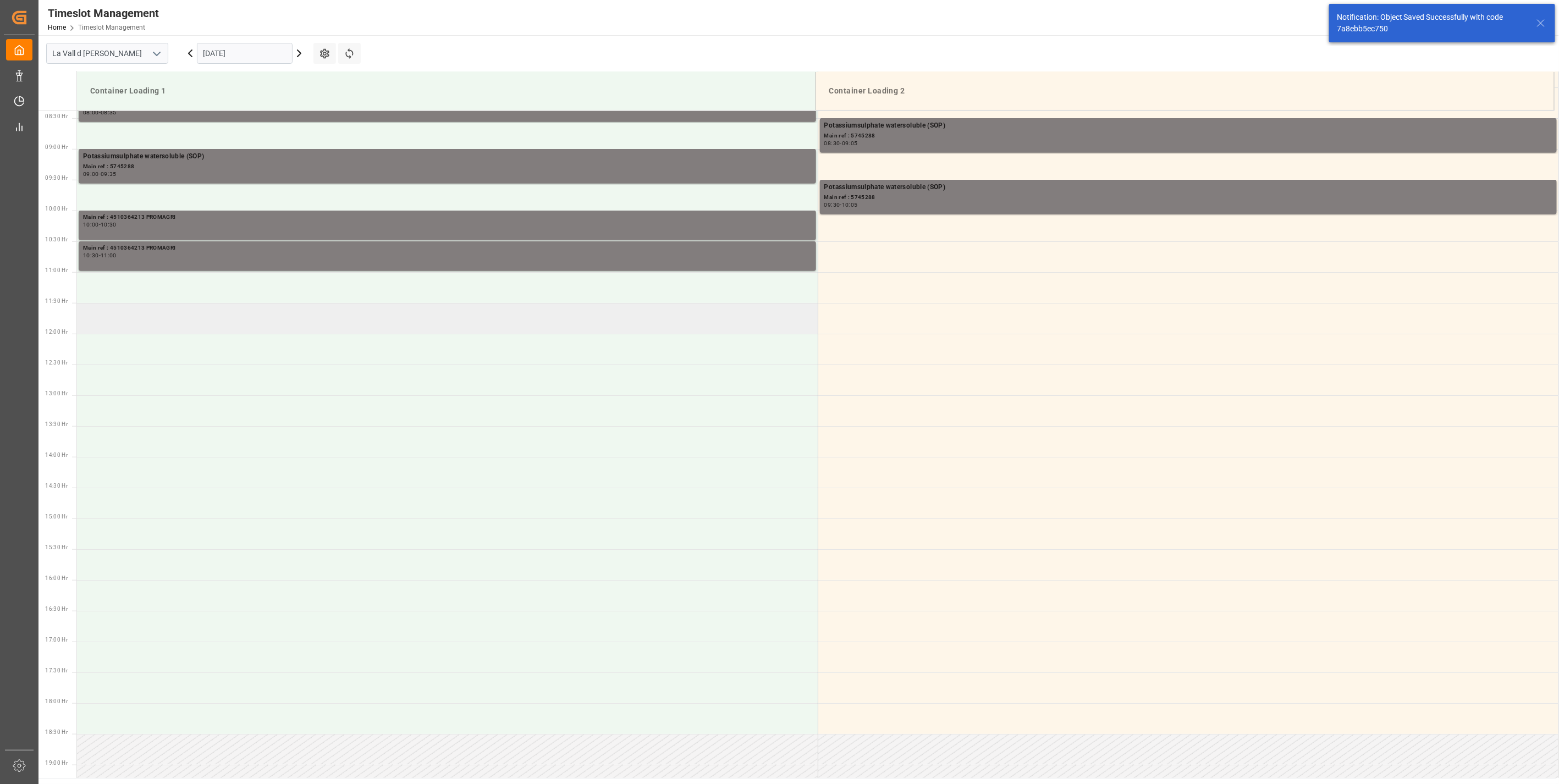
scroll to position [547, 0]
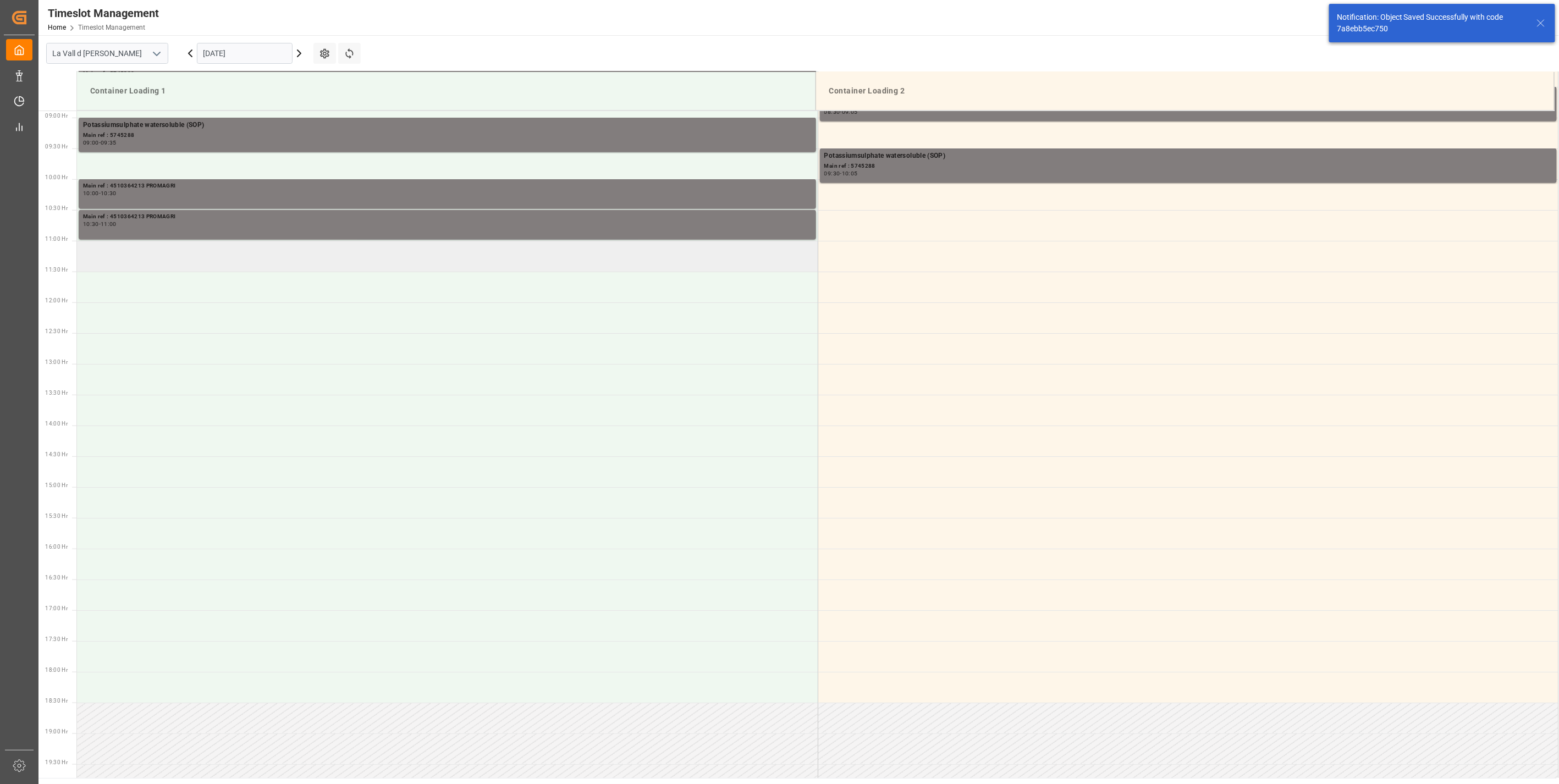
click at [166, 256] on td at bounding box center [447, 256] width 741 height 31
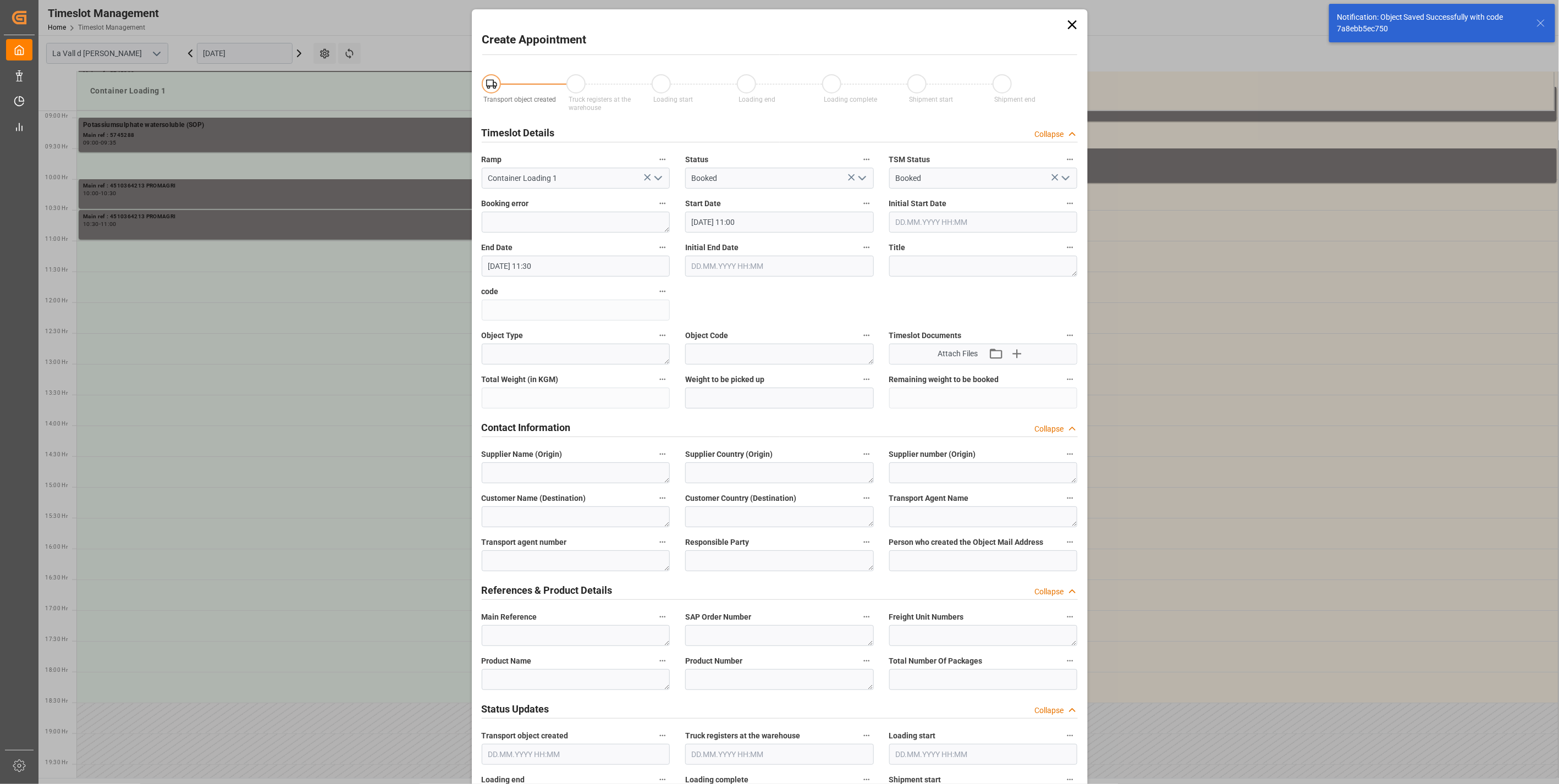
type input "[DATE] 11:00"
type input "[DATE] 11:30"
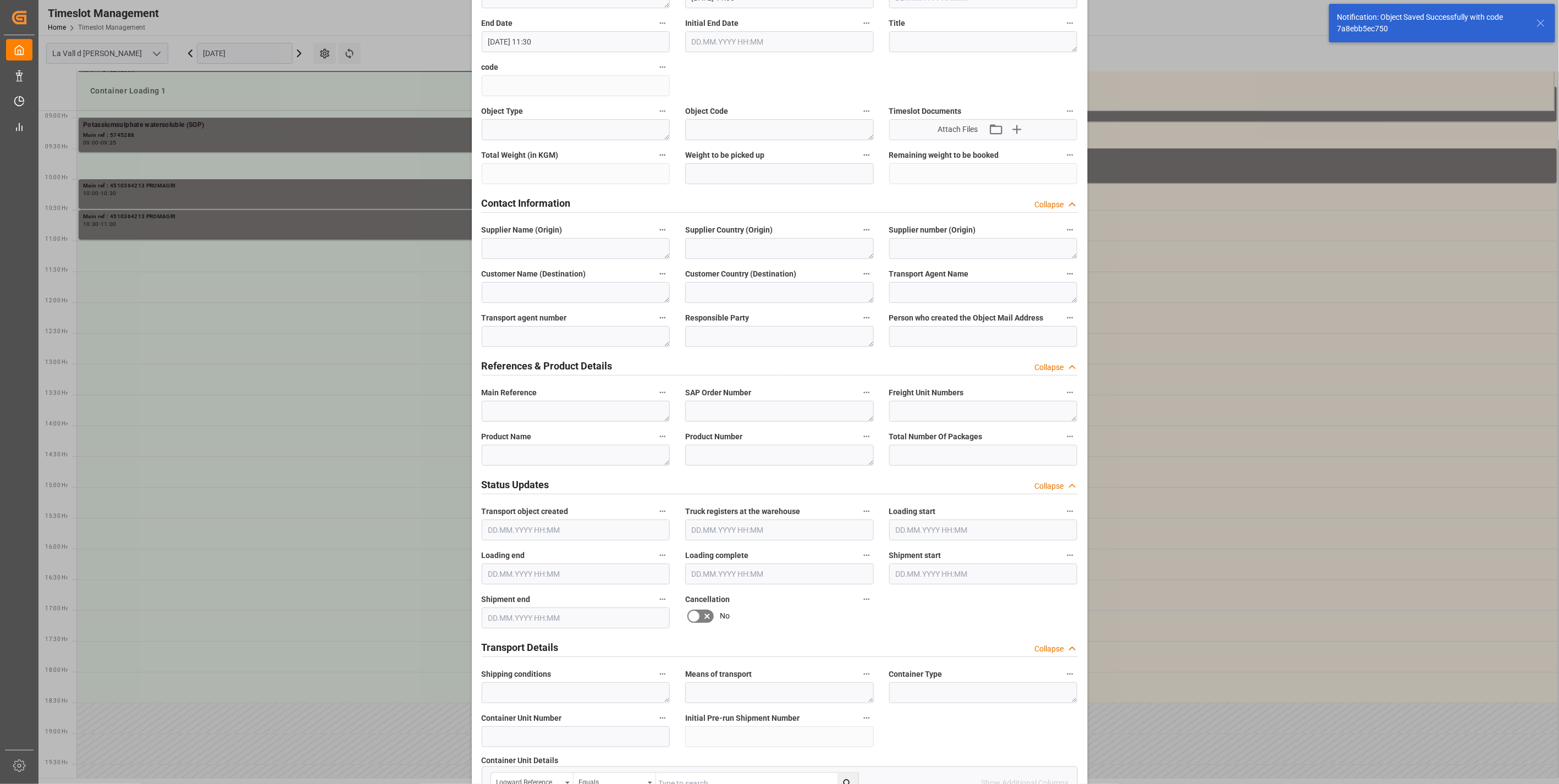
scroll to position [244, 0]
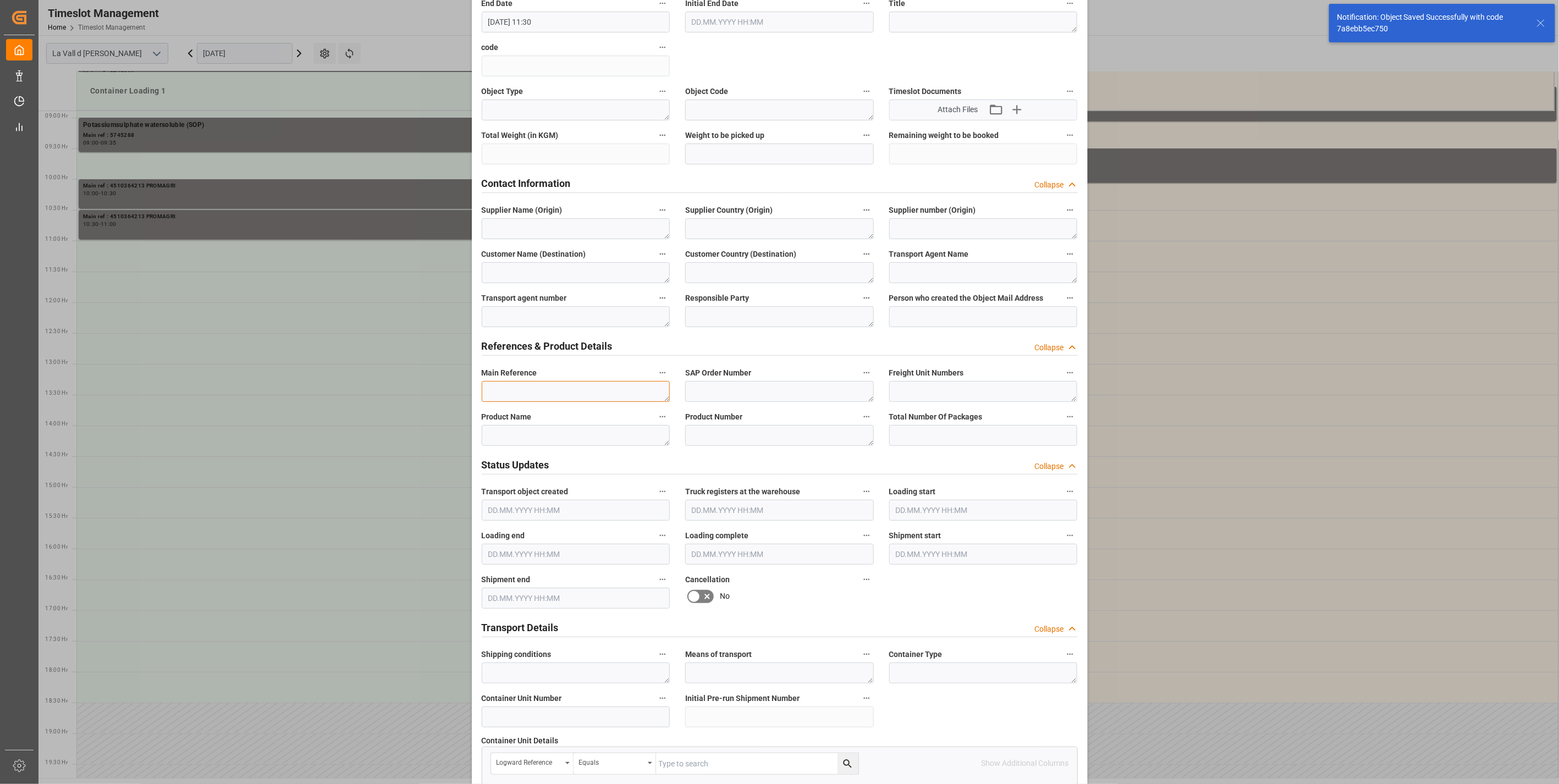
click at [547, 393] on textarea at bounding box center [576, 391] width 189 height 21
paste textarea "4510364213 PROMAGRI"
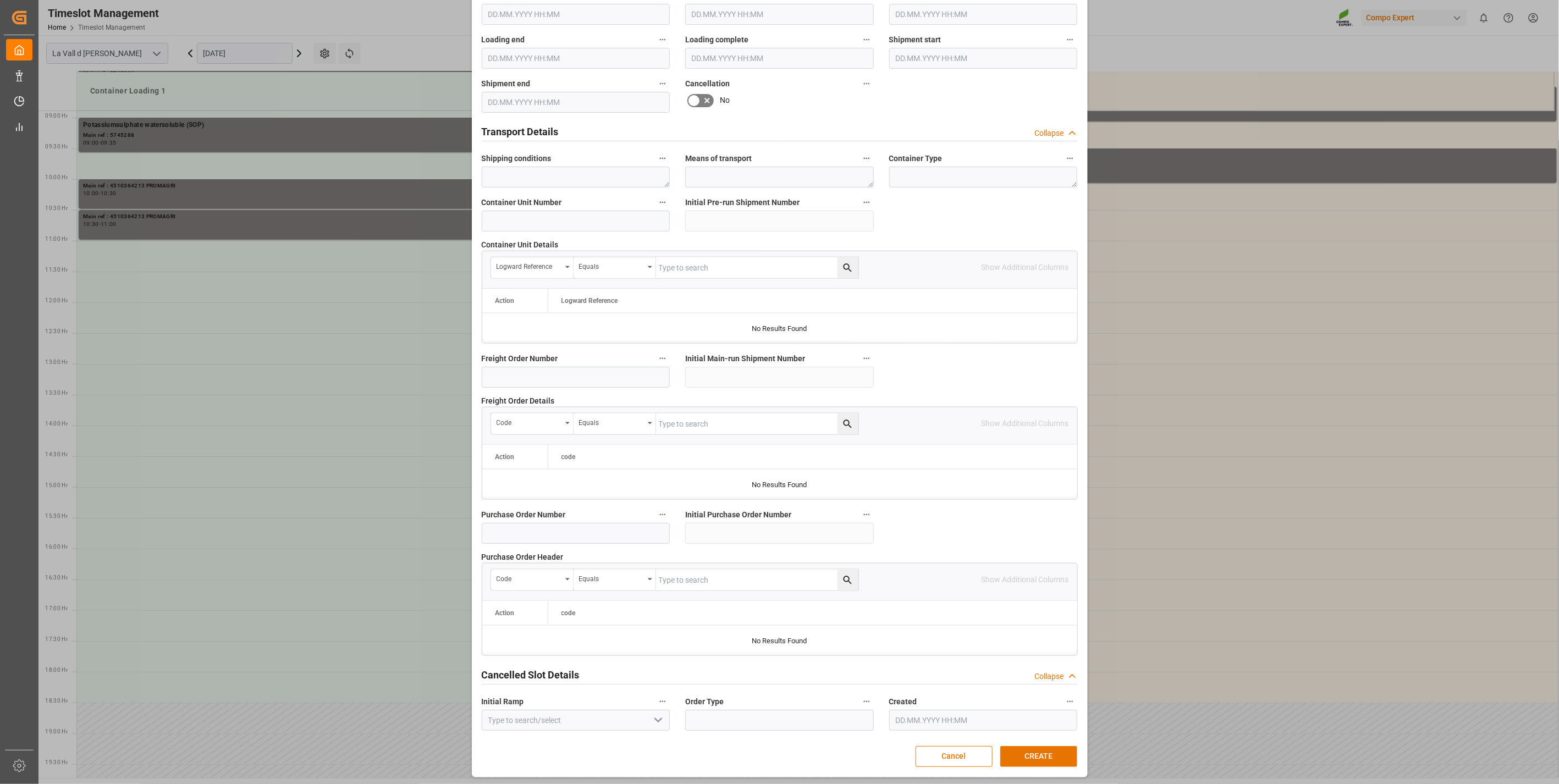
scroll to position [743, 0]
type textarea "4510364213 PROMAGRI"
click at [1065, 756] on button "CREATE" at bounding box center [1039, 753] width 77 height 21
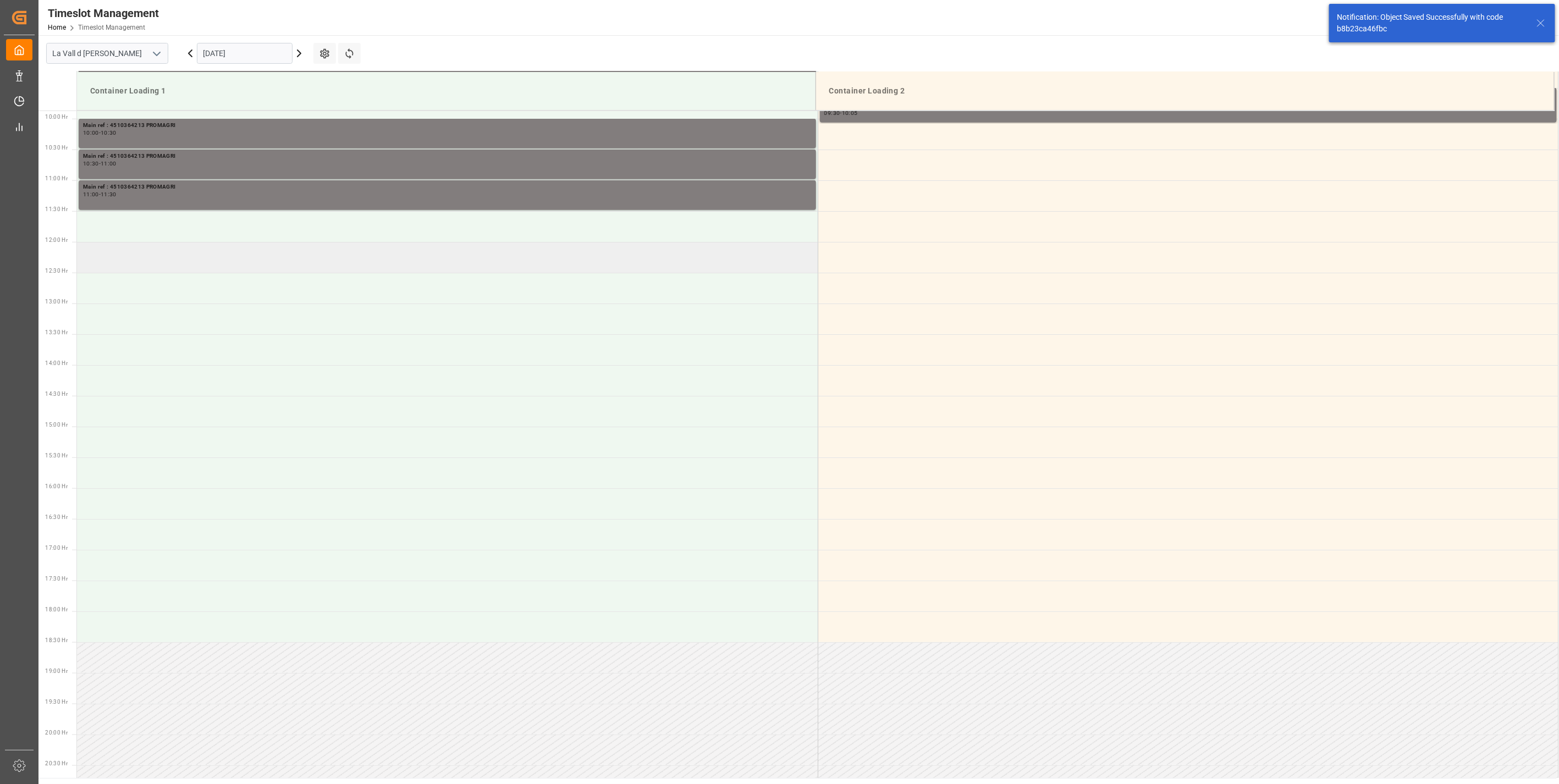
scroll to position [608, 0]
click at [244, 235] on td at bounding box center [447, 226] width 741 height 31
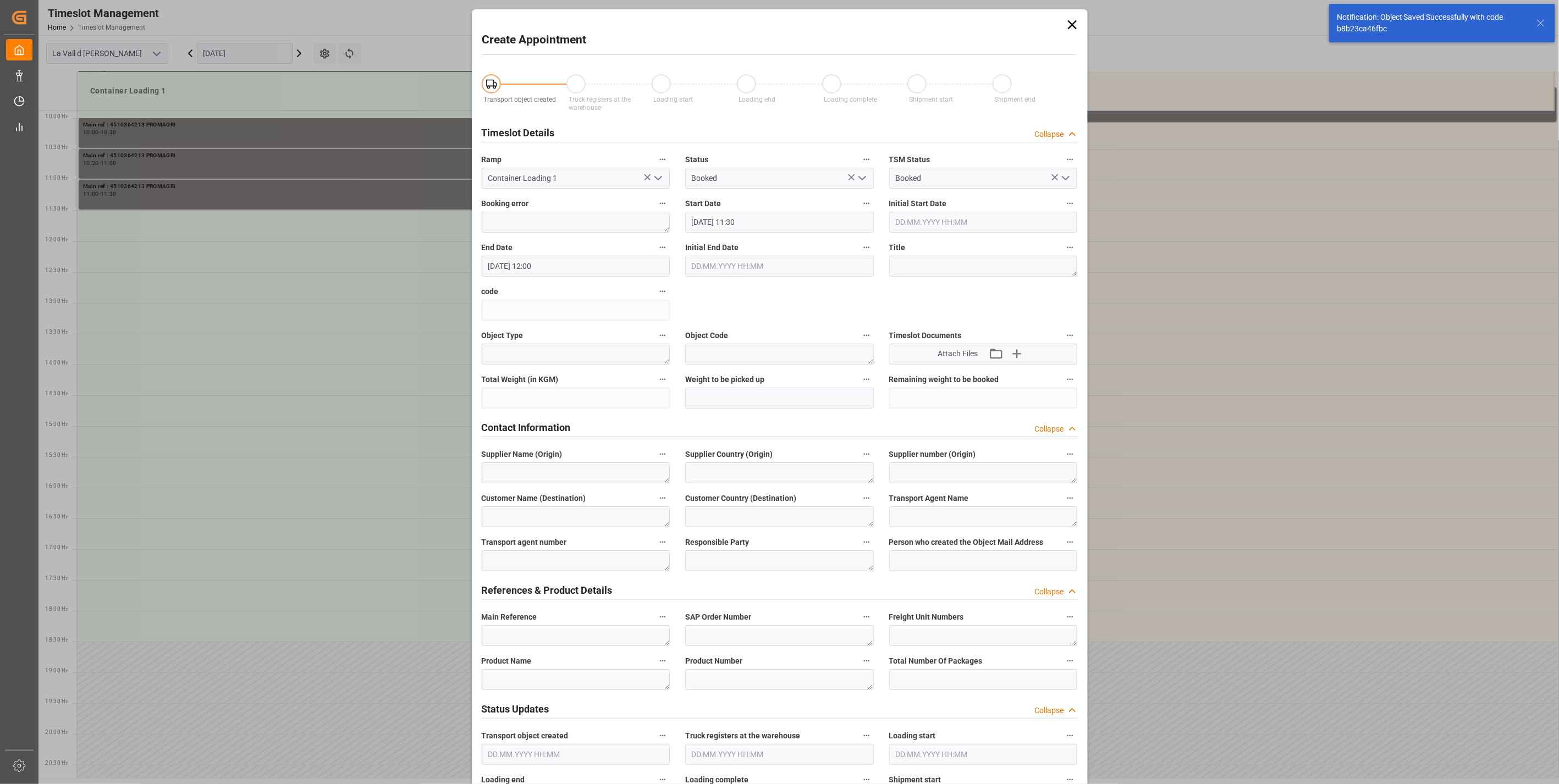
type input "[DATE] 11:30"
type input "[DATE] 12:00"
drag, startPoint x: 561, startPoint y: 479, endPoint x: 599, endPoint y: 531, distance: 64.4
click at [563, 482] on textarea at bounding box center [576, 472] width 189 height 21
click at [545, 636] on textarea at bounding box center [576, 635] width 189 height 21
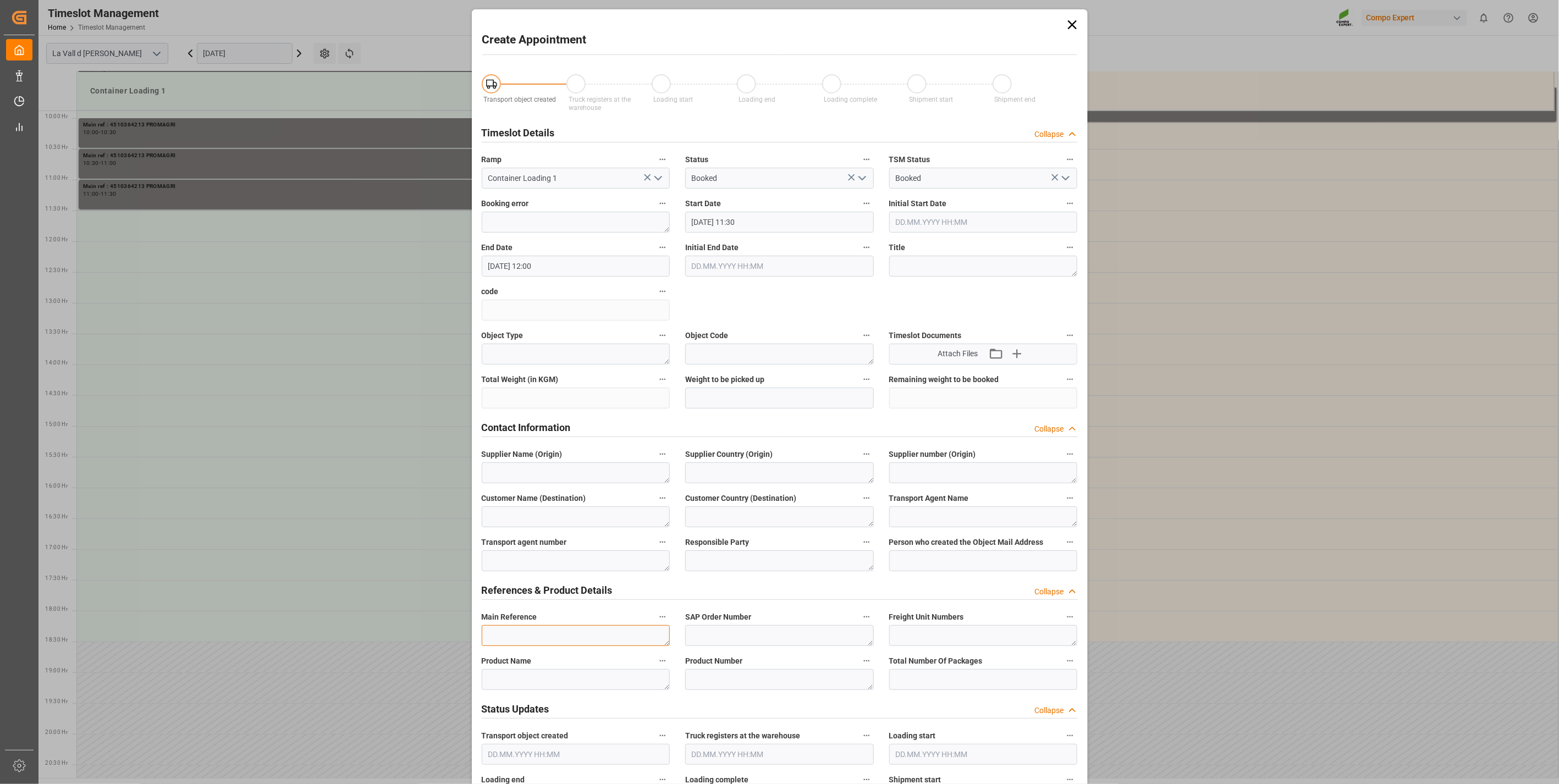
paste textarea "4510364213 PROMAGRI"
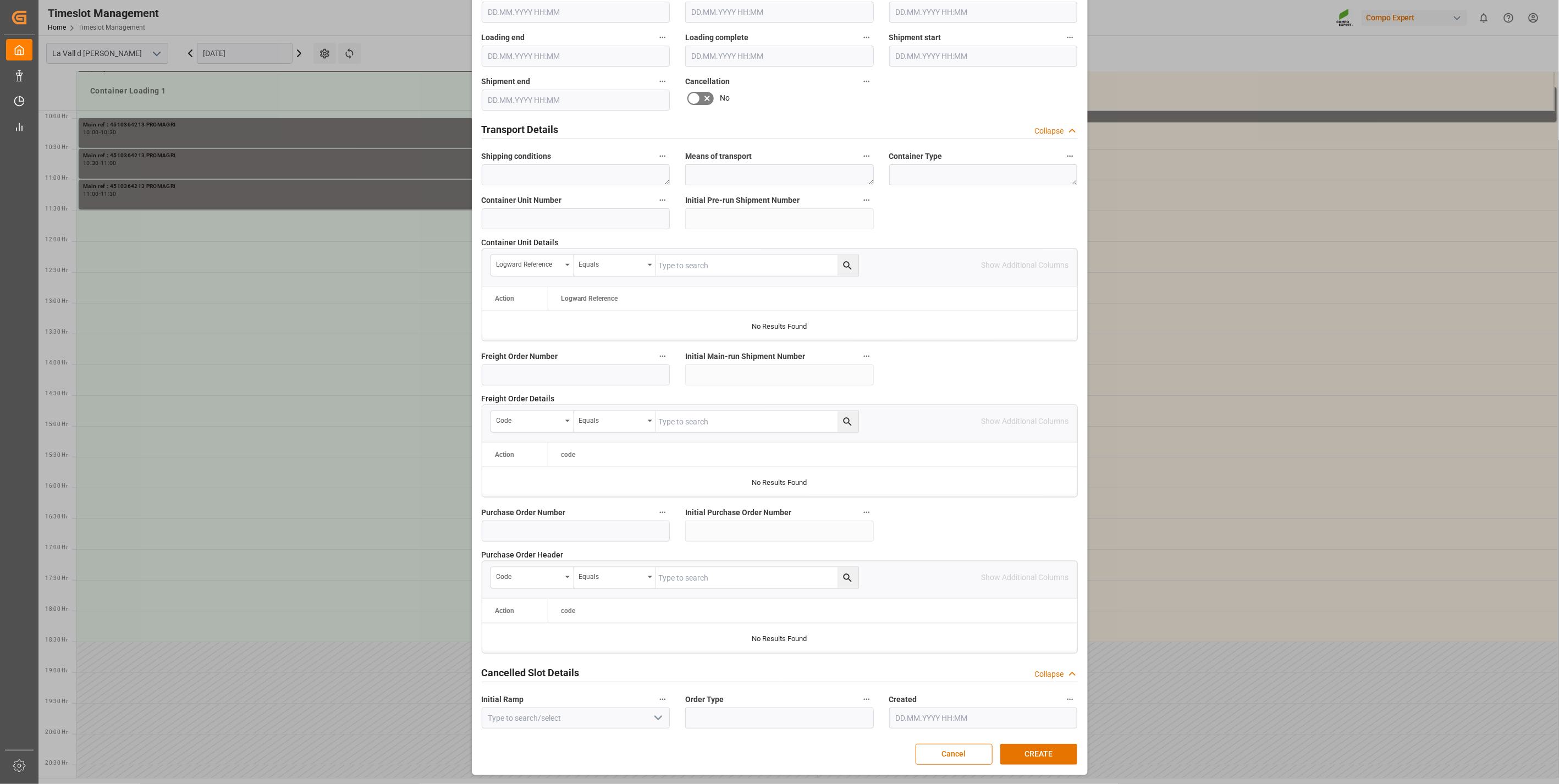
scroll to position [743, 0]
type textarea "4510364213 PROMAGRI"
click at [1028, 760] on button "CREATE" at bounding box center [1039, 753] width 77 height 21
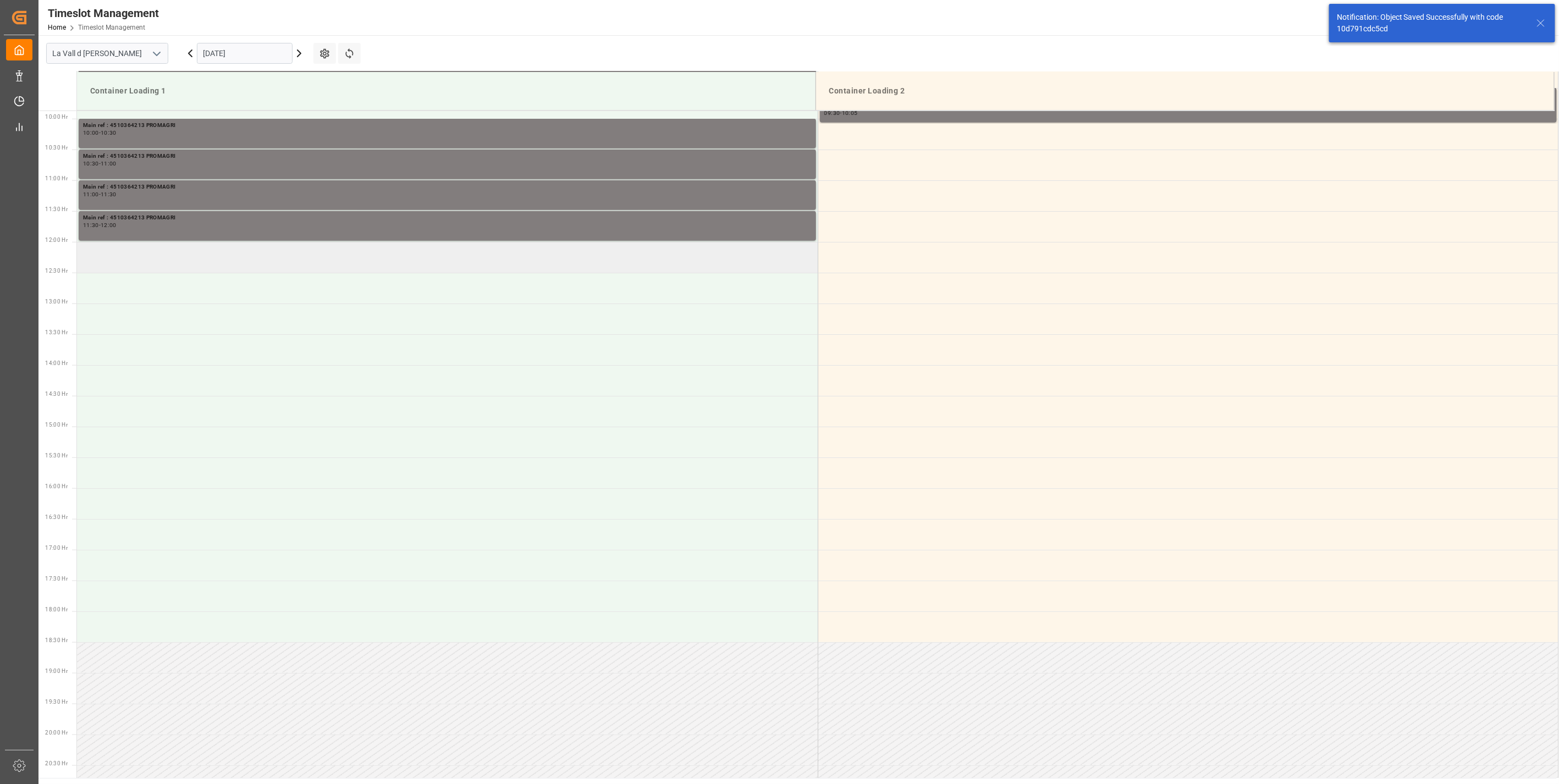
scroll to position [608, 0]
click at [112, 253] on td at bounding box center [447, 256] width 741 height 31
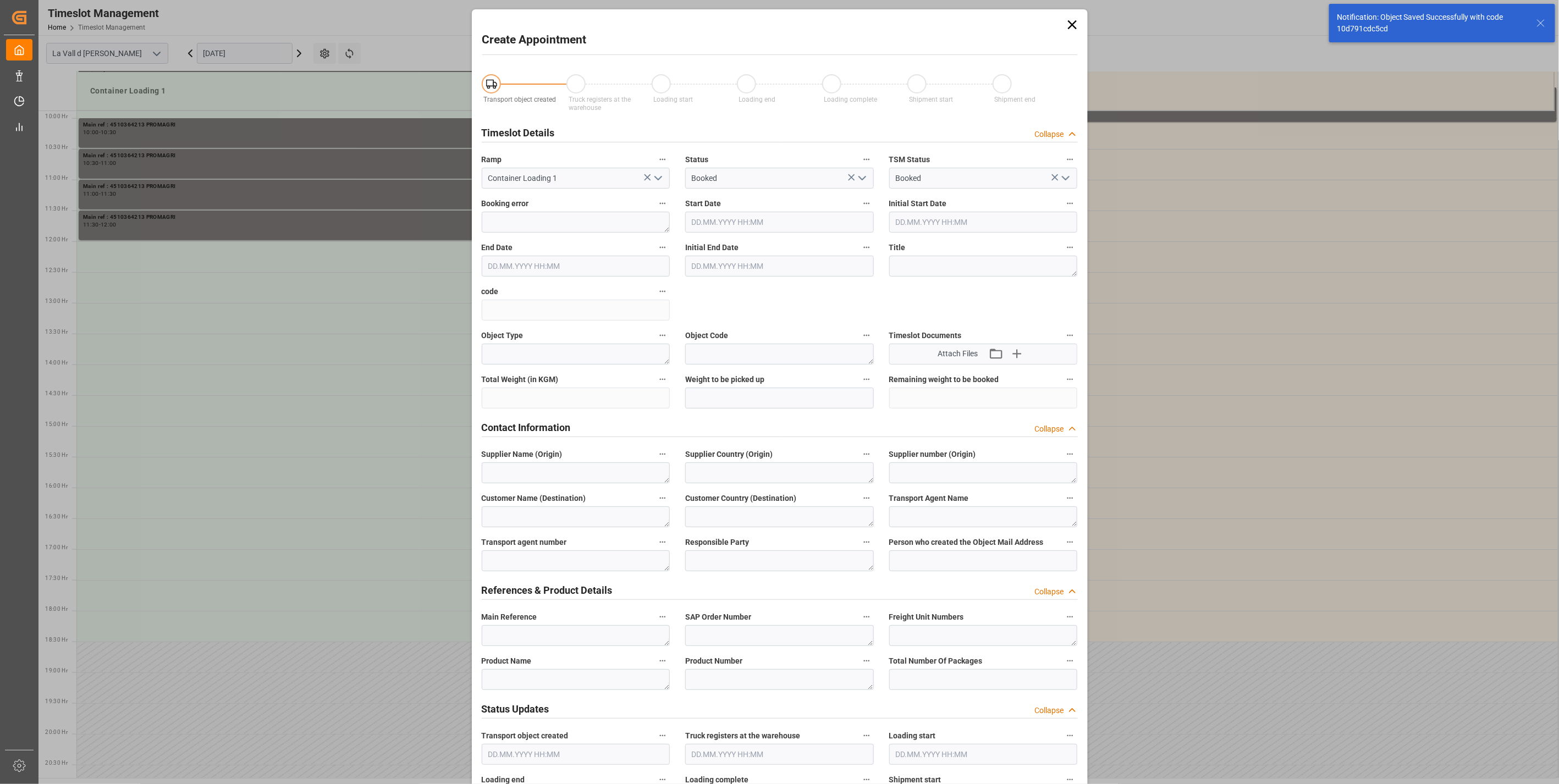
type input "[DATE] 12:00"
type input "[DATE] 12:30"
click at [531, 639] on textarea at bounding box center [576, 635] width 189 height 21
paste textarea "4510364213 PROMAGRI"
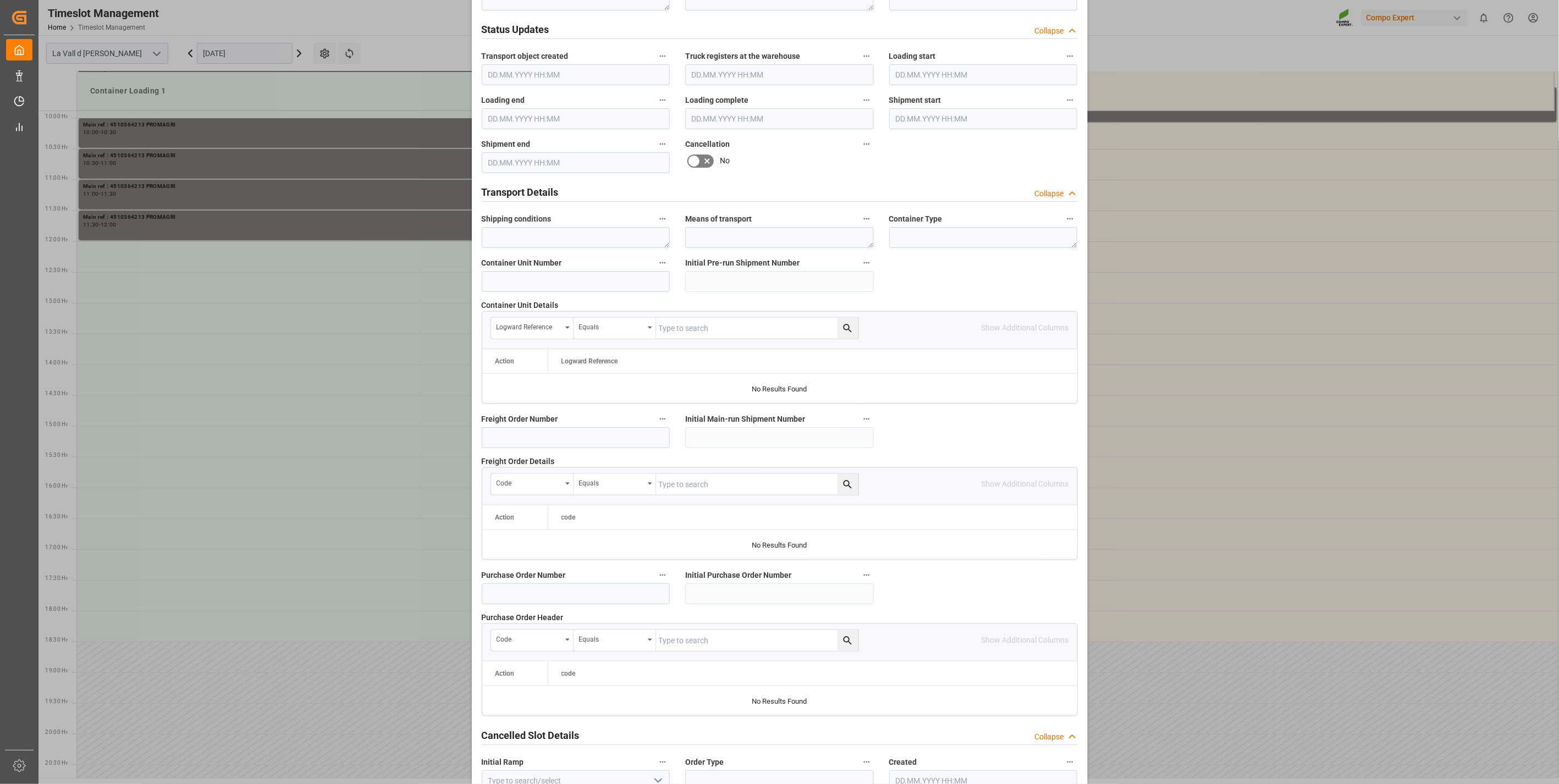
scroll to position [743, 0]
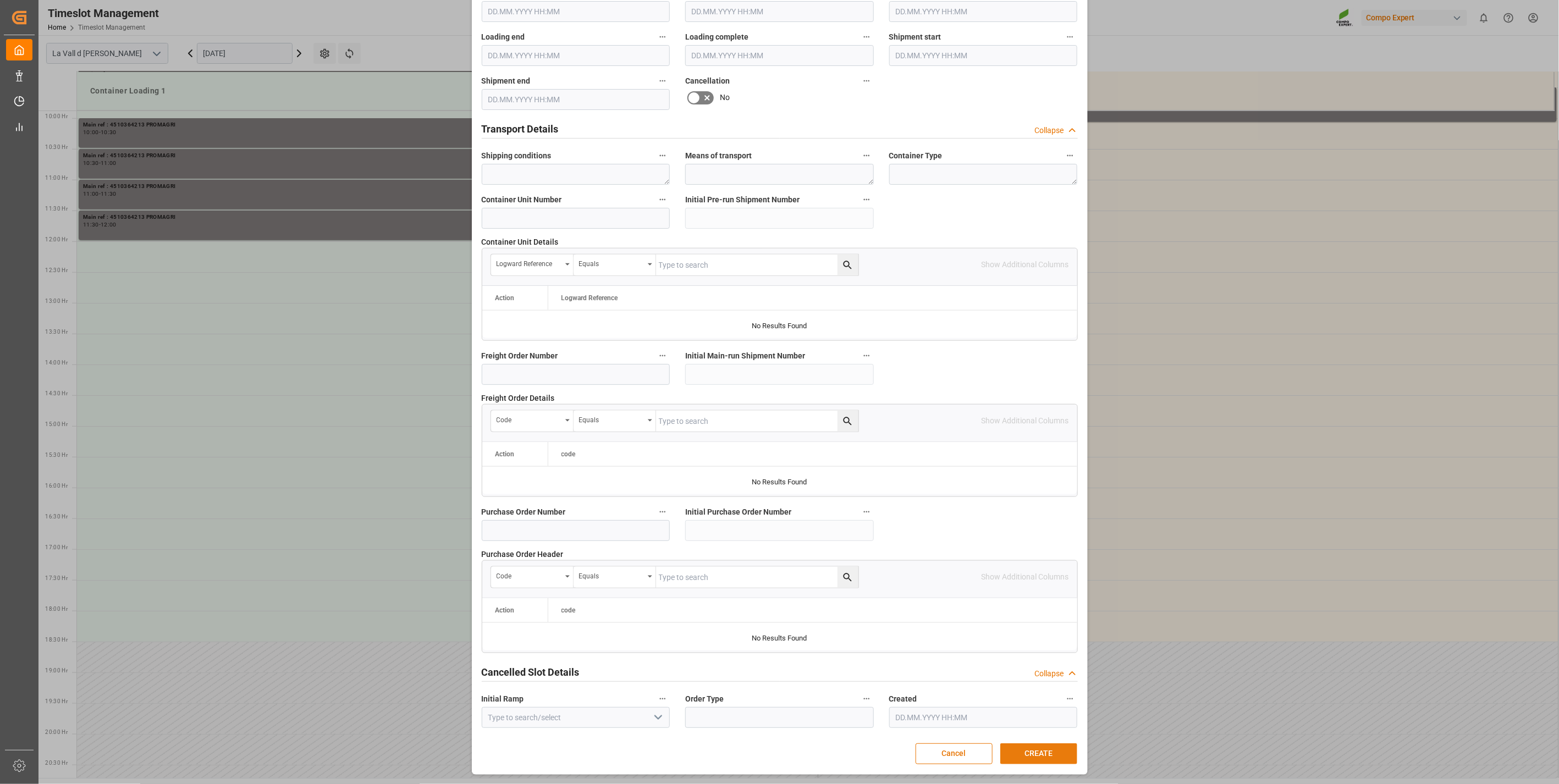
type textarea "4510364213 PROMAGRI"
click at [1054, 760] on button "CREATE" at bounding box center [1039, 753] width 77 height 21
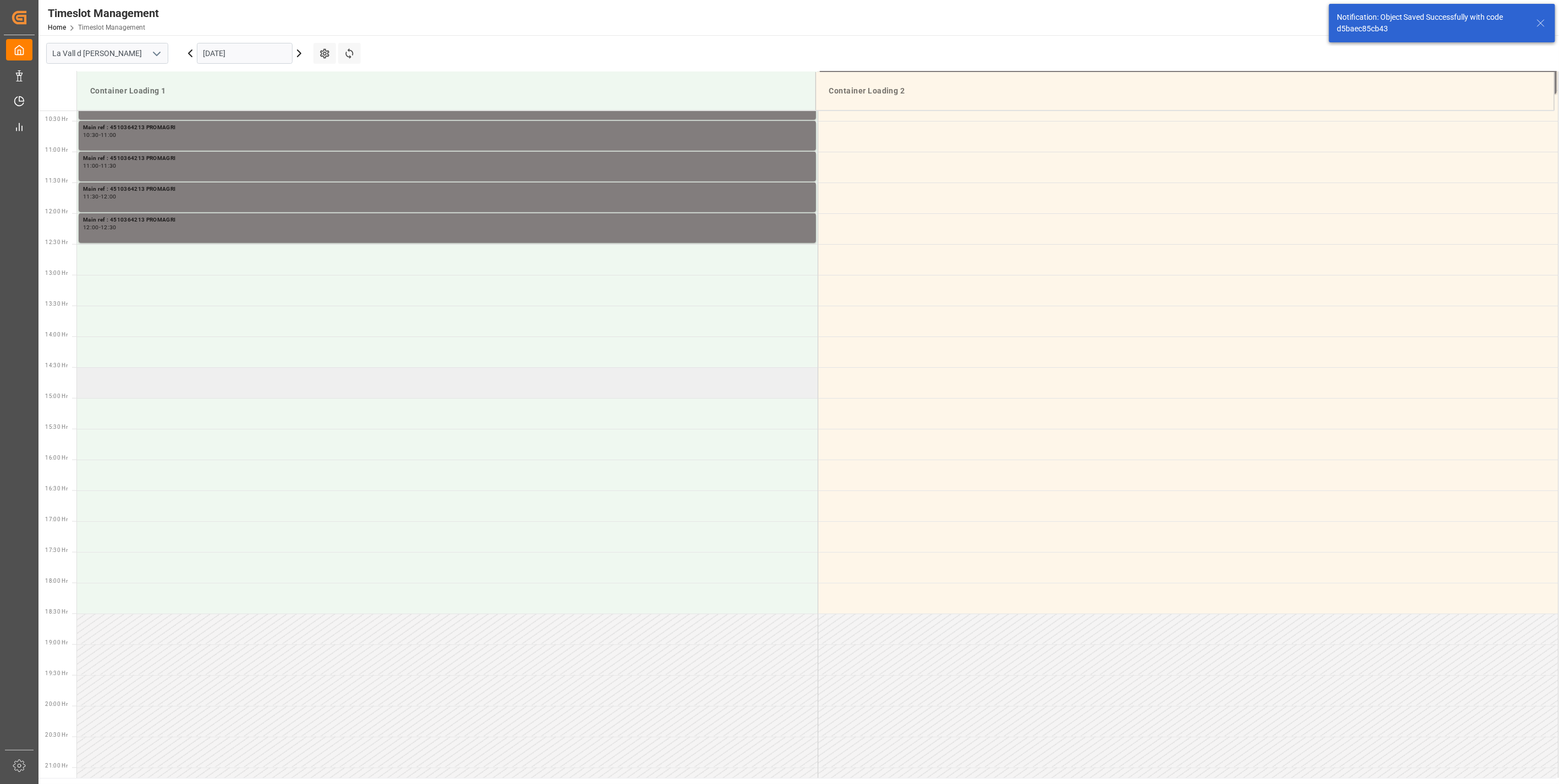
scroll to position [670, 0]
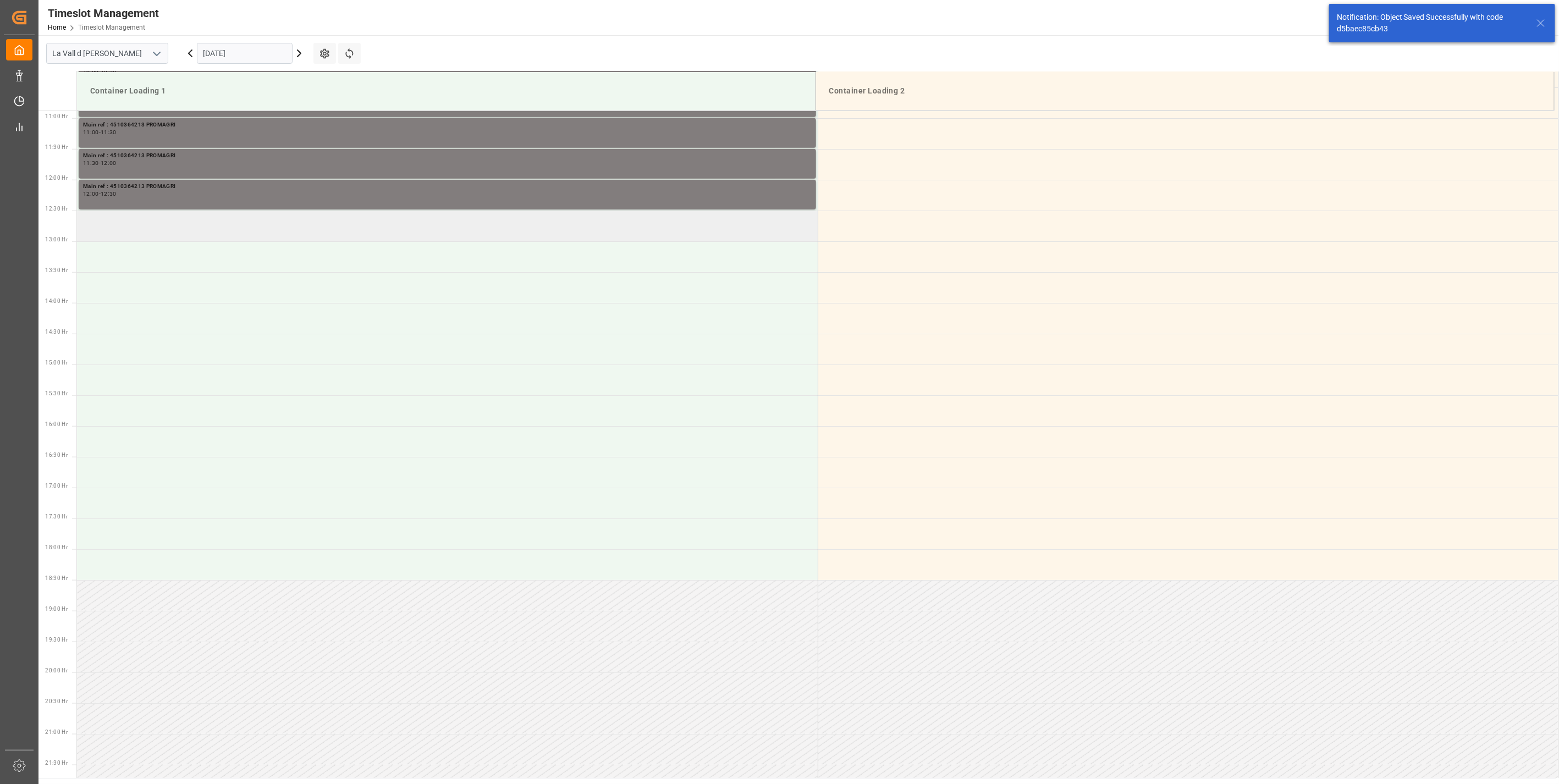
click at [141, 229] on td at bounding box center [447, 226] width 741 height 31
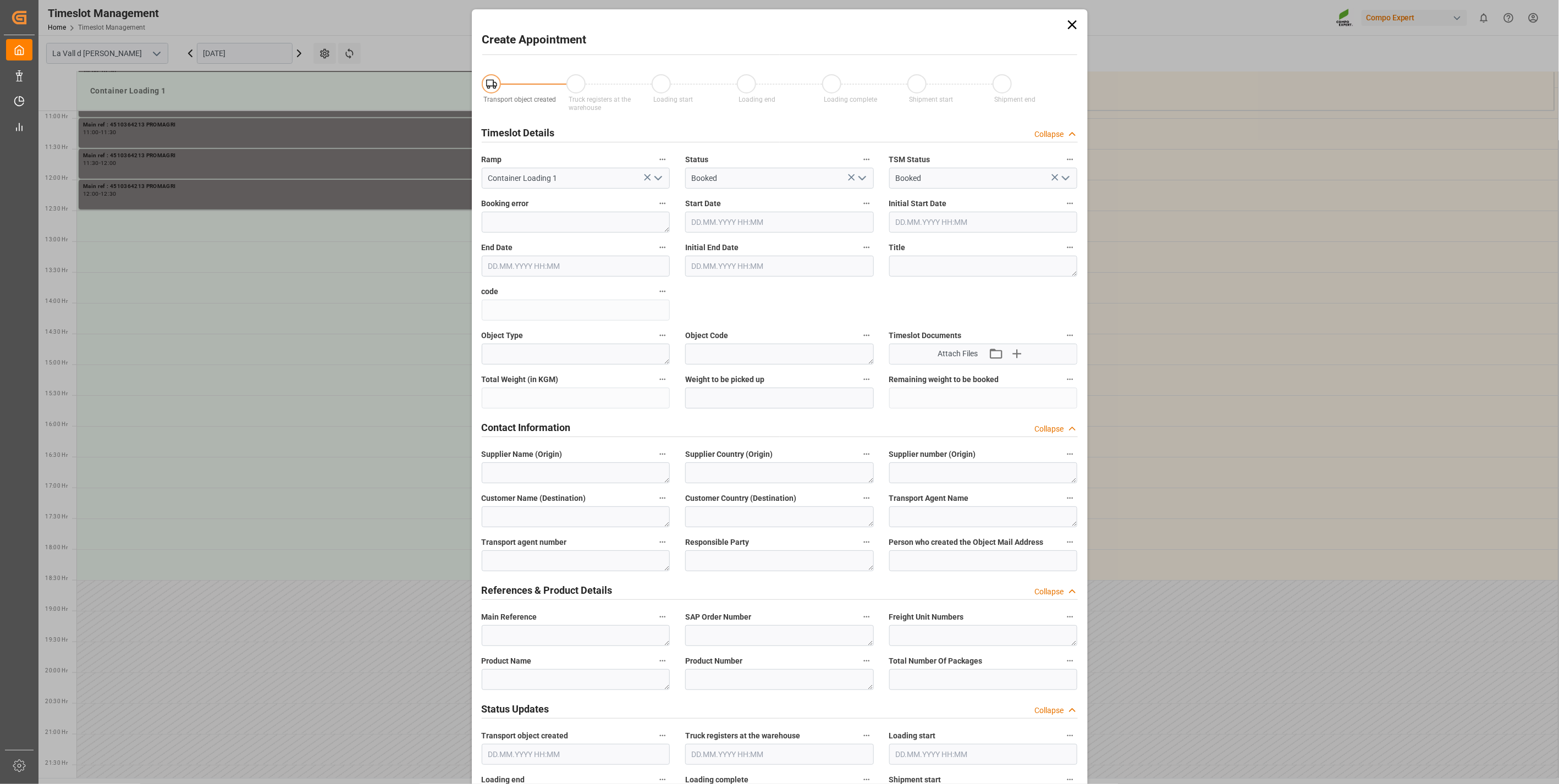
type input "[DATE] 12:30"
type input "[DATE] 13:00"
drag, startPoint x: 518, startPoint y: 635, endPoint x: 710, endPoint y: 656, distance: 193.1
click at [519, 640] on textarea at bounding box center [576, 635] width 189 height 21
paste textarea "4510364213 PROMAGRI"
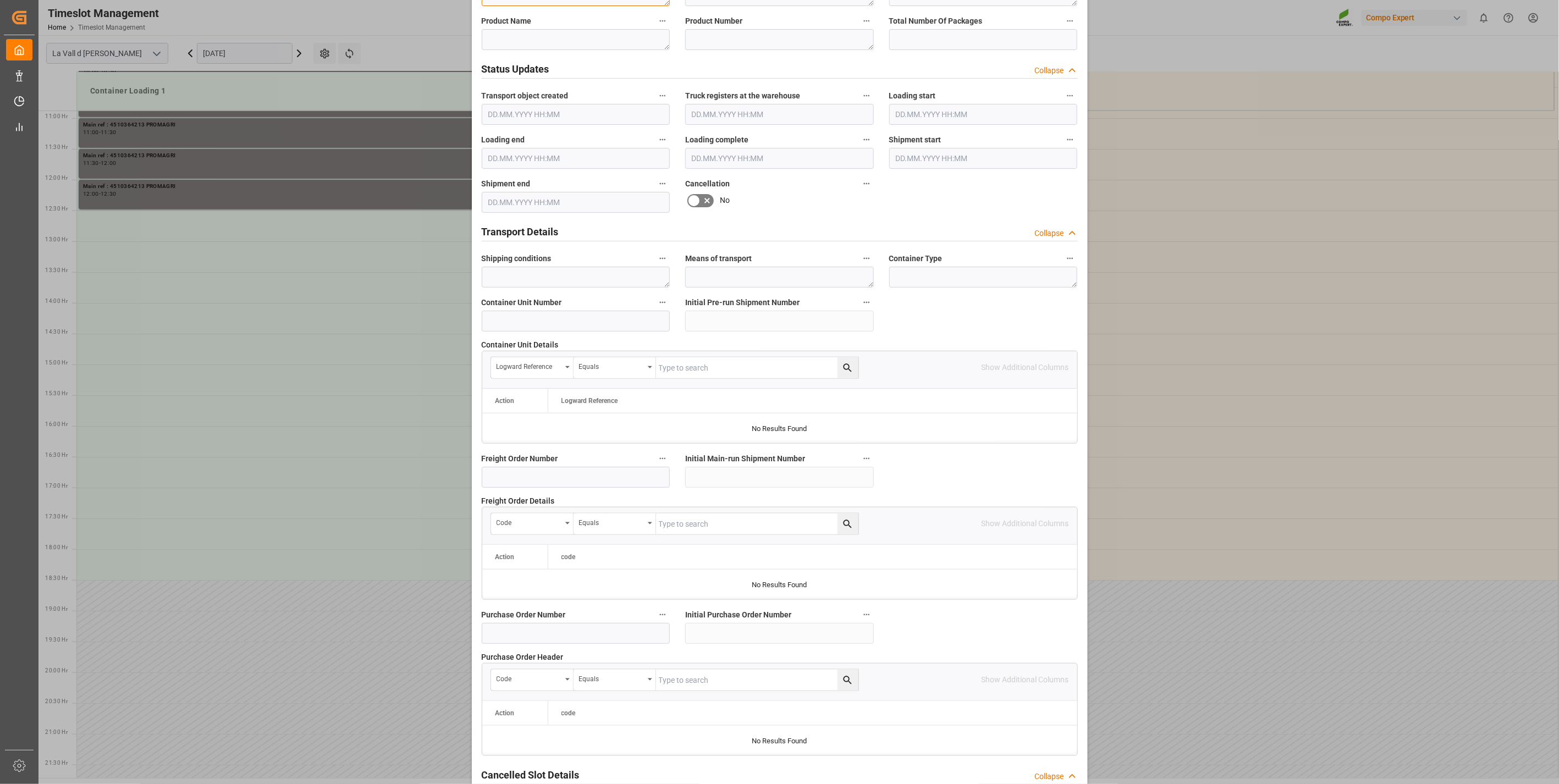
scroll to position [743, 0]
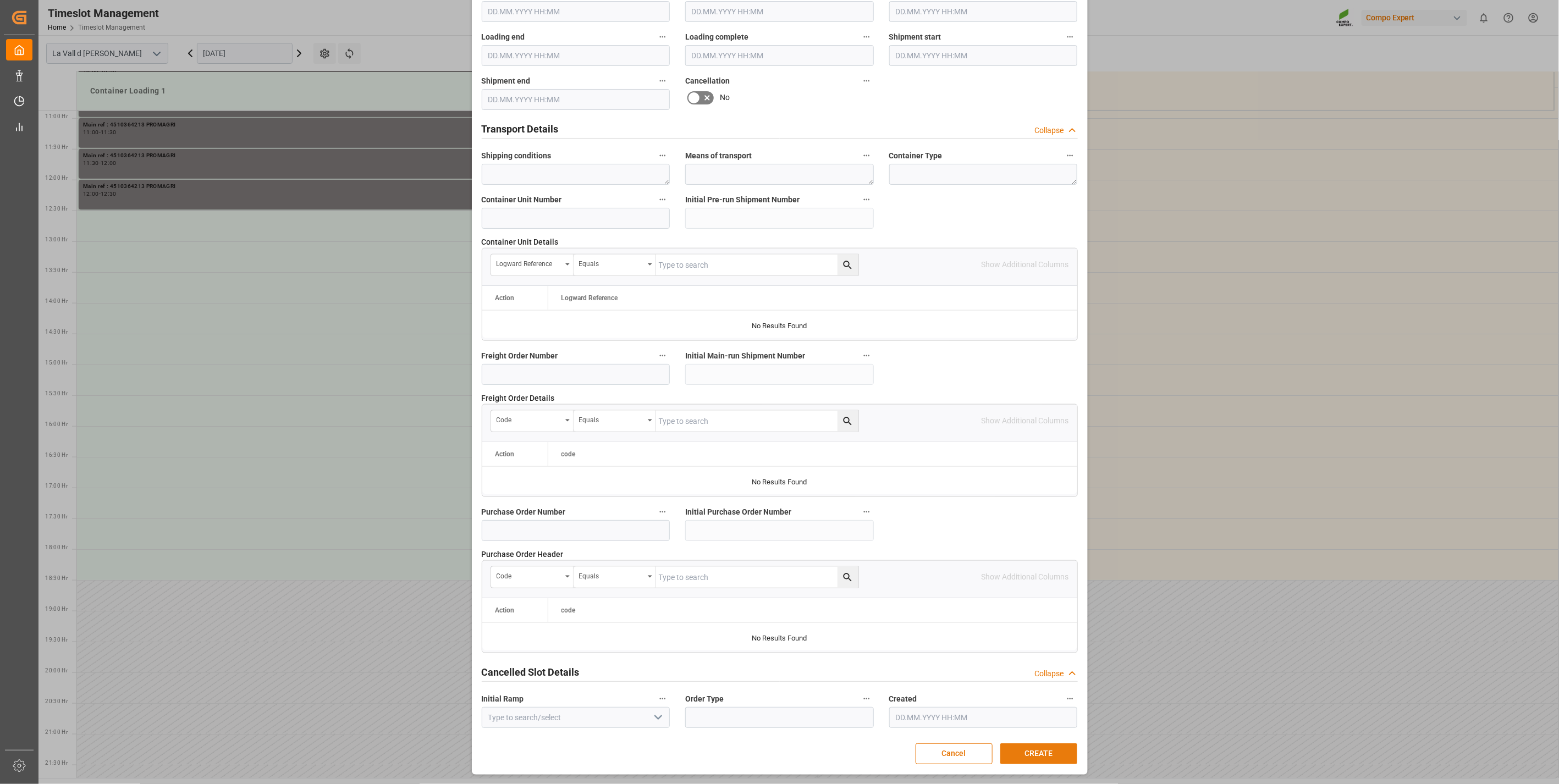
type textarea "4510364213 PROMAGRI"
click at [1029, 750] on button "CREATE" at bounding box center [1039, 753] width 77 height 21
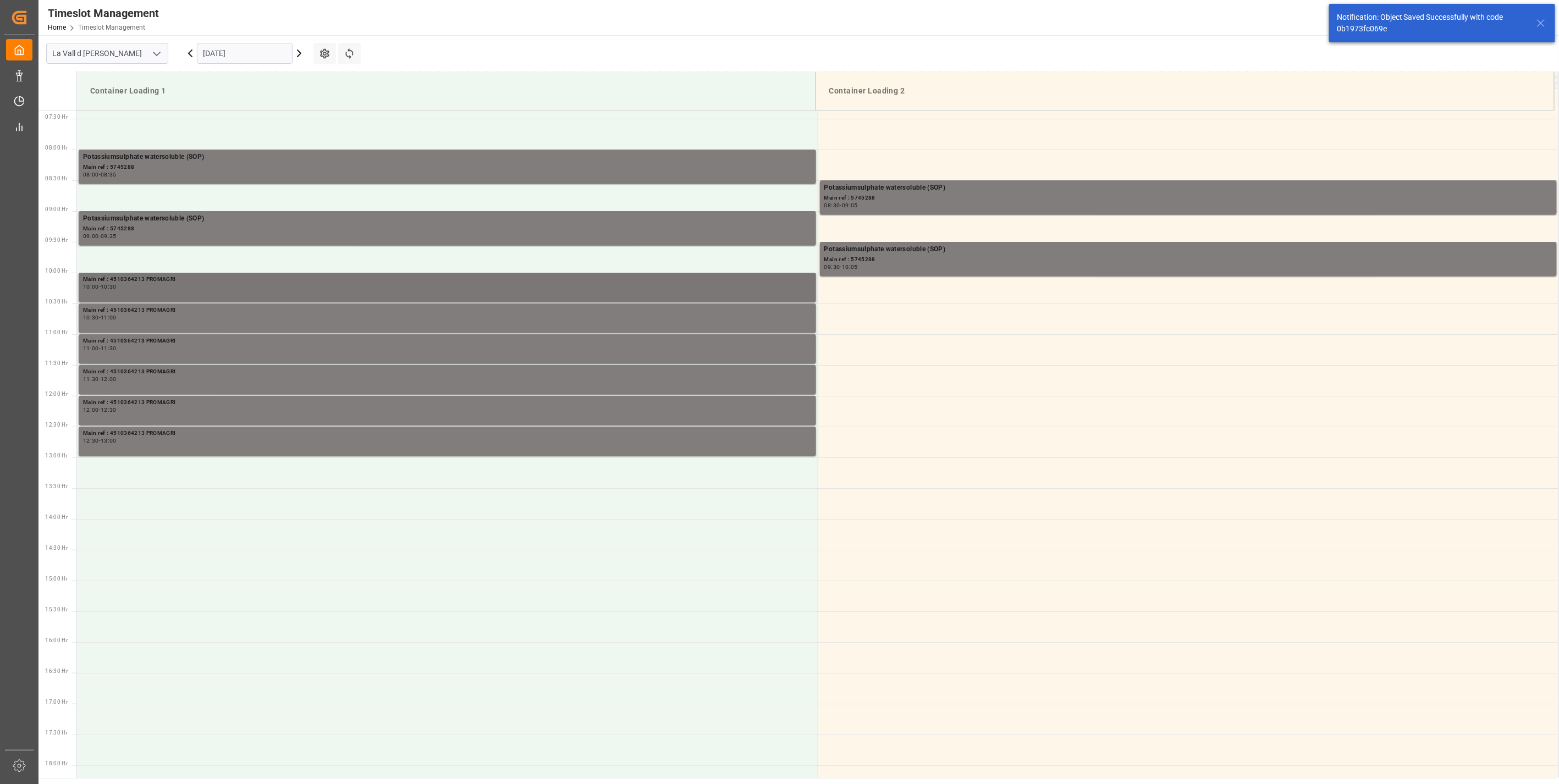
scroll to position [448, 0]
